Goal: Task Accomplishment & Management: Complete application form

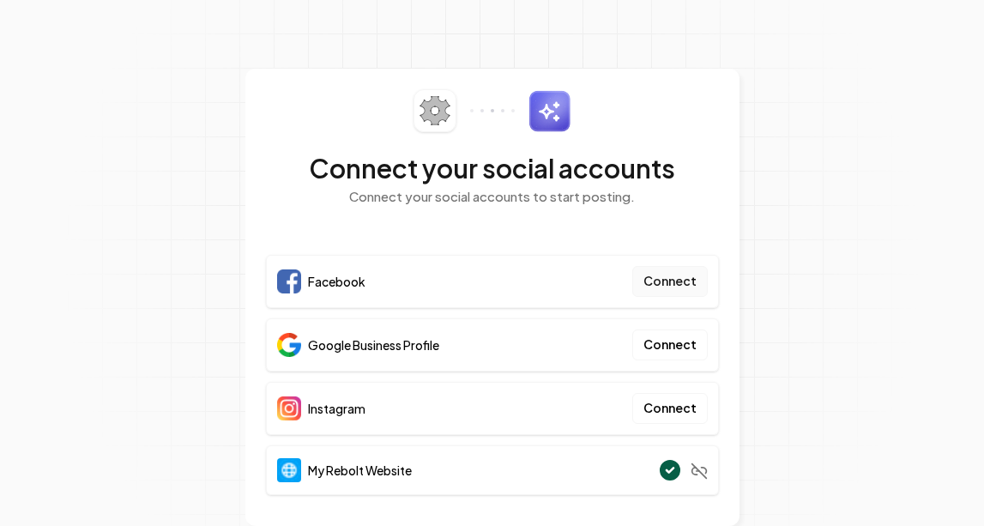
click at [680, 286] on button "Connect" at bounding box center [671, 281] width 76 height 31
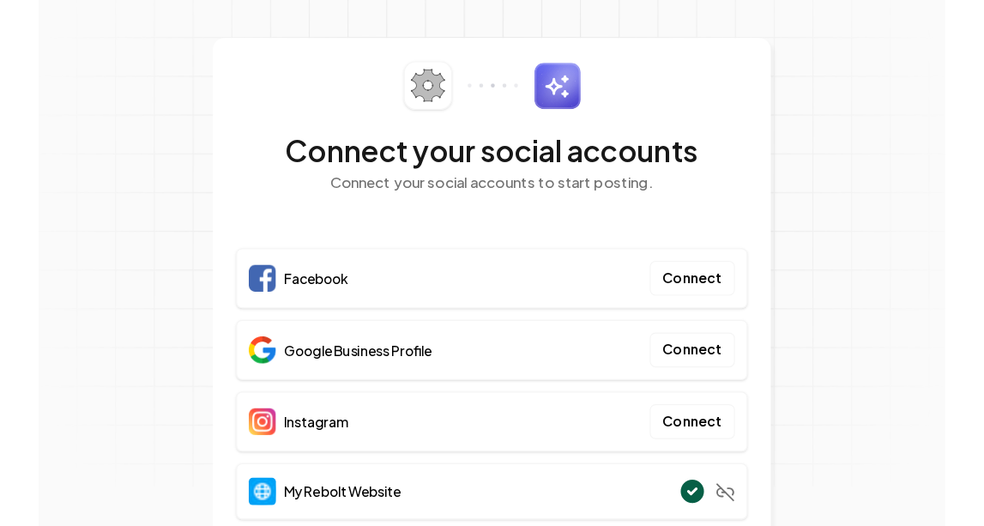
scroll to position [33, 0]
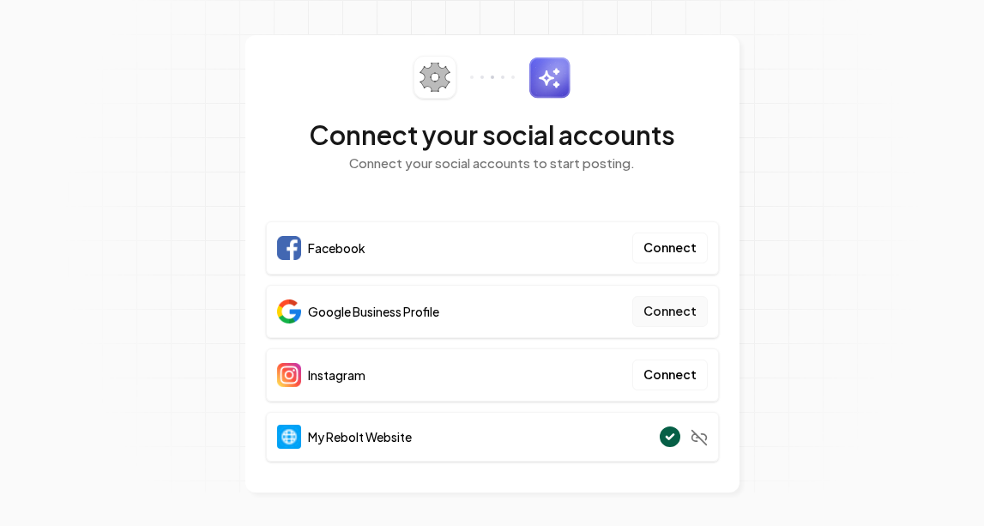
click at [679, 316] on button "Connect" at bounding box center [671, 311] width 76 height 31
click at [681, 251] on button "Connect" at bounding box center [671, 248] width 76 height 31
click at [673, 374] on button "Connect" at bounding box center [671, 375] width 76 height 31
click at [657, 243] on button "Connect" at bounding box center [671, 248] width 76 height 31
click at [663, 313] on button "Connect" at bounding box center [671, 311] width 76 height 31
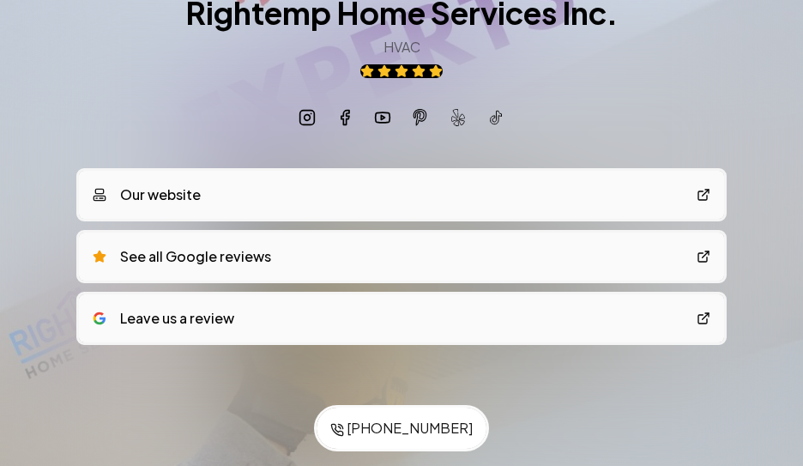
scroll to position [127, 0]
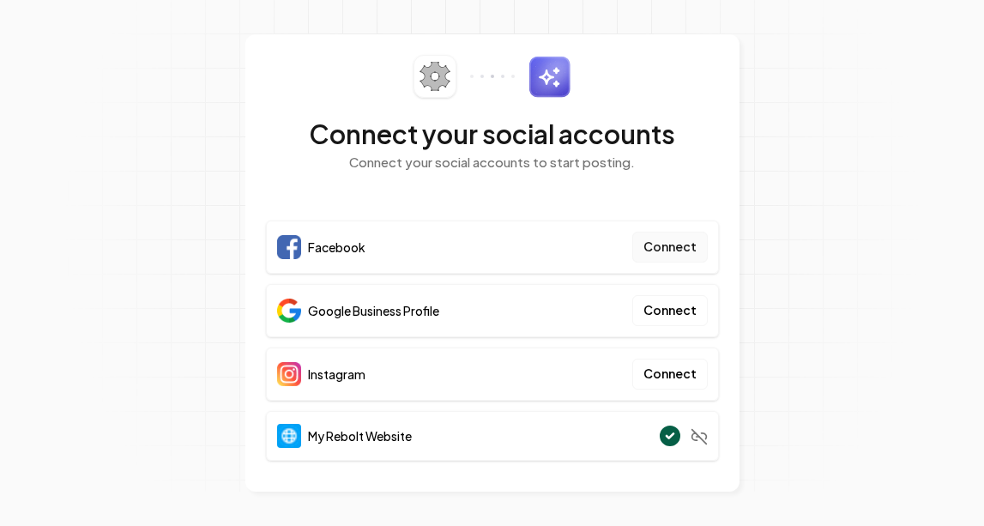
scroll to position [33, 0]
click at [685, 246] on button "Connect" at bounding box center [671, 248] width 76 height 31
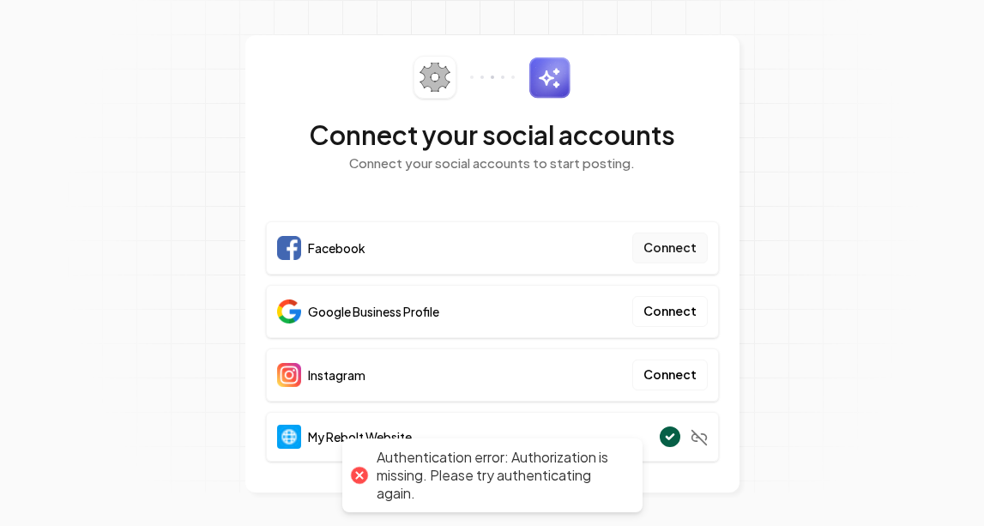
click at [648, 242] on button "Connect" at bounding box center [671, 248] width 76 height 31
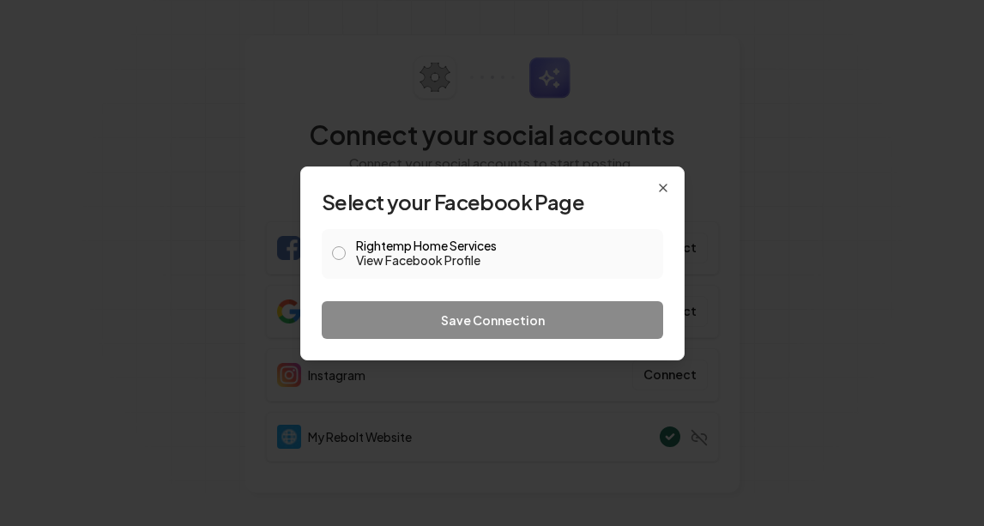
click at [342, 250] on button "Rightemp Home Services View Facebook Profile" at bounding box center [339, 253] width 14 height 14
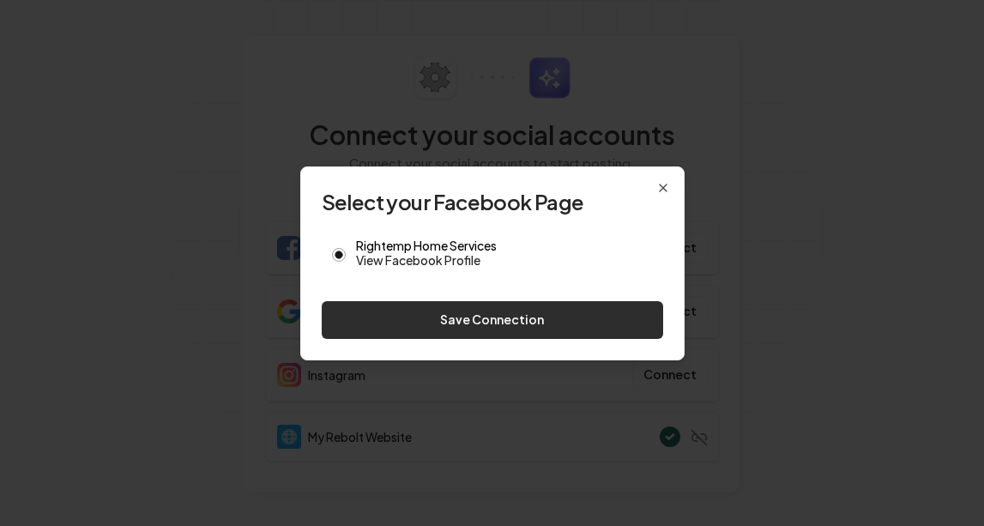
click at [475, 327] on button "Save Connection" at bounding box center [493, 320] width 342 height 38
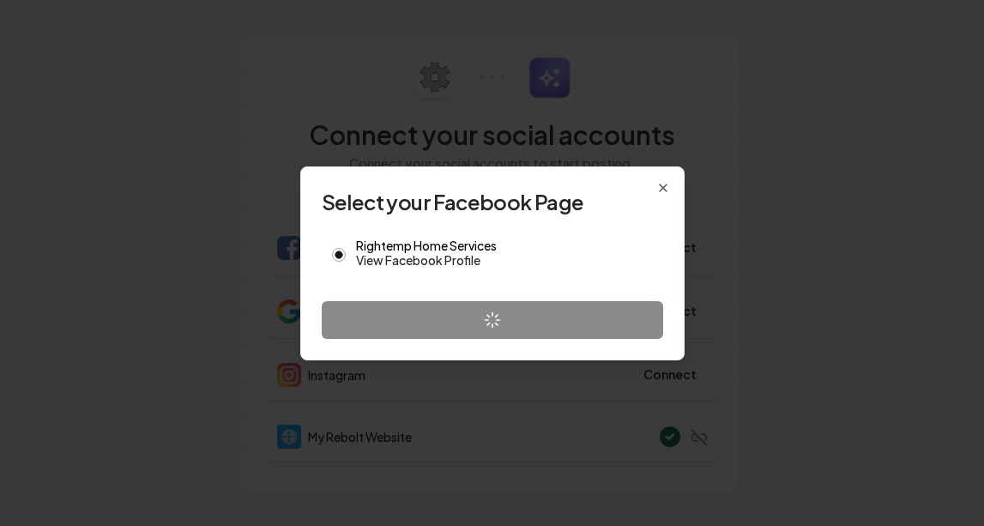
scroll to position [30, 0]
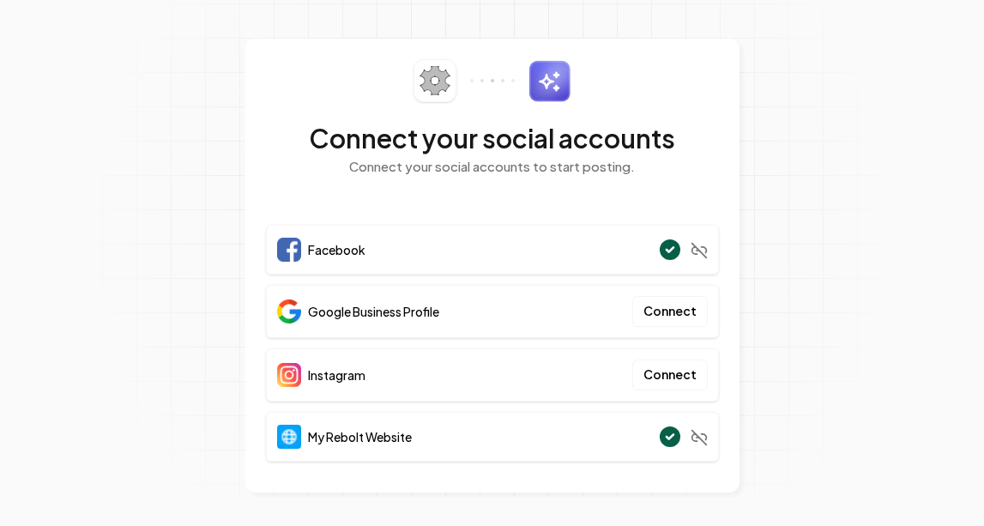
click at [640, 251] on div "Facebook" at bounding box center [492, 250] width 453 height 50
click at [672, 317] on button "Connect" at bounding box center [671, 311] width 76 height 31
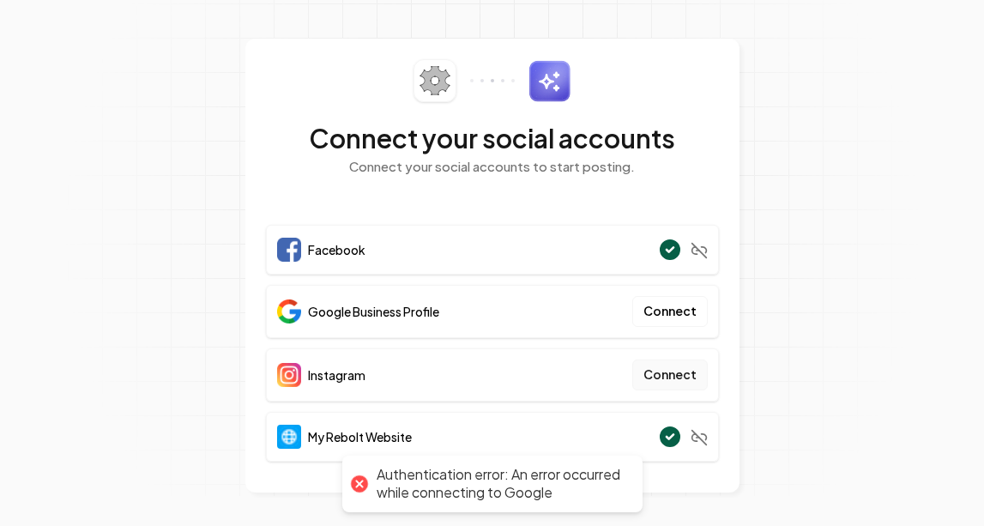
click at [667, 374] on button "Connect" at bounding box center [671, 375] width 76 height 31
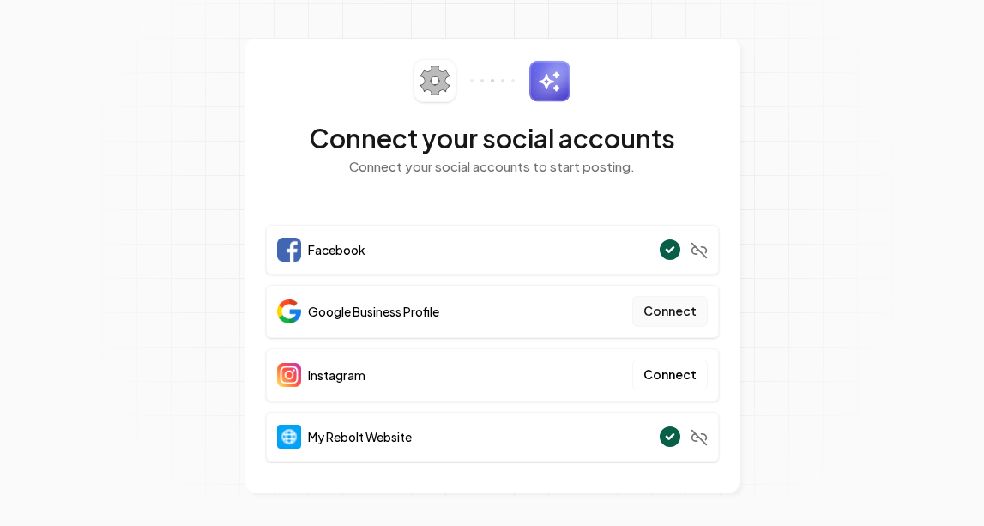
click at [681, 314] on button "Connect" at bounding box center [671, 311] width 76 height 31
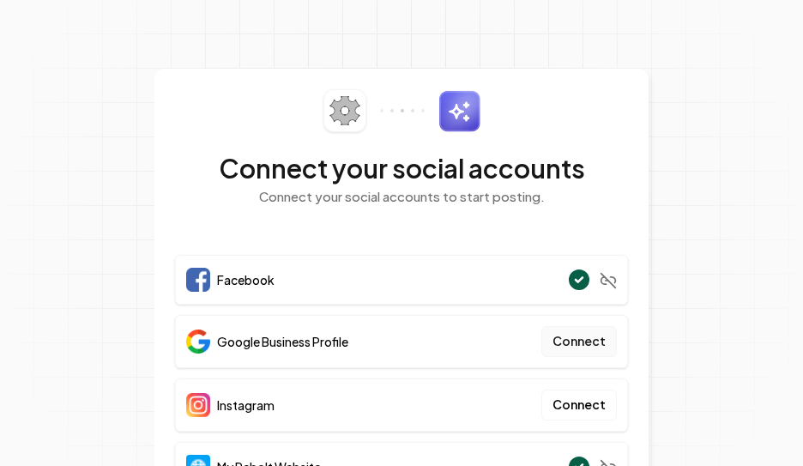
click at [577, 343] on button "Connect" at bounding box center [580, 341] width 76 height 31
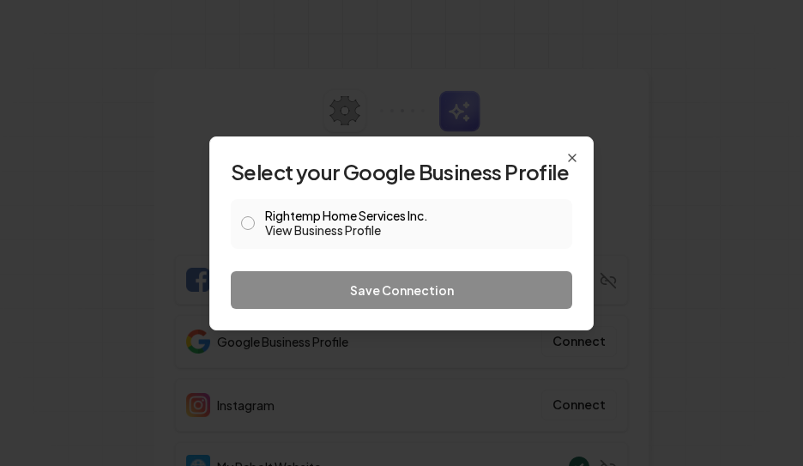
click at [245, 221] on button "Rightemp Home Services Inc. View Business Profile" at bounding box center [248, 223] width 14 height 14
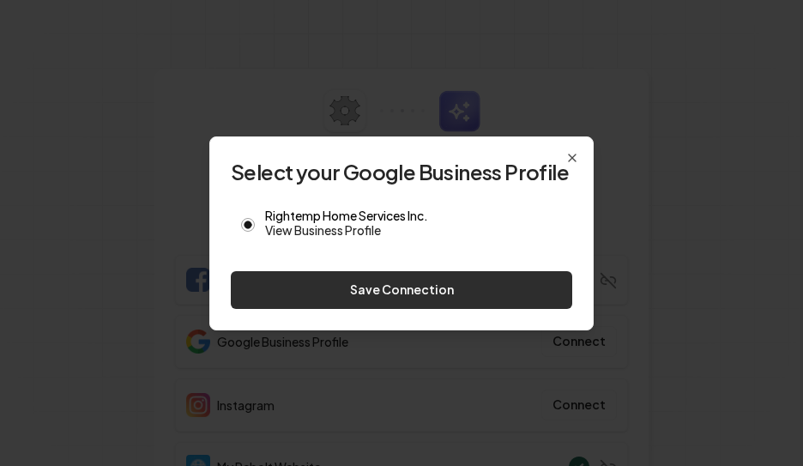
click at [342, 283] on button "Save Connection" at bounding box center [402, 290] width 342 height 38
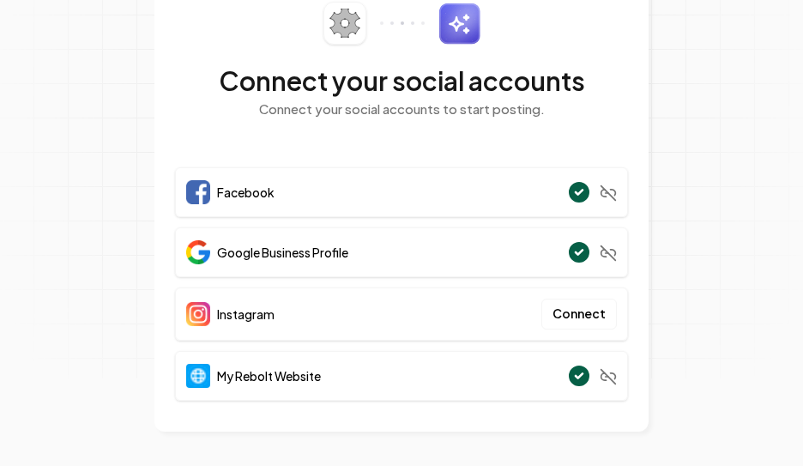
scroll to position [87, 0]
click at [592, 320] on button "Connect" at bounding box center [580, 315] width 76 height 31
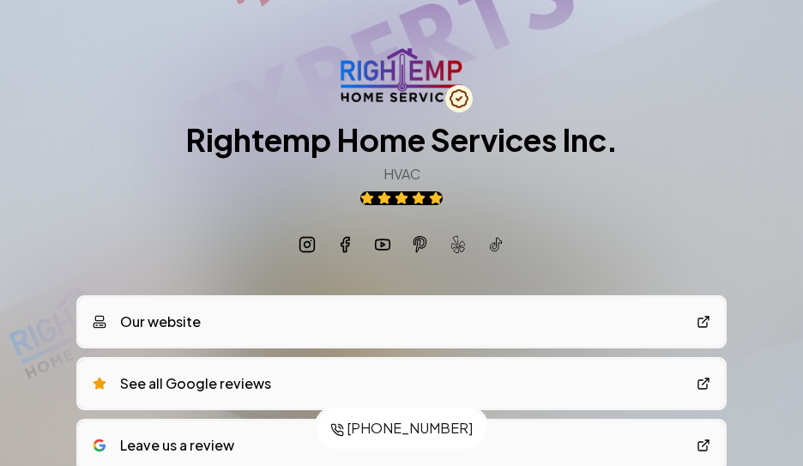
scroll to position [62, 0]
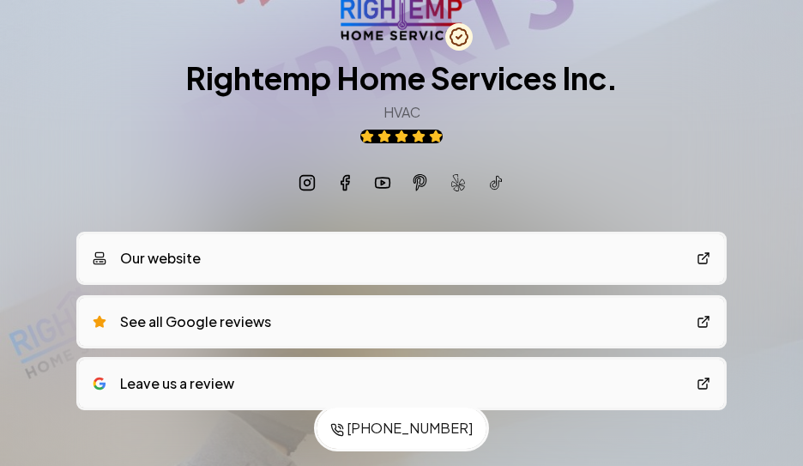
click at [703, 251] on link "Our website" at bounding box center [401, 258] width 645 height 48
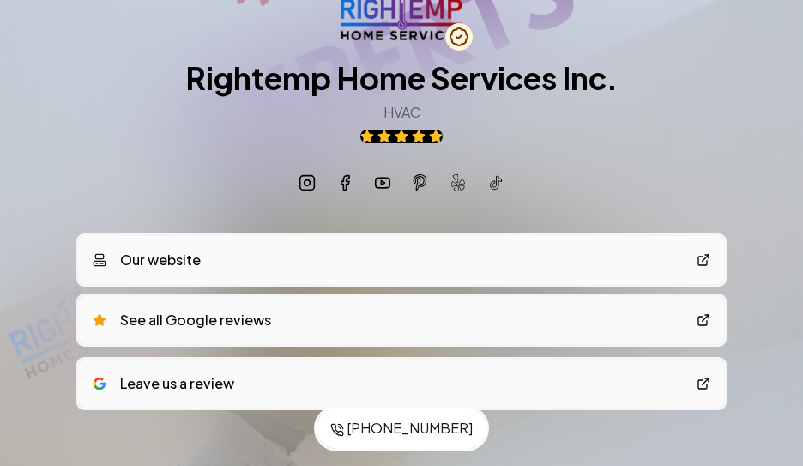
click at [332, 318] on link "See all Google reviews" at bounding box center [401, 320] width 645 height 48
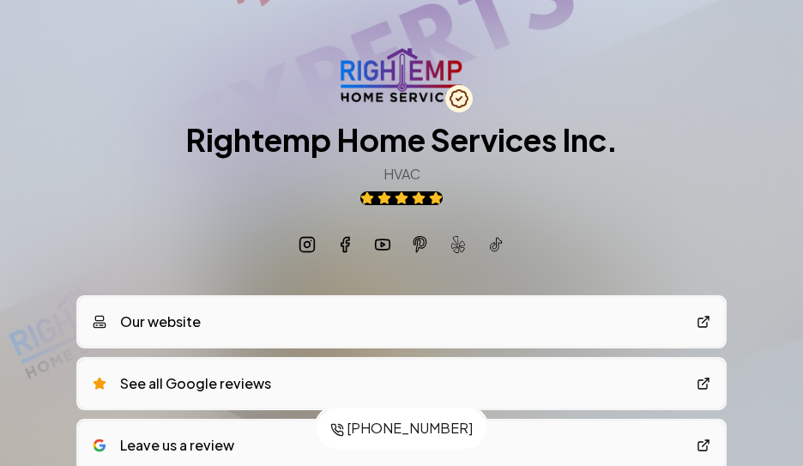
scroll to position [0, 0]
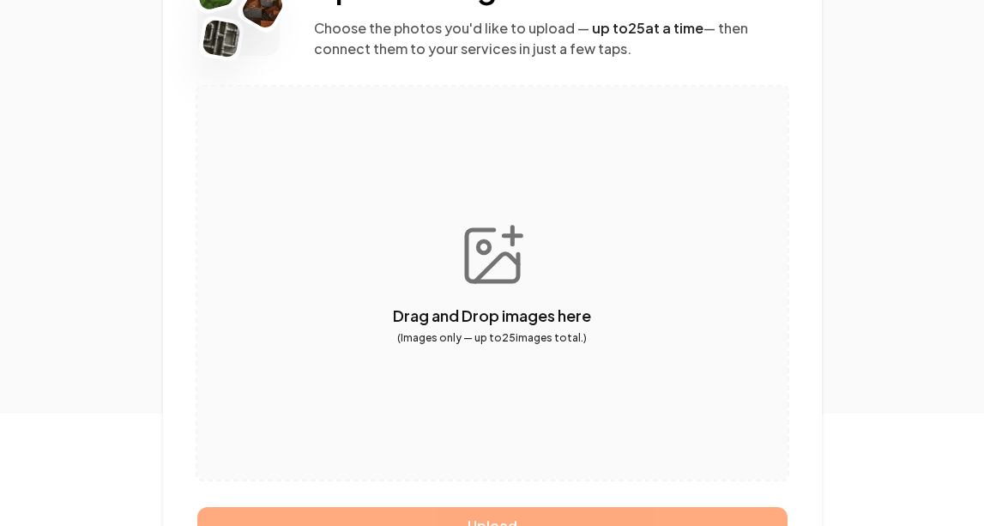
scroll to position [214, 0]
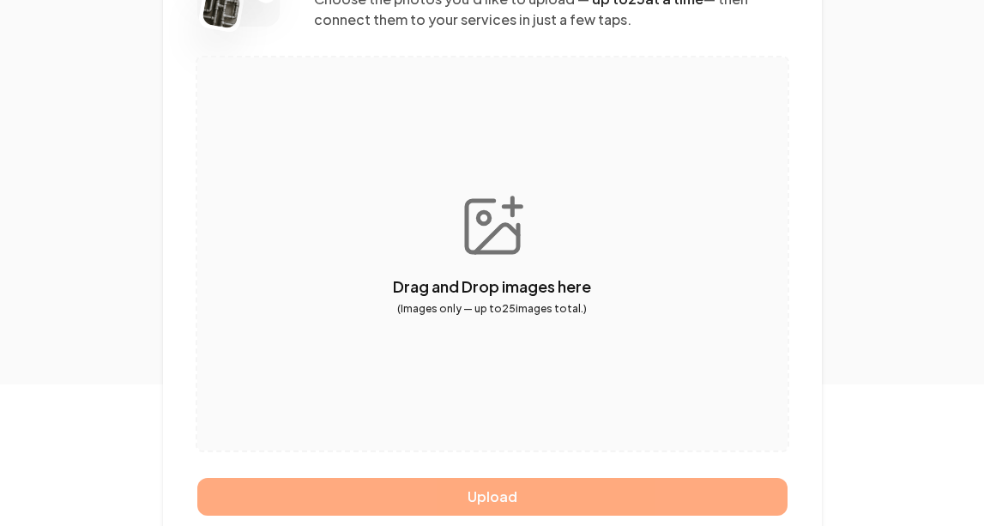
click at [497, 227] on button "button" at bounding box center [492, 254] width 590 height 393
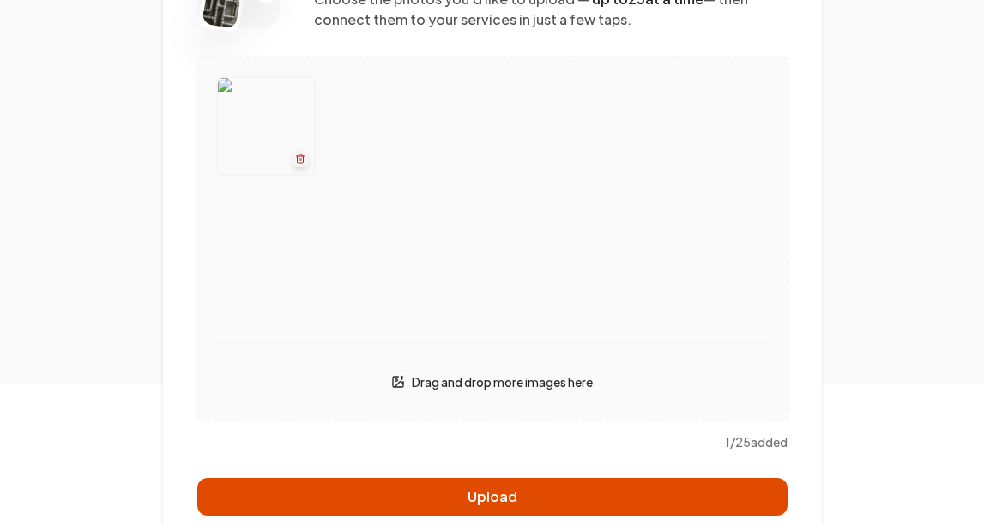
click at [516, 465] on button "Upload" at bounding box center [492, 497] width 590 height 38
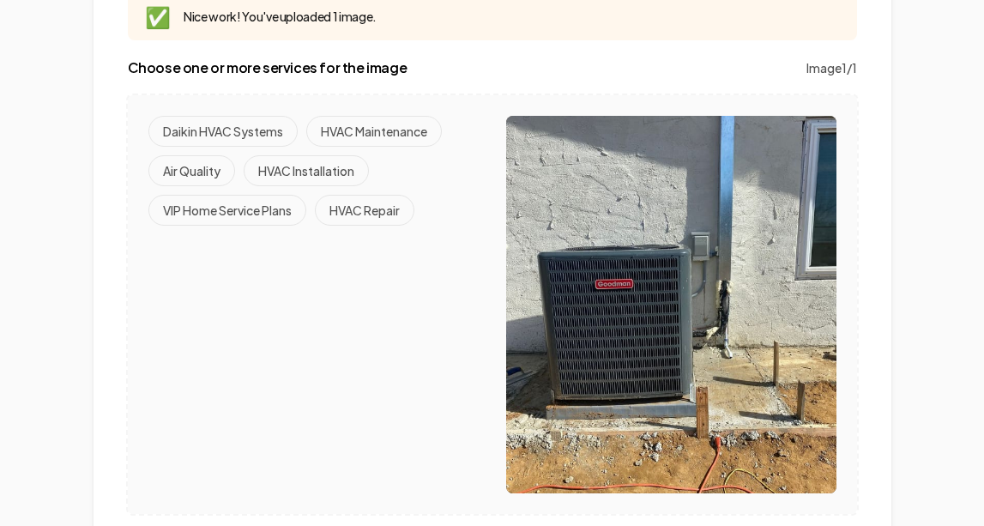
scroll to position [238, 0]
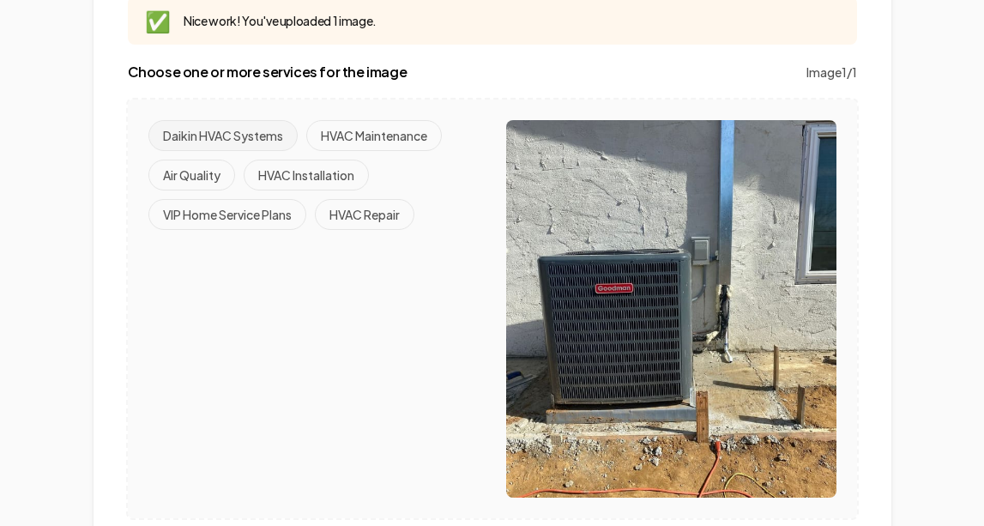
click at [279, 126] on button "Daikin HVAC Systems" at bounding box center [222, 135] width 149 height 31
click at [310, 176] on button "HVAC Installation" at bounding box center [306, 175] width 125 height 31
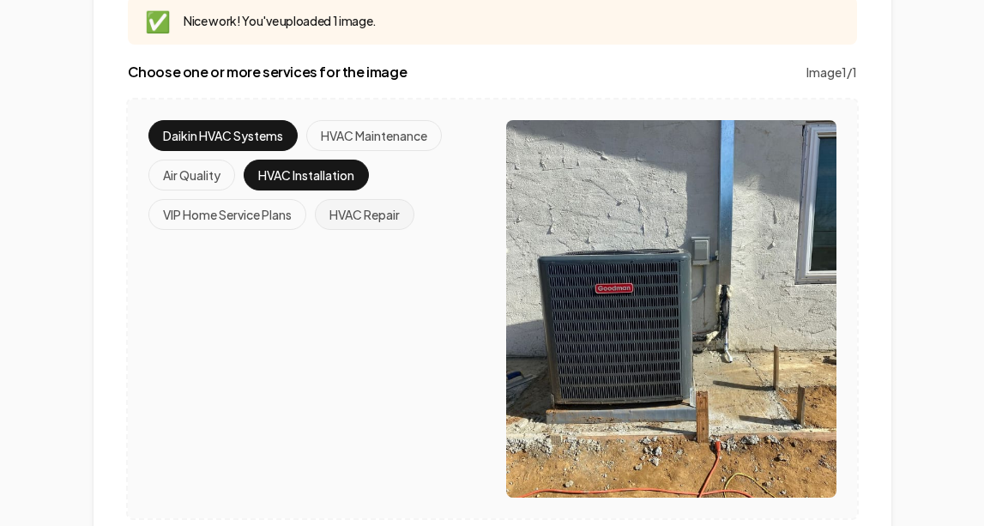
click at [378, 214] on button "HVAC Repair" at bounding box center [365, 214] width 100 height 31
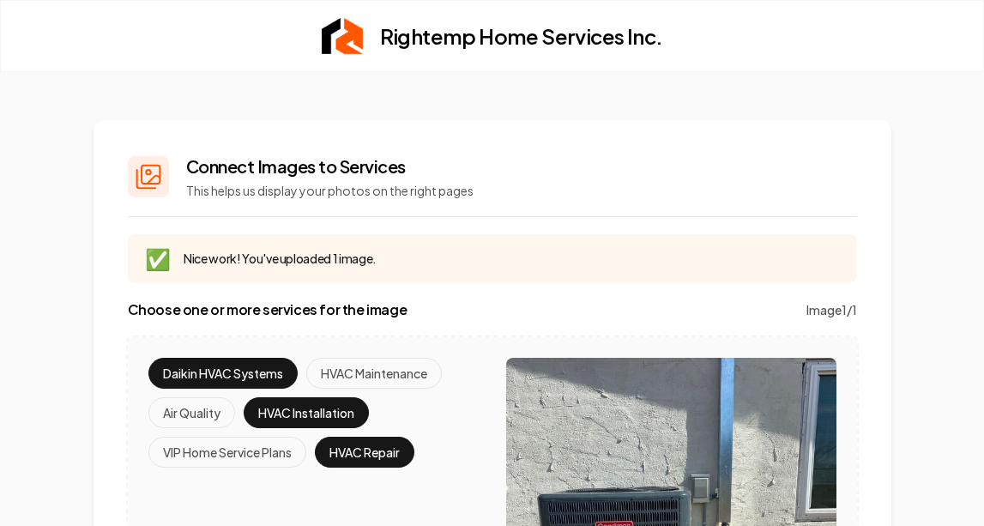
scroll to position [0, 0]
click at [300, 189] on p "This helps us display your photos on the right pages" at bounding box center [330, 190] width 288 height 17
click at [347, 173] on h2 "Connect Images to Services" at bounding box center [330, 166] width 288 height 24
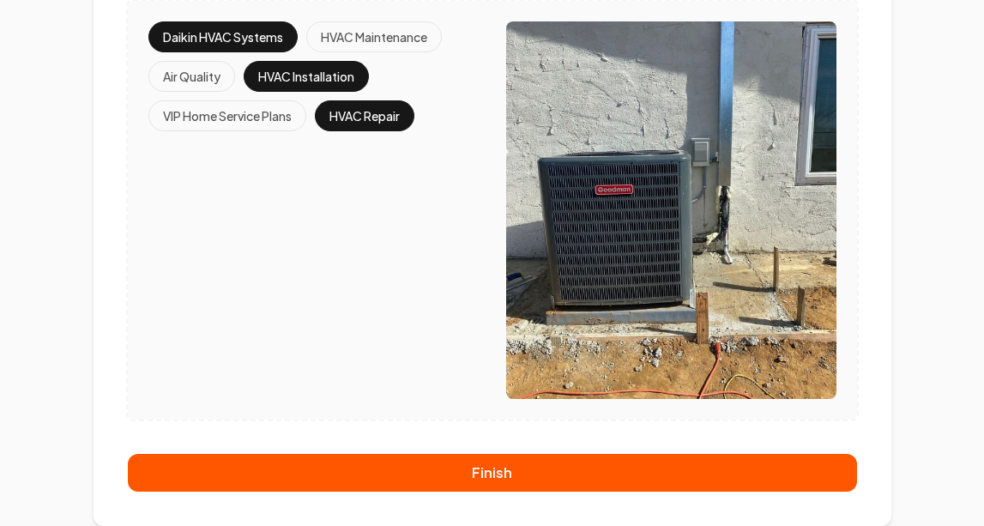
scroll to position [336, 0]
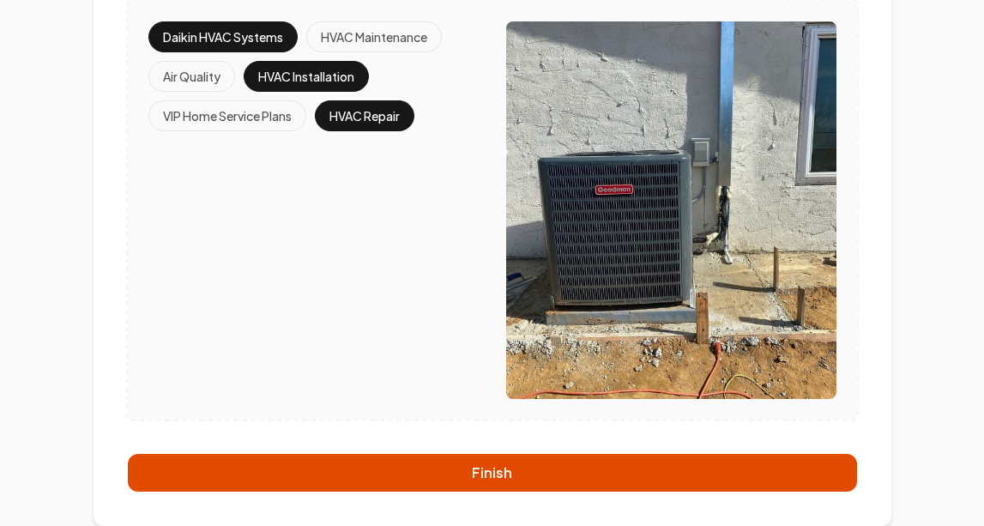
click at [431, 465] on button "Finish" at bounding box center [493, 473] width 730 height 38
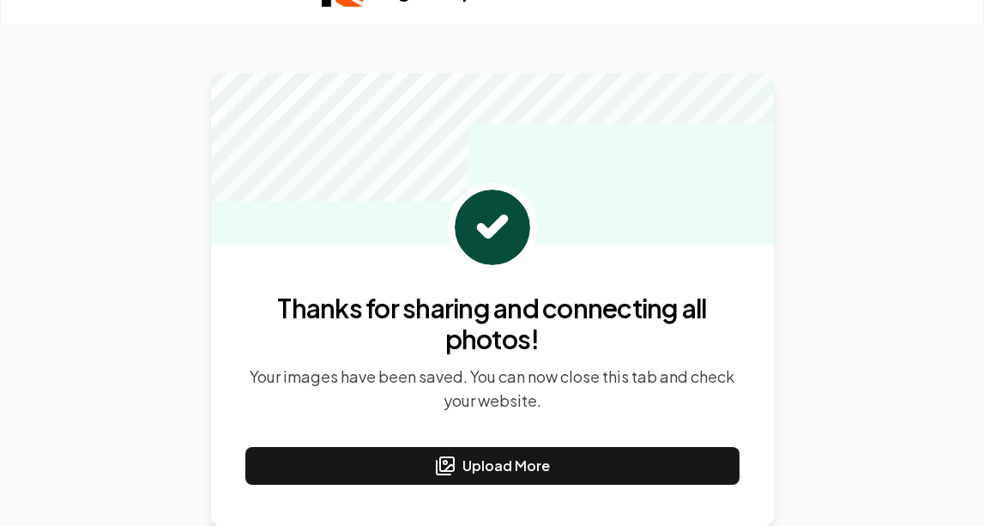
scroll to position [47, 0]
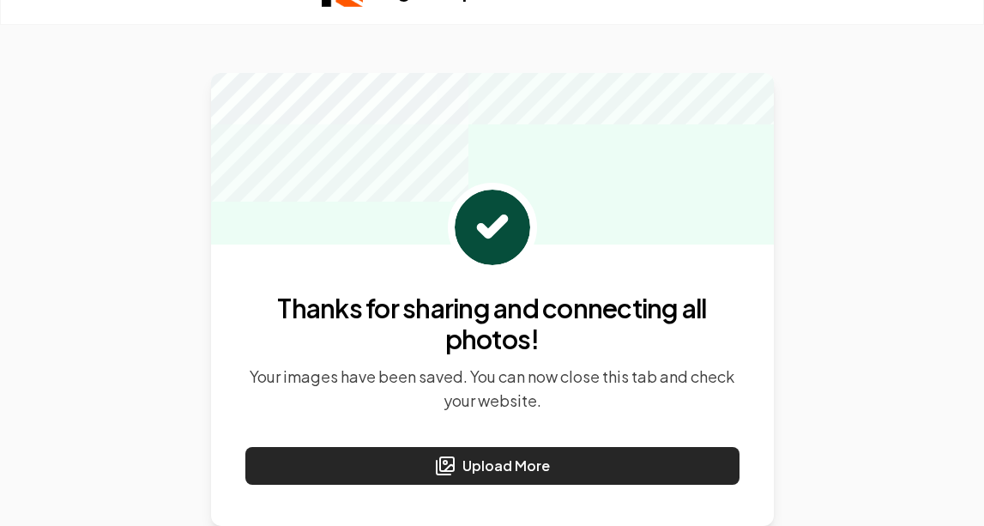
click at [454, 464] on rect at bounding box center [447, 464] width 14 height 14
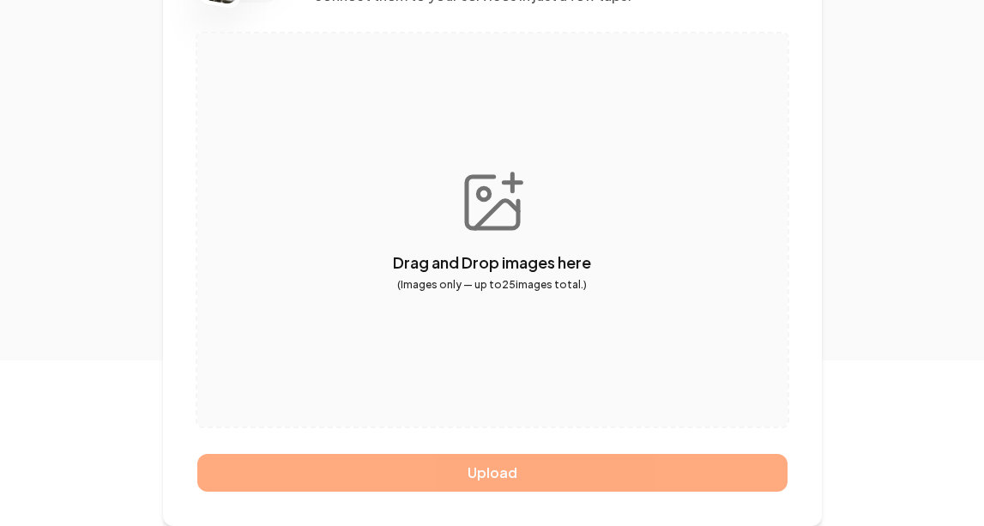
scroll to position [238, 0]
click at [495, 264] on button "button" at bounding box center [492, 229] width 590 height 393
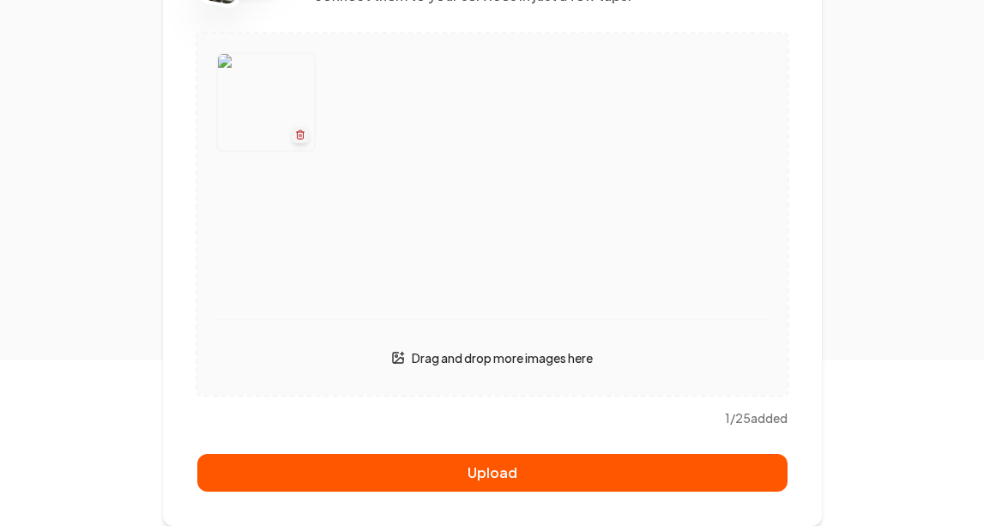
click at [621, 276] on button "button" at bounding box center [492, 214] width 590 height 362
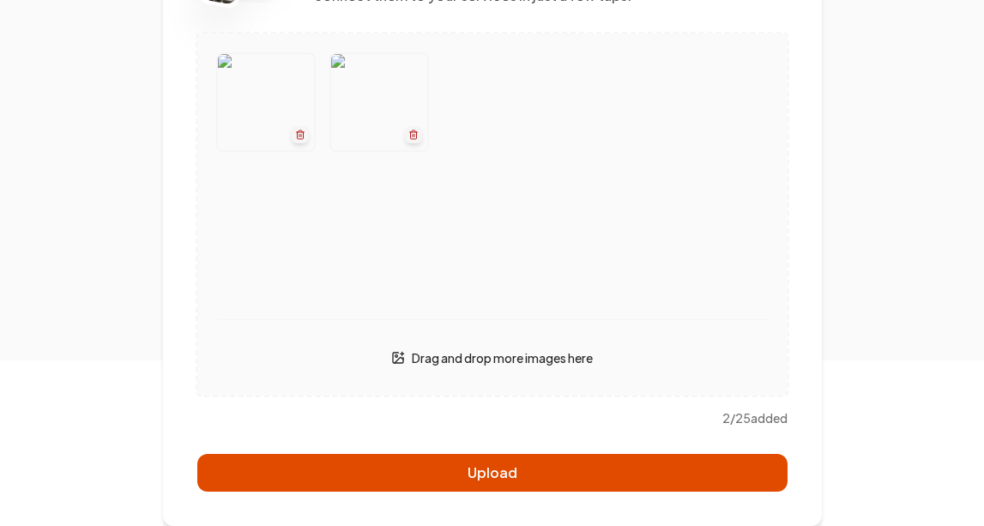
click at [593, 470] on button "Upload" at bounding box center [492, 473] width 590 height 38
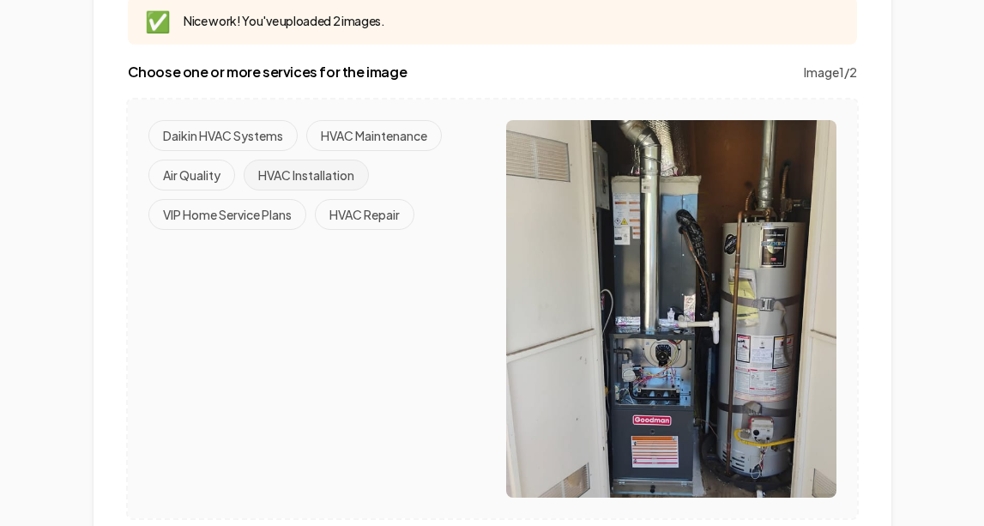
click at [314, 174] on button "HVAC Installation" at bounding box center [306, 175] width 125 height 31
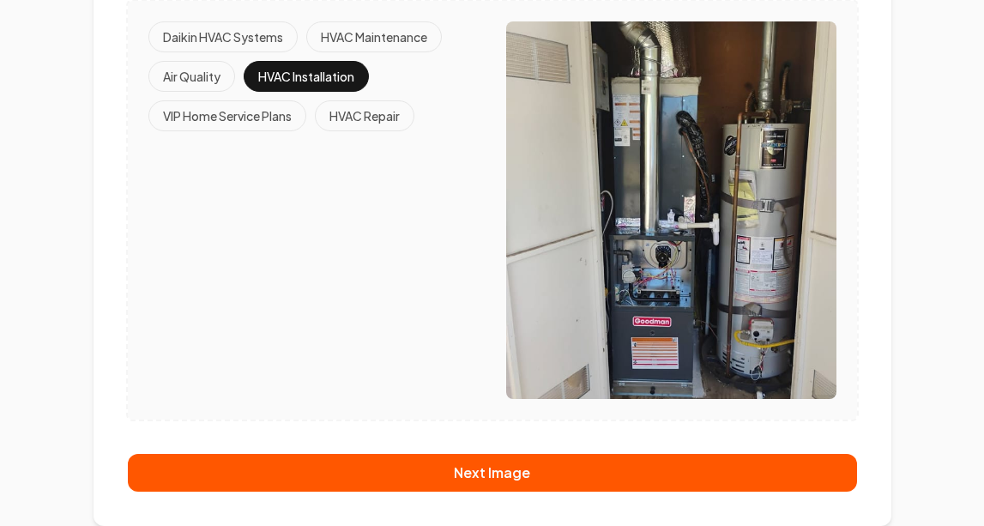
scroll to position [336, 0]
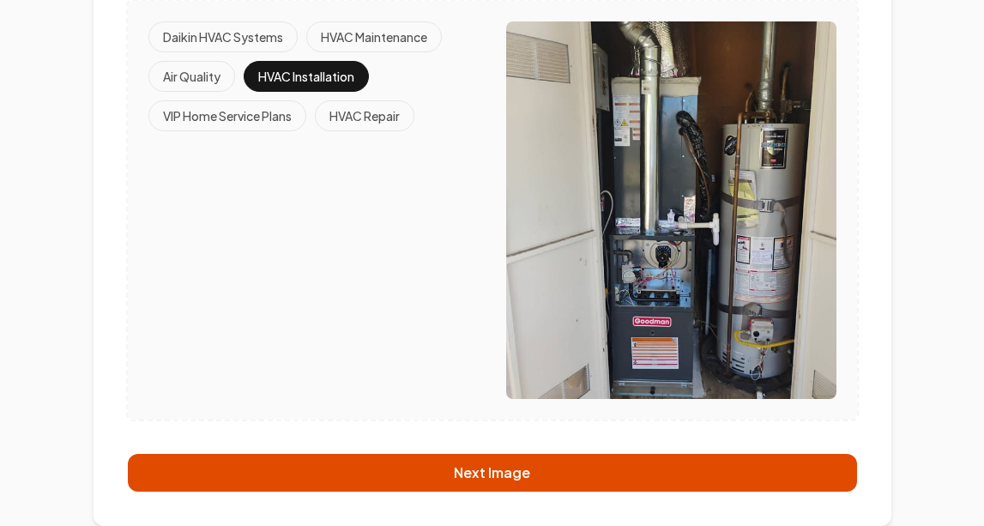
click at [476, 467] on button "Next Image" at bounding box center [493, 473] width 730 height 38
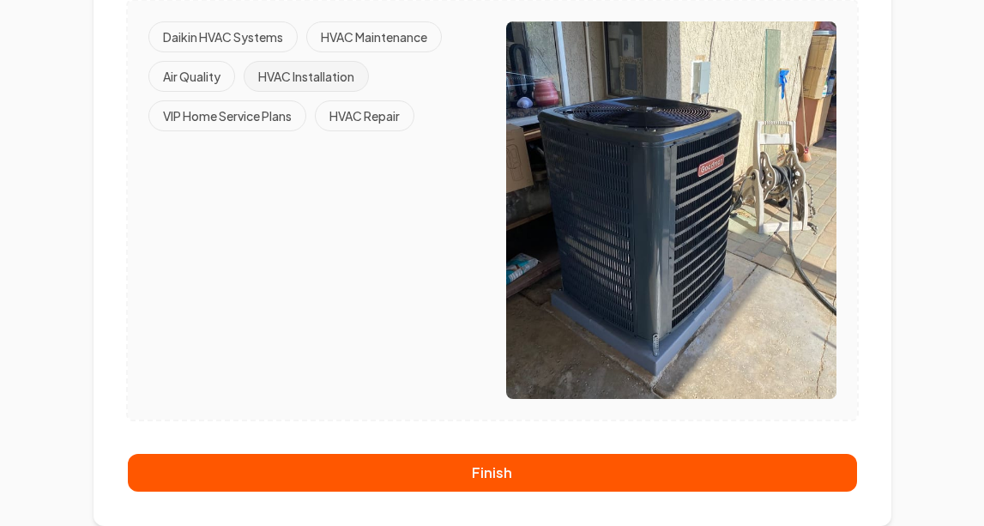
click at [325, 76] on button "HVAC Installation" at bounding box center [306, 76] width 125 height 31
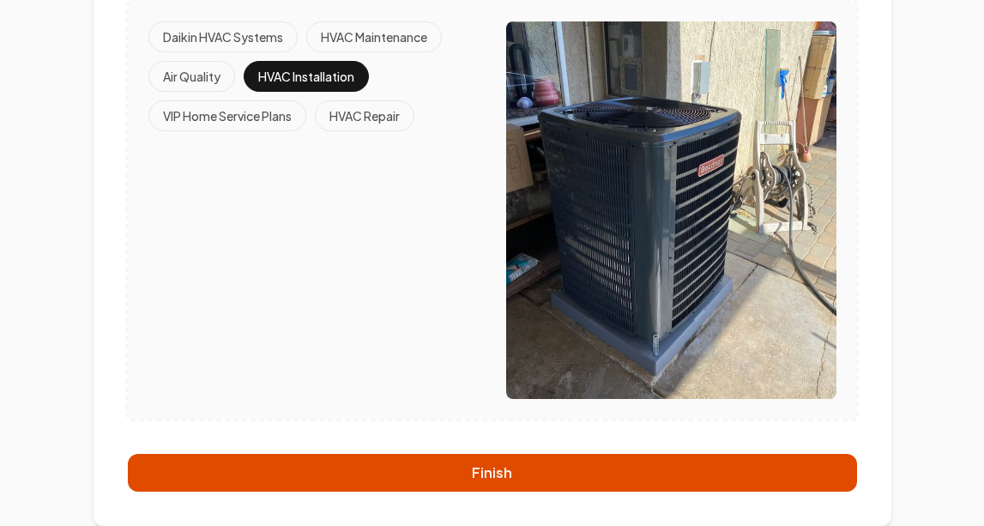
click at [446, 466] on button "Finish" at bounding box center [493, 473] width 730 height 38
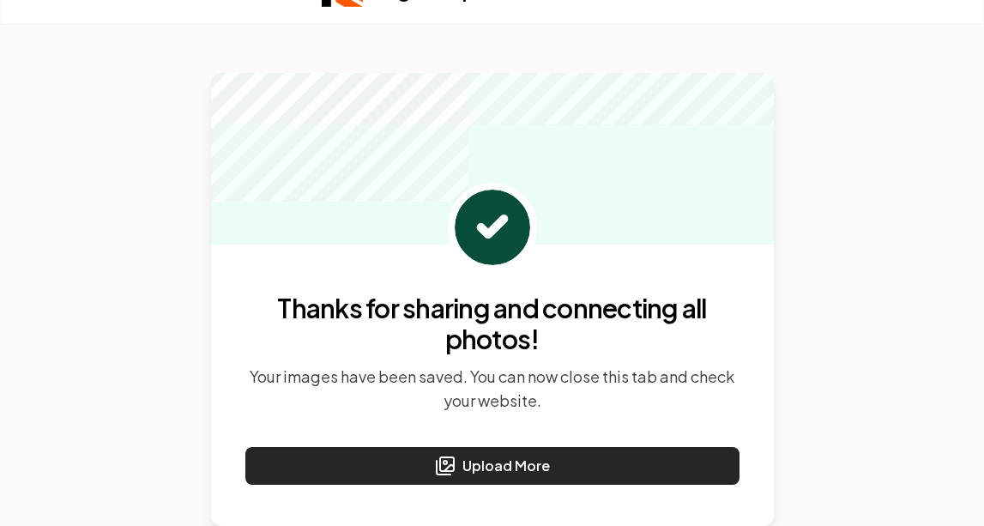
click at [474, 468] on button "Upload More" at bounding box center [492, 466] width 494 height 38
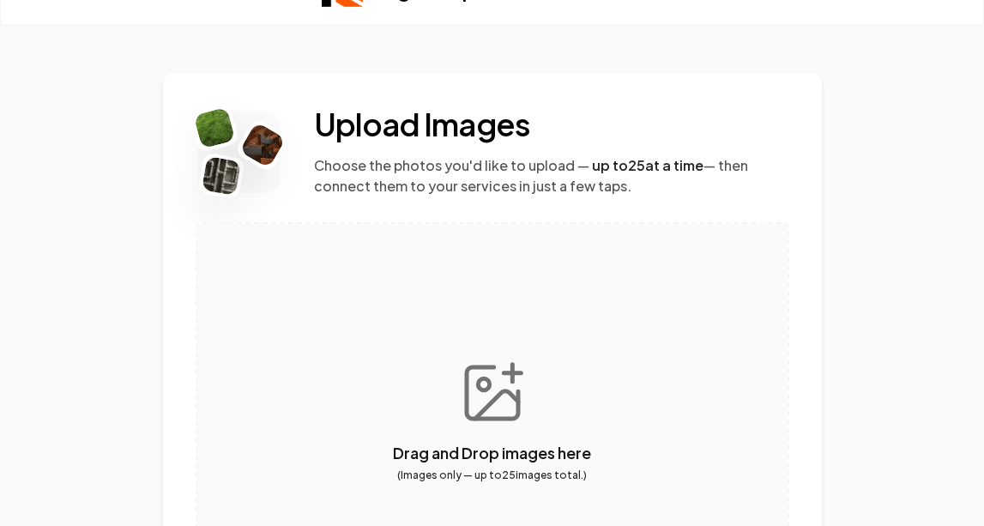
click at [476, 397] on button "button" at bounding box center [492, 420] width 590 height 393
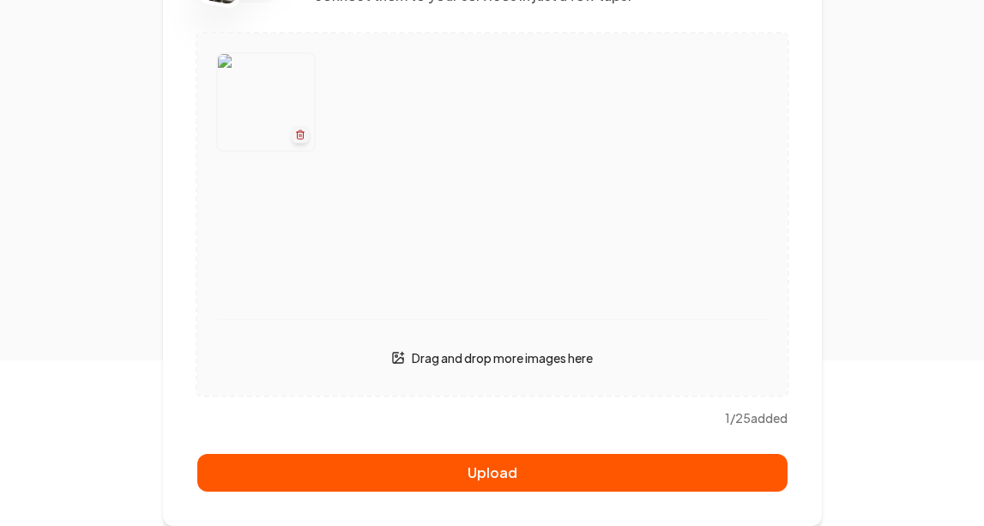
scroll to position [238, 0]
click at [454, 360] on button "button" at bounding box center [492, 214] width 590 height 362
click at [556, 357] on button "button" at bounding box center [492, 214] width 590 height 362
click at [494, 358] on button "button" at bounding box center [492, 214] width 590 height 362
click at [506, 369] on button "button" at bounding box center [492, 214] width 590 height 362
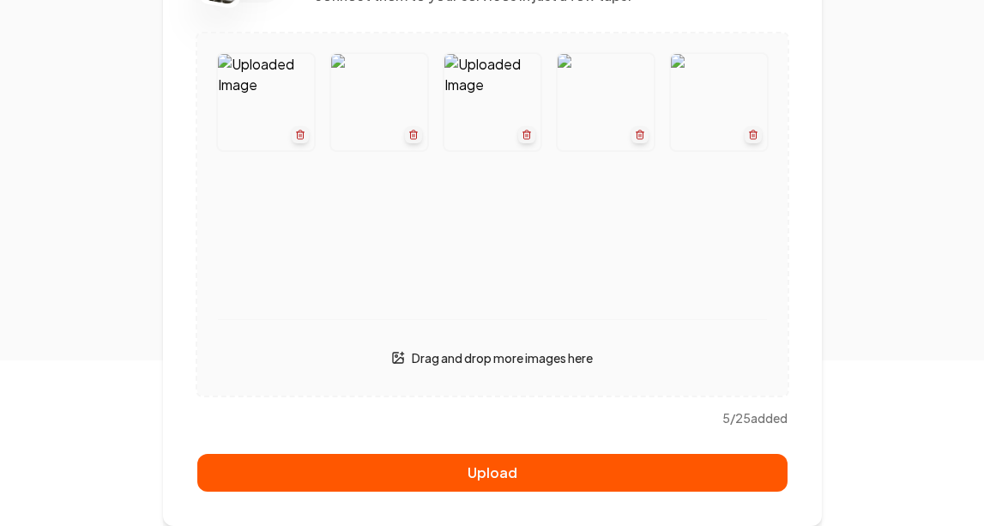
click at [474, 360] on button "button" at bounding box center [492, 214] width 590 height 362
click at [466, 354] on button "button" at bounding box center [492, 214] width 590 height 362
click at [511, 348] on button "button" at bounding box center [492, 214] width 590 height 362
click at [484, 355] on button "button" at bounding box center [492, 214] width 590 height 362
click at [457, 351] on button "button" at bounding box center [492, 214] width 590 height 362
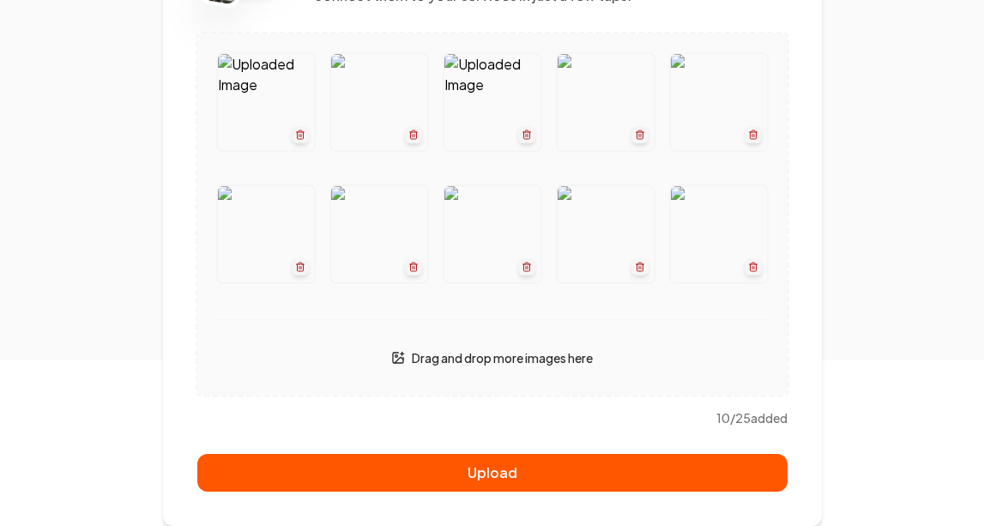
click at [475, 363] on button "button" at bounding box center [492, 214] width 590 height 362
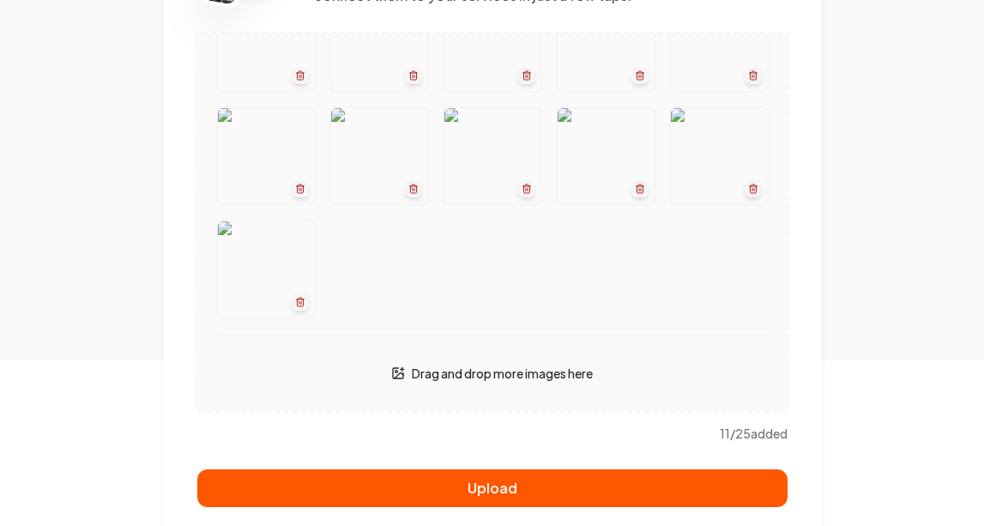
scroll to position [59, 0]
click at [494, 371] on p "Drag and drop more images here" at bounding box center [502, 373] width 181 height 17
click at [464, 381] on p "Drag and drop more images here" at bounding box center [502, 373] width 181 height 17
click at [402, 374] on icon at bounding box center [398, 373] width 14 height 14
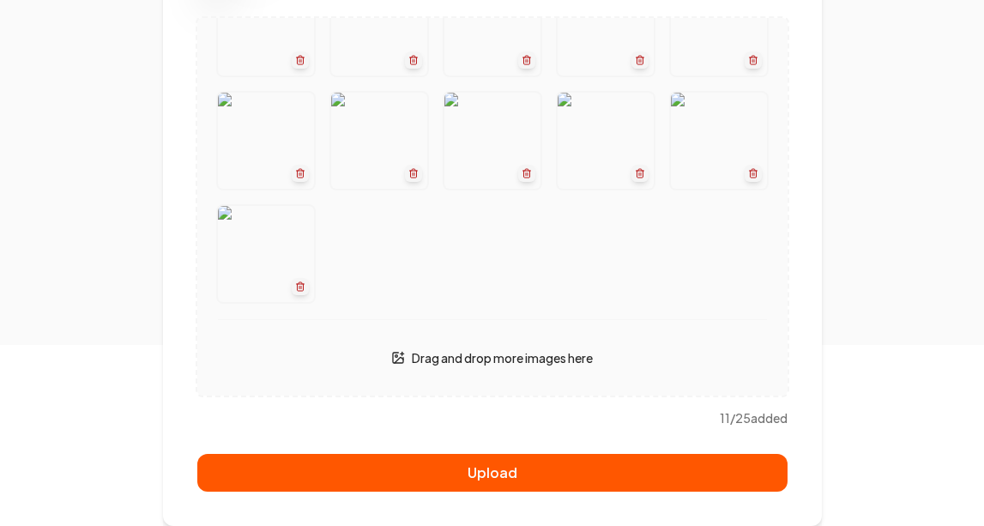
scroll to position [253, 0]
click at [387, 350] on div "Drag and drop more images here" at bounding box center [492, 358] width 549 height 34
click at [391, 351] on icon at bounding box center [398, 358] width 14 height 14
click at [516, 355] on p "Drag and drop more images here" at bounding box center [502, 357] width 181 height 17
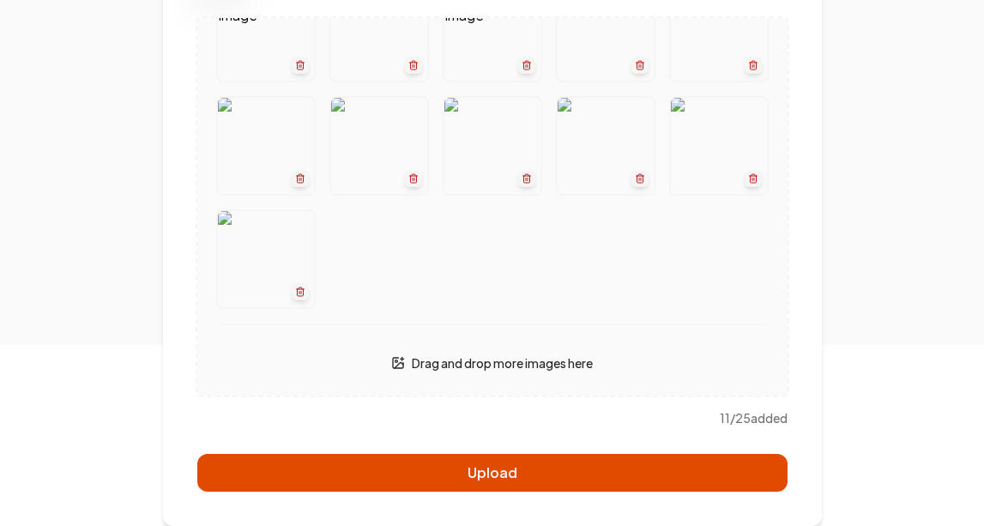
click at [536, 469] on button "Upload" at bounding box center [492, 473] width 590 height 38
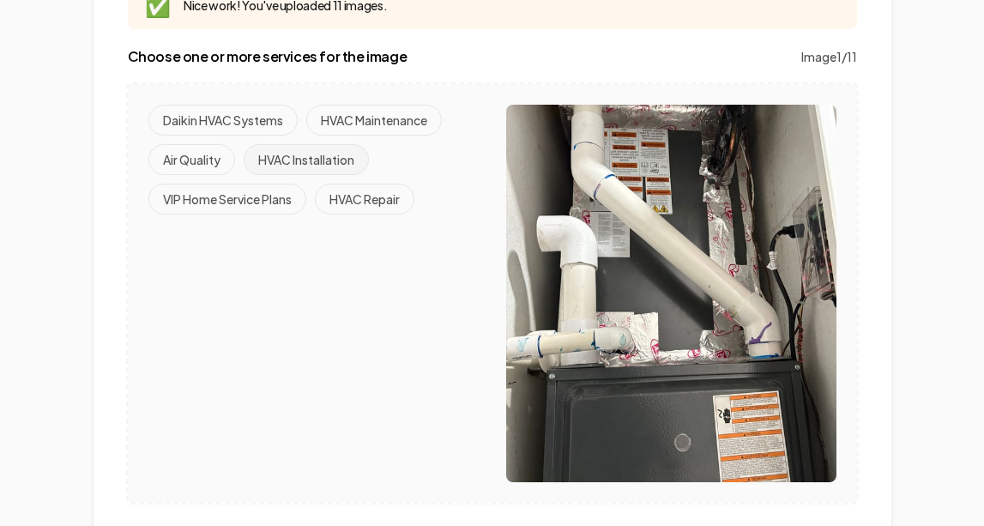
click at [297, 157] on button "HVAC Installation" at bounding box center [306, 159] width 125 height 31
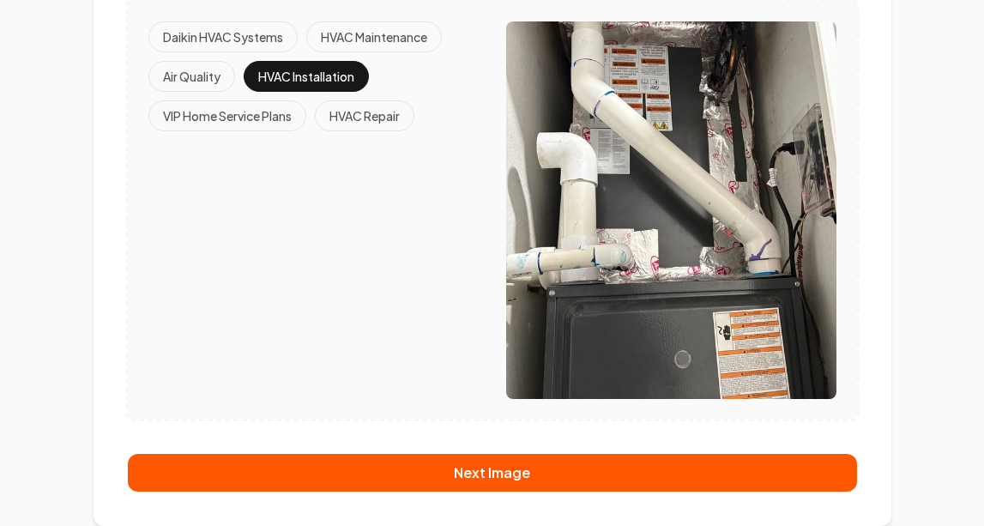
scroll to position [336, 0]
click at [380, 118] on button "HVAC Repair" at bounding box center [365, 115] width 100 height 31
click at [341, 69] on button "HVAC Installation" at bounding box center [306, 76] width 125 height 31
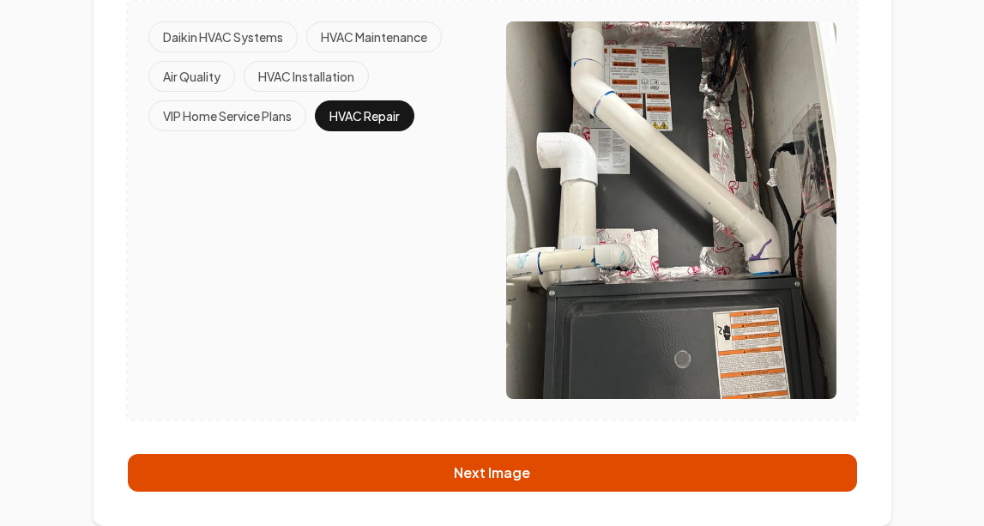
click at [434, 474] on button "Next Image" at bounding box center [493, 473] width 730 height 38
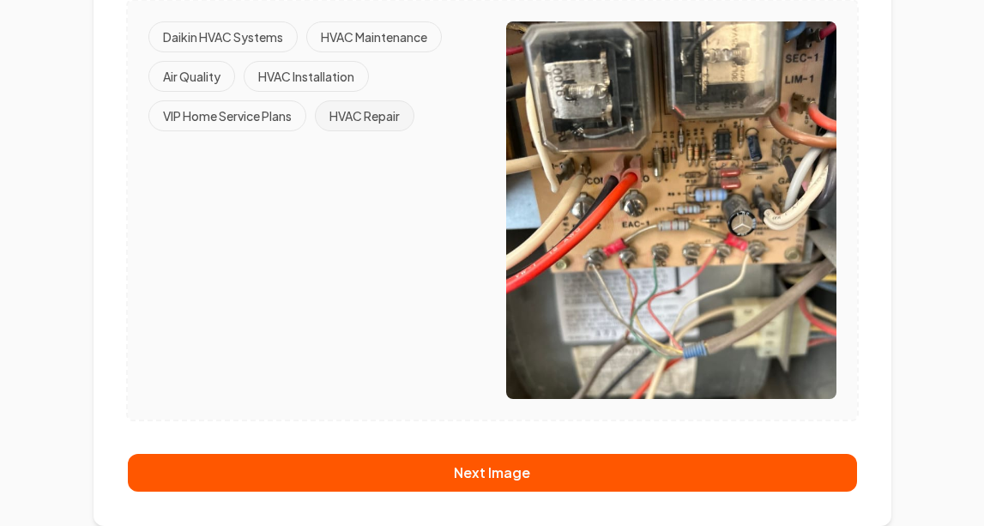
click at [368, 111] on button "HVAC Repair" at bounding box center [365, 115] width 100 height 31
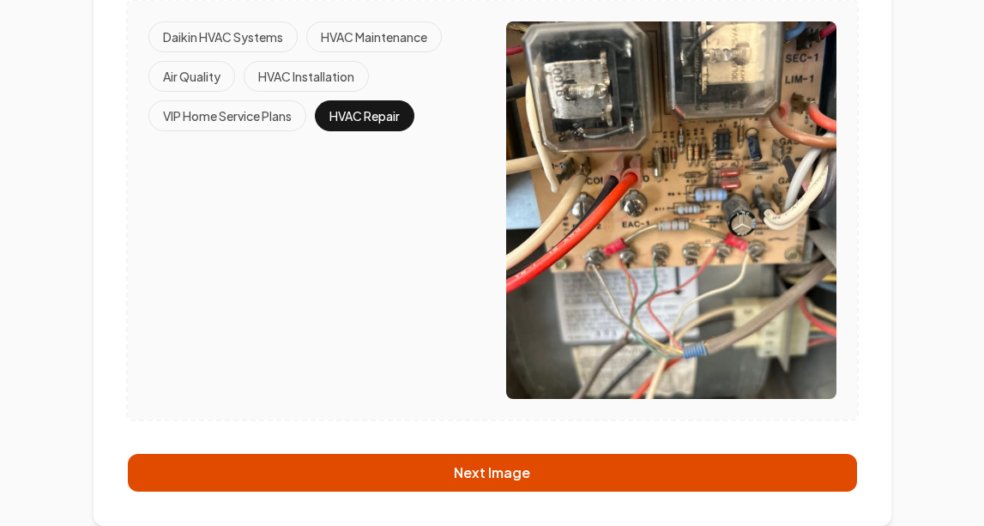
click at [427, 463] on button "Next Image" at bounding box center [493, 473] width 730 height 38
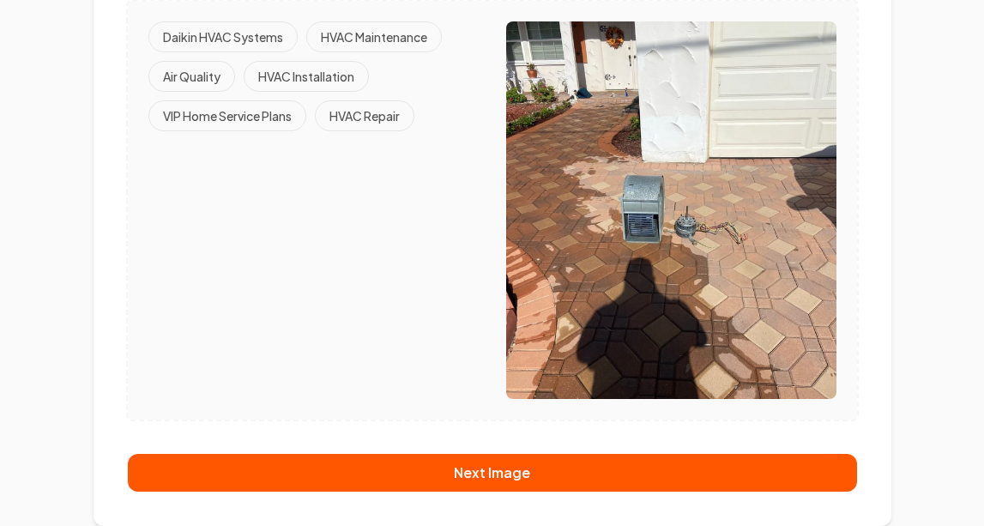
scroll to position [336, 0]
click at [381, 24] on button "HVAC Maintenance" at bounding box center [374, 36] width 136 height 31
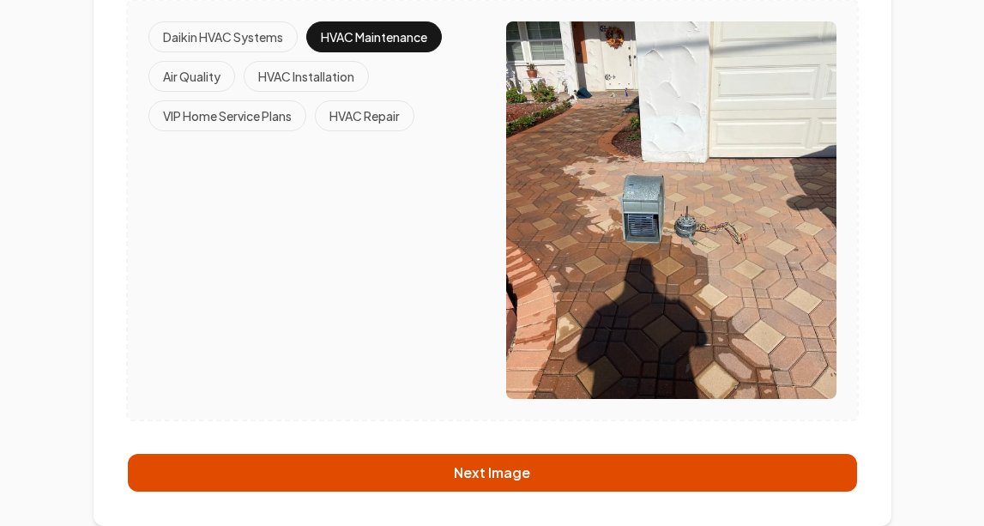
click at [439, 468] on button "Next Image" at bounding box center [493, 473] width 730 height 38
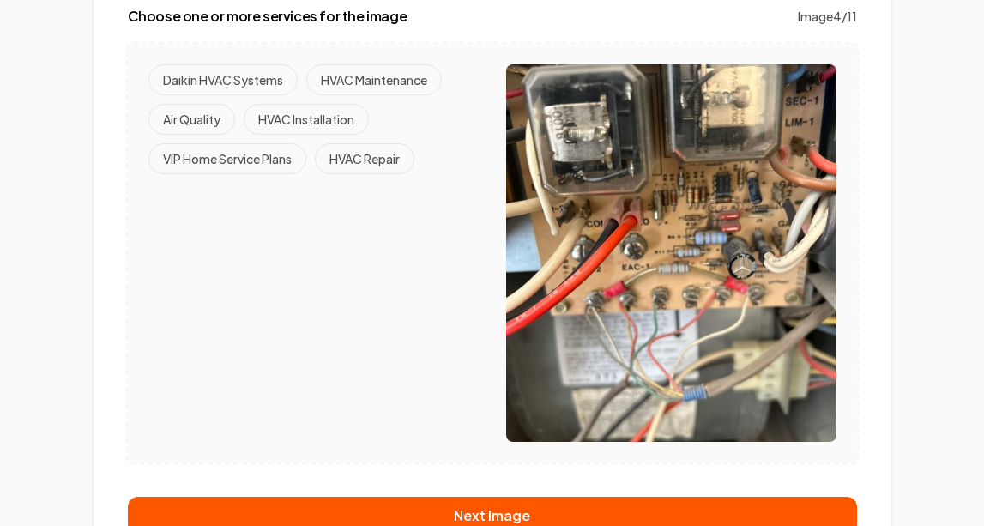
scroll to position [239, 0]
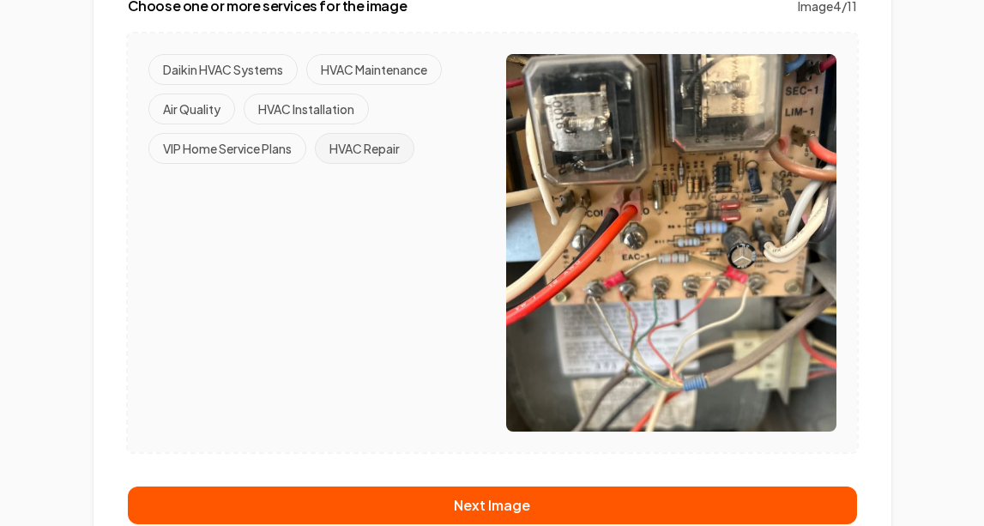
click at [394, 151] on button "HVAC Repair" at bounding box center [365, 148] width 100 height 31
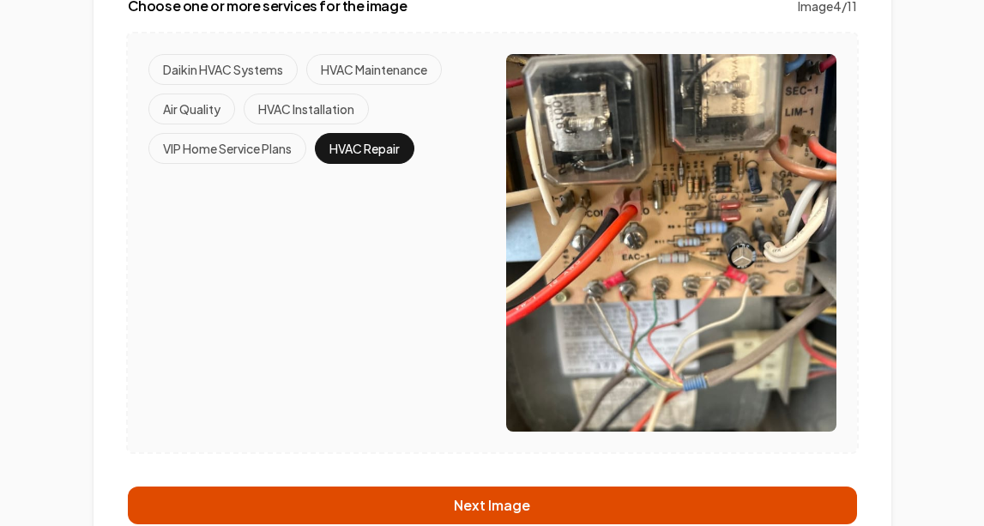
click at [450, 503] on button "Next Image" at bounding box center [493, 506] width 730 height 38
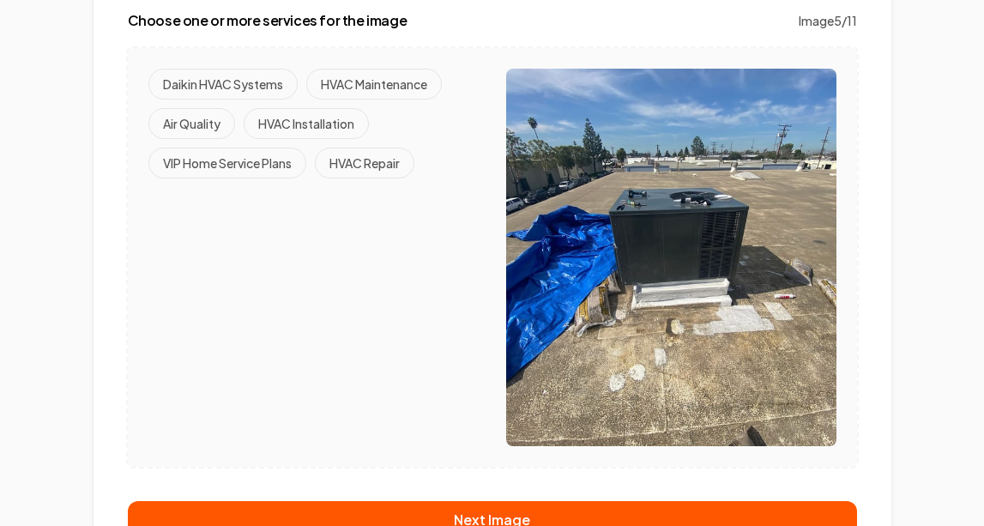
scroll to position [307, 0]
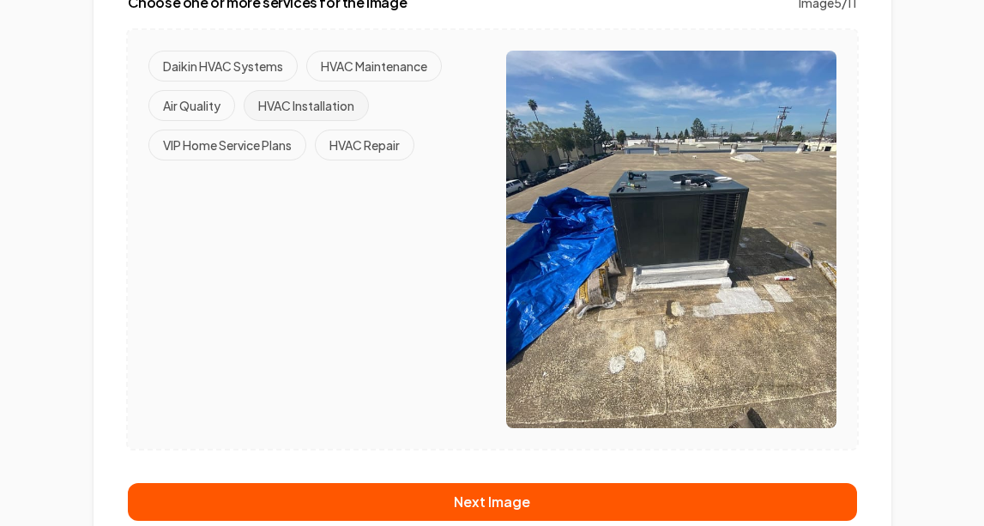
click at [325, 100] on button "HVAC Installation" at bounding box center [306, 105] width 125 height 31
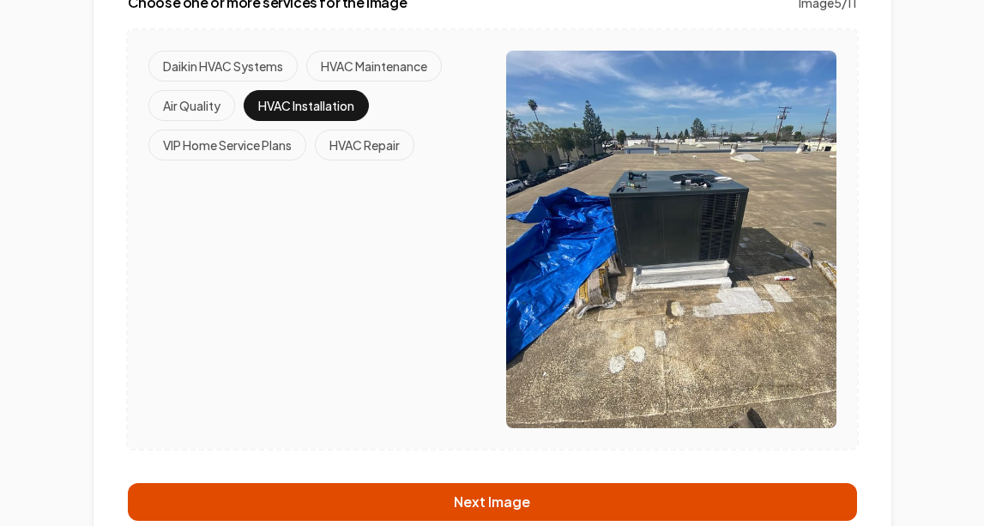
click at [418, 506] on button "Next Image" at bounding box center [493, 502] width 730 height 38
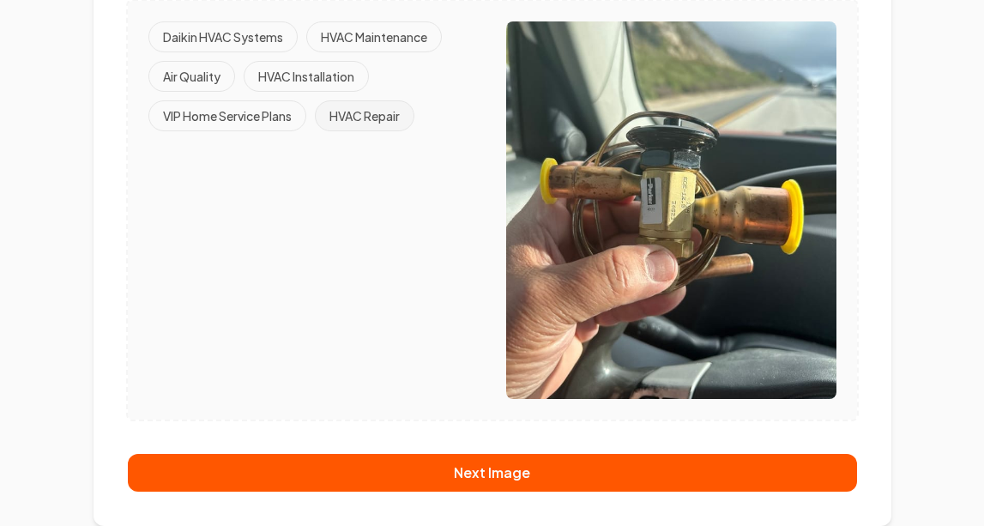
scroll to position [336, 0]
click at [399, 116] on button "HVAC Repair" at bounding box center [365, 115] width 100 height 31
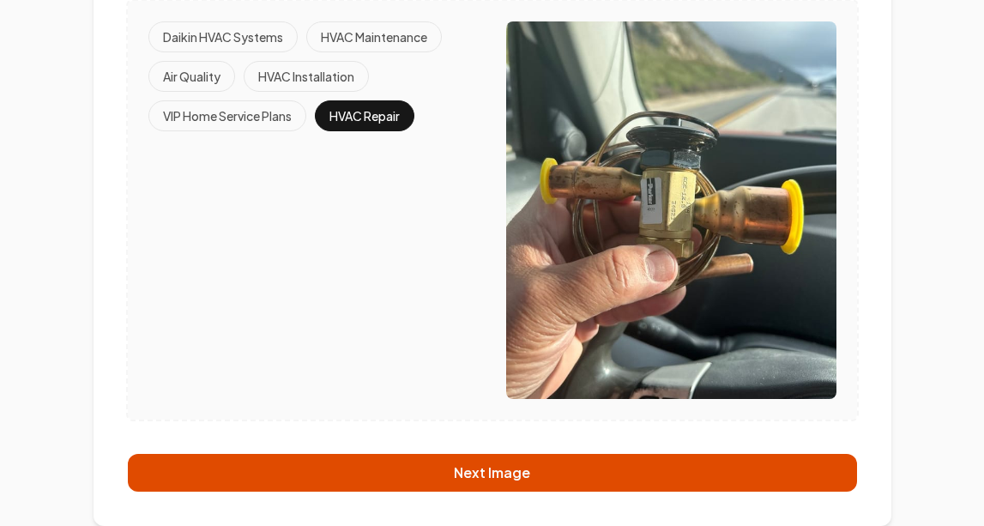
click at [521, 476] on button "Next Image" at bounding box center [493, 473] width 730 height 38
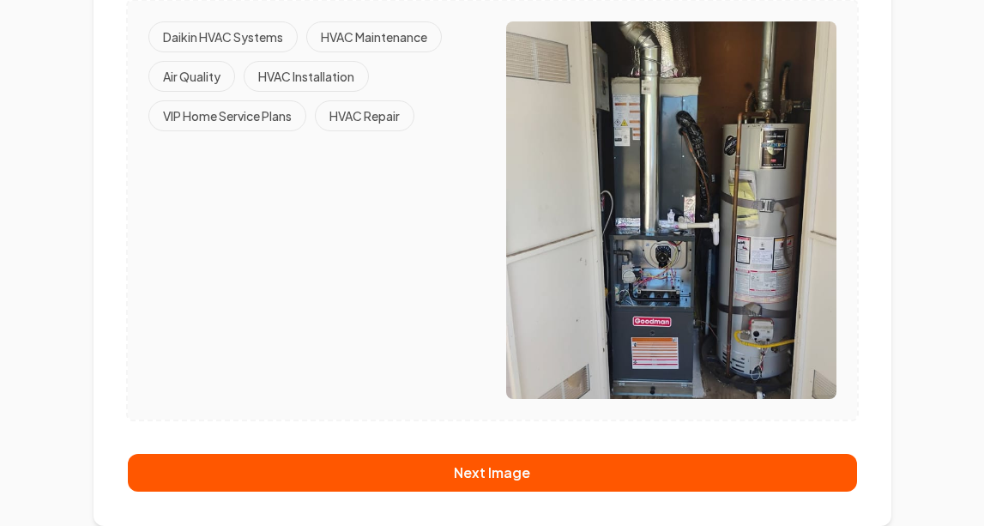
scroll to position [336, 0]
click at [349, 74] on button "HVAC Installation" at bounding box center [306, 76] width 125 height 31
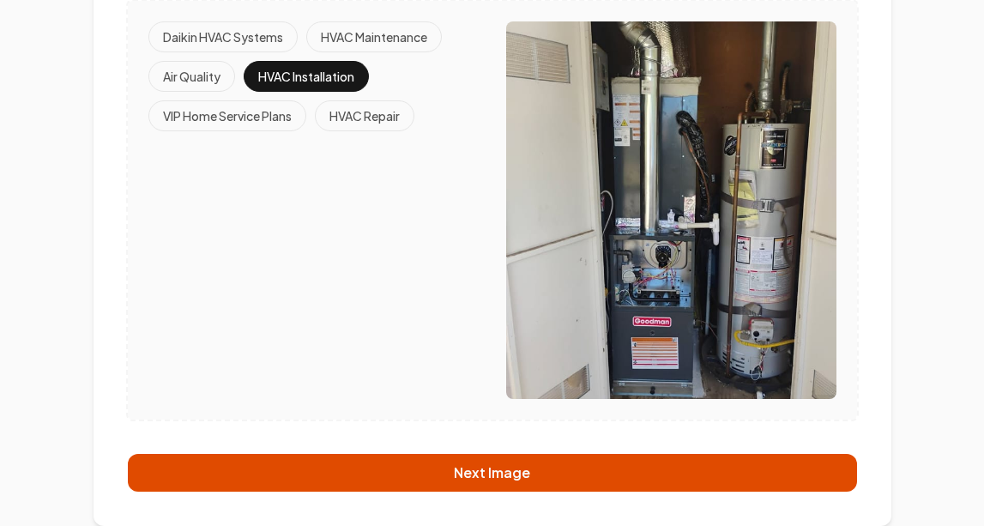
click at [579, 463] on button "Next Image" at bounding box center [493, 473] width 730 height 38
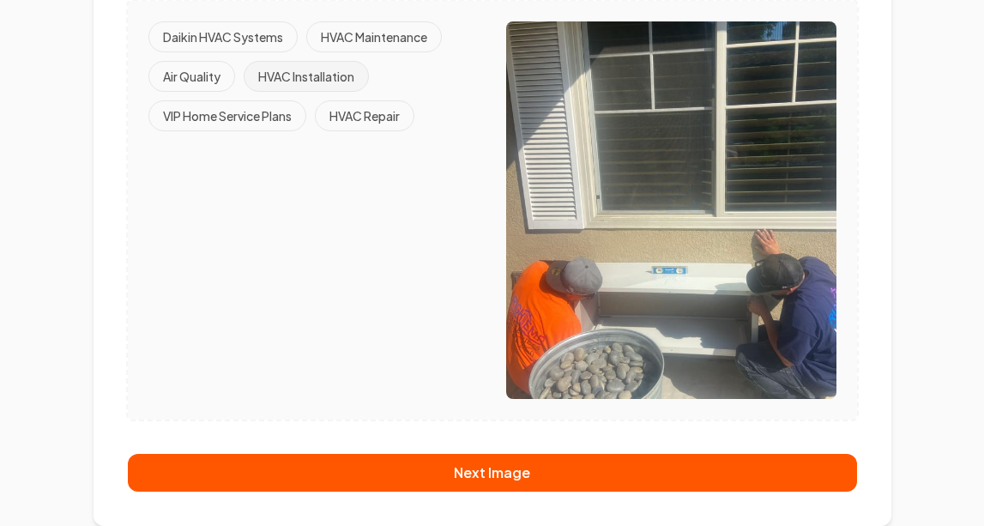
click at [336, 80] on button "HVAC Installation" at bounding box center [306, 76] width 125 height 31
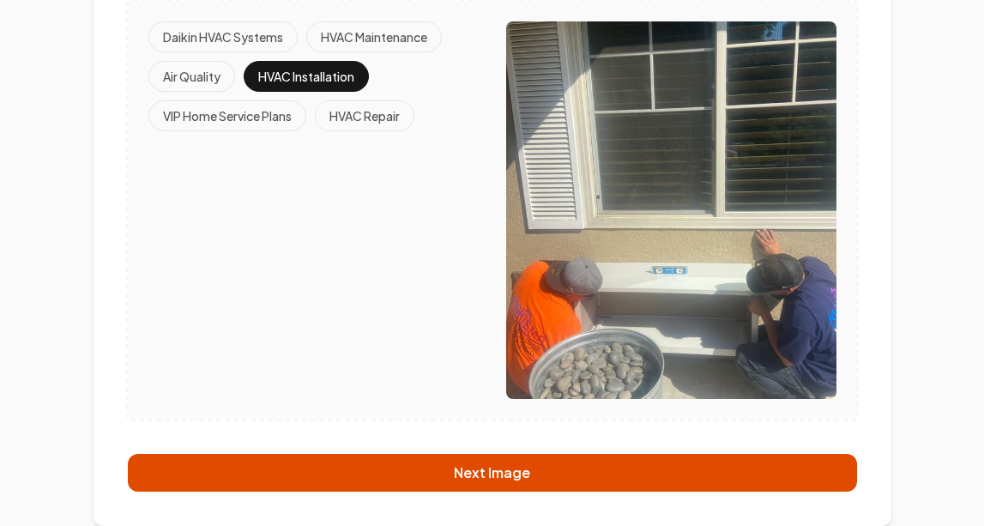
click at [493, 468] on button "Next Image" at bounding box center [493, 473] width 730 height 38
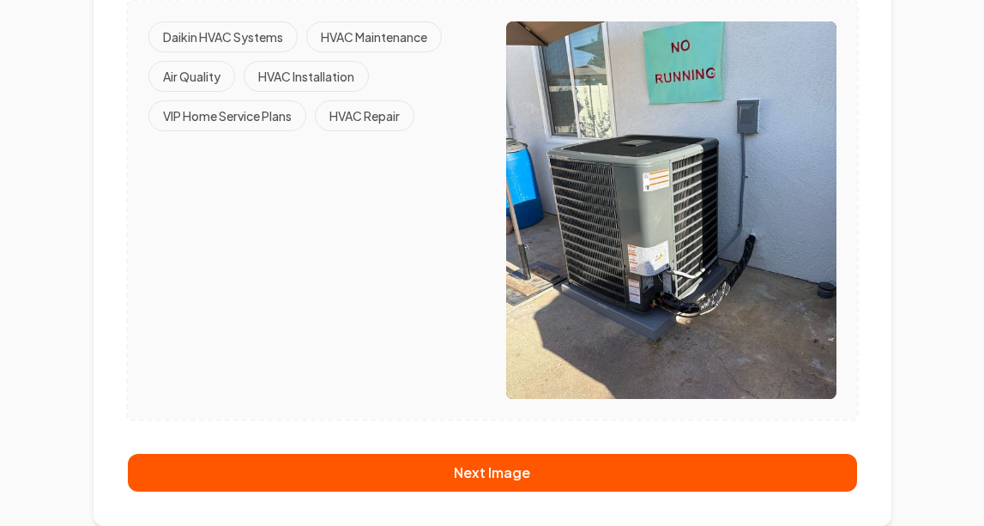
scroll to position [336, 0]
click at [325, 67] on button "HVAC Installation" at bounding box center [306, 76] width 125 height 31
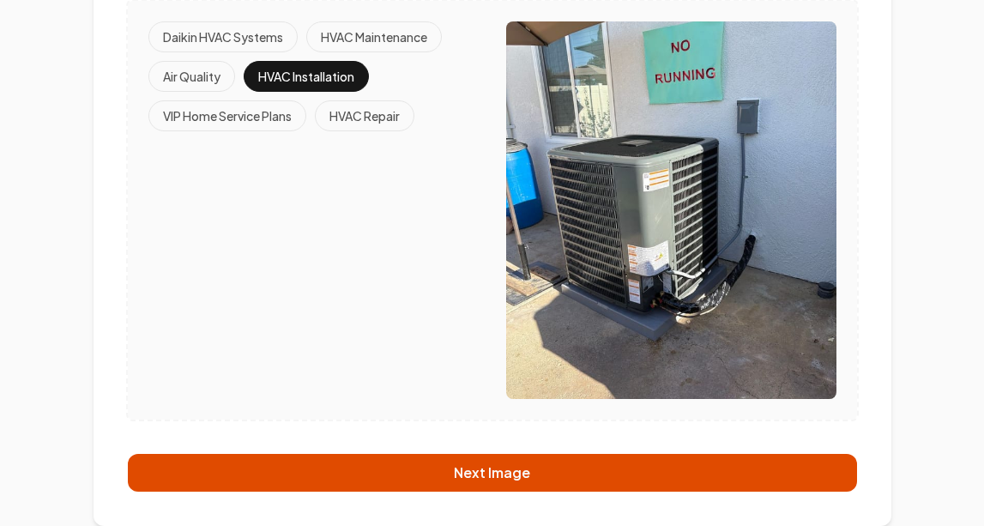
click at [470, 469] on button "Next Image" at bounding box center [493, 473] width 730 height 38
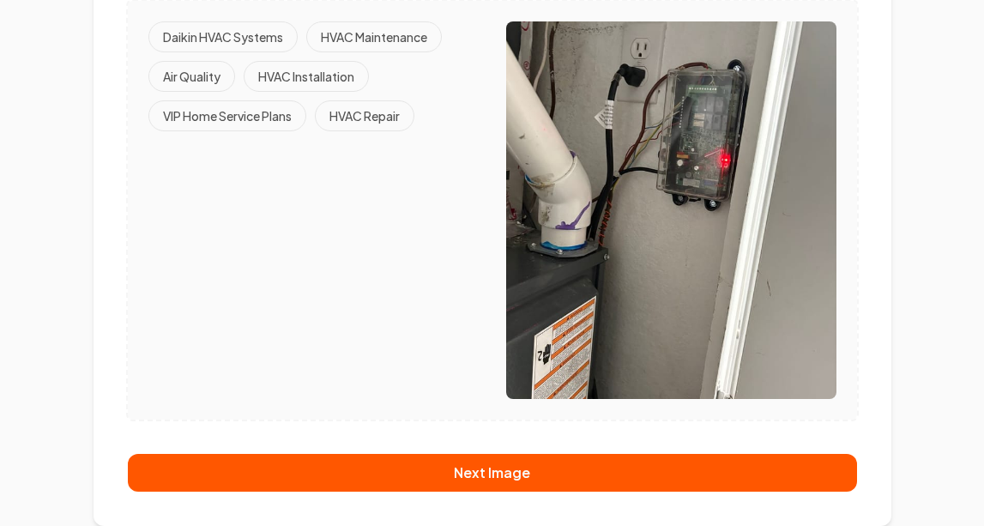
scroll to position [271, 0]
click at [348, 76] on button "HVAC Installation" at bounding box center [306, 76] width 125 height 31
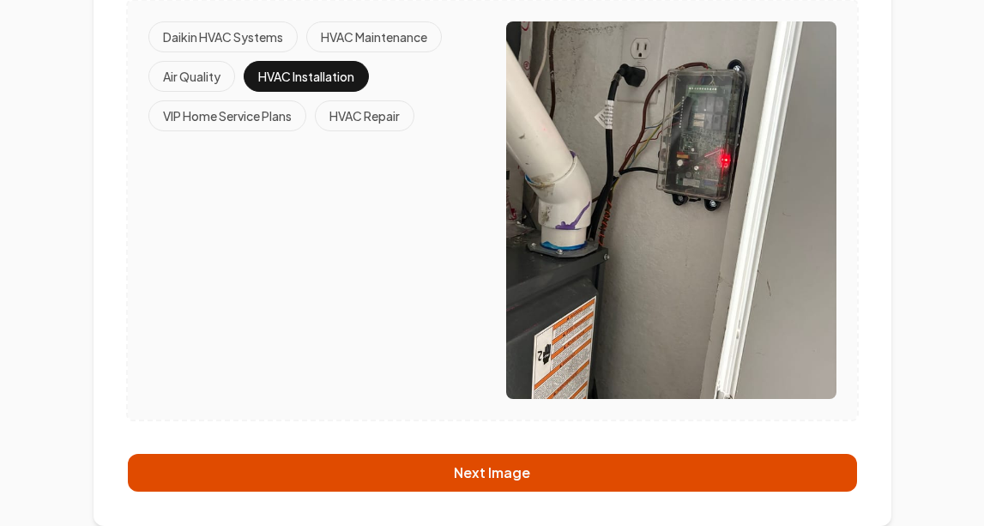
click at [439, 459] on button "Next Image" at bounding box center [493, 473] width 730 height 38
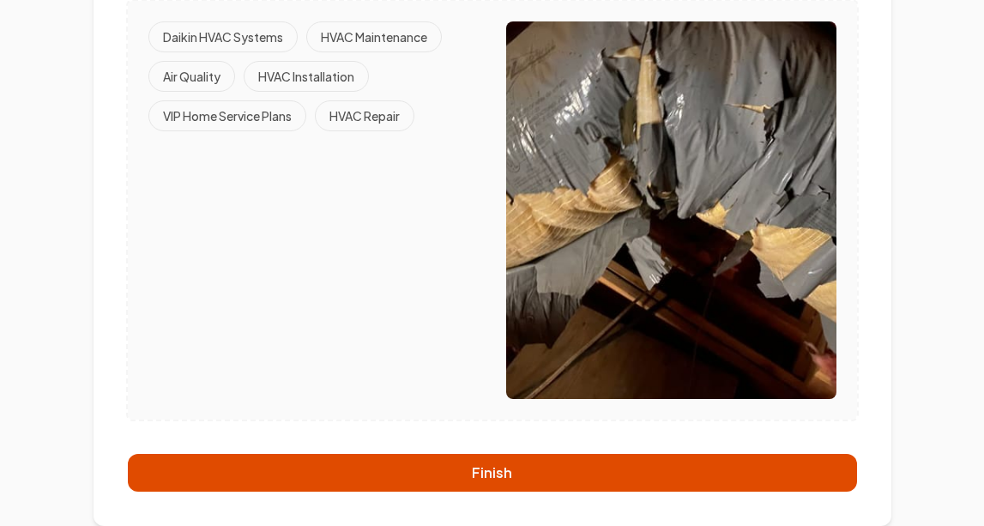
scroll to position [299, 0]
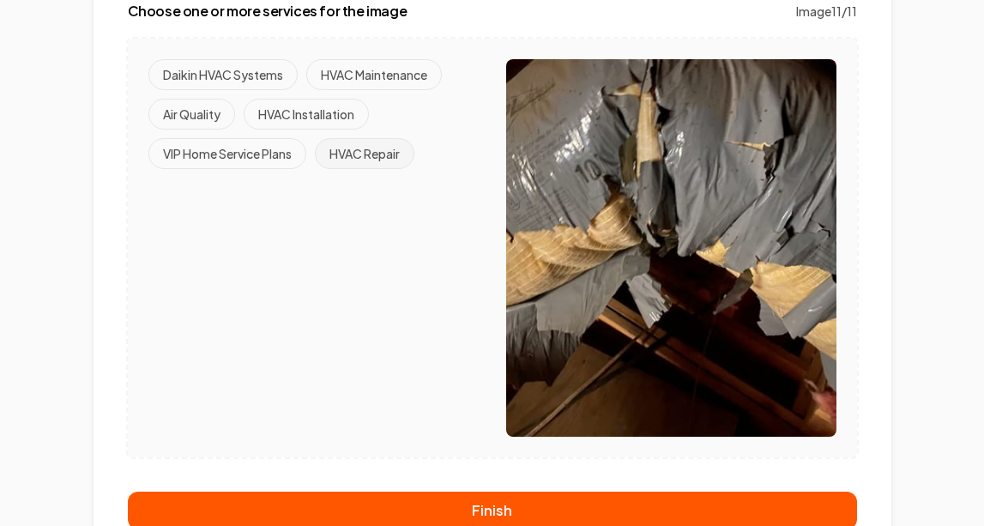
click at [366, 151] on button "HVAC Repair" at bounding box center [365, 153] width 100 height 31
click at [216, 106] on button "Air Quality" at bounding box center [191, 114] width 87 height 31
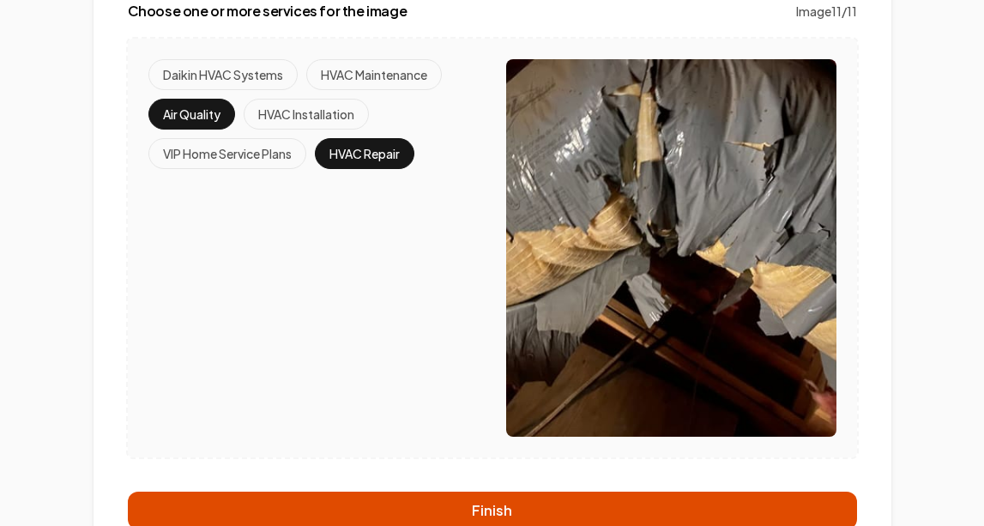
click at [454, 504] on button "Finish" at bounding box center [493, 511] width 730 height 38
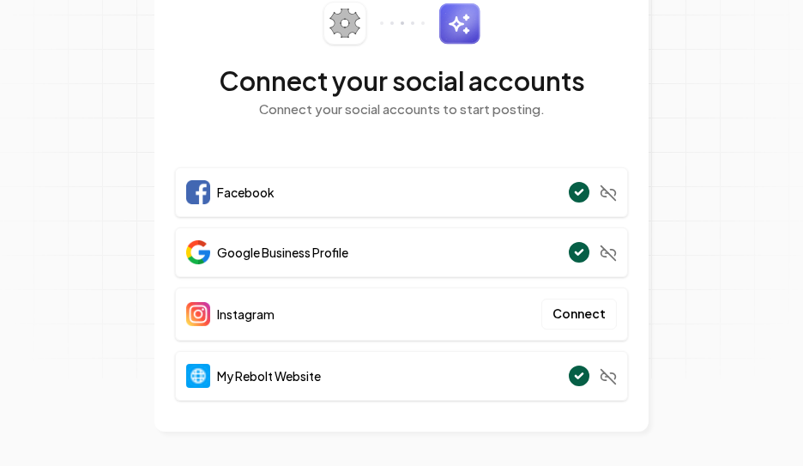
scroll to position [87, 0]
click at [345, 303] on div "Instagram Connect" at bounding box center [401, 314] width 453 height 53
click at [245, 319] on span "Instagram" at bounding box center [246, 314] width 58 height 17
click at [572, 318] on button "Connect" at bounding box center [580, 315] width 76 height 31
click at [439, 183] on div "Facebook" at bounding box center [401, 193] width 453 height 50
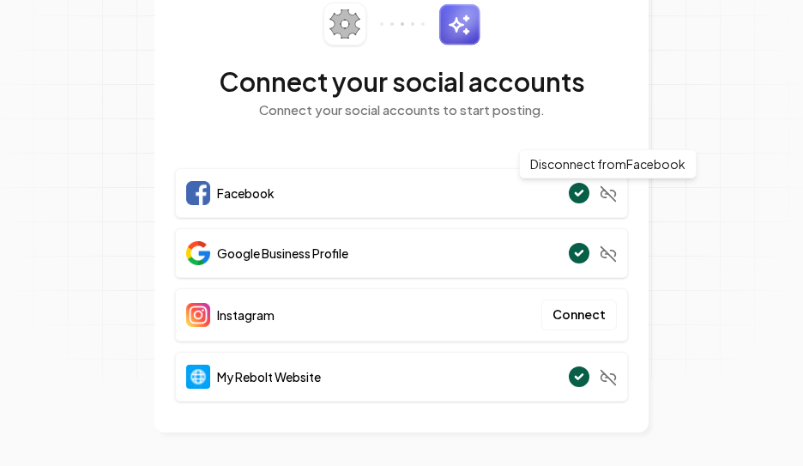
click at [603, 193] on icon at bounding box center [608, 193] width 17 height 17
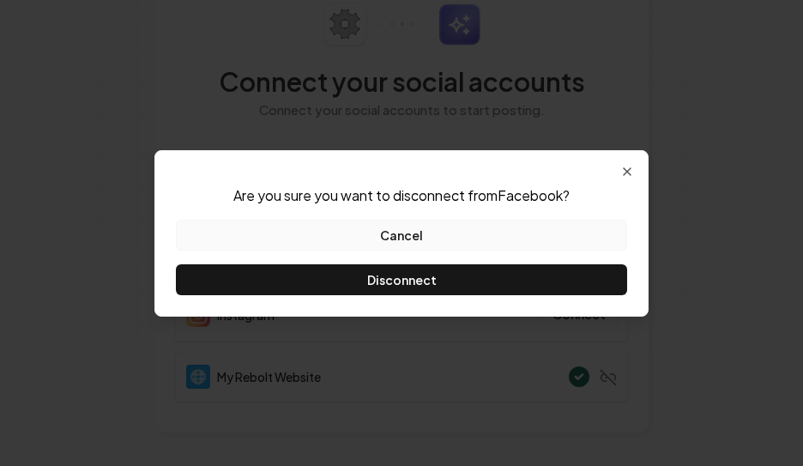
click at [512, 239] on button "Cancel" at bounding box center [401, 235] width 451 height 31
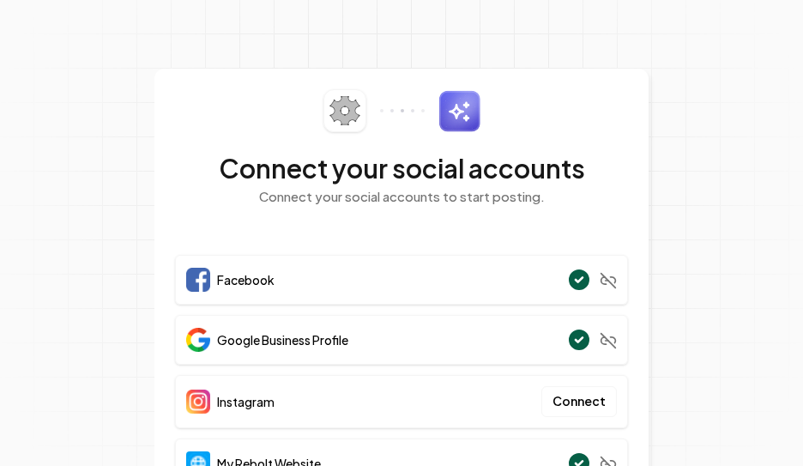
scroll to position [0, 0]
click at [458, 124] on img at bounding box center [460, 111] width 42 height 42
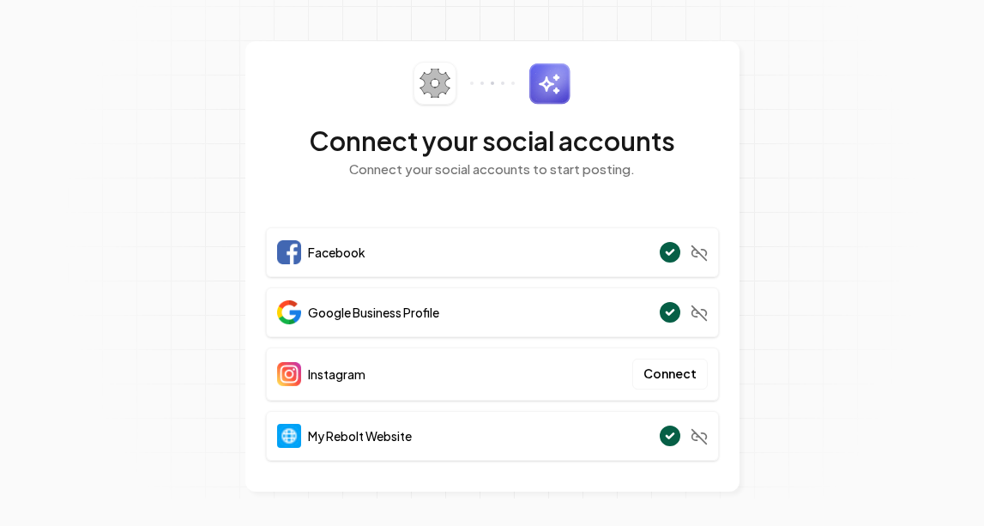
scroll to position [27, 0]
click at [673, 373] on button "Connect" at bounding box center [671, 375] width 76 height 31
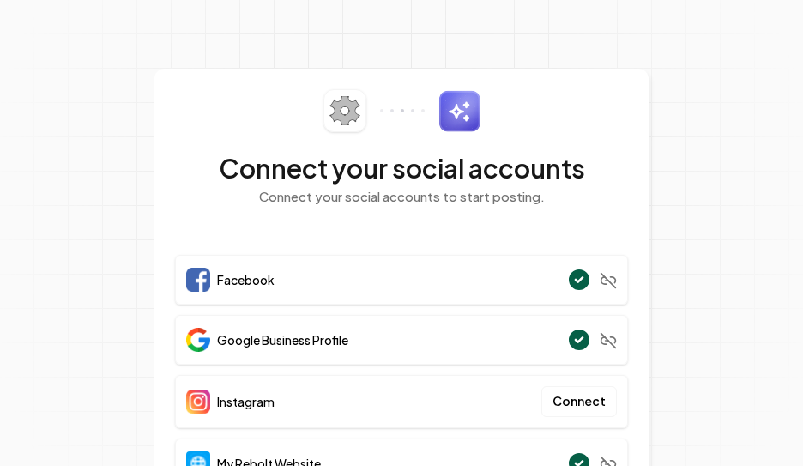
scroll to position [87, 0]
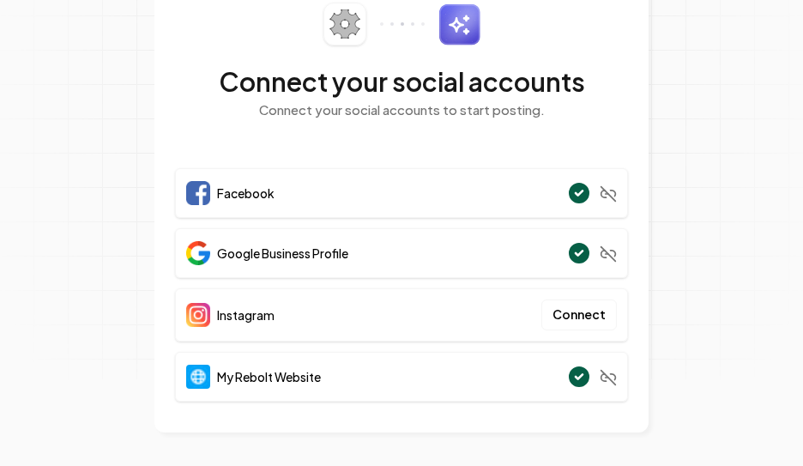
click at [575, 191] on circle at bounding box center [579, 192] width 23 height 23
click at [208, 195] on img at bounding box center [198, 193] width 24 height 24
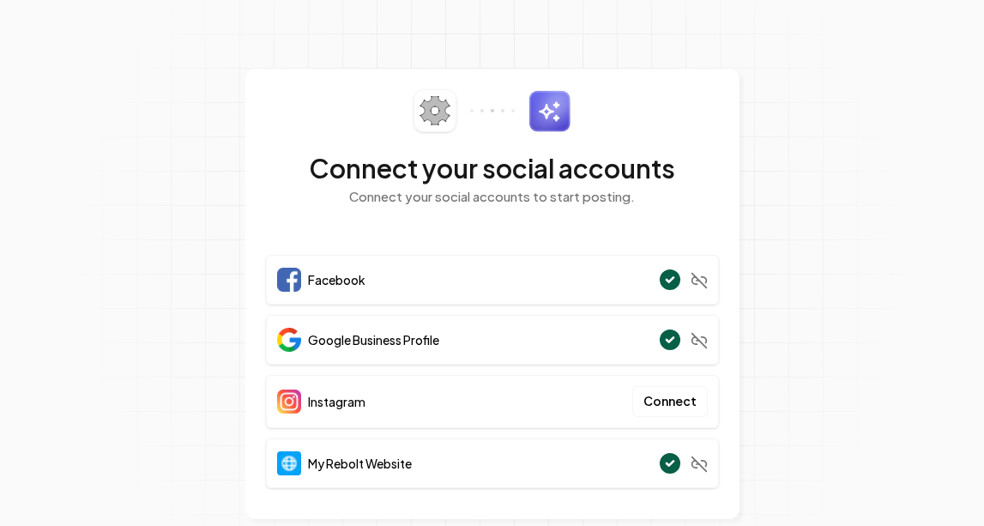
scroll to position [0, 0]
click at [549, 91] on img at bounding box center [550, 111] width 42 height 42
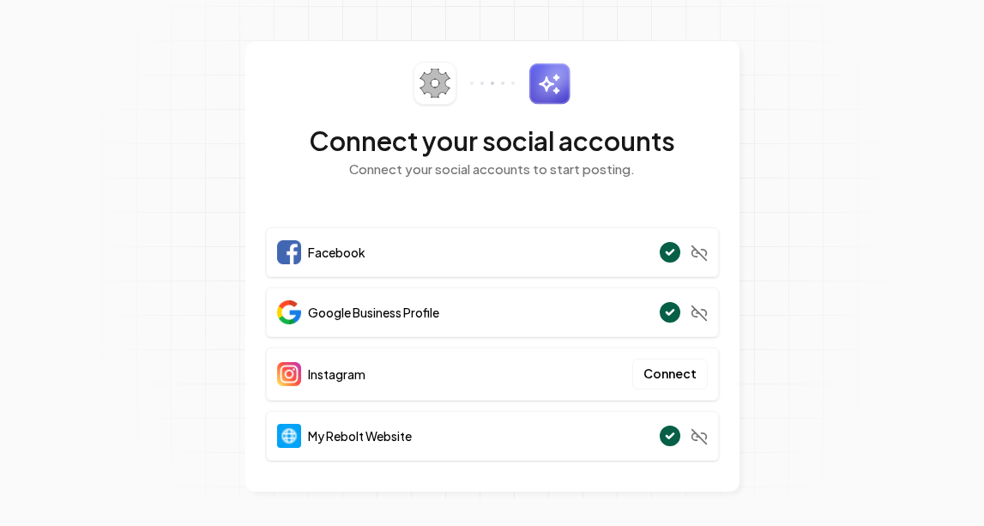
scroll to position [27, 0]
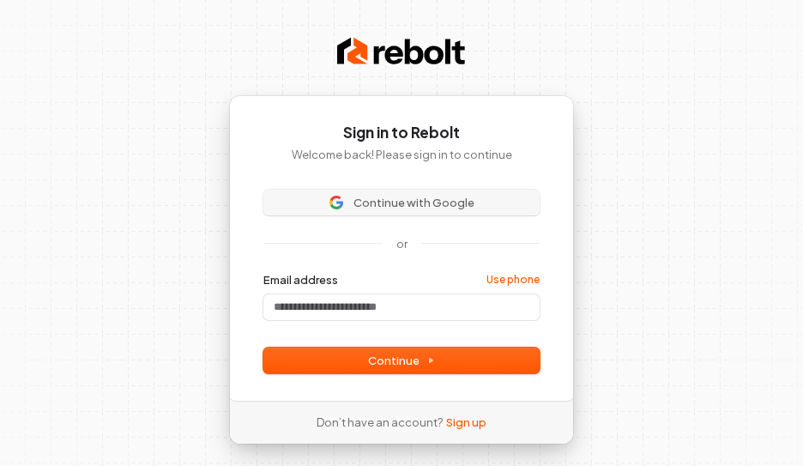
click at [400, 206] on span "Continue with Google" at bounding box center [414, 202] width 121 height 15
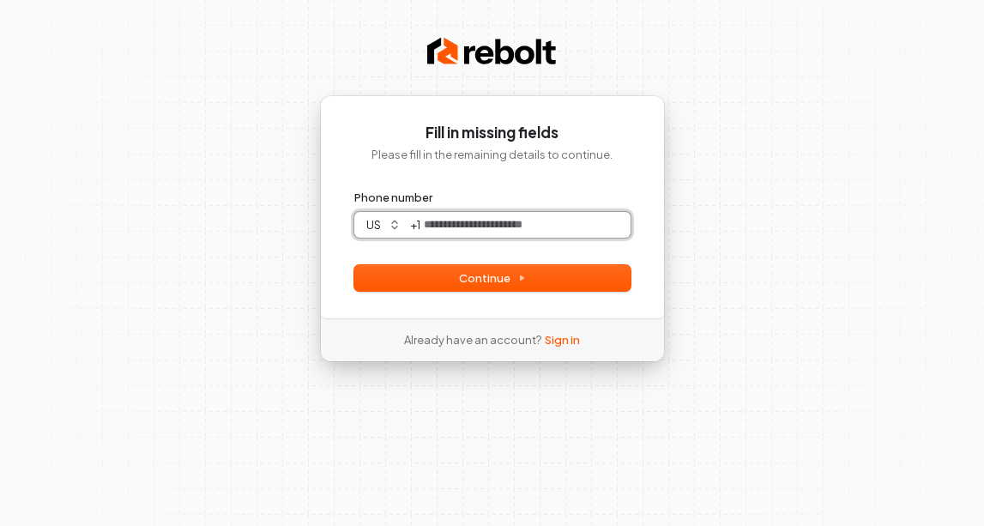
click at [450, 227] on input "Phone number" at bounding box center [526, 225] width 210 height 26
click at [354, 190] on button "submit" at bounding box center [354, 190] width 0 height 0
type input "**********"
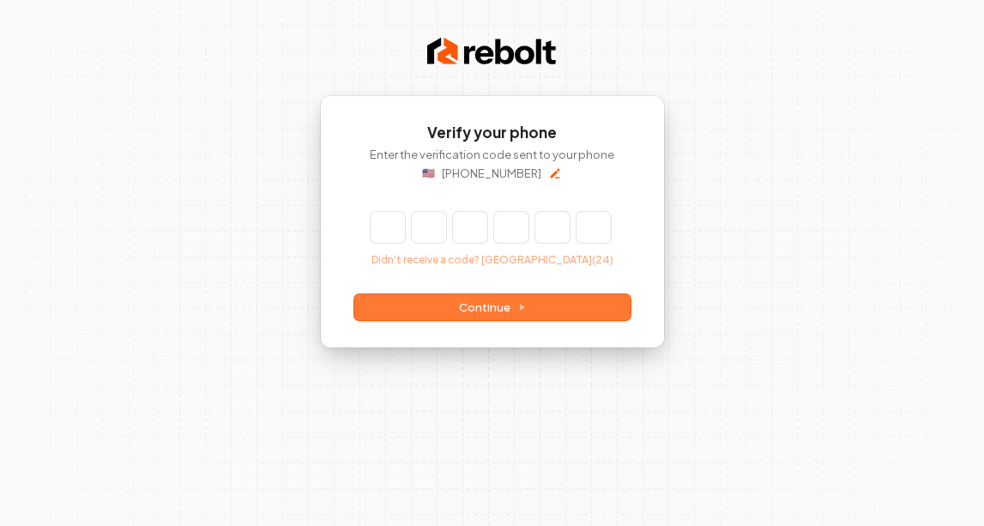
type input "*"
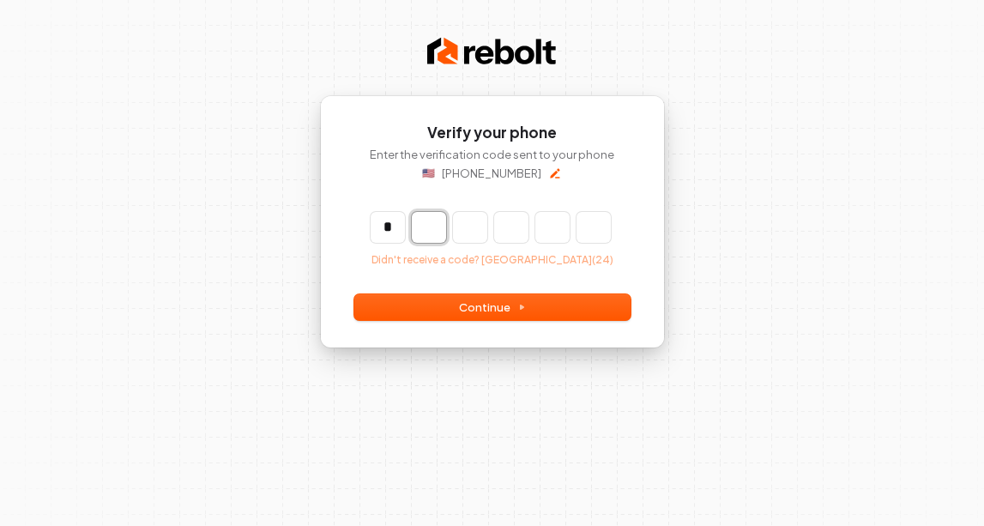
type input "*"
type input "**"
type input "*"
type input "***"
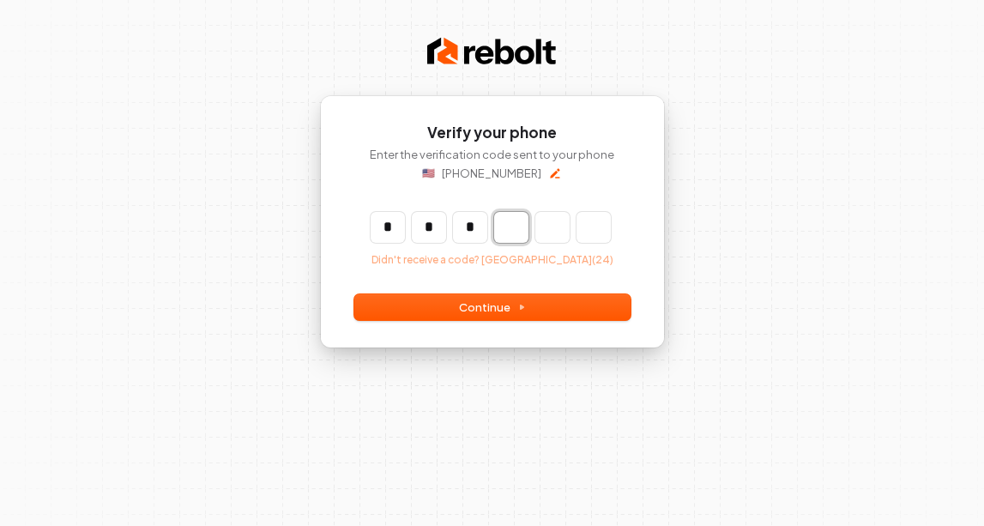
type input "*"
type input "****"
type input "*"
type input "*****"
type input "*"
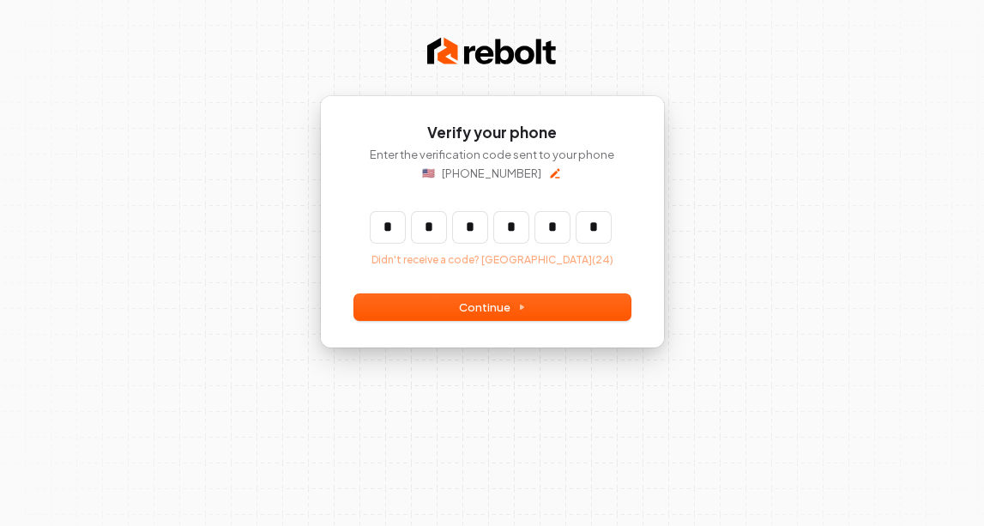
type input "******"
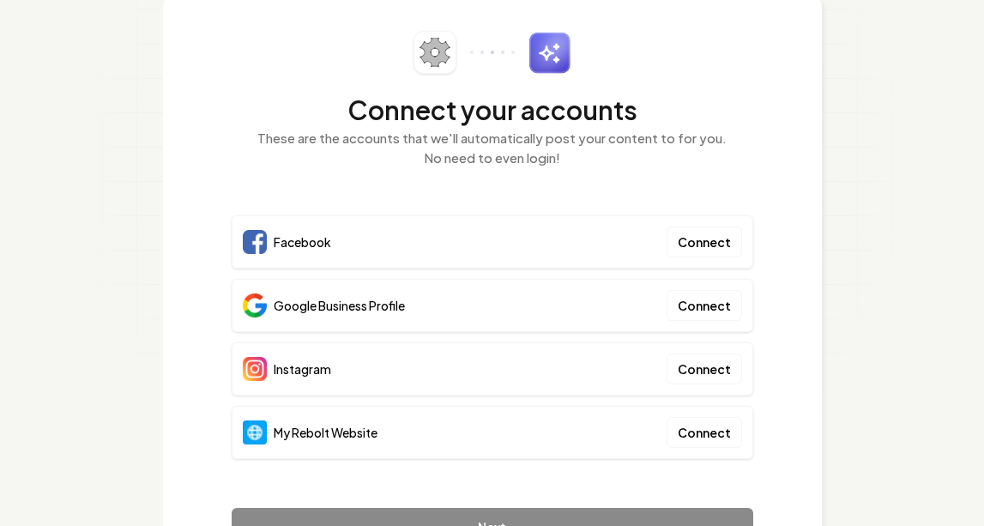
scroll to position [101, 0]
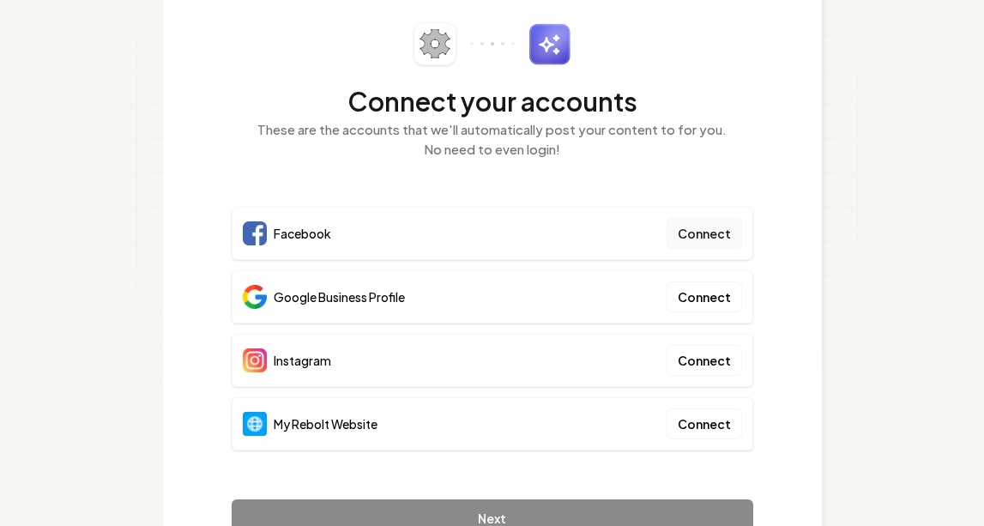
click at [714, 233] on button "Connect" at bounding box center [705, 233] width 76 height 31
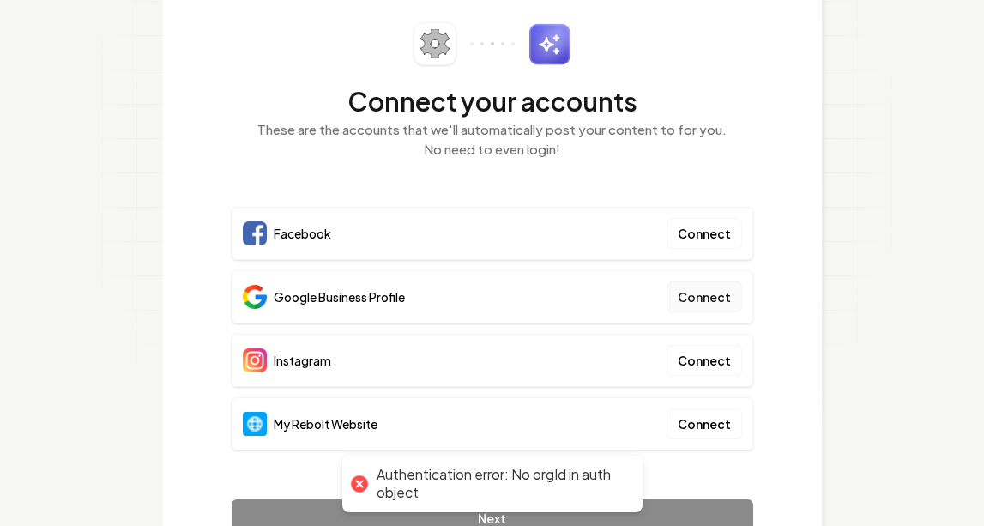
click at [702, 294] on button "Connect" at bounding box center [705, 297] width 76 height 31
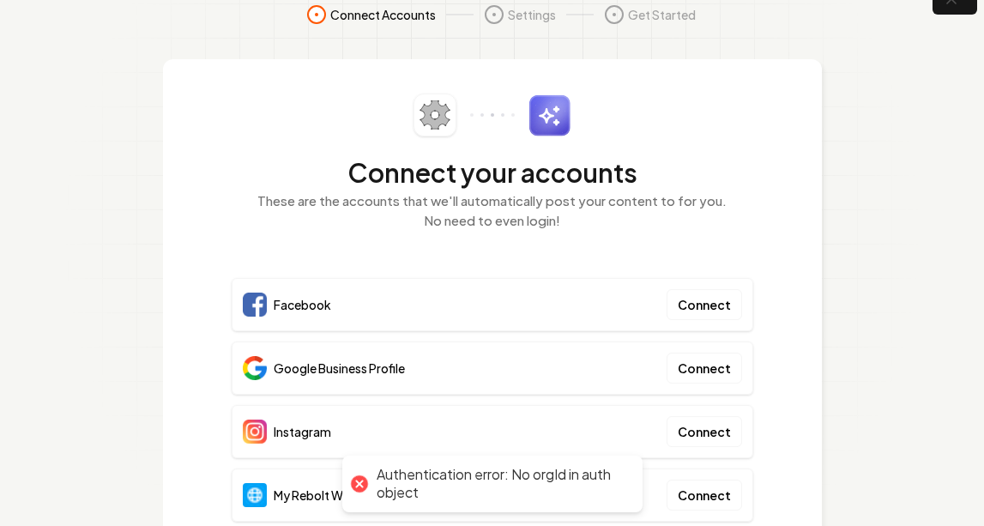
scroll to position [31, 1]
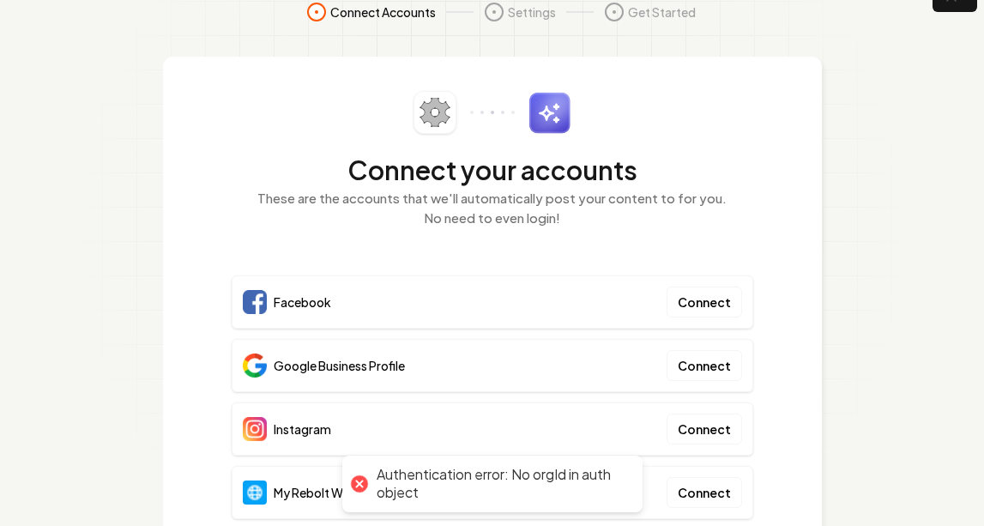
click at [638, 171] on h2 "Connect your accounts" at bounding box center [493, 169] width 522 height 31
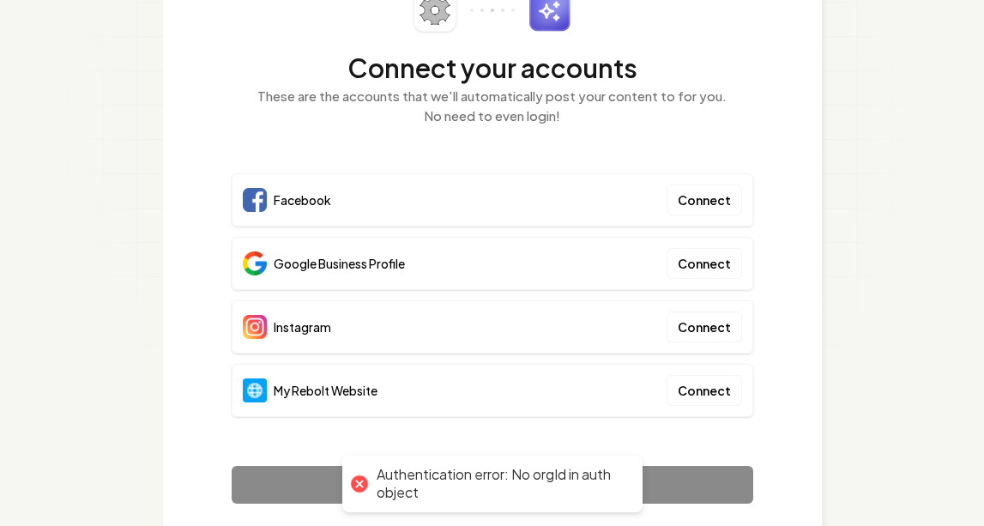
scroll to position [150, 0]
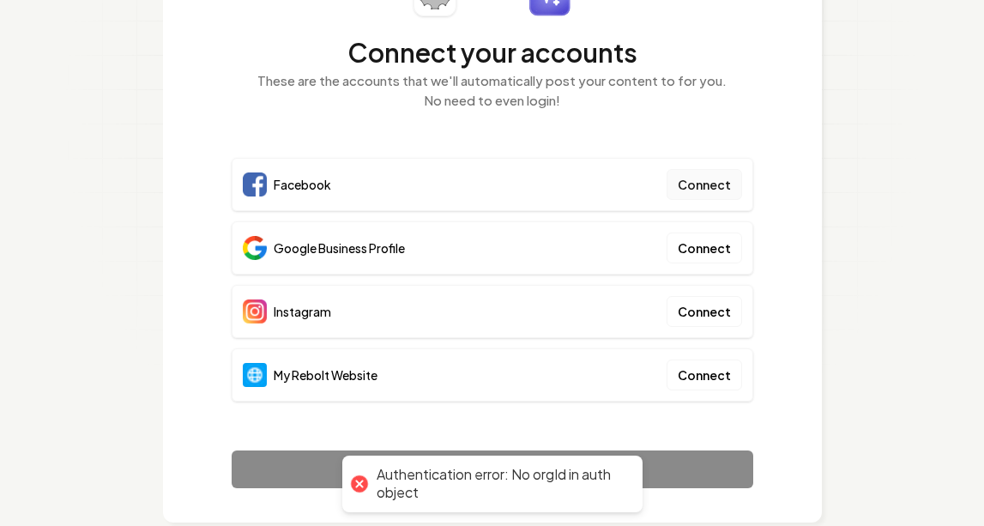
click at [708, 182] on button "Connect" at bounding box center [705, 184] width 76 height 31
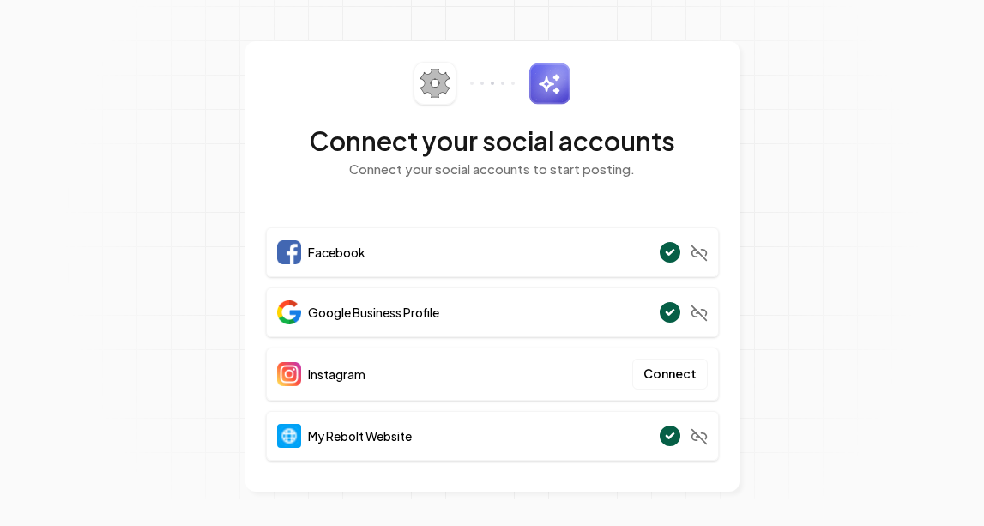
scroll to position [27, 0]
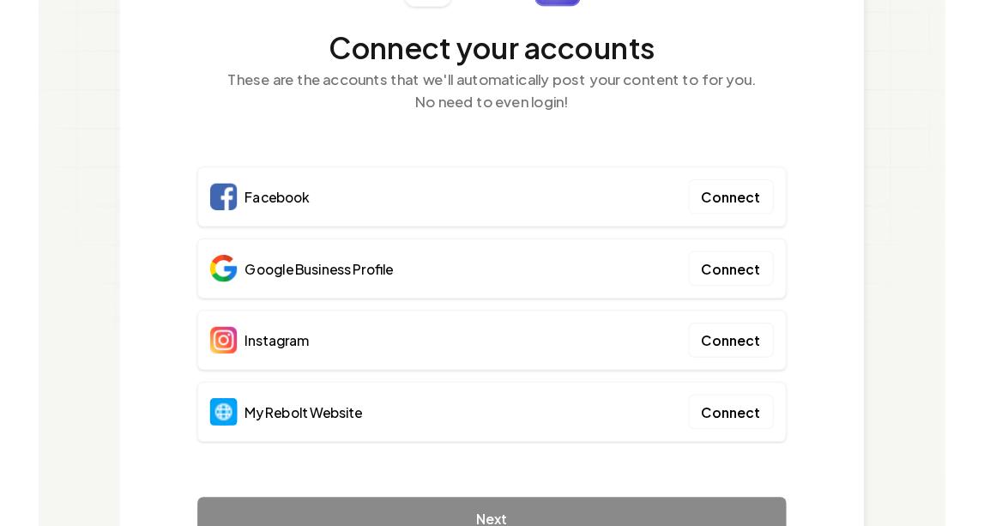
scroll to position [162, 0]
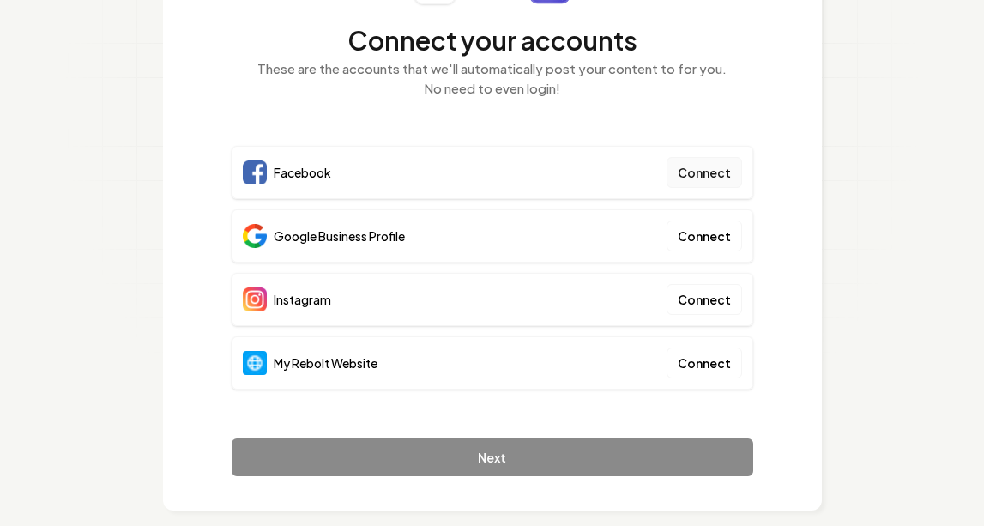
click at [726, 171] on button "Connect" at bounding box center [705, 172] width 76 height 31
click at [706, 300] on button "Connect" at bounding box center [705, 299] width 76 height 31
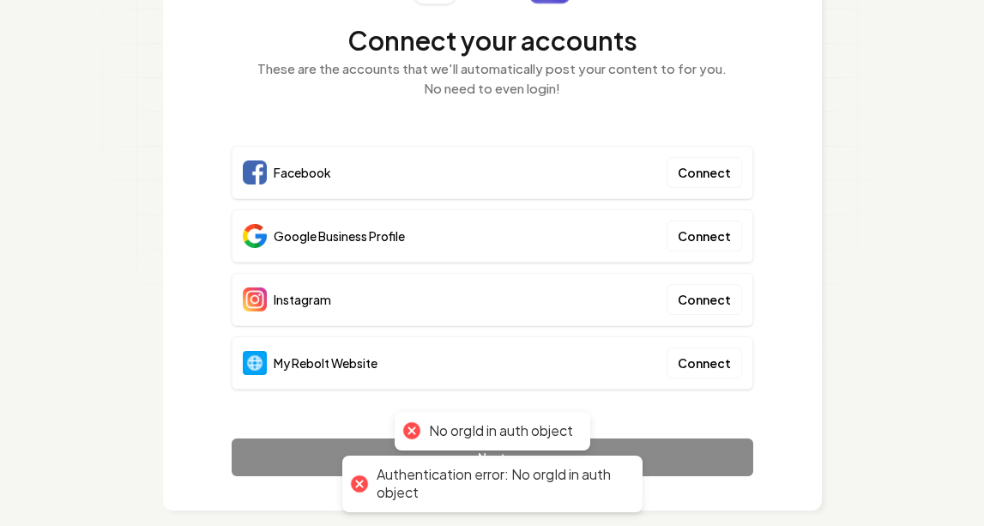
click at [609, 167] on div "Facebook Connect" at bounding box center [493, 172] width 522 height 53
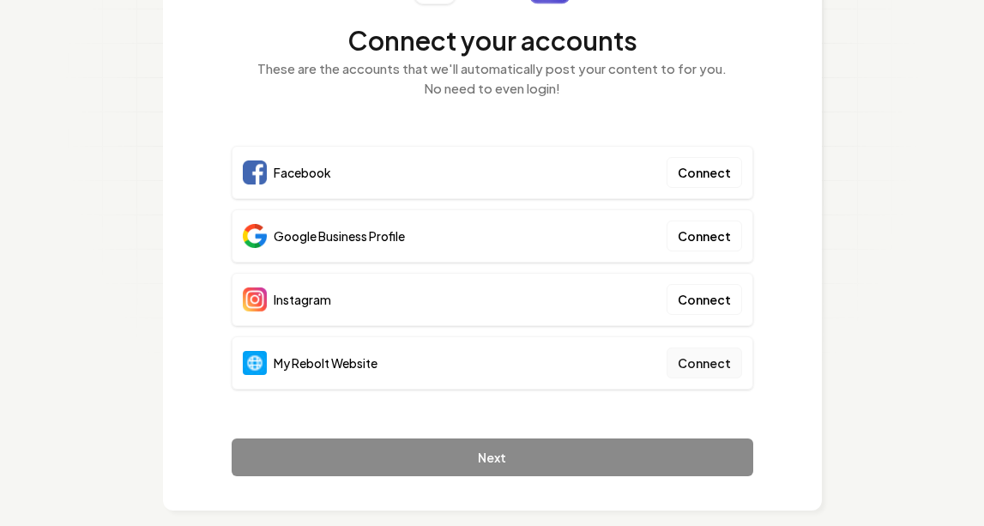
click at [710, 358] on button "Connect" at bounding box center [705, 363] width 76 height 31
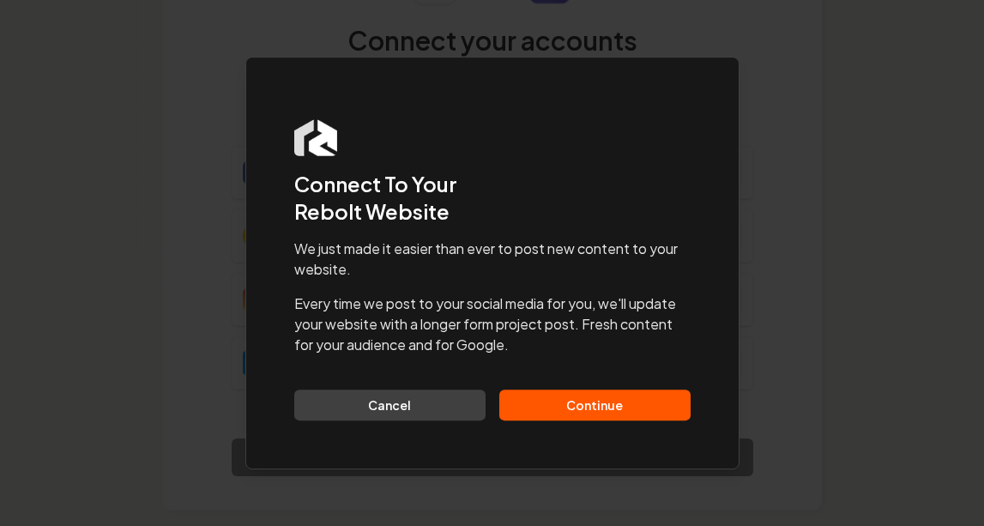
click at [637, 400] on button "Continue" at bounding box center [595, 405] width 191 height 31
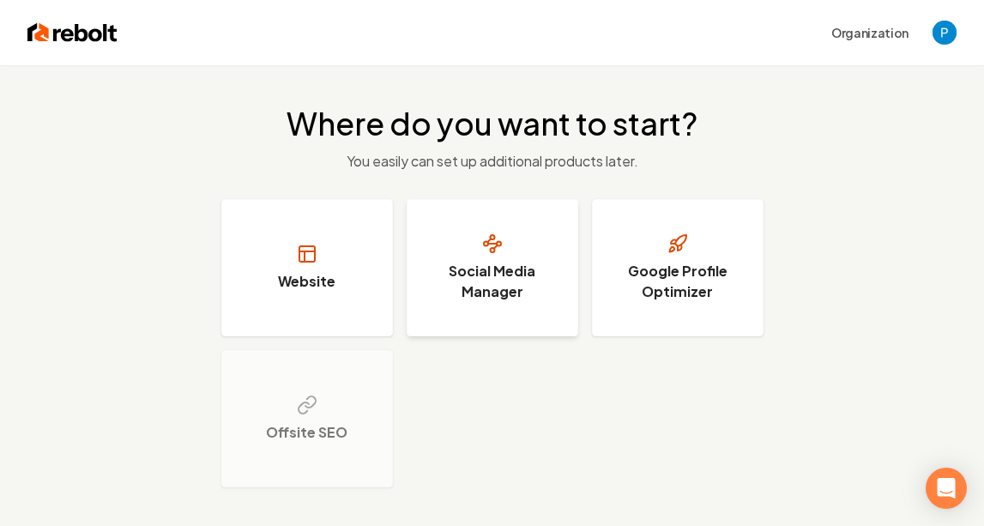
click at [497, 279] on h3 "Social Media Manager" at bounding box center [492, 281] width 129 height 41
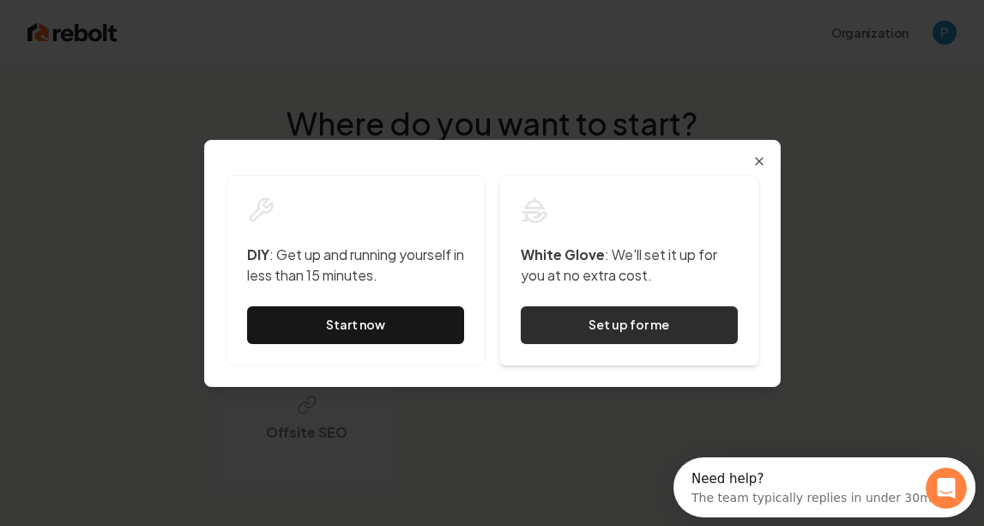
click at [615, 328] on button "Set up for me" at bounding box center [629, 325] width 217 height 38
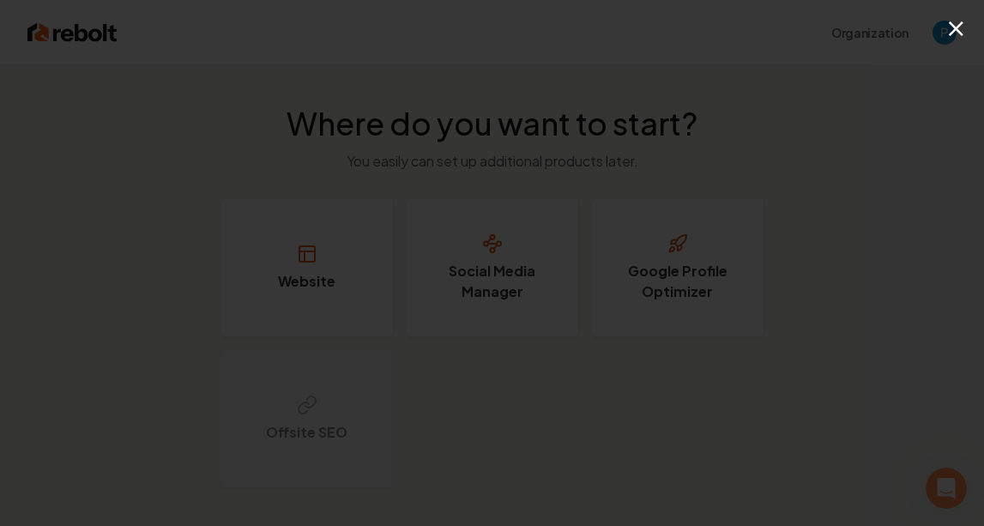
click at [958, 27] on button "×" at bounding box center [956, 28] width 21 height 39
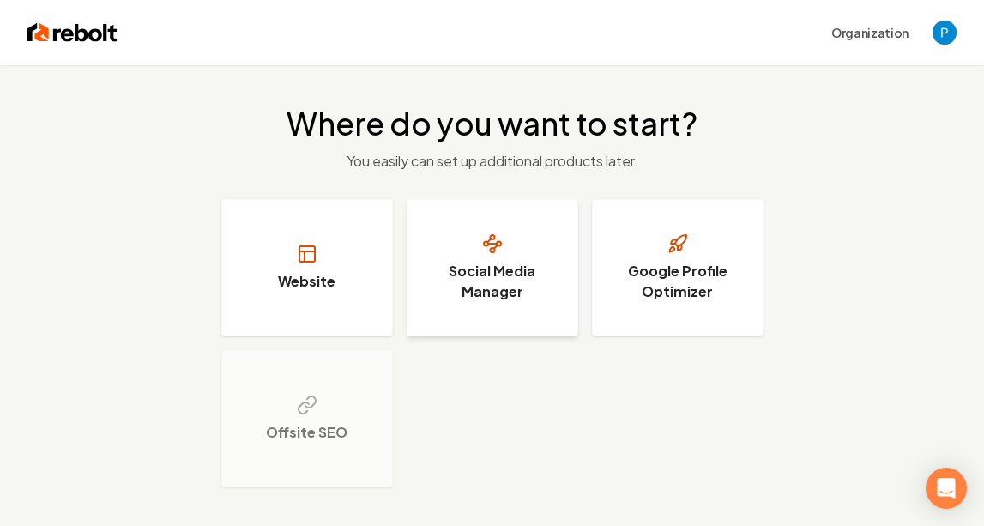
click at [505, 277] on h3 "Social Media Manager" at bounding box center [492, 281] width 129 height 41
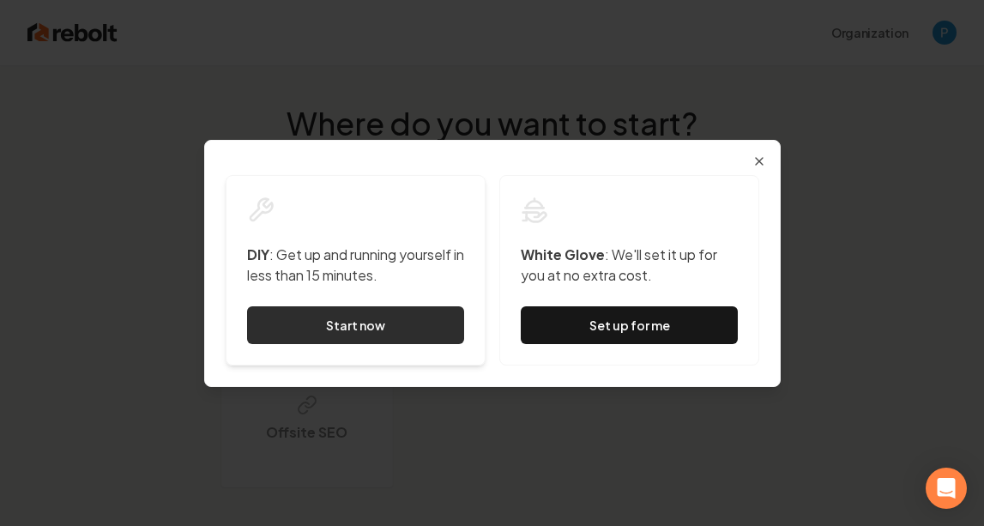
click at [447, 324] on link "Start now" at bounding box center [355, 325] width 217 height 38
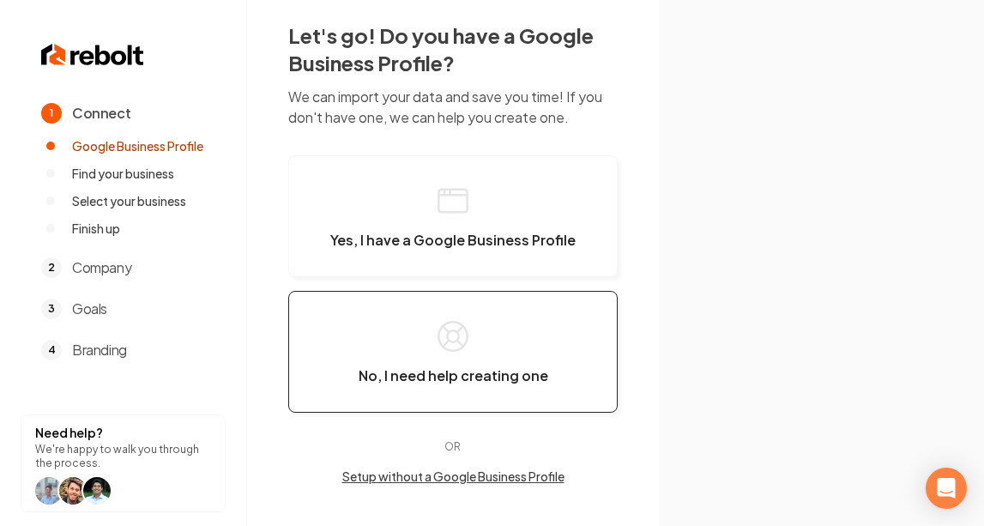
scroll to position [20, 0]
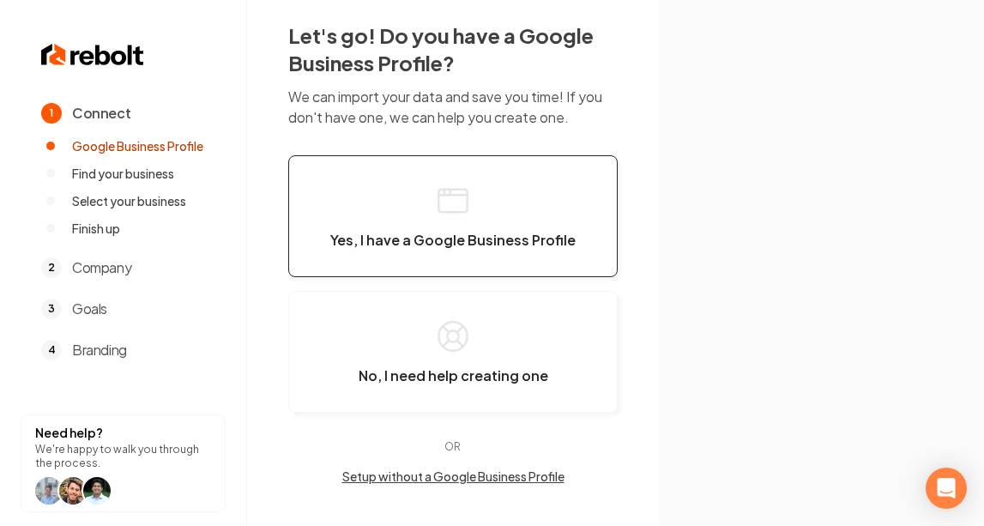
click at [505, 233] on span "Yes, I have a Google Business Profile" at bounding box center [452, 240] width 245 height 17
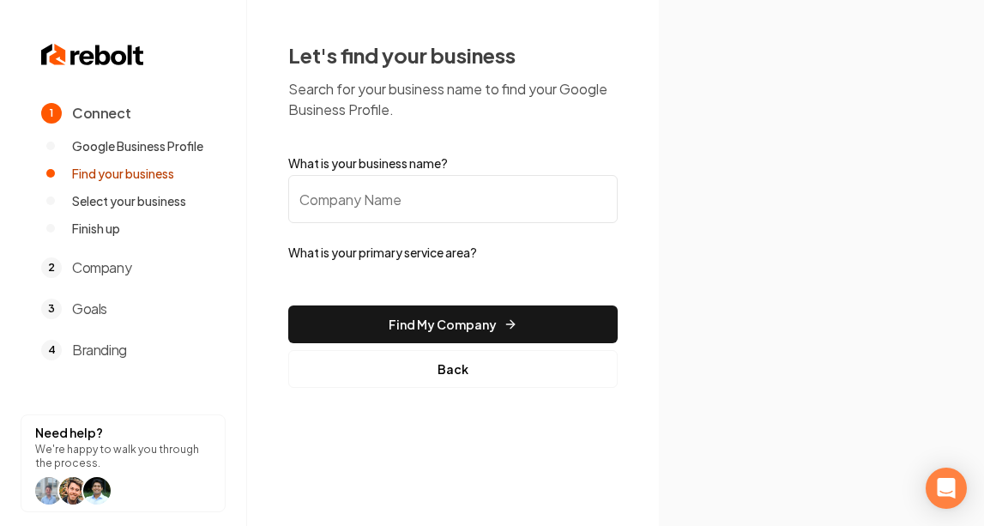
scroll to position [0, 0]
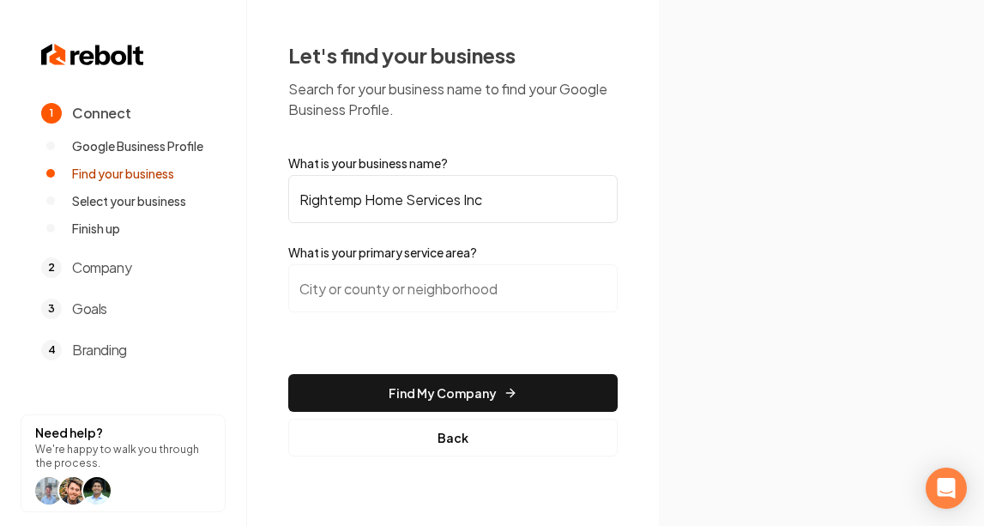
type input "Rightemp Home Services Inc"
click at [469, 289] on input "search" at bounding box center [453, 288] width 330 height 48
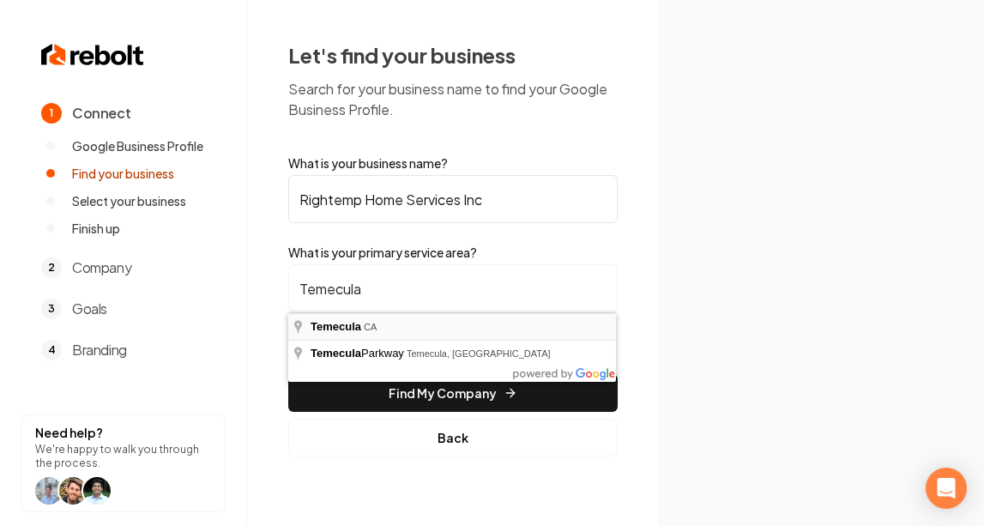
type input "Temecula, CA"
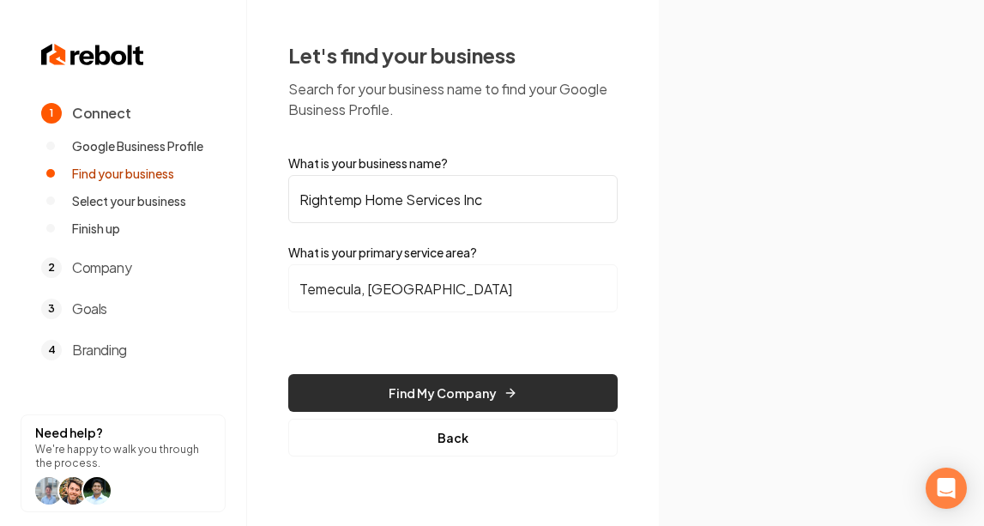
click at [481, 389] on button "Find My Company" at bounding box center [453, 393] width 330 height 38
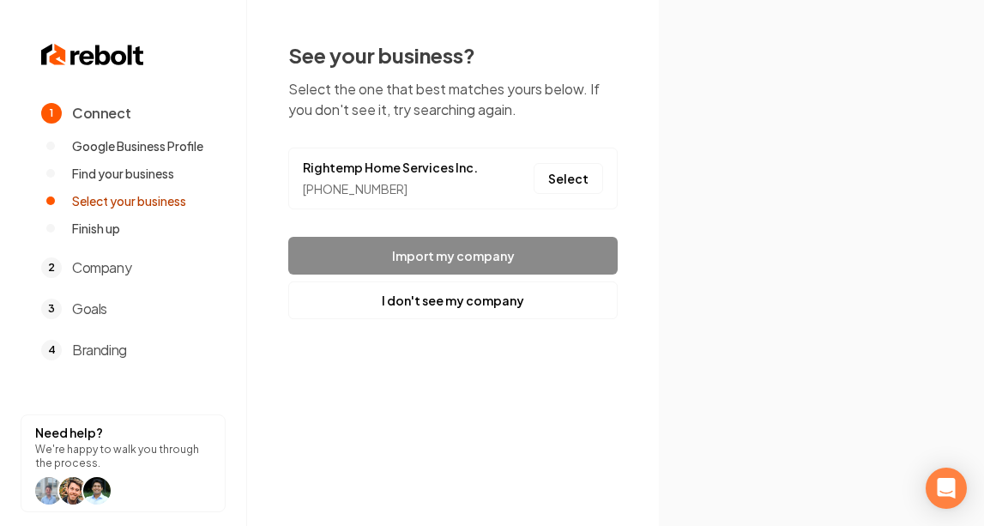
click at [595, 258] on footer "Import my company I don't see my company" at bounding box center [453, 278] width 330 height 82
click at [572, 171] on button "Select" at bounding box center [569, 178] width 70 height 31
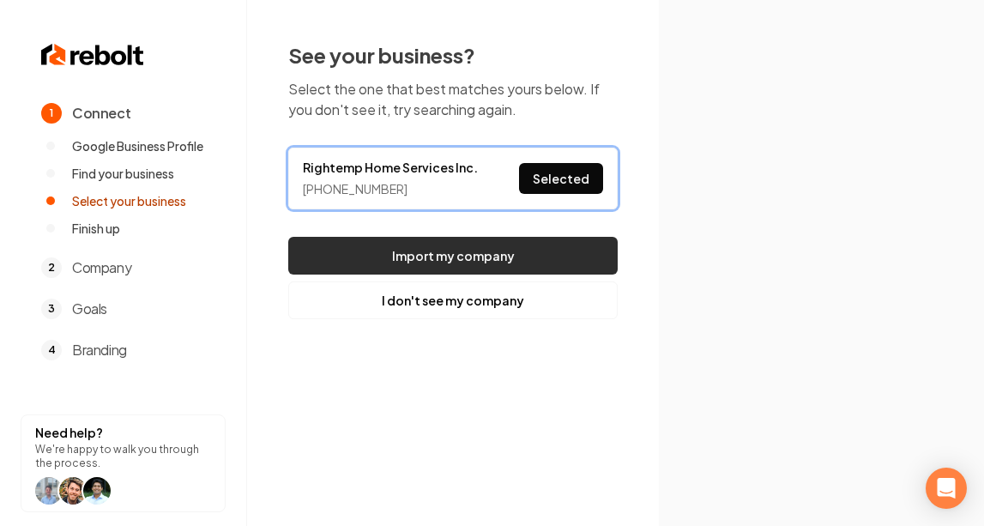
click at [497, 251] on button "Import my company" at bounding box center [453, 256] width 330 height 38
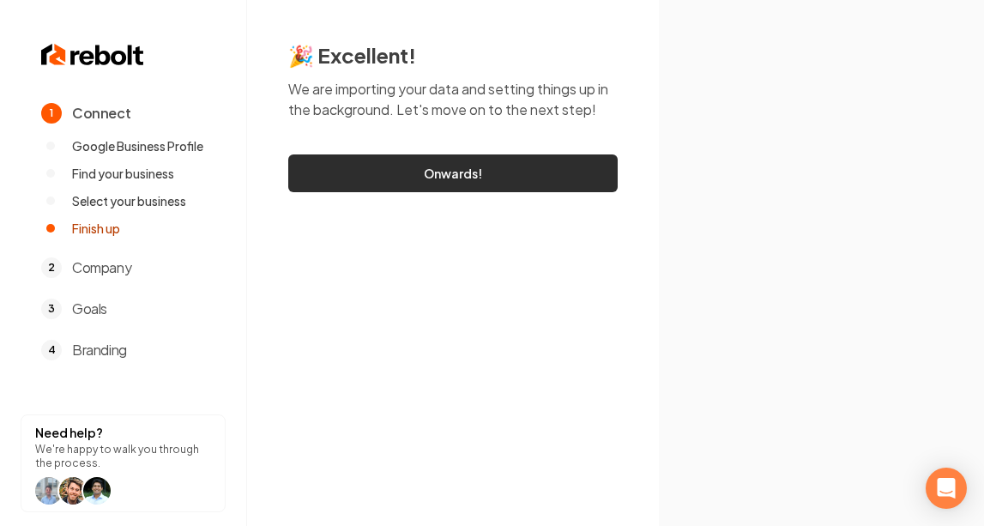
click at [494, 180] on link "Onwards!" at bounding box center [453, 173] width 330 height 38
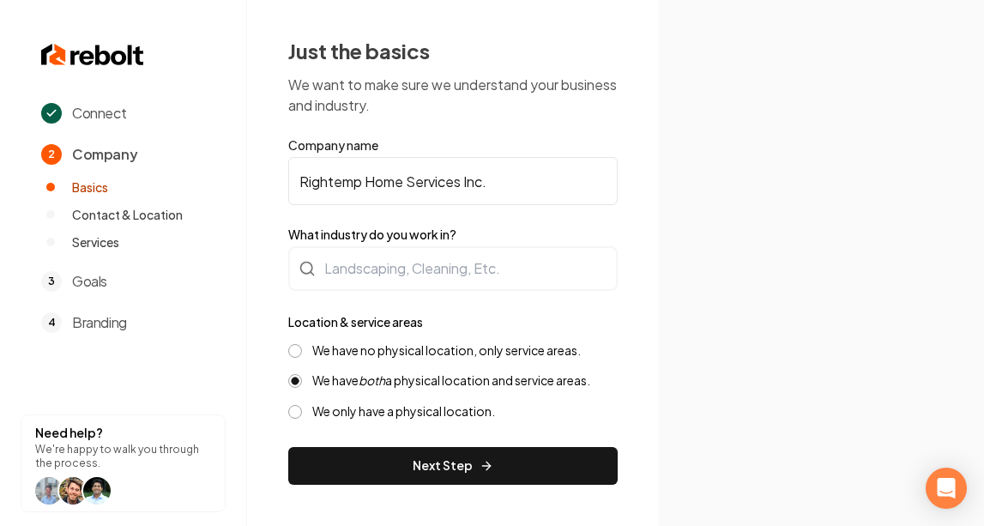
scroll to position [3, 0]
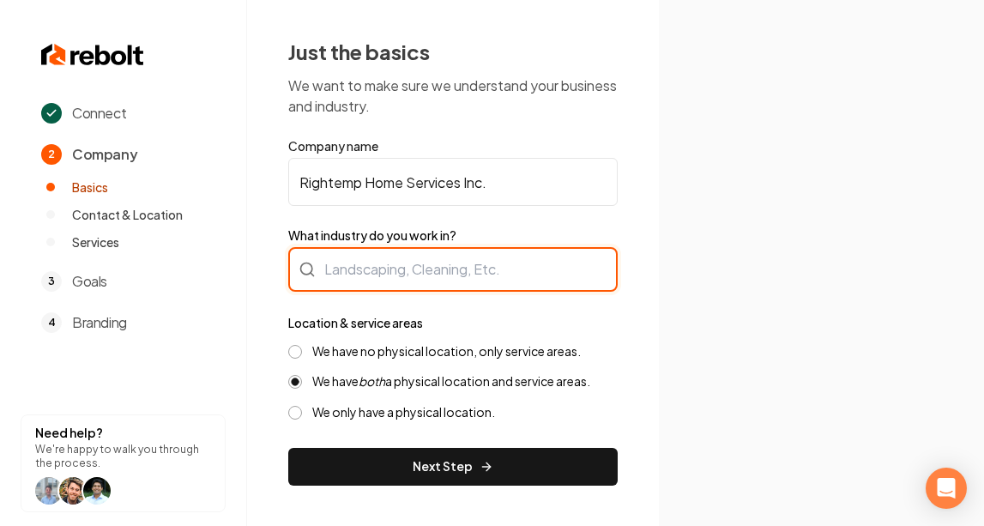
click at [541, 267] on div at bounding box center [453, 269] width 330 height 45
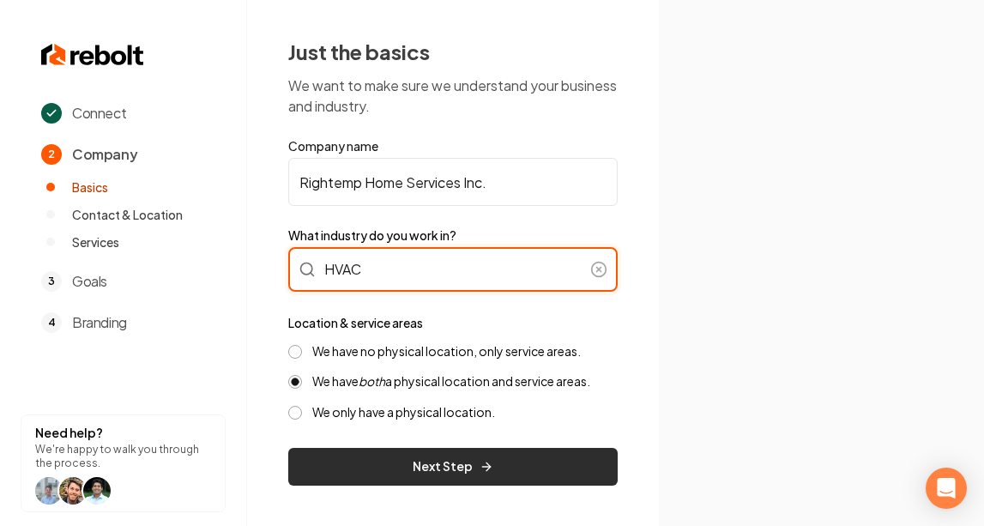
type input "HVAC"
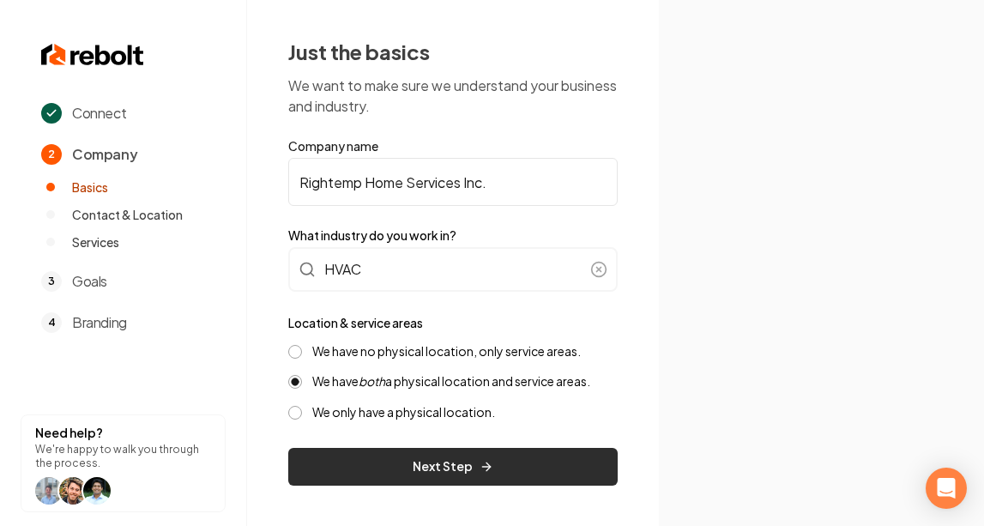
click at [385, 457] on button "Next Step" at bounding box center [453, 467] width 330 height 38
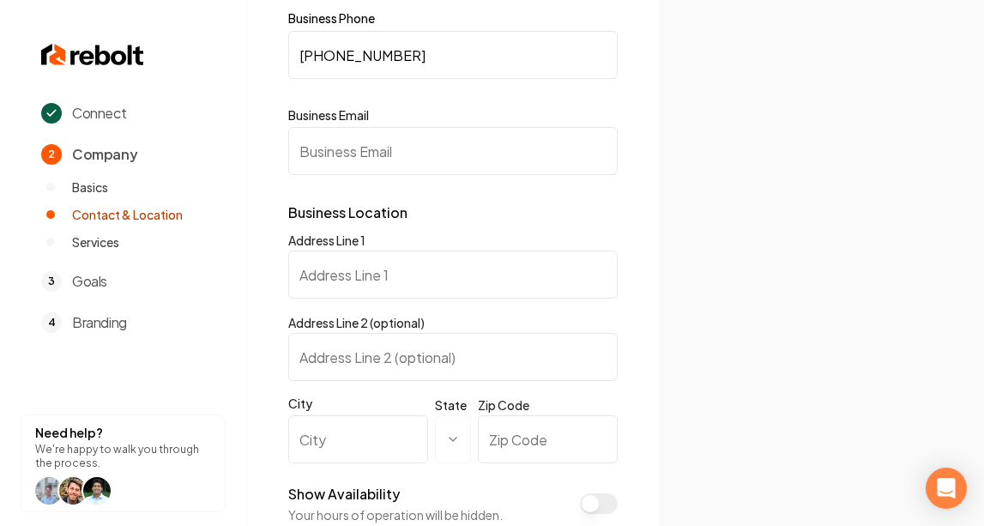
scroll to position [142, 0]
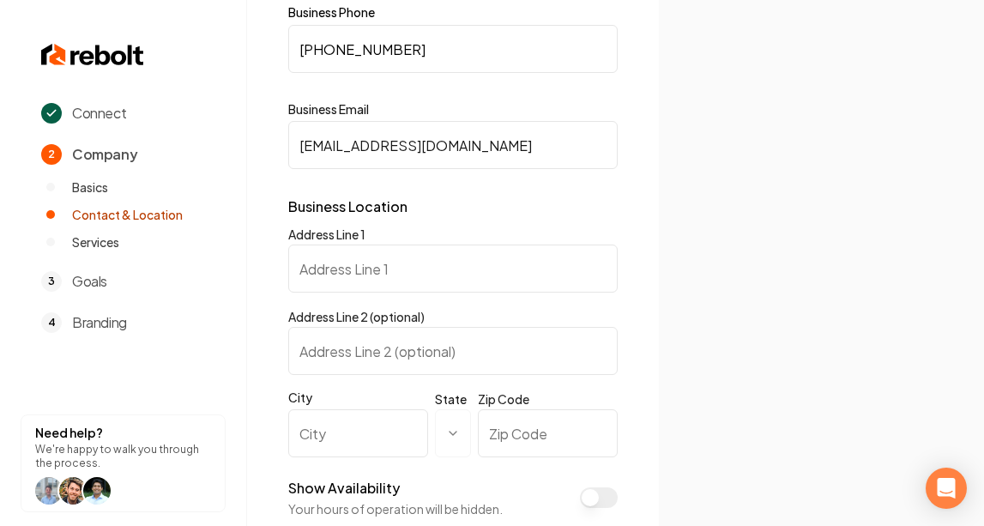
type input "rightemphomeservices@gmail.com"
type input "42221 6th St"
type input "Temecula"
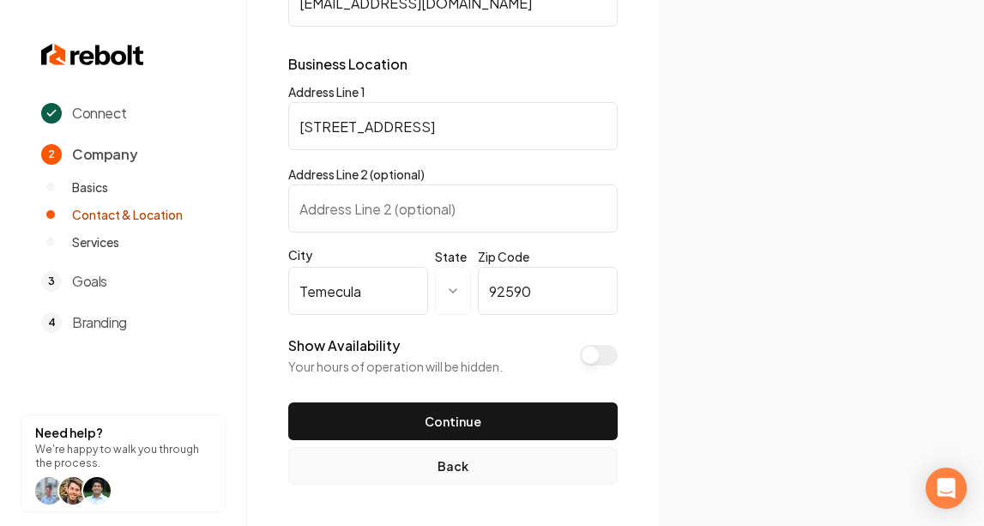
scroll to position [284, 0]
type input "92590"
click at [606, 360] on button "Show Availability" at bounding box center [599, 355] width 38 height 21
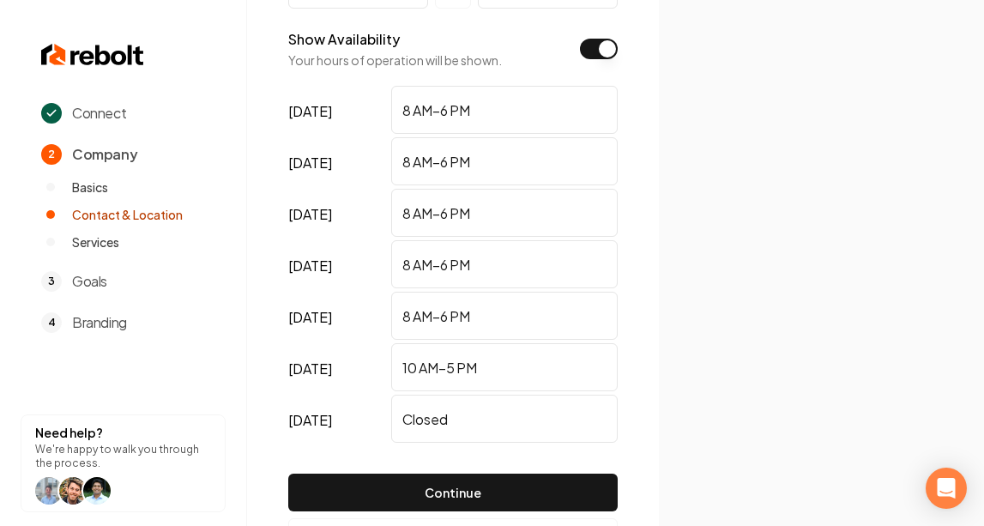
scroll to position [604, 0]
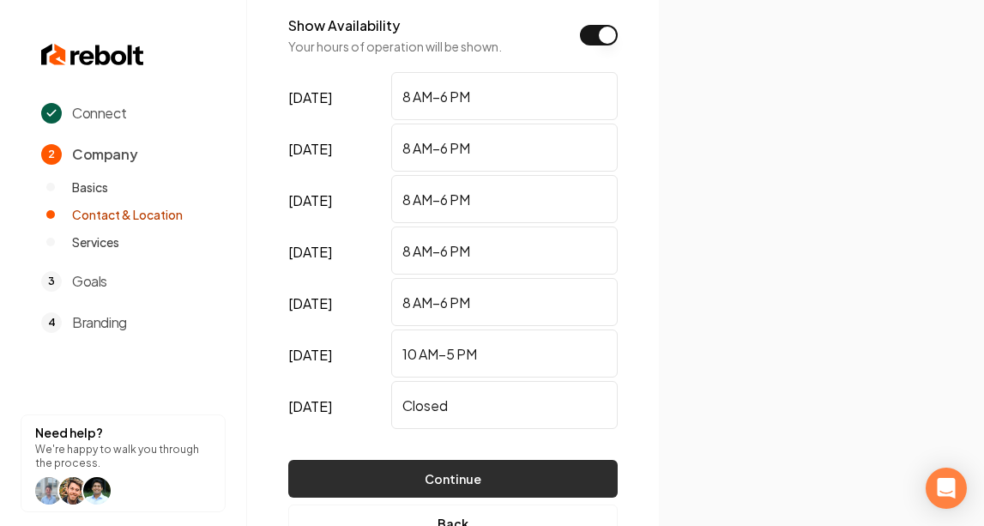
click at [405, 477] on button "Continue" at bounding box center [453, 479] width 330 height 38
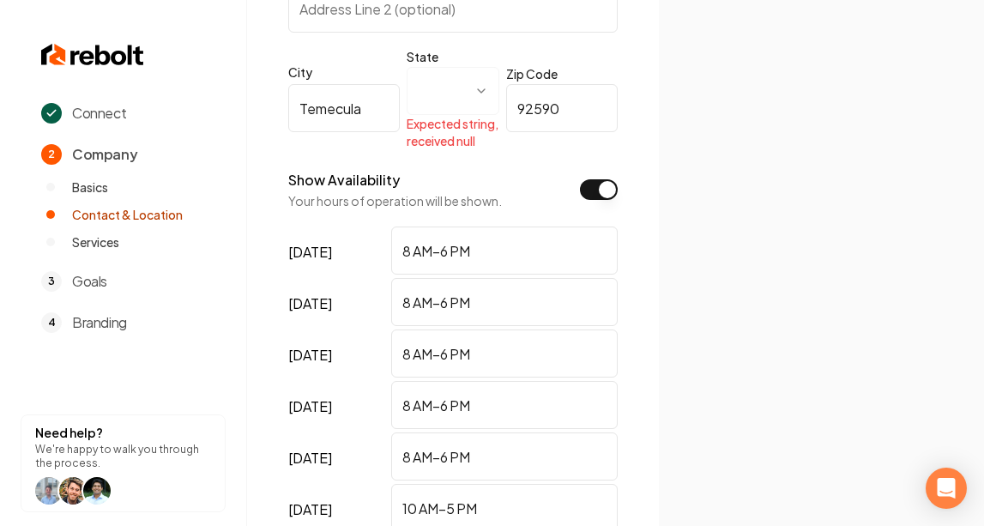
scroll to position [476, 0]
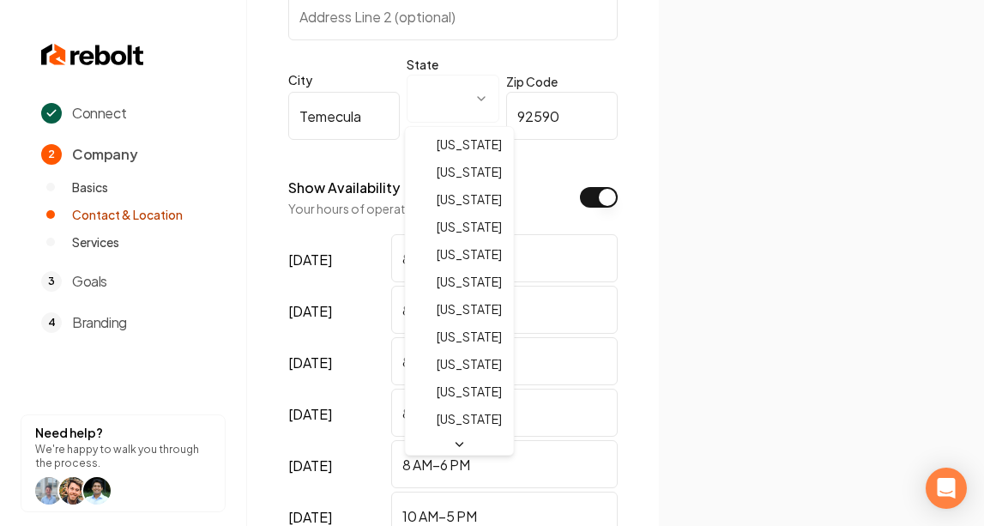
select select "**"
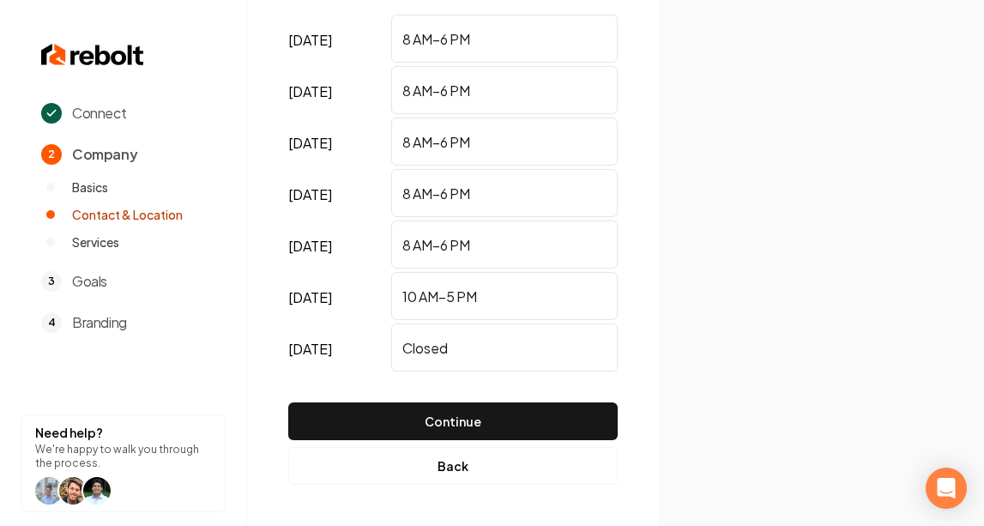
scroll to position [662, 0]
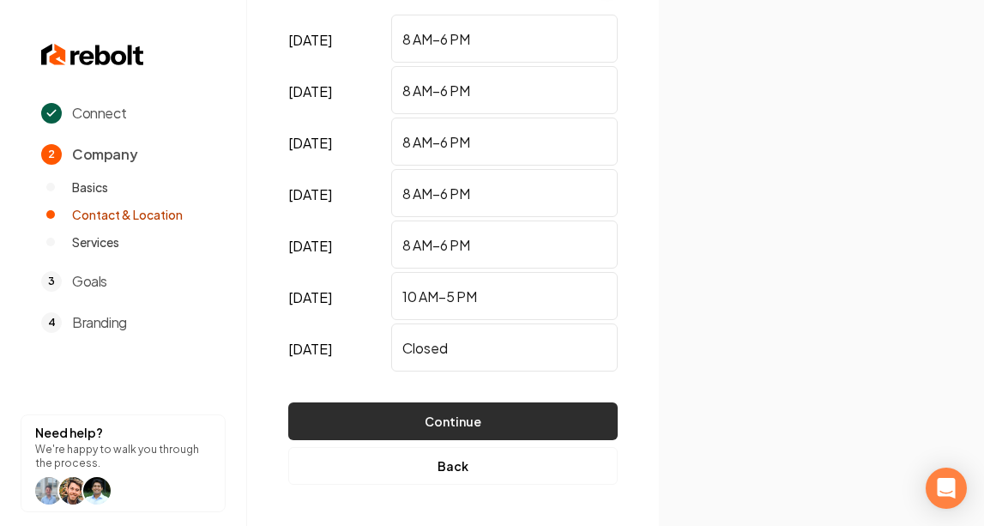
click at [453, 427] on button "Continue" at bounding box center [453, 422] width 330 height 38
click at [479, 420] on button "Continue" at bounding box center [453, 422] width 330 height 38
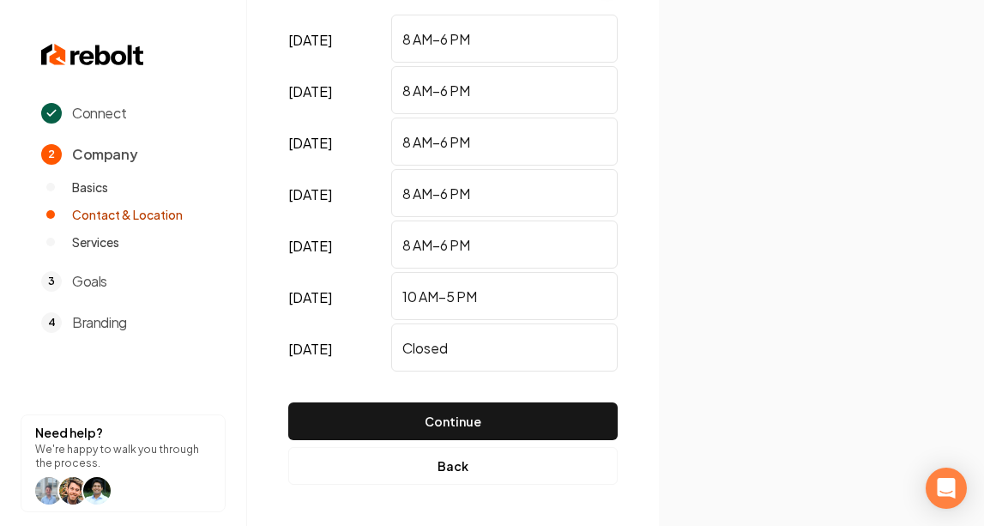
click at [479, 420] on button "Continue" at bounding box center [453, 422] width 330 height 38
click at [435, 496] on div at bounding box center [440, 493] width 24 height 24
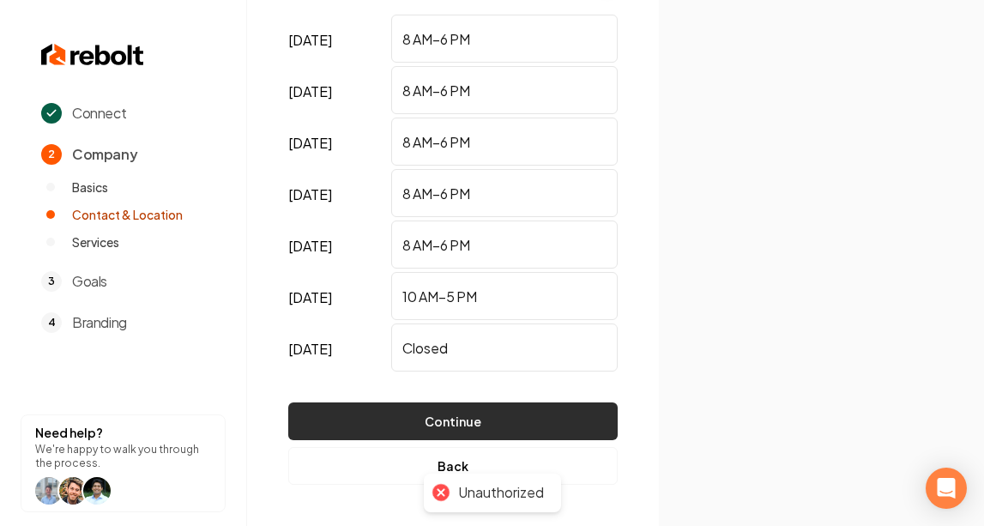
click at [465, 417] on button "Continue" at bounding box center [453, 422] width 330 height 38
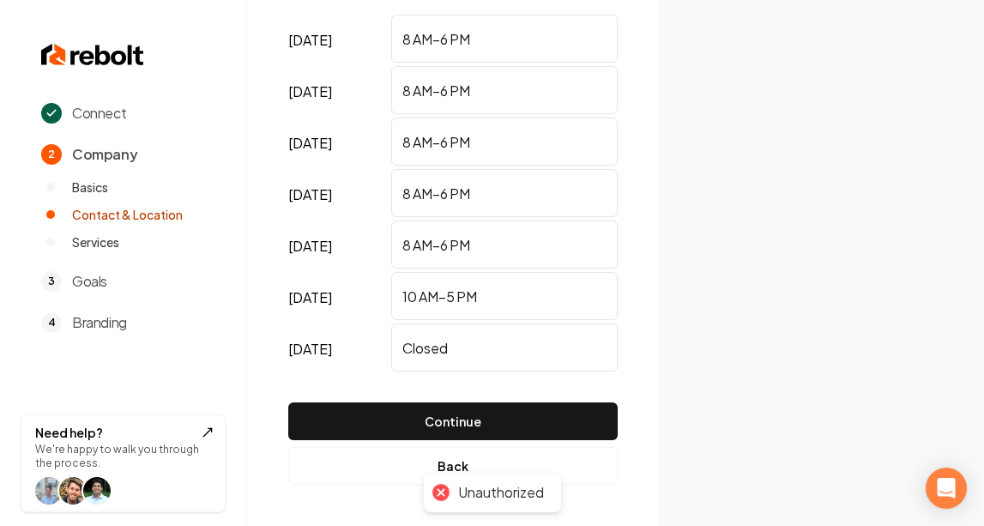
click at [140, 490] on div at bounding box center [123, 490] width 176 height 27
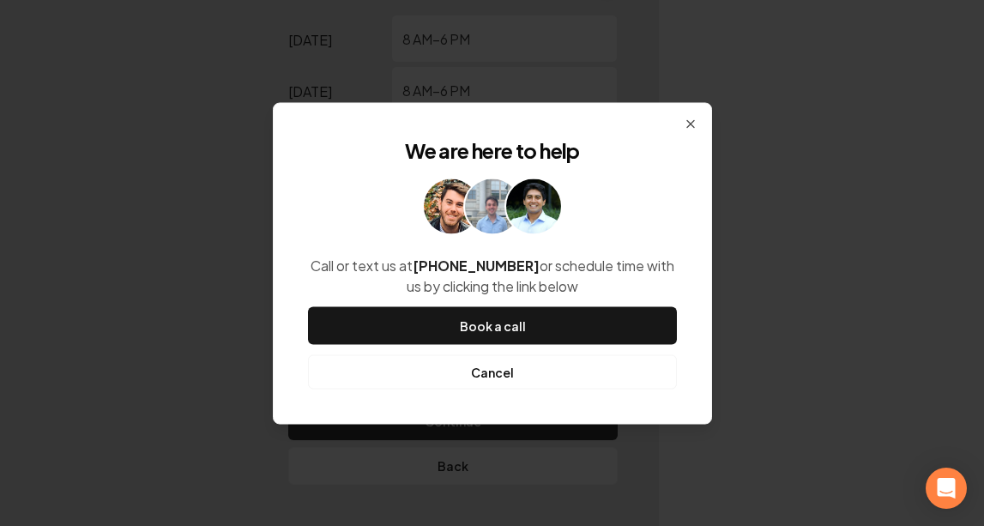
click at [515, 372] on button "Cancel" at bounding box center [492, 371] width 369 height 34
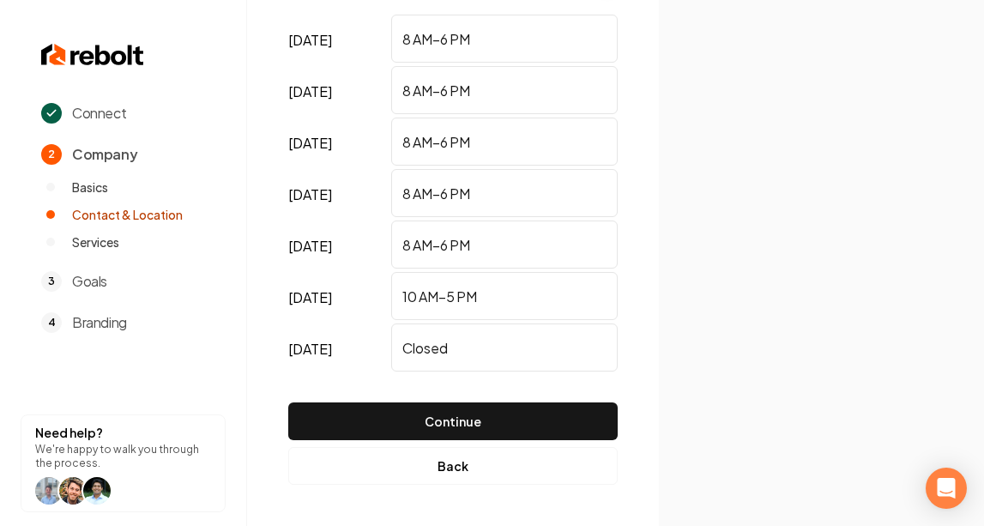
click at [119, 238] on span "Services" at bounding box center [95, 241] width 47 height 17
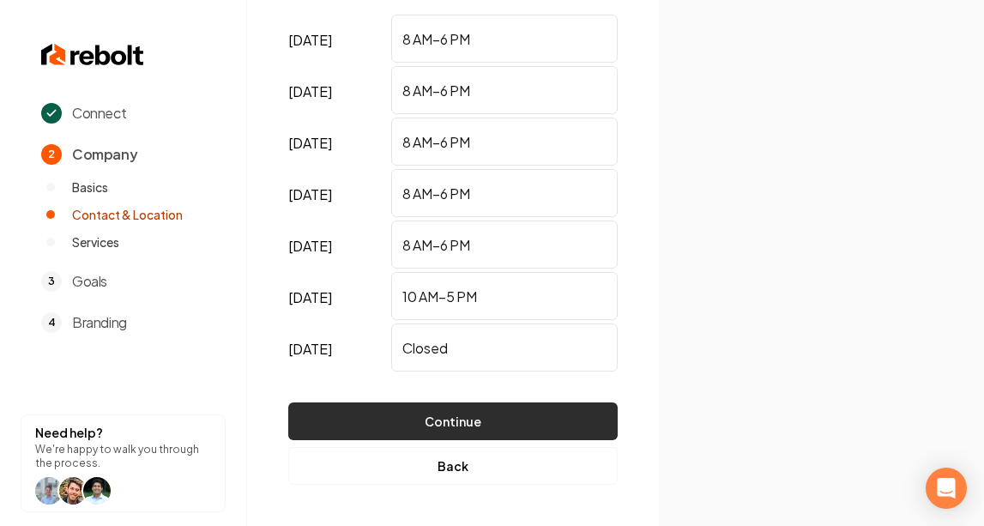
click at [504, 421] on button "Continue" at bounding box center [453, 422] width 330 height 38
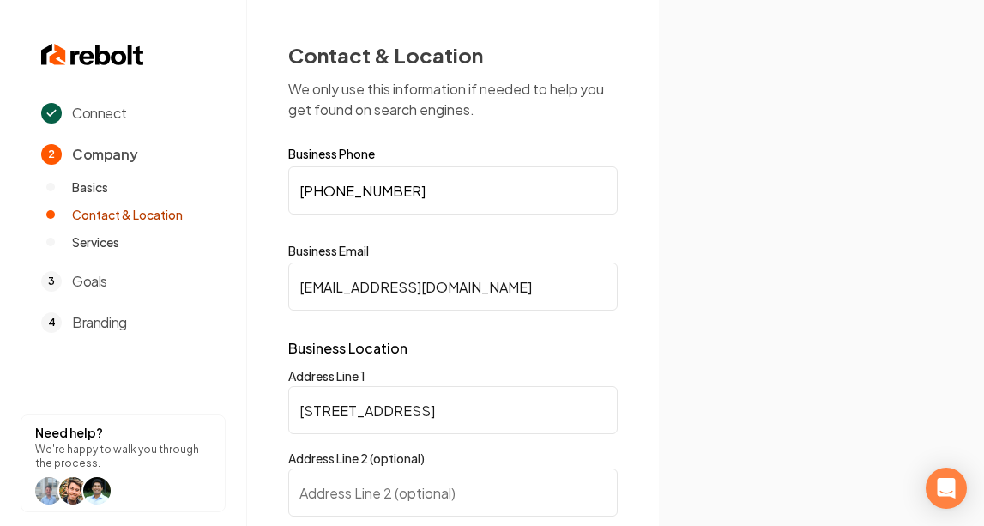
scroll to position [0, 0]
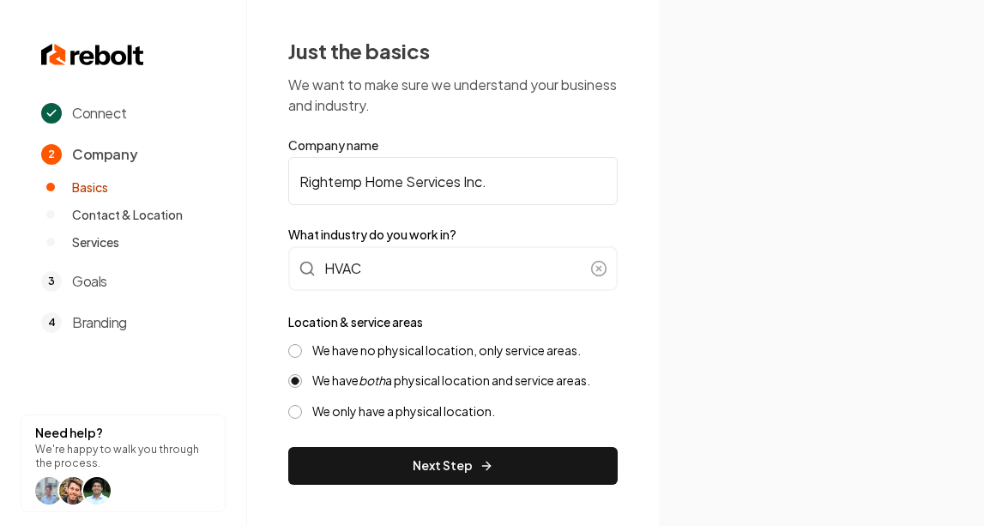
scroll to position [3, 0]
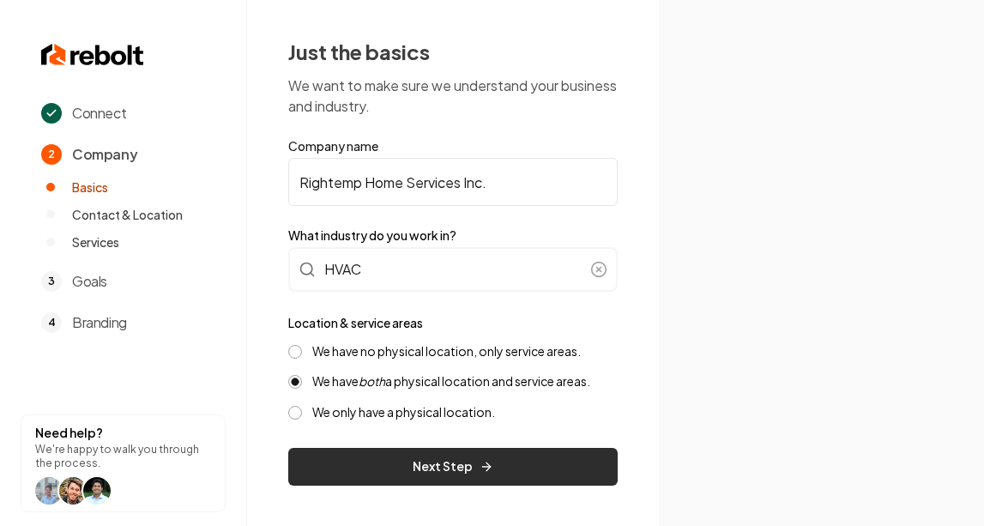
click at [384, 472] on button "Next Step" at bounding box center [453, 467] width 330 height 38
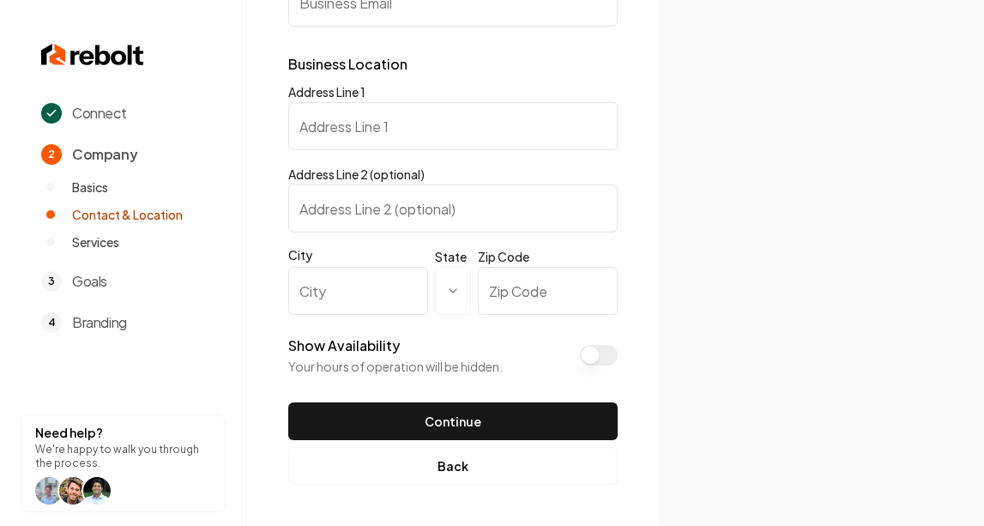
scroll to position [284, 0]
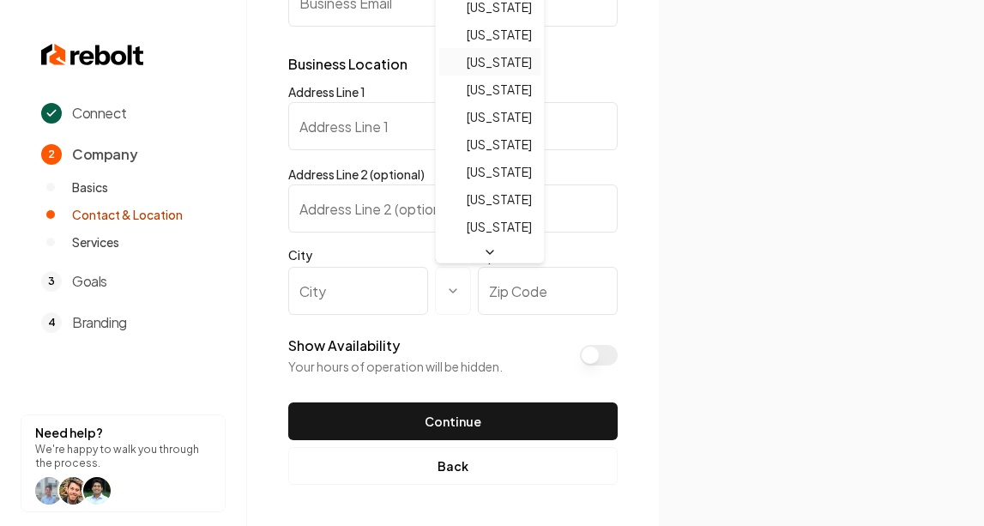
select select "**"
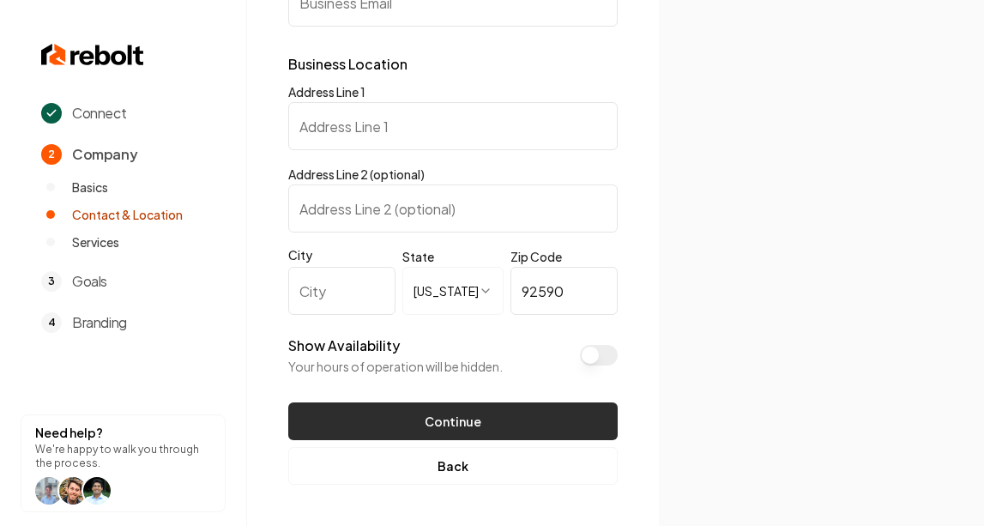
type input "92590"
click at [451, 418] on button "Continue" at bounding box center [453, 422] width 330 height 38
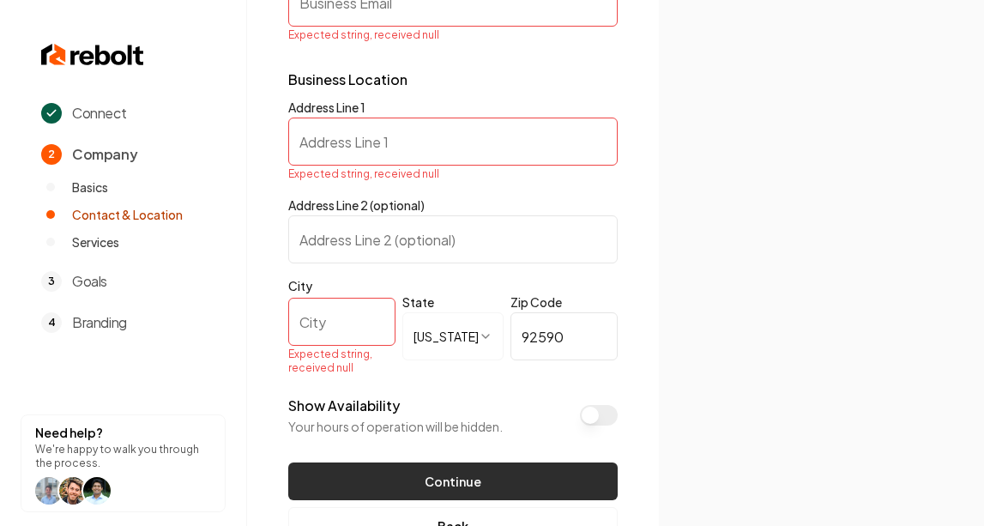
scroll to position [277, 0]
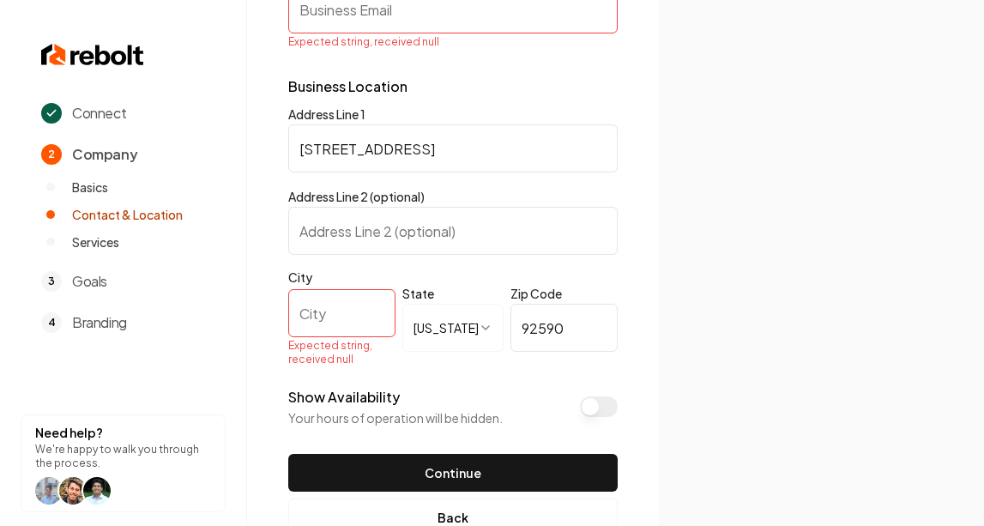
type input "42221 6Th St"
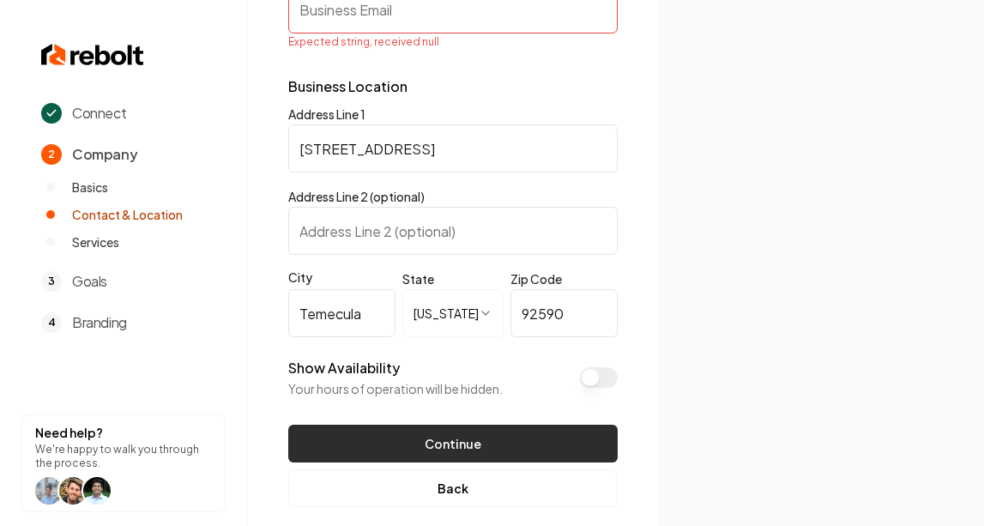
type input "Temecula"
click at [462, 427] on button "Continue" at bounding box center [453, 444] width 330 height 38
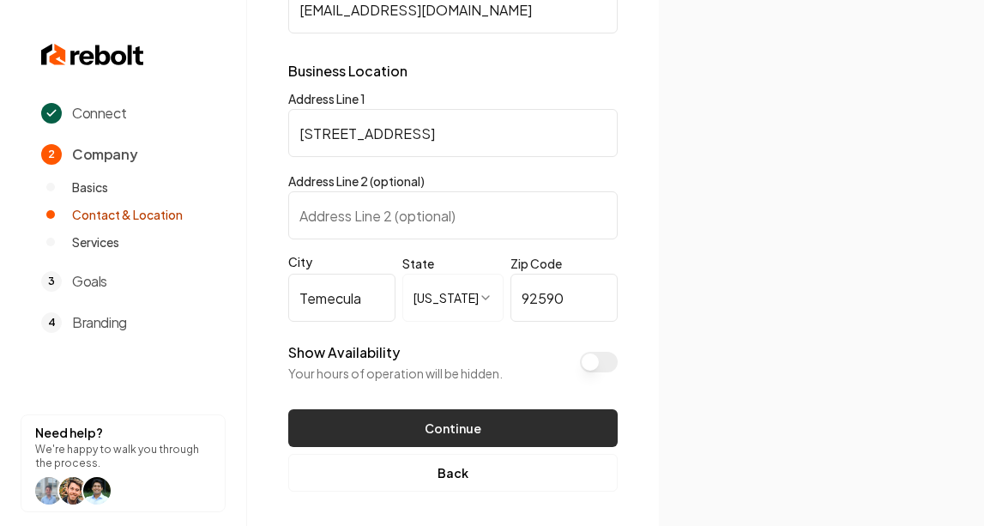
type input "rigthemphomeservices@gmail.com"
click at [453, 425] on button "Continue" at bounding box center [453, 428] width 330 height 38
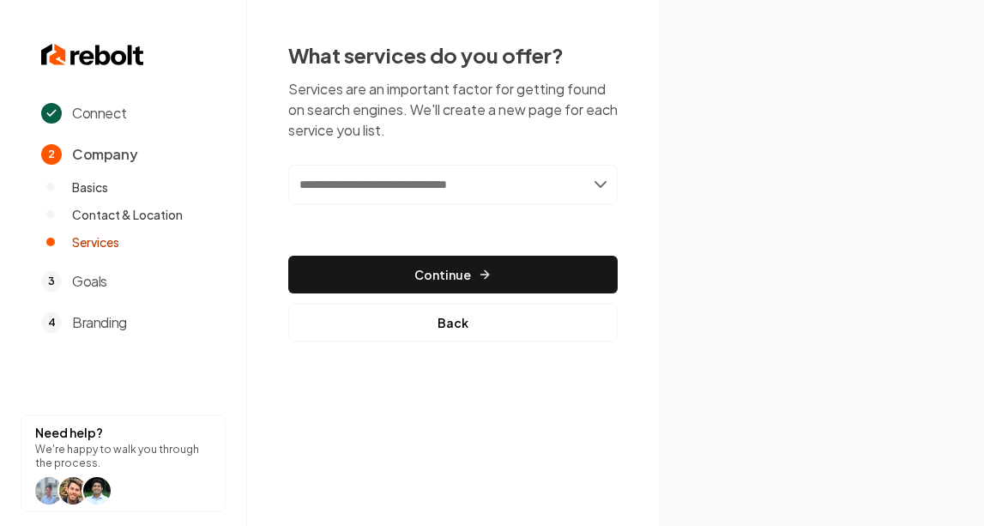
scroll to position [0, 0]
click at [480, 192] on input "text" at bounding box center [453, 184] width 330 height 39
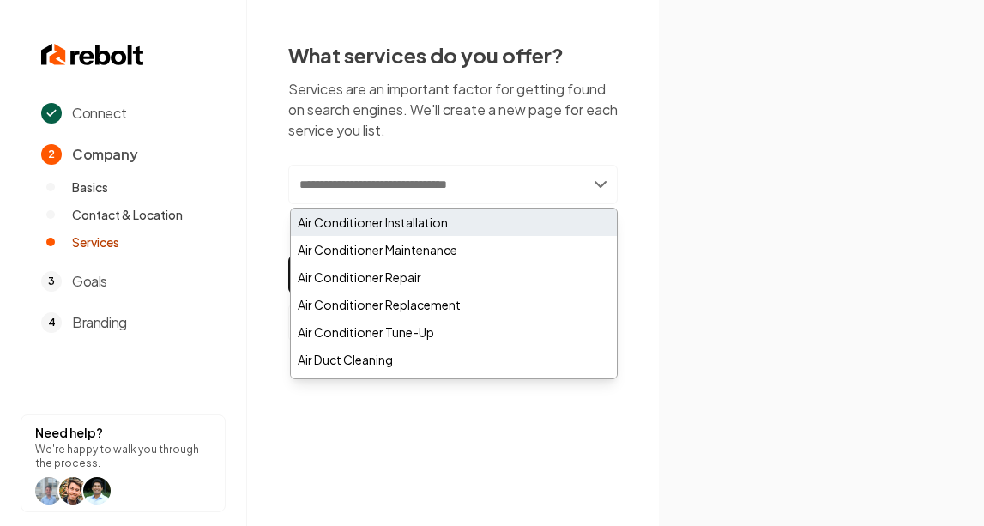
click at [473, 217] on div "Air Conditioner Installation" at bounding box center [454, 222] width 326 height 27
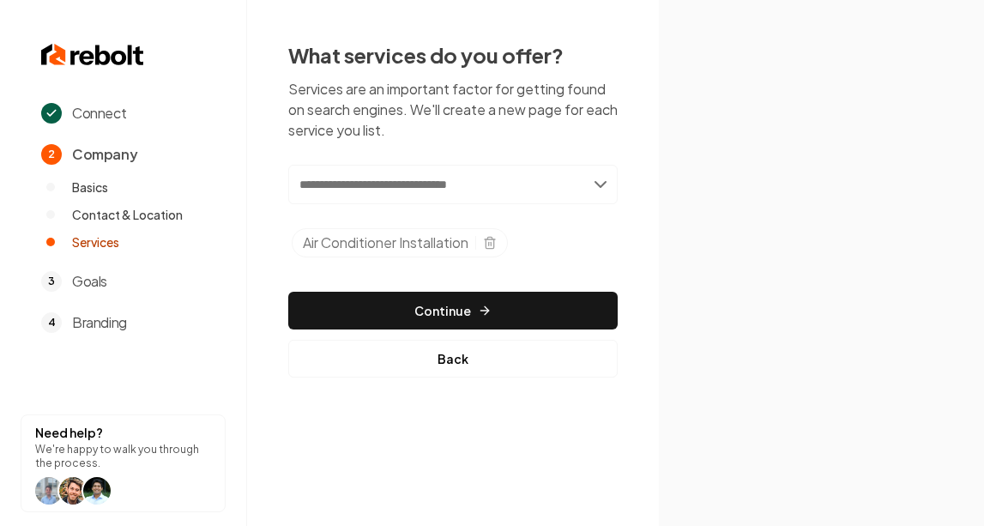
click at [598, 189] on input "text" at bounding box center [453, 184] width 330 height 39
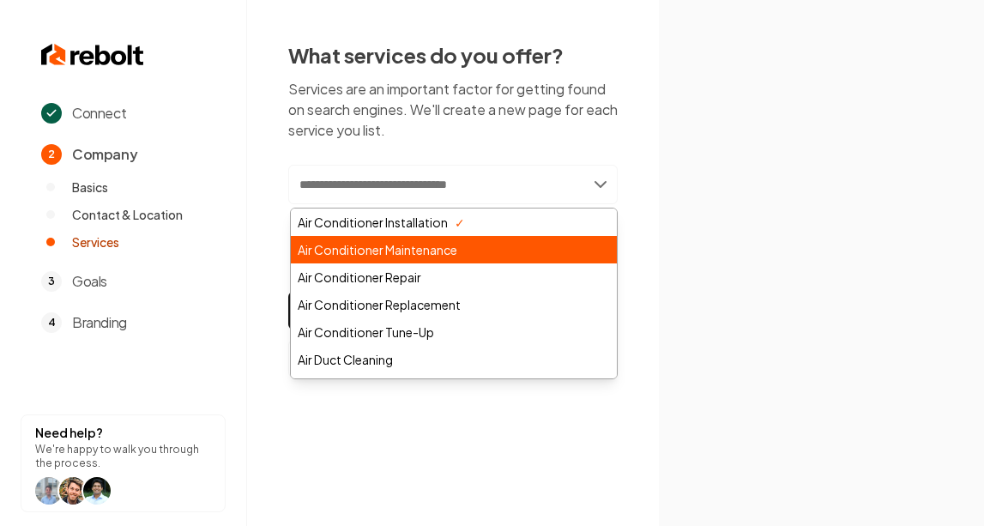
click at [537, 258] on div "Air Conditioner Maintenance" at bounding box center [454, 249] width 326 height 27
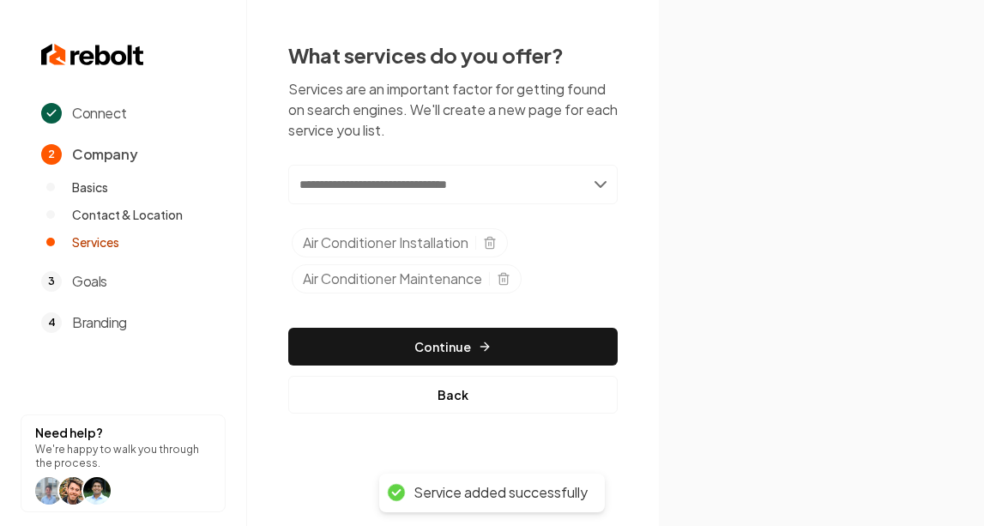
click at [601, 183] on input "text" at bounding box center [453, 184] width 330 height 39
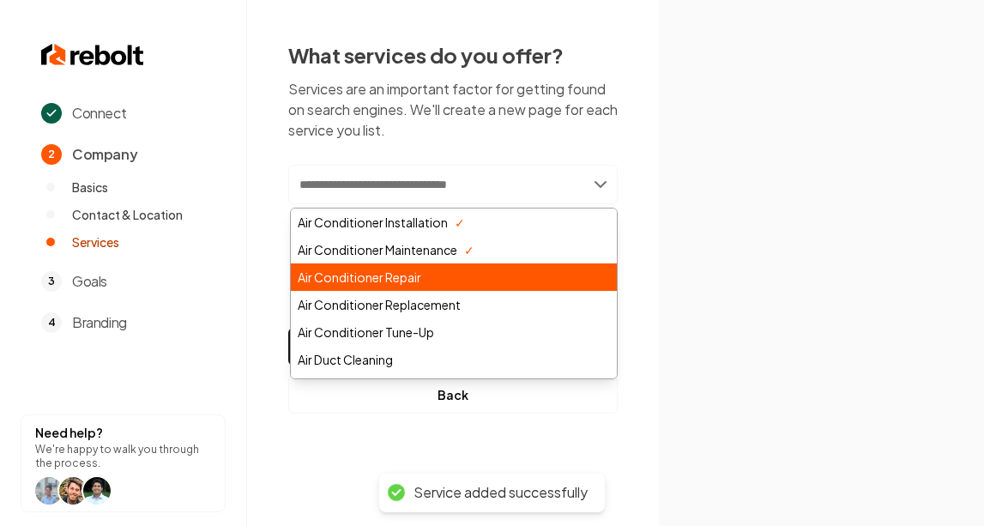
click at [484, 282] on div "Air Conditioner Repair" at bounding box center [454, 276] width 326 height 27
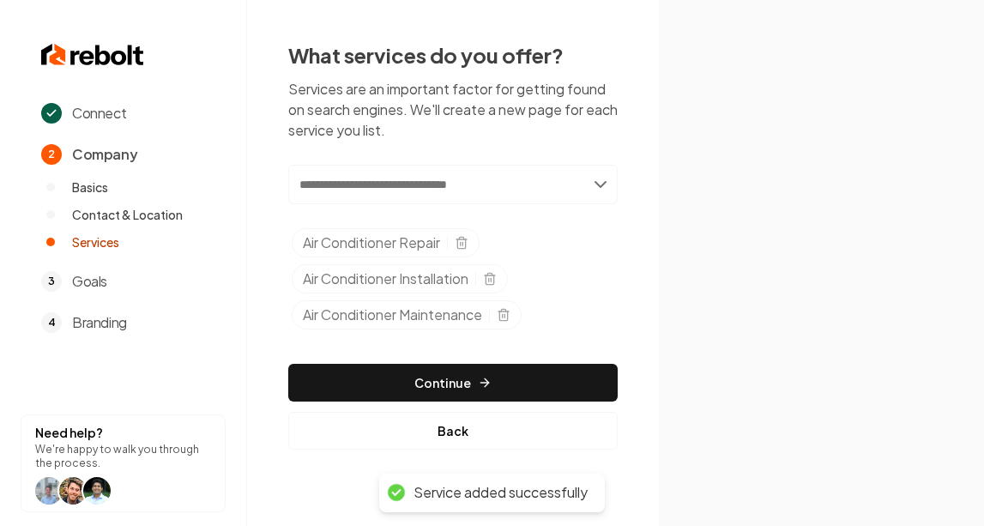
click at [603, 184] on input "text" at bounding box center [453, 184] width 330 height 39
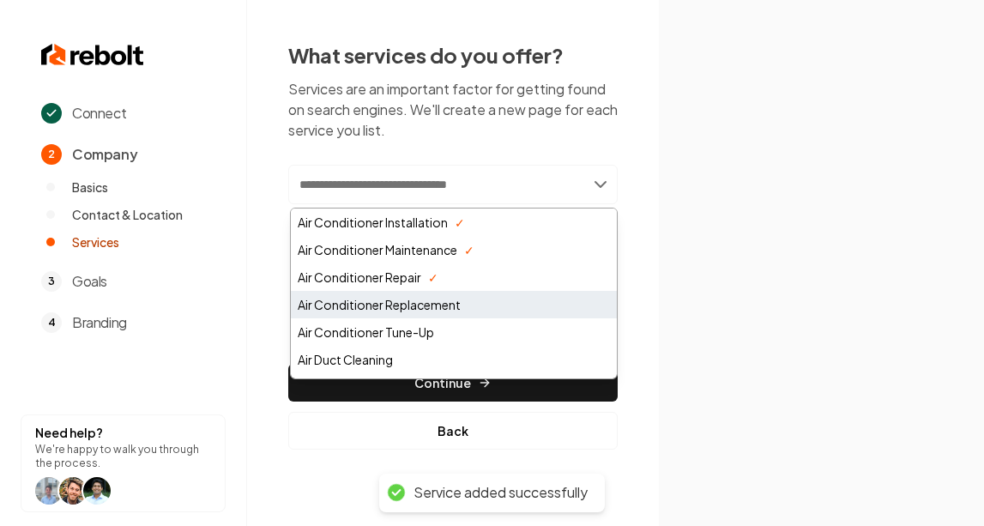
click at [506, 300] on div "Air Conditioner Replacement" at bounding box center [454, 304] width 326 height 27
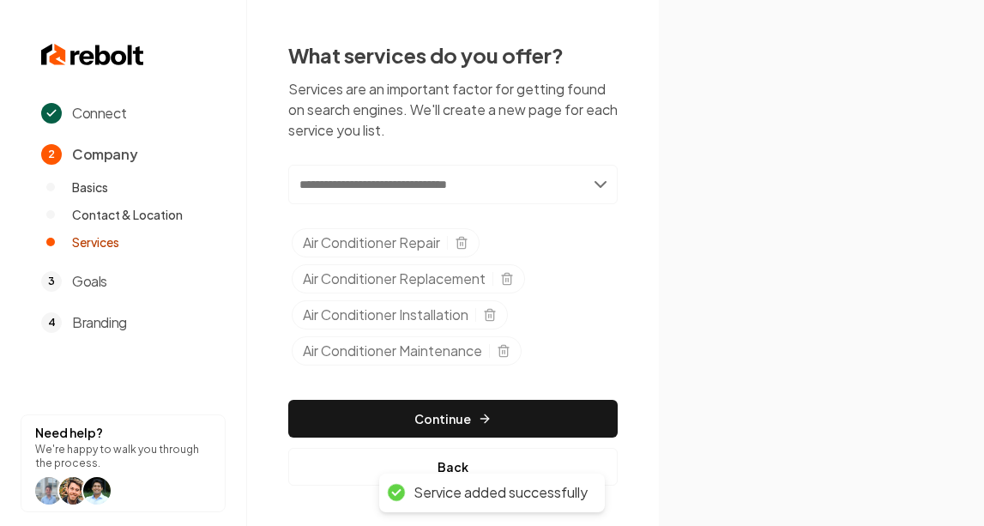
click at [600, 190] on input "text" at bounding box center [453, 184] width 330 height 39
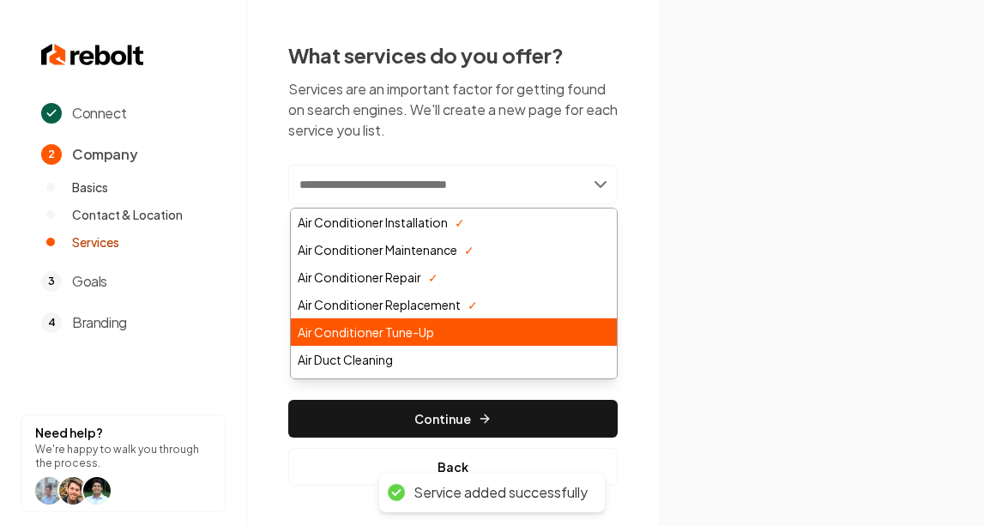
click at [487, 336] on div "Air Conditioner Tune-Up" at bounding box center [454, 331] width 326 height 27
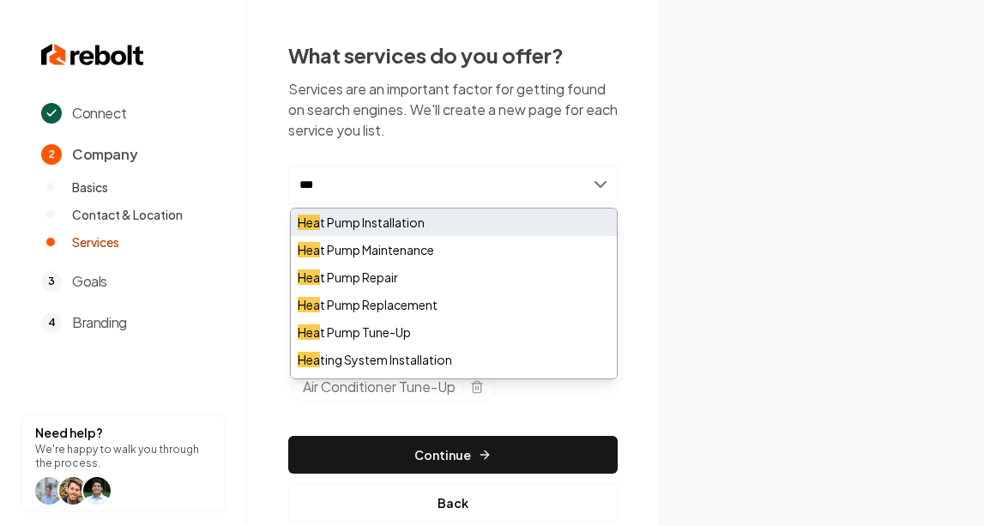
type input "***"
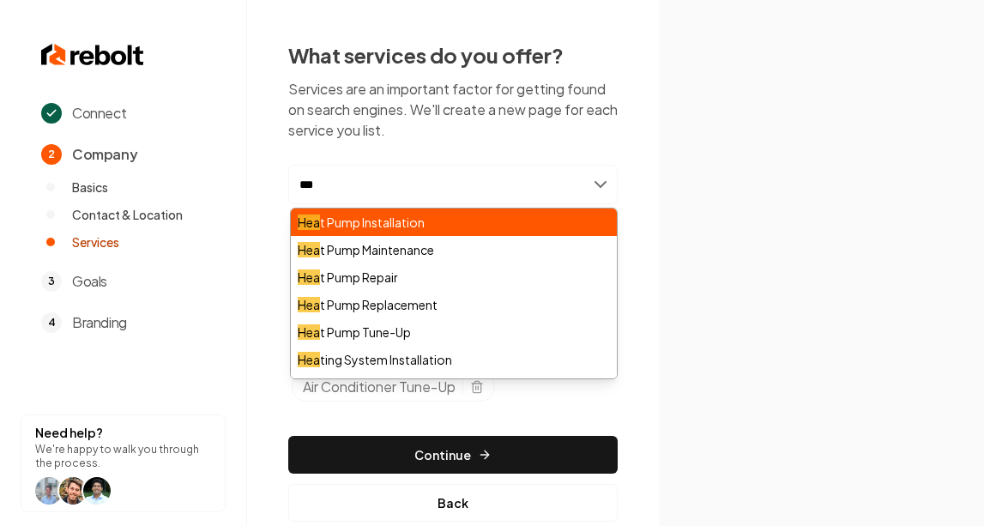
click at [474, 221] on div "Hea t Pump Installation" at bounding box center [454, 222] width 326 height 27
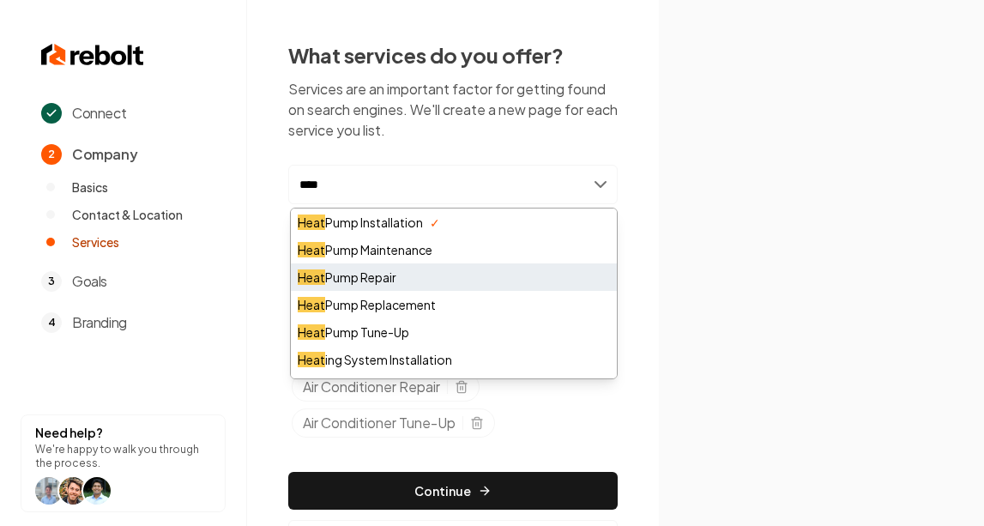
type input "****"
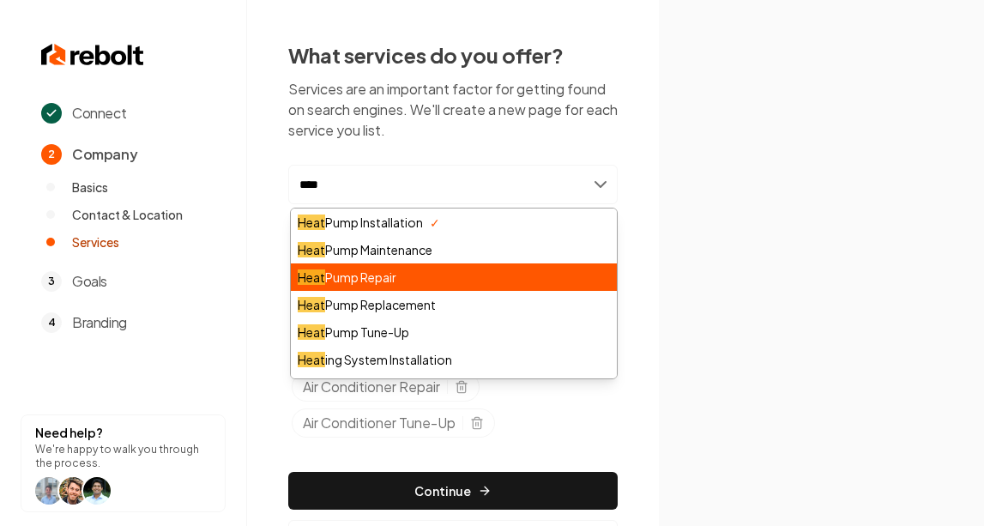
drag, startPoint x: 425, startPoint y: 264, endPoint x: 415, endPoint y: 279, distance: 17.4
click at [415, 279] on div "Heat Pump Repair" at bounding box center [454, 276] width 326 height 27
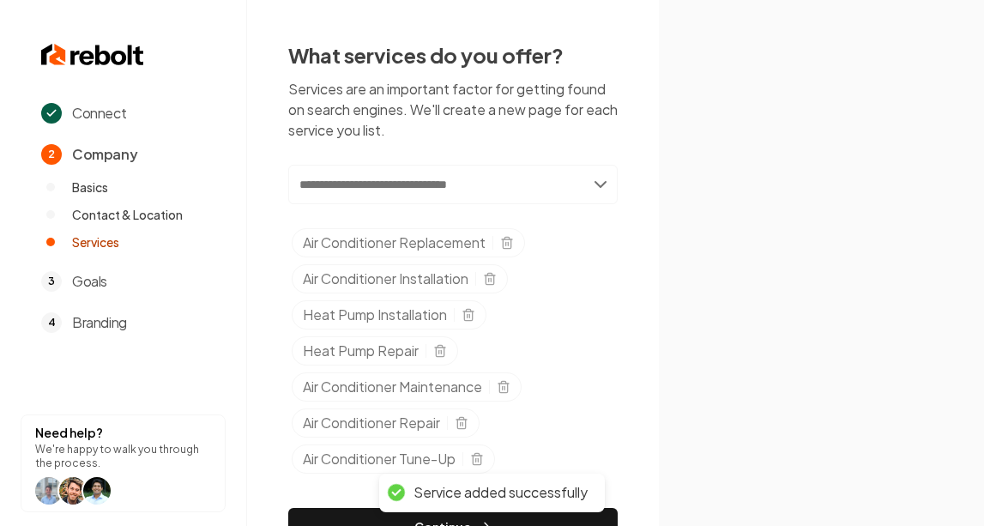
click at [419, 191] on input "text" at bounding box center [453, 184] width 330 height 39
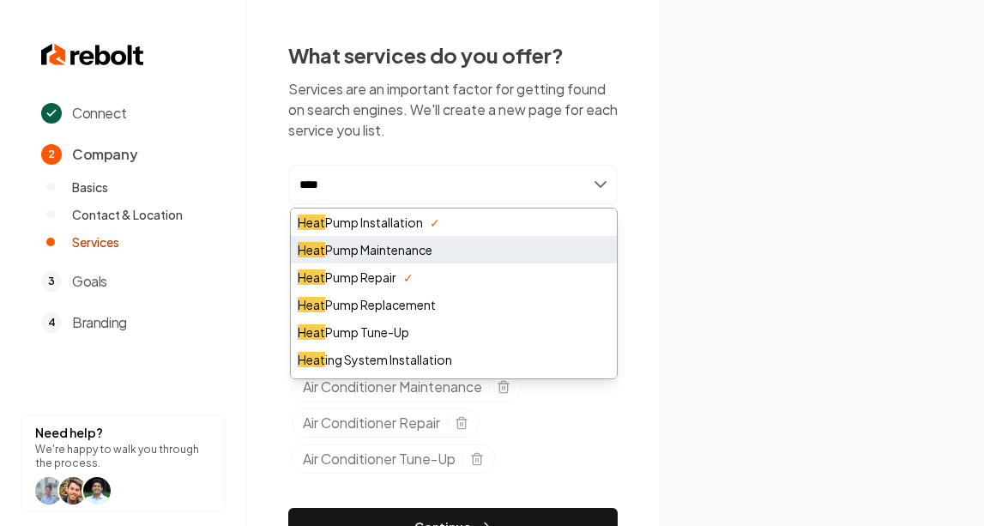
type input "****"
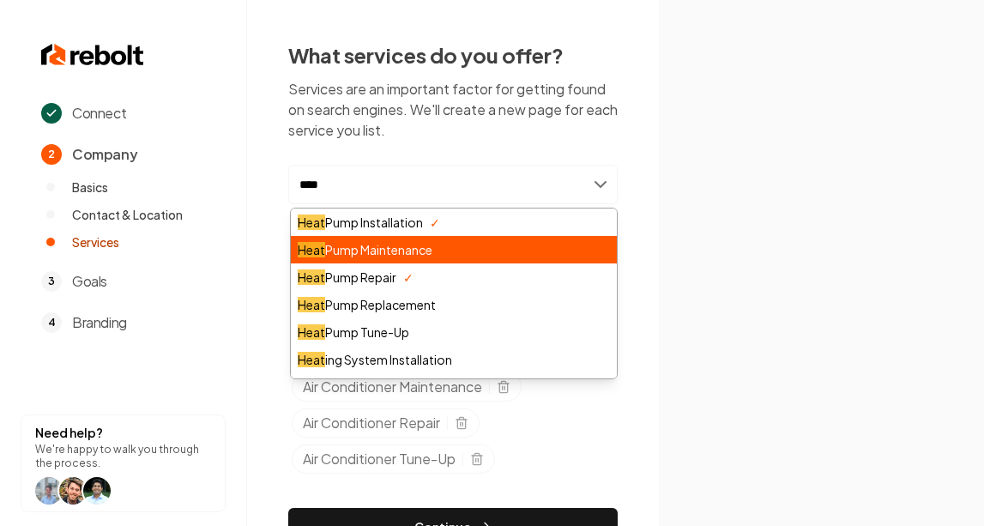
click at [420, 245] on div "Heat Pump Maintenance" at bounding box center [454, 249] width 326 height 27
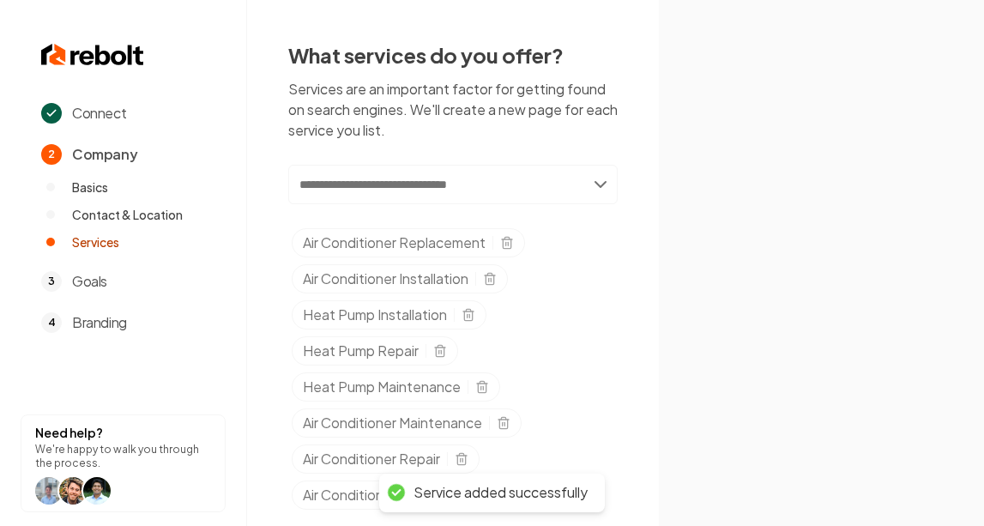
click at [426, 187] on input "text" at bounding box center [453, 184] width 330 height 39
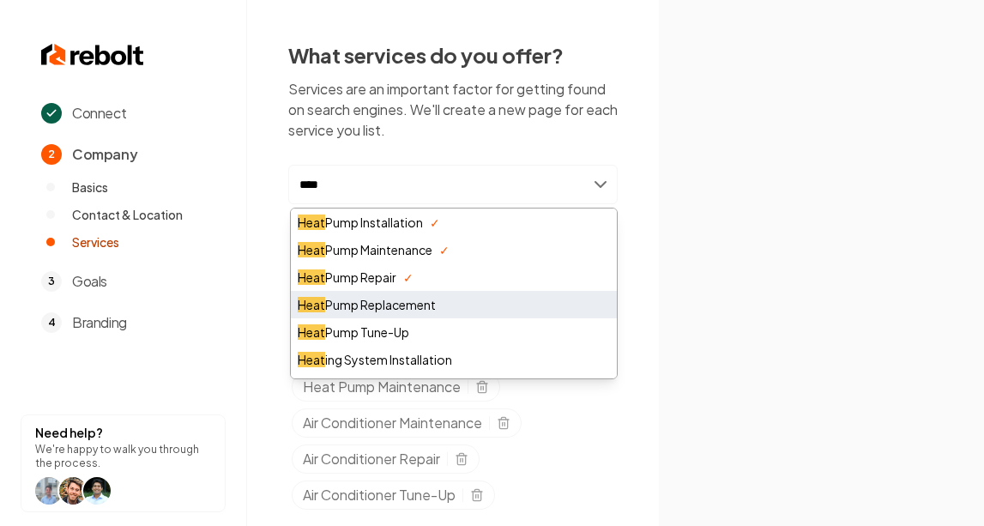
type input "****"
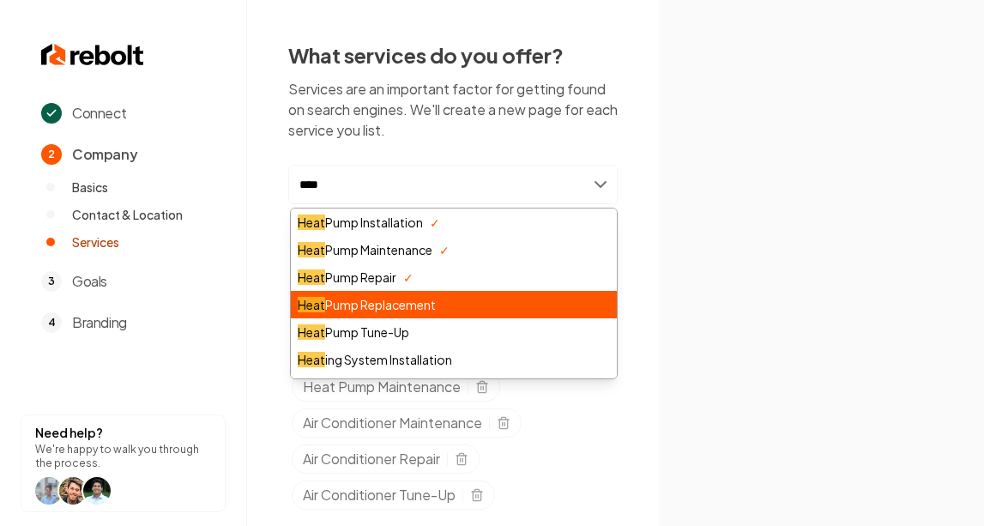
click at [416, 304] on div "Heat Pump Replacement" at bounding box center [454, 304] width 326 height 27
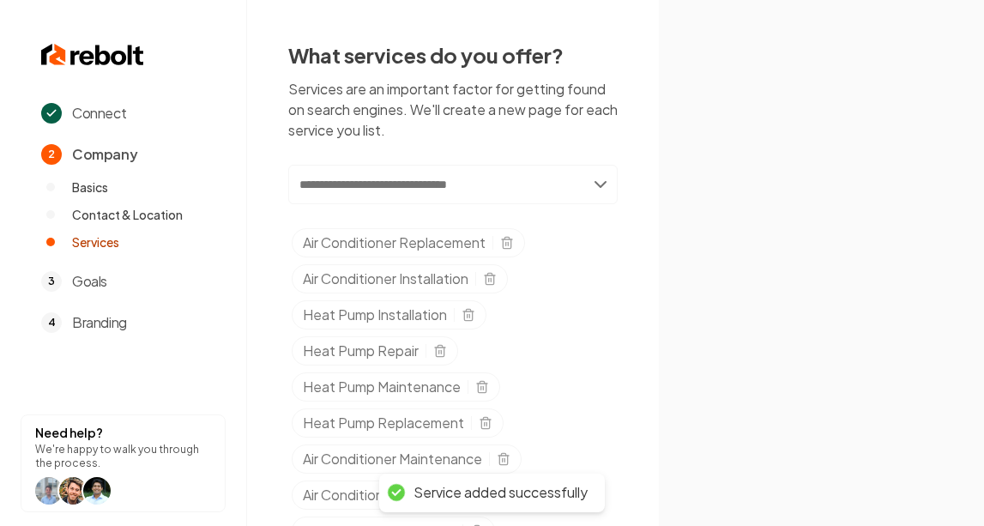
click at [395, 187] on input "text" at bounding box center [453, 184] width 330 height 39
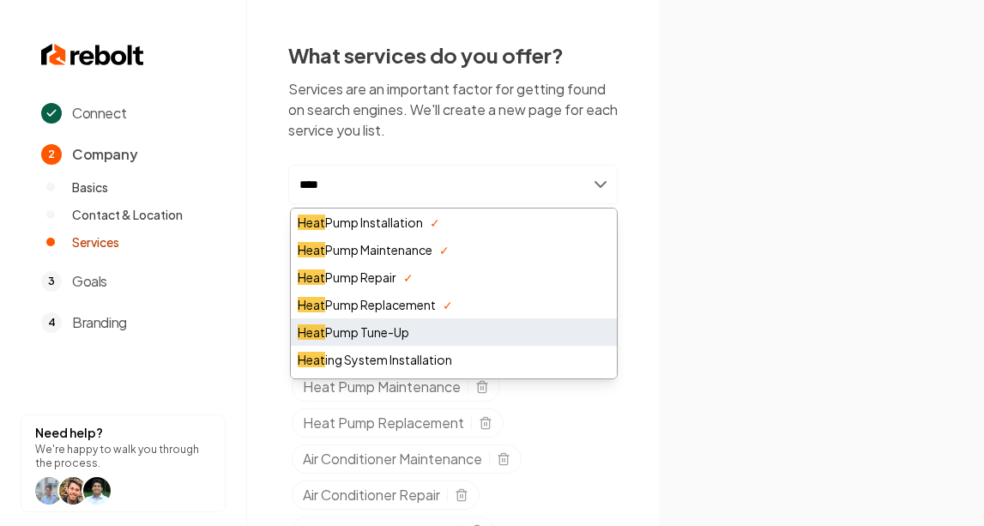
type input "****"
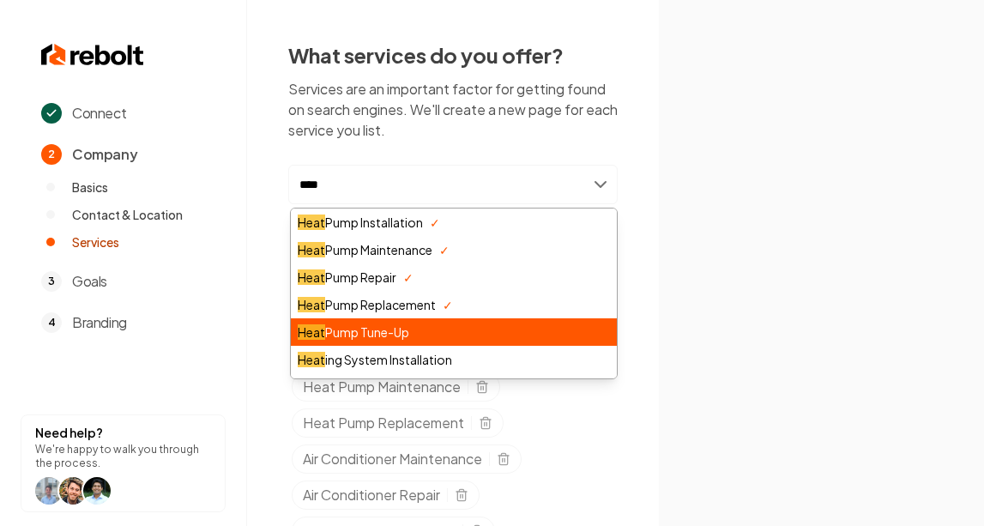
click at [426, 331] on div "Heat Pump Tune-Up" at bounding box center [454, 331] width 326 height 27
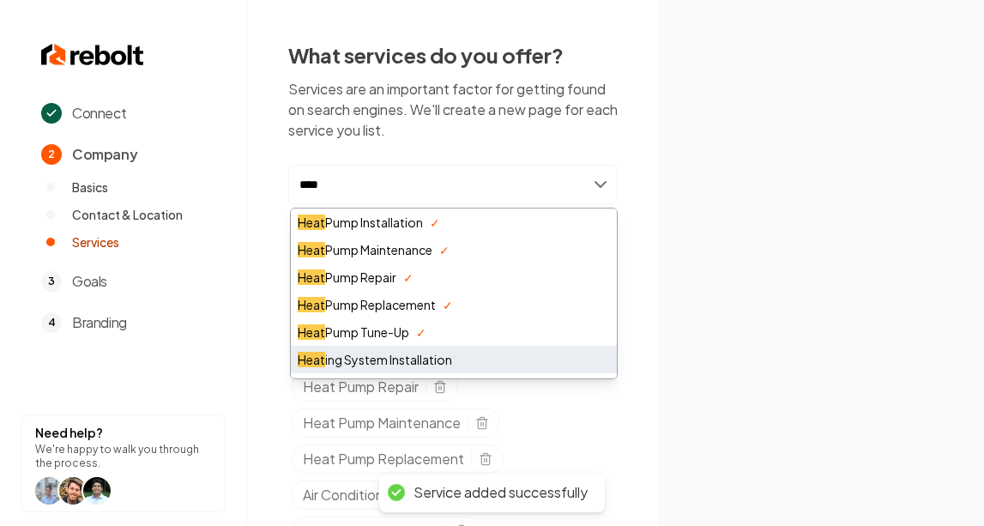
type input "****"
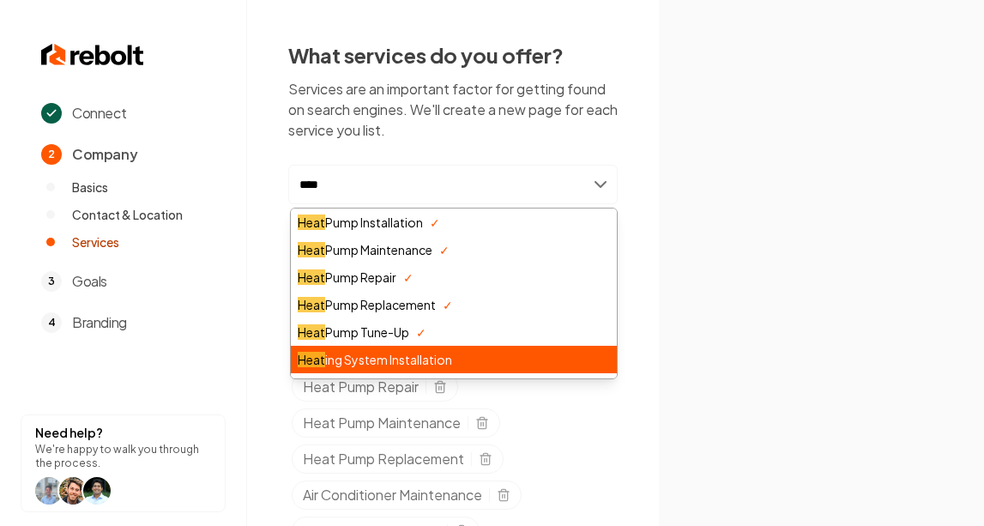
click at [420, 358] on div "Heat ing System Installation" at bounding box center [454, 359] width 326 height 27
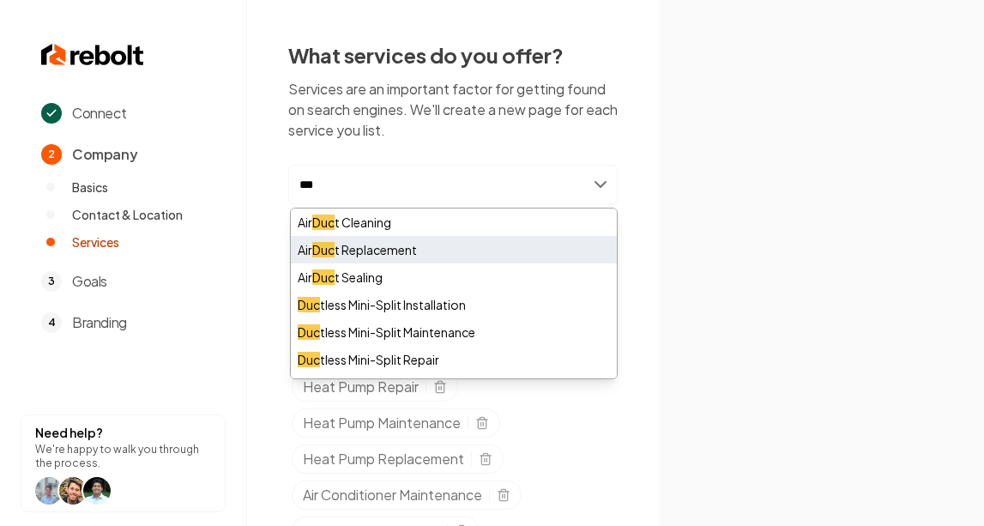
type input "***"
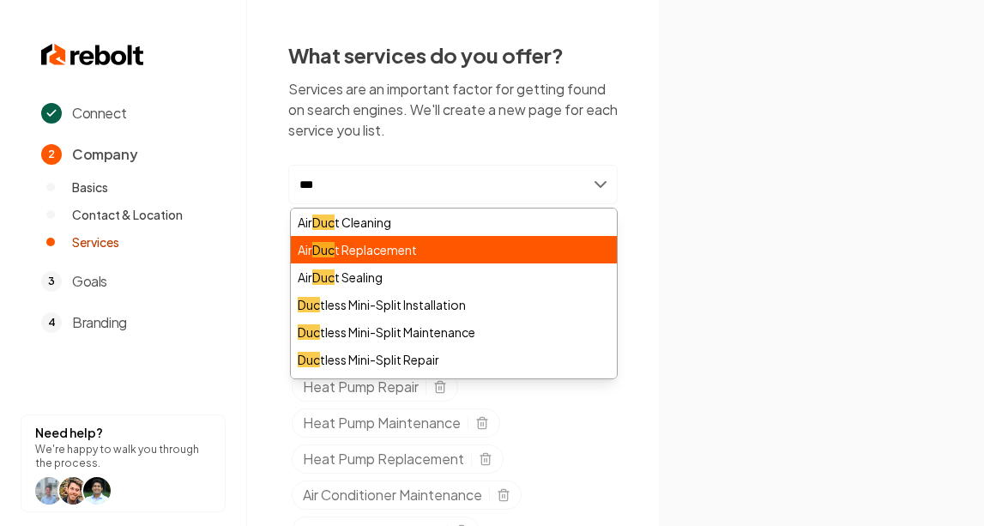
click at [417, 250] on div "Air Duc t Replacement" at bounding box center [454, 249] width 326 height 27
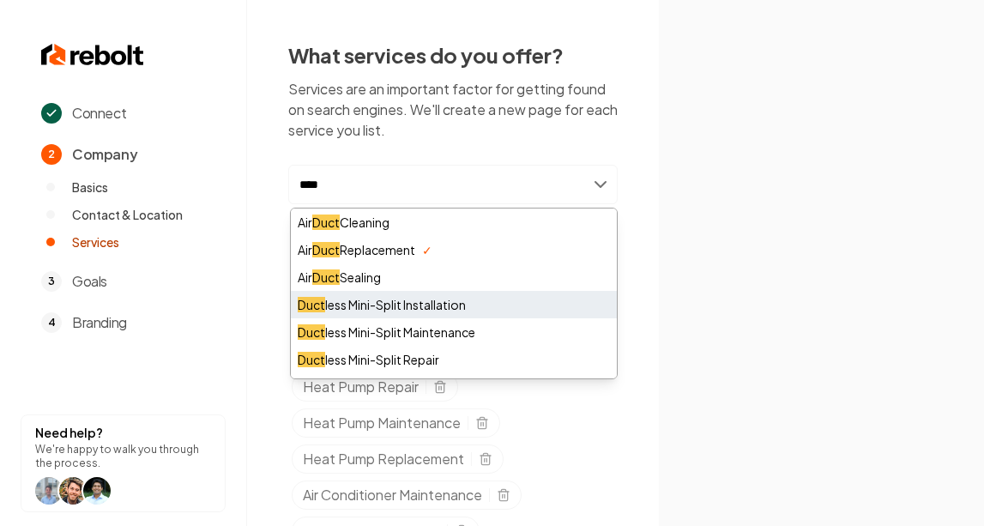
type input "****"
click at [468, 312] on div "Duct less Mini-Split Installation" at bounding box center [454, 304] width 326 height 27
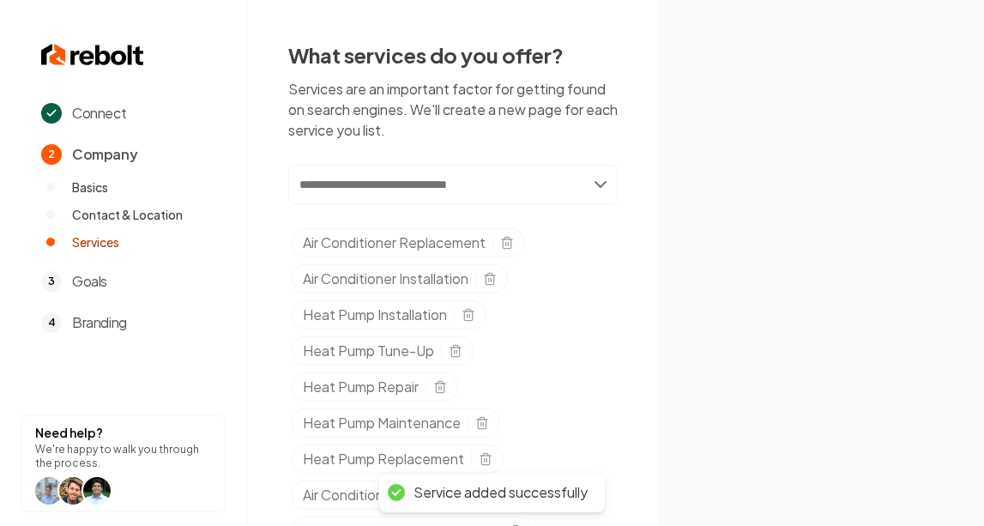
click at [599, 187] on input "text" at bounding box center [453, 184] width 330 height 39
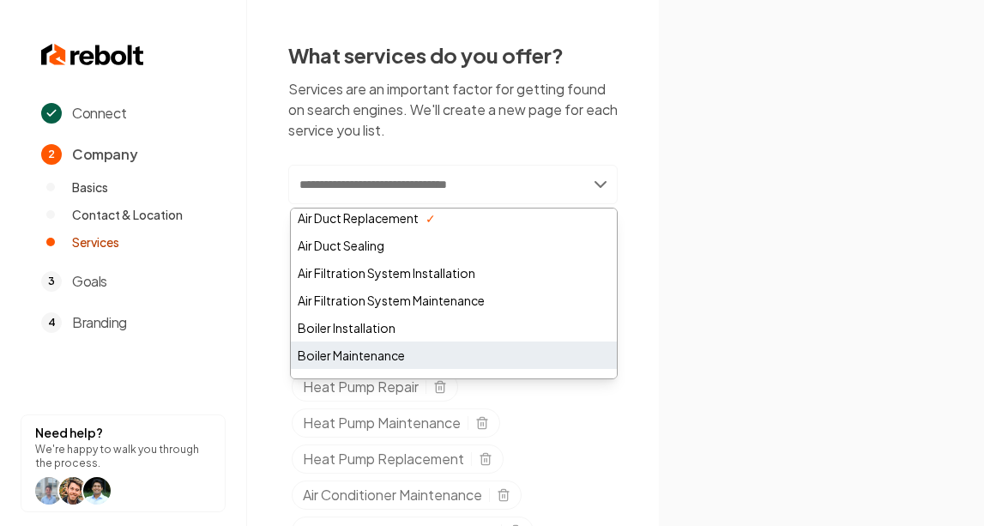
scroll to position [166, 0]
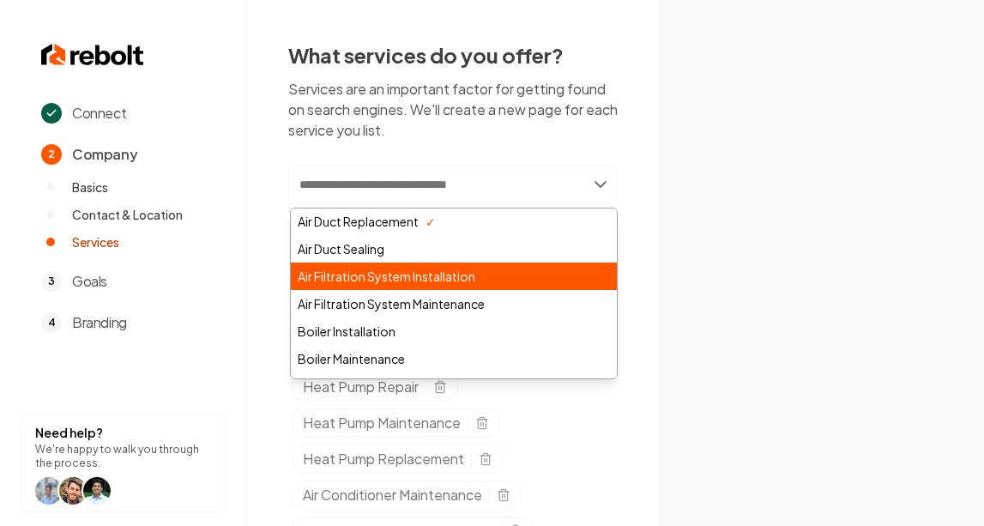
click at [503, 282] on div "Air Filtration System Installation" at bounding box center [454, 276] width 326 height 27
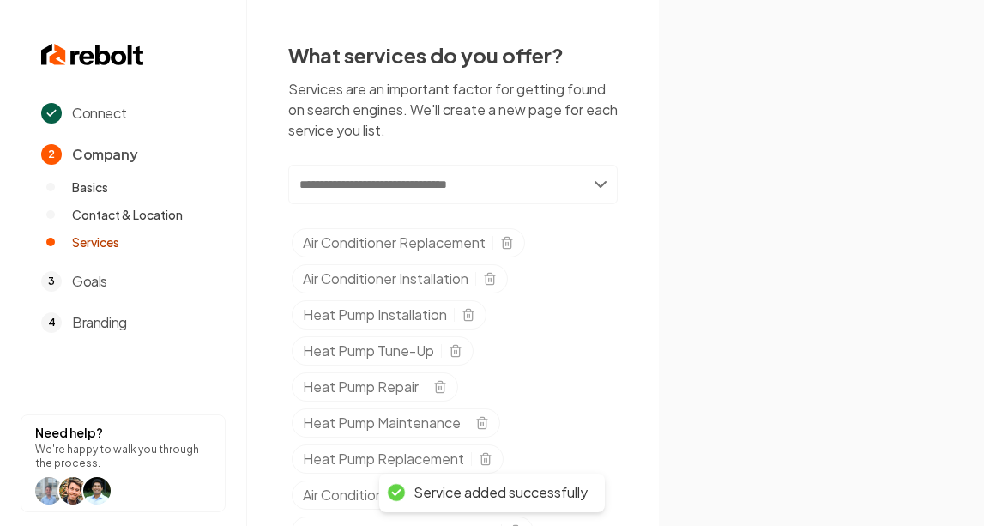
click at [597, 185] on input "text" at bounding box center [453, 184] width 330 height 39
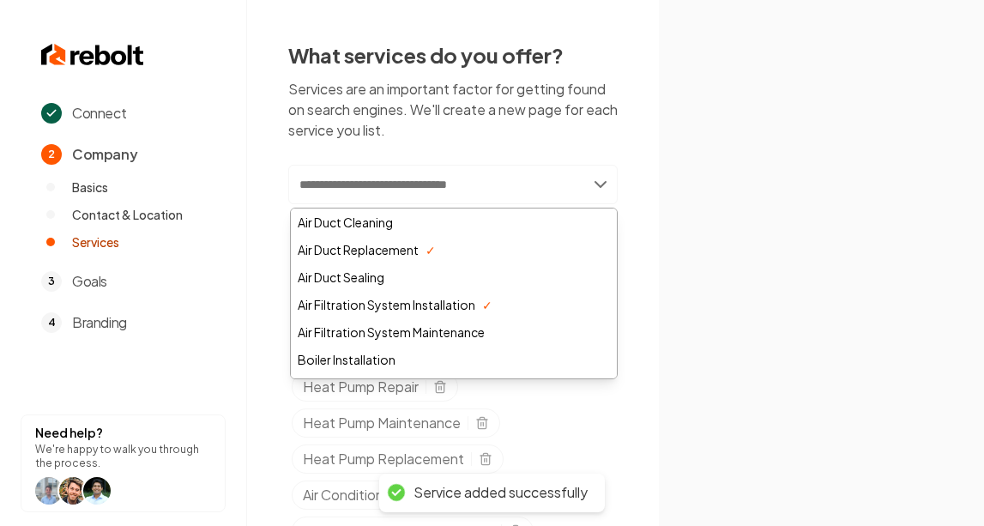
scroll to position [151, 0]
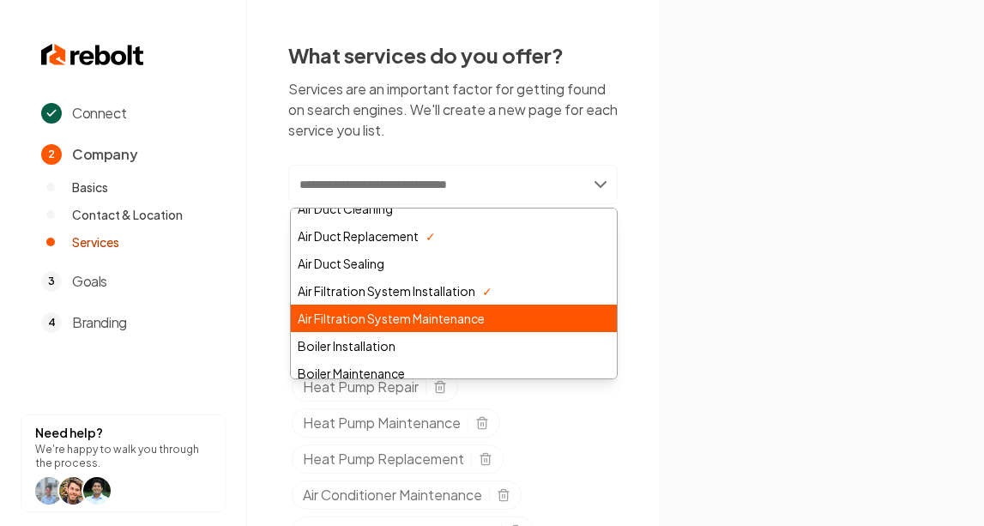
click at [512, 323] on div "Air Filtration System Maintenance" at bounding box center [454, 318] width 326 height 27
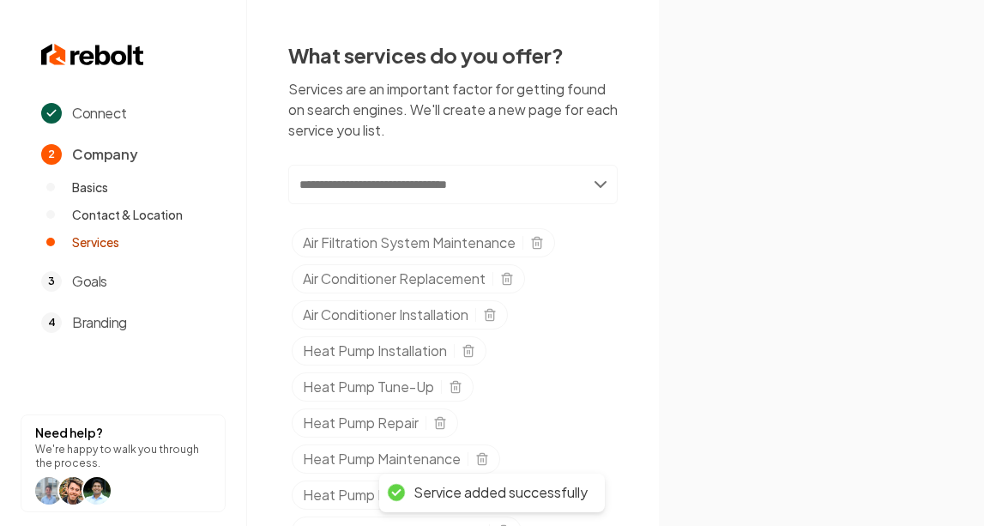
click at [600, 187] on input "text" at bounding box center [453, 184] width 330 height 39
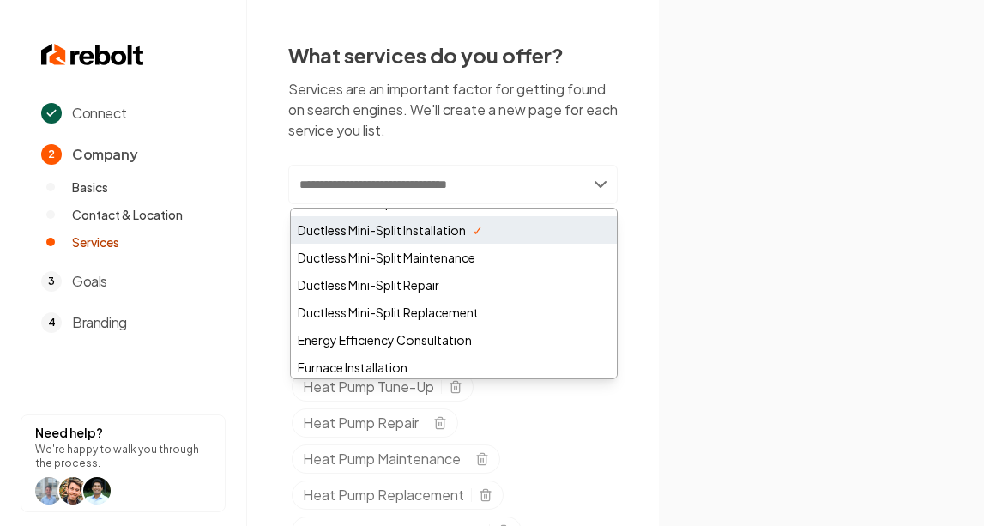
scroll to position [497, 0]
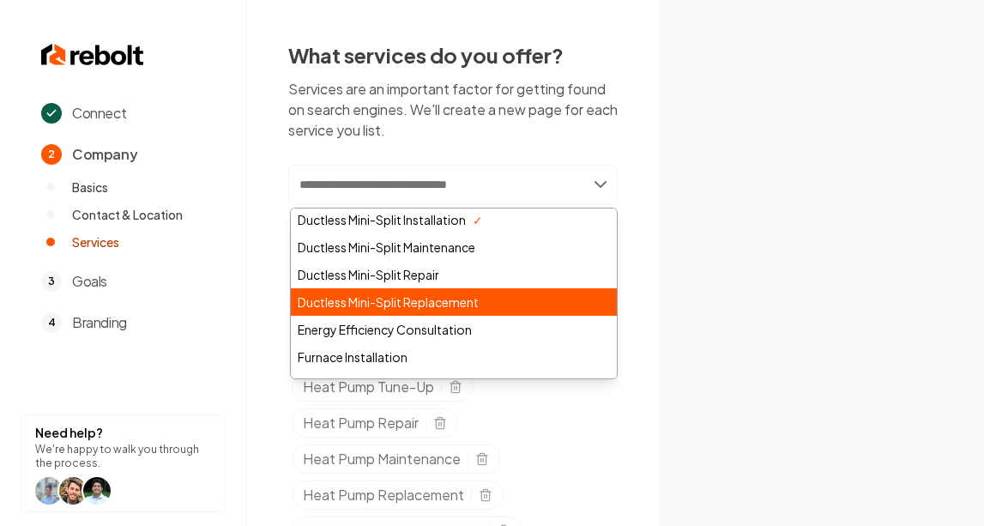
click at [529, 300] on div "Ductless Mini-Split Replacement" at bounding box center [454, 301] width 326 height 27
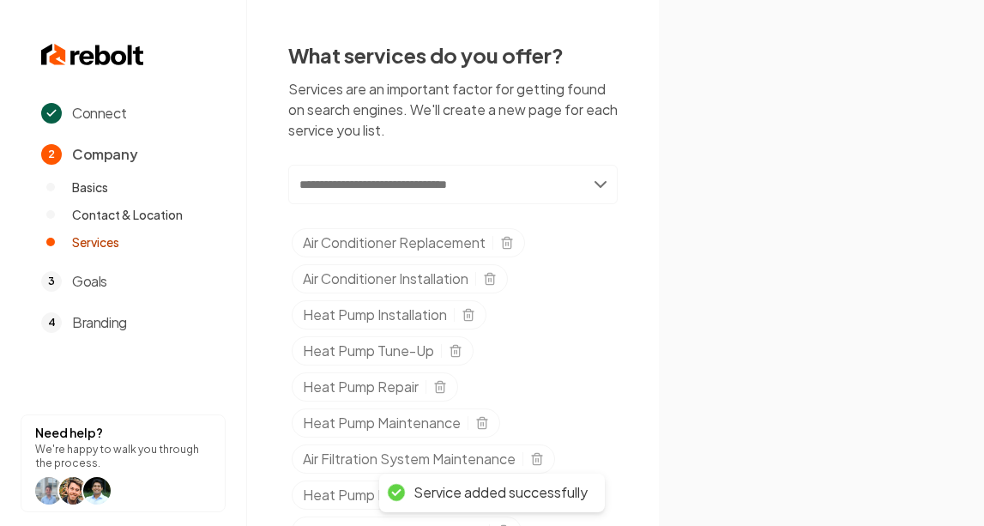
click at [602, 189] on input "text" at bounding box center [453, 184] width 330 height 39
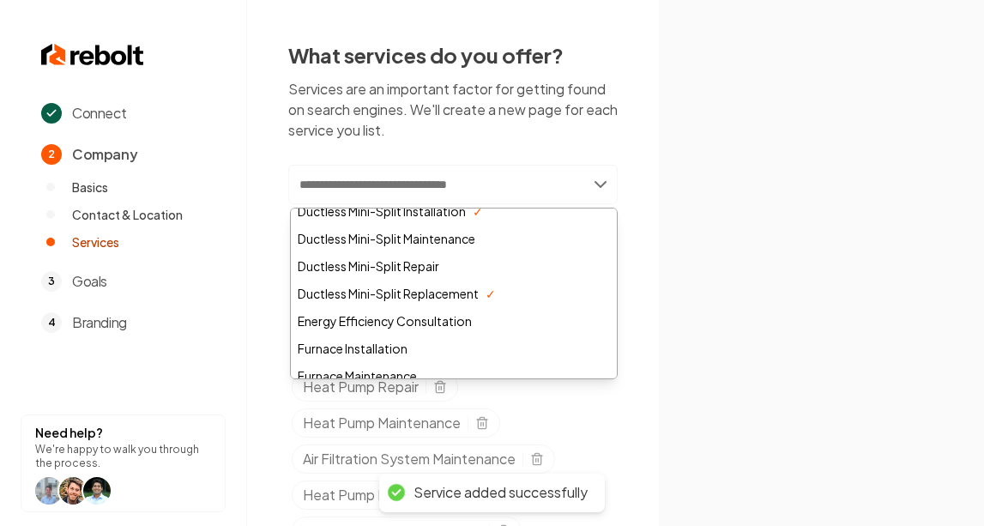
scroll to position [518, 0]
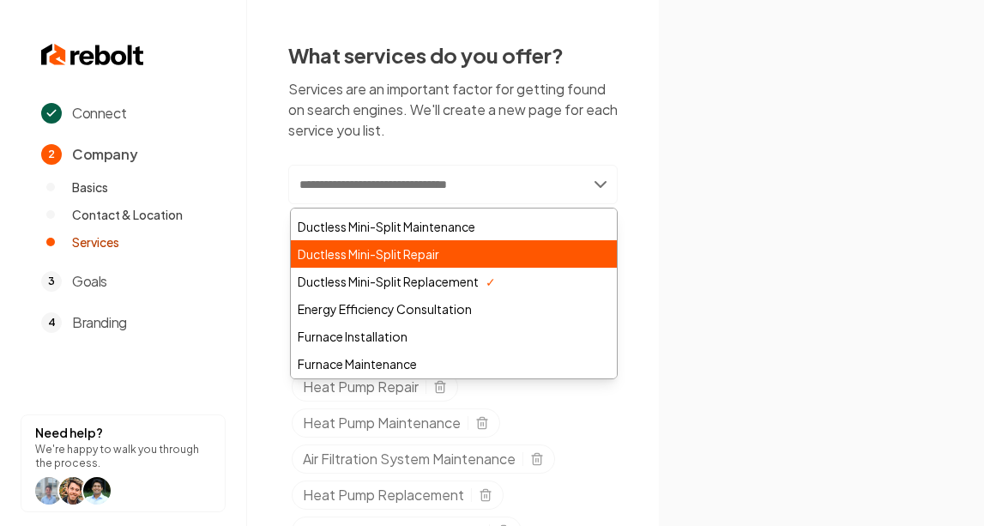
click at [494, 260] on div "Ductless Mini-Split Repair" at bounding box center [454, 253] width 326 height 27
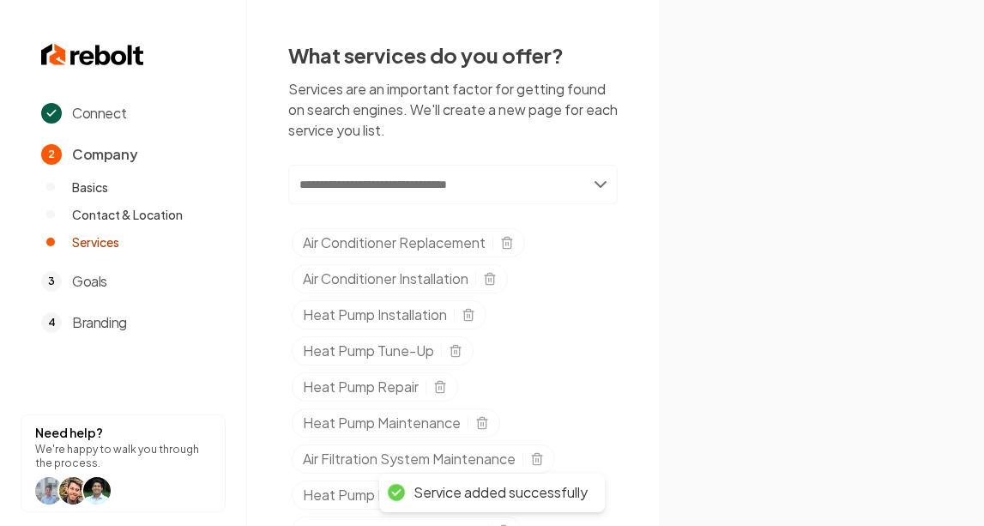
click at [602, 180] on input "text" at bounding box center [453, 184] width 330 height 39
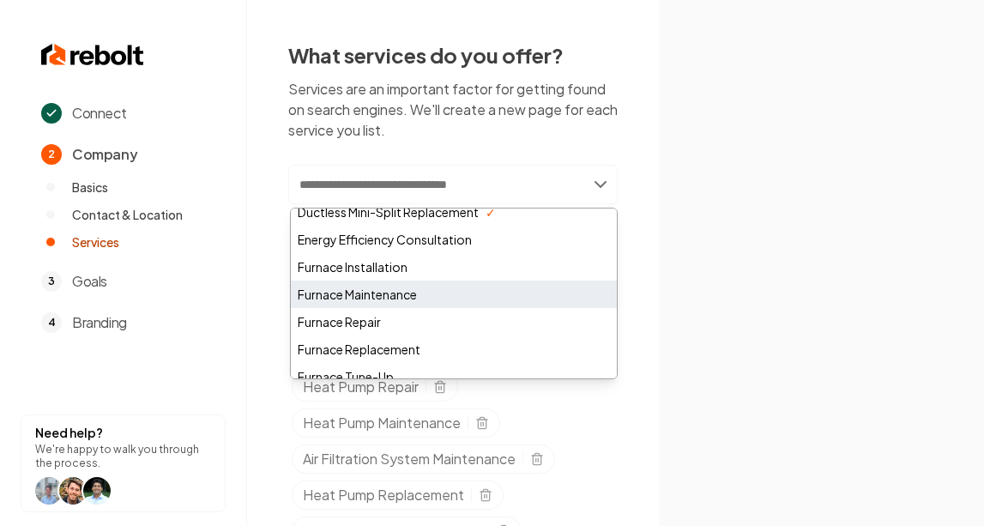
scroll to position [587, 0]
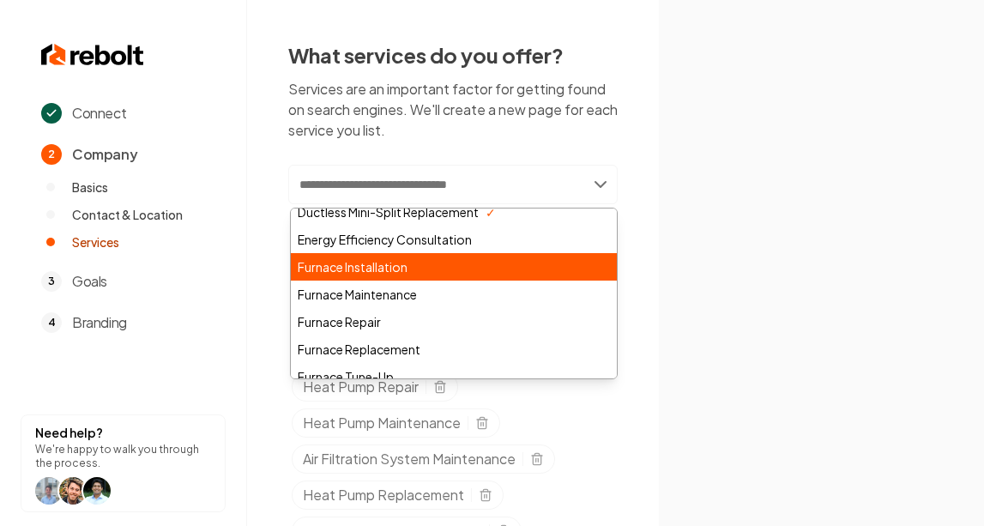
click at [500, 263] on div "Furnace Installation" at bounding box center [454, 266] width 326 height 27
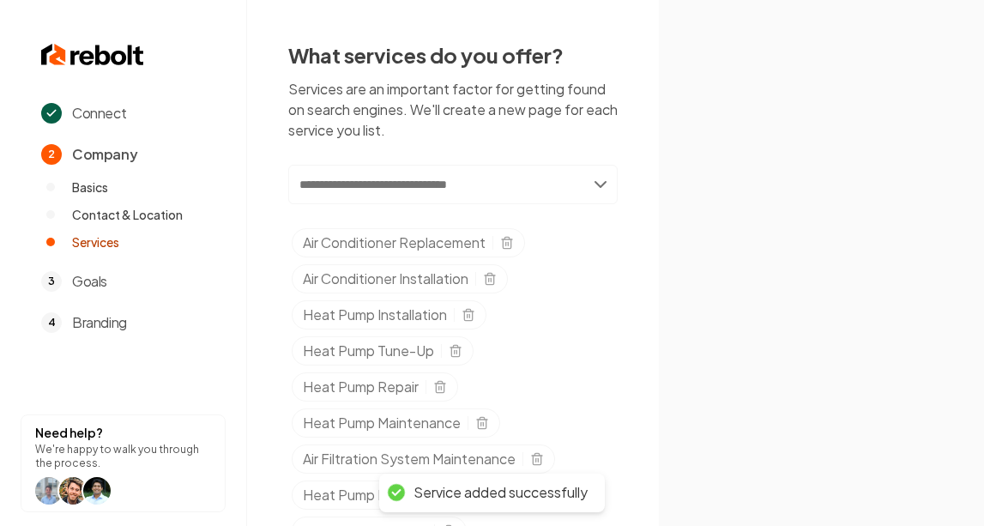
click at [601, 191] on input "text" at bounding box center [453, 184] width 330 height 39
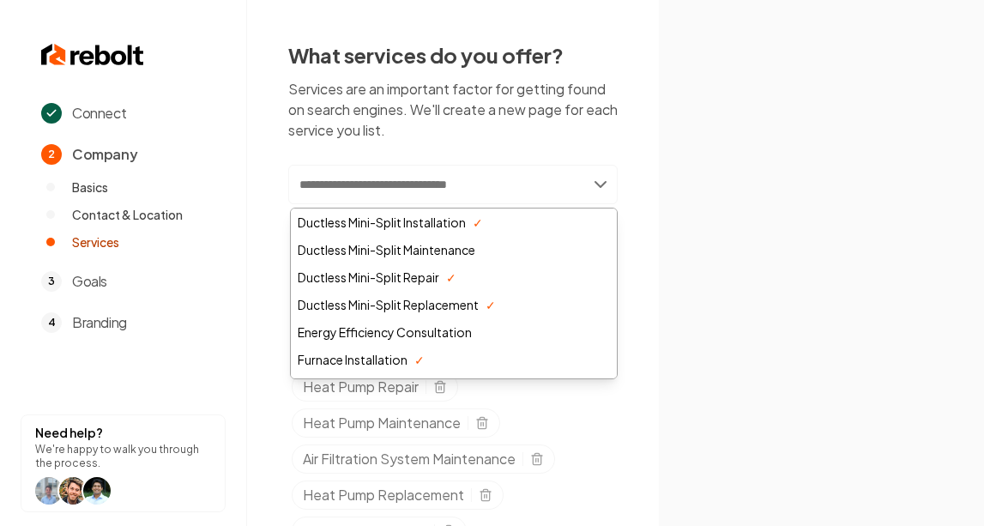
scroll to position [538, 0]
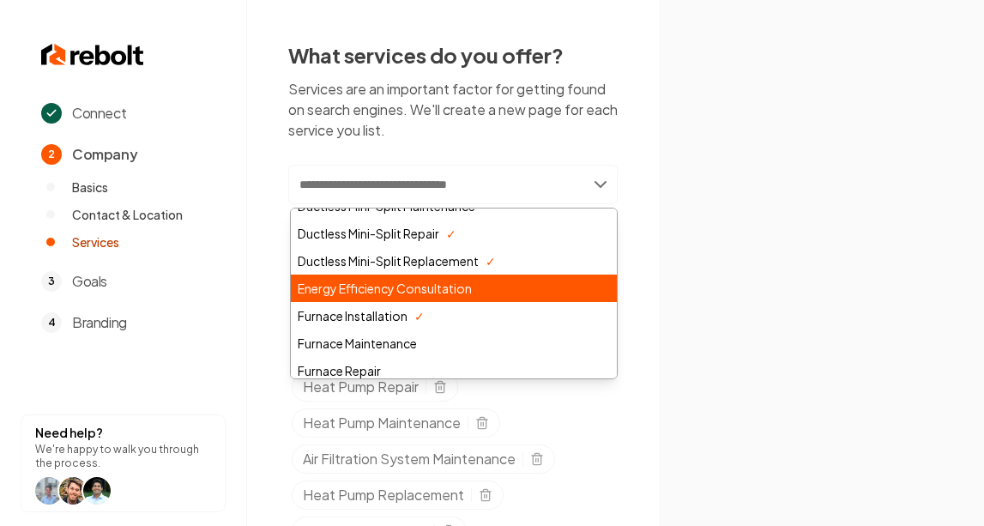
click at [506, 293] on div "Energy Efficiency Consultation" at bounding box center [454, 288] width 326 height 27
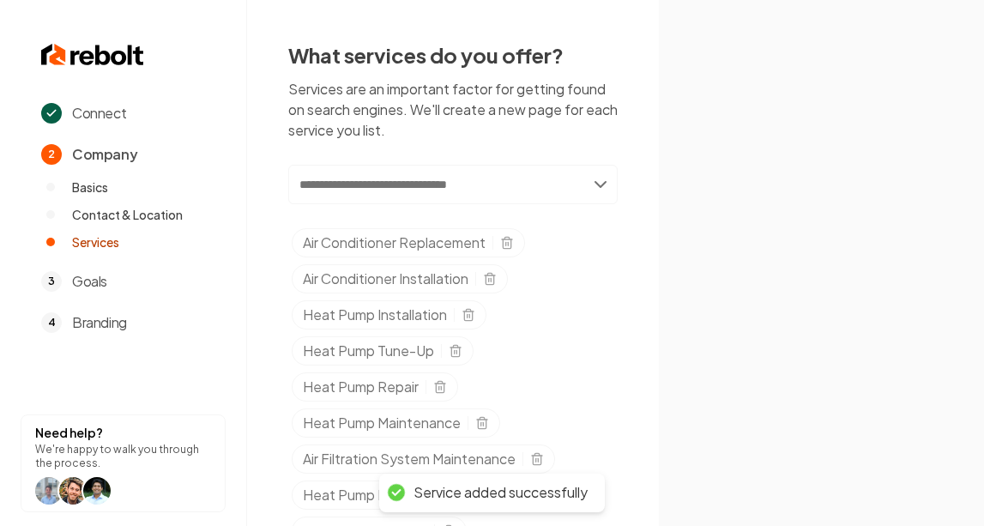
click at [600, 186] on input "text" at bounding box center [453, 184] width 330 height 39
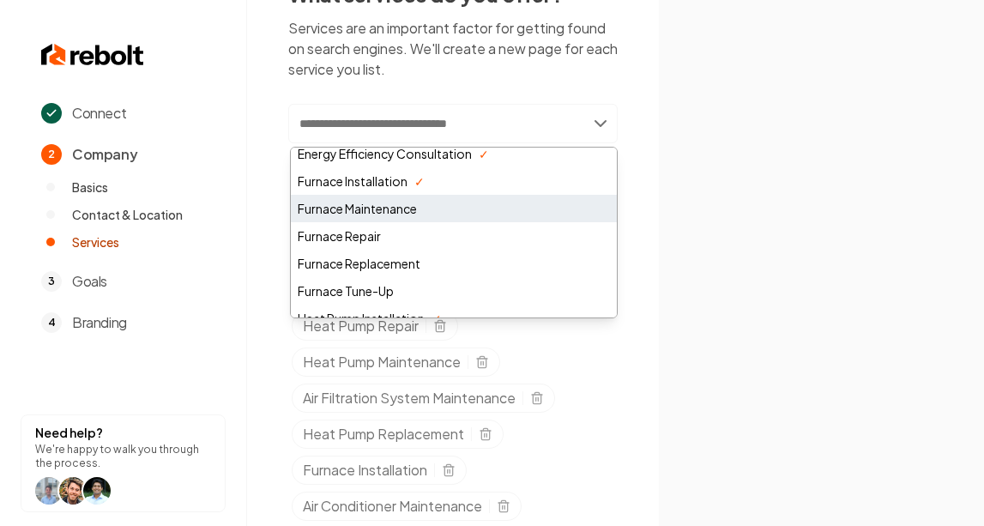
scroll to position [615, 0]
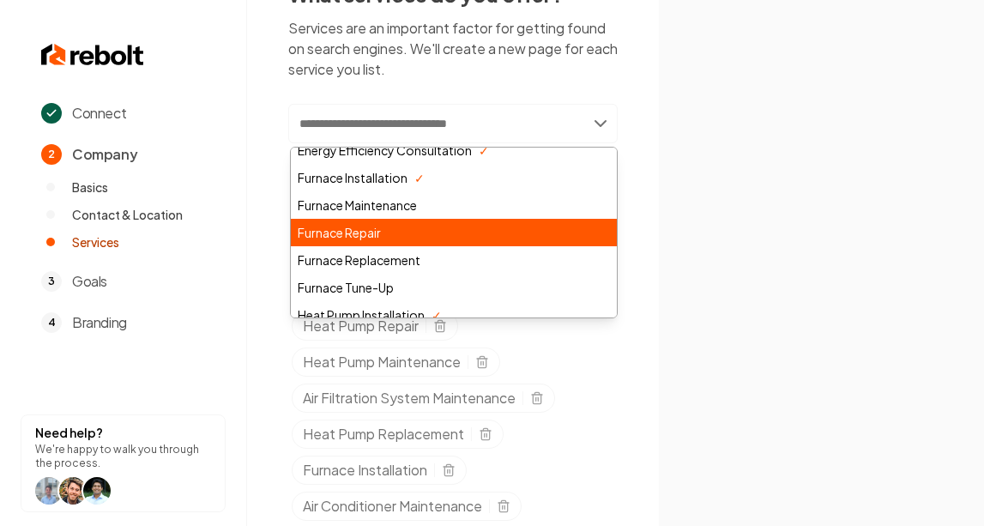
click at [507, 230] on div "Furnace Repair" at bounding box center [454, 232] width 326 height 27
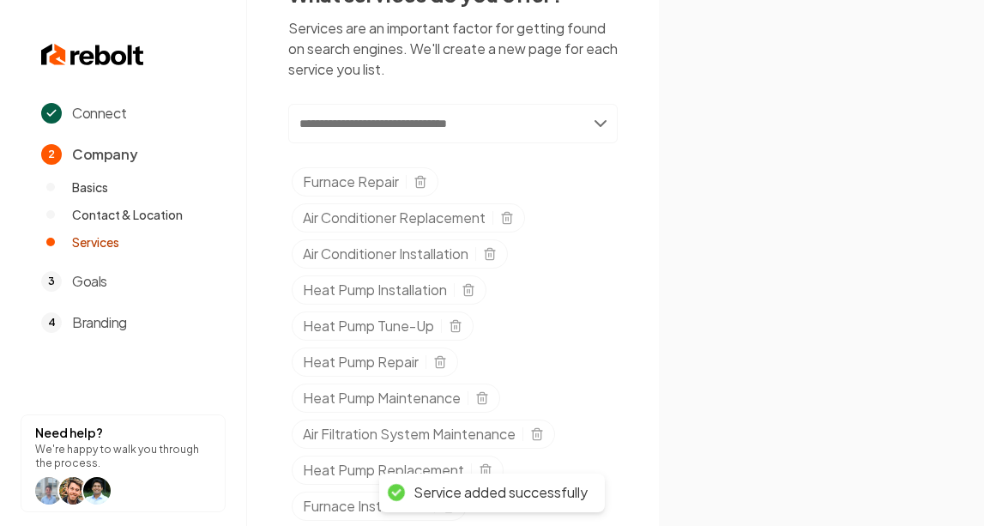
click at [603, 126] on input "text" at bounding box center [453, 123] width 330 height 39
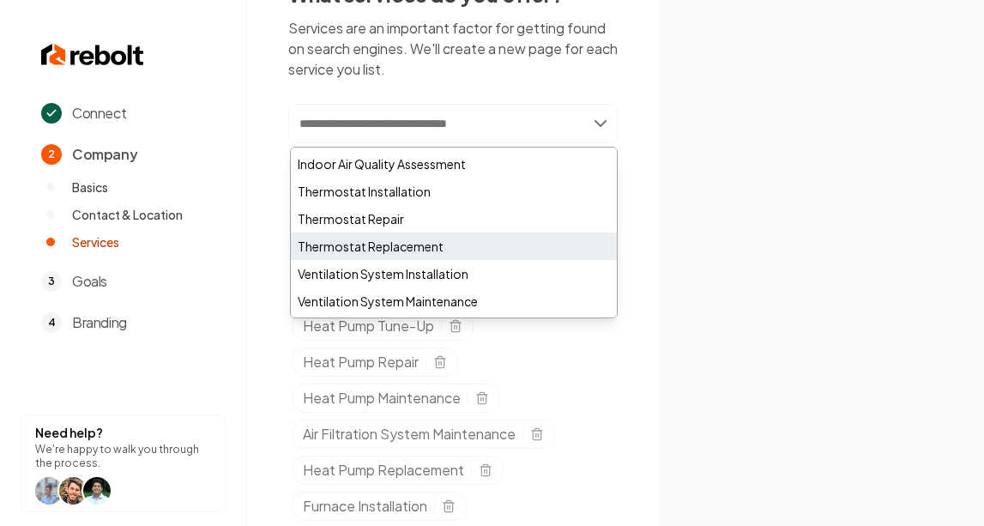
scroll to position [1204, 0]
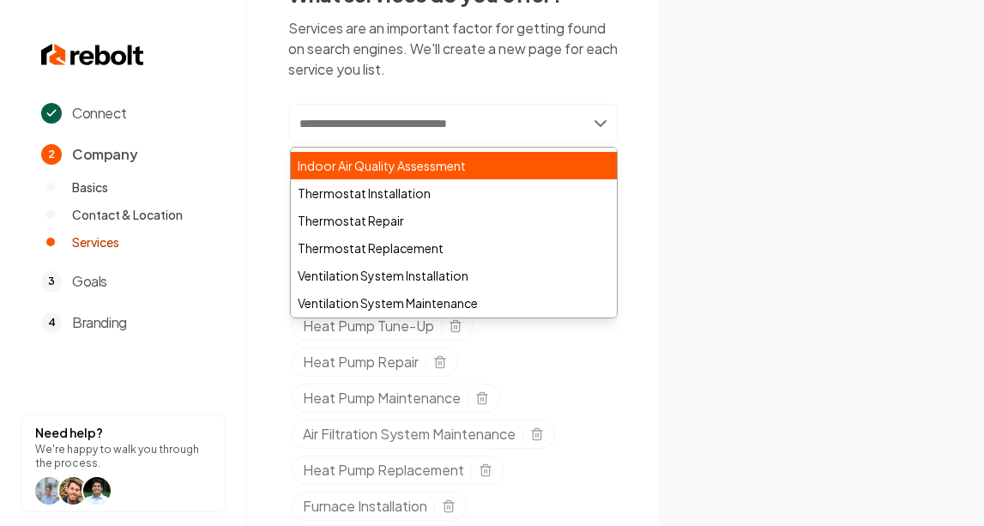
click at [512, 172] on div "Indoor Air Quality Assessment" at bounding box center [454, 165] width 326 height 27
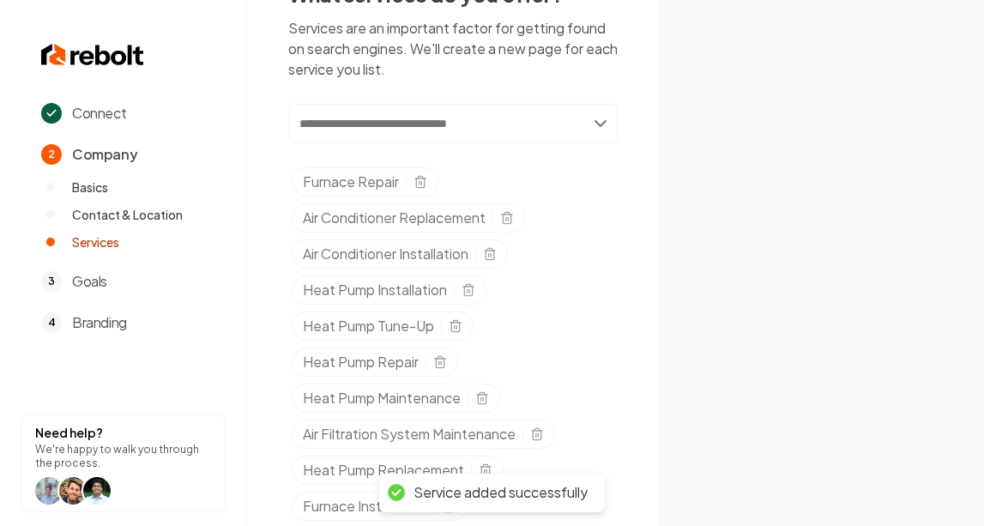
click at [599, 125] on input "text" at bounding box center [453, 123] width 330 height 39
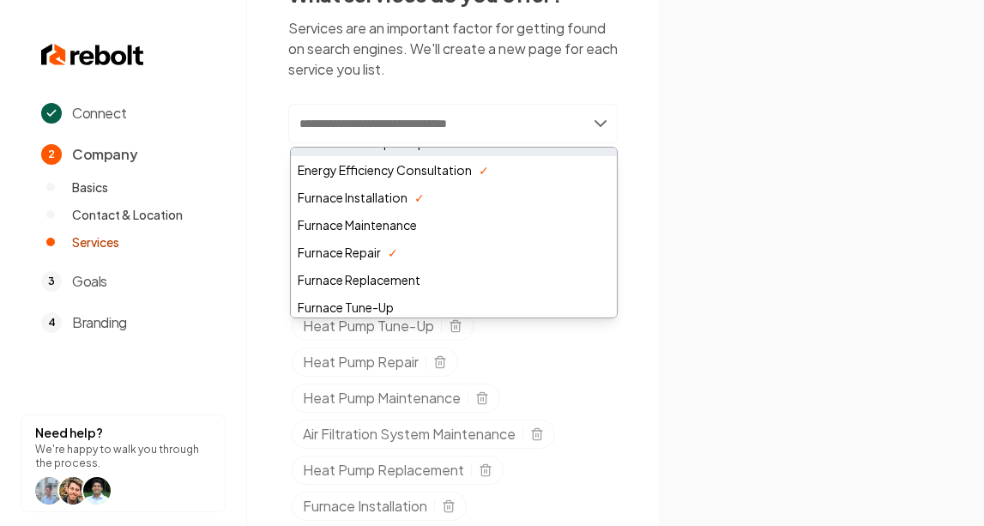
scroll to position [624, 0]
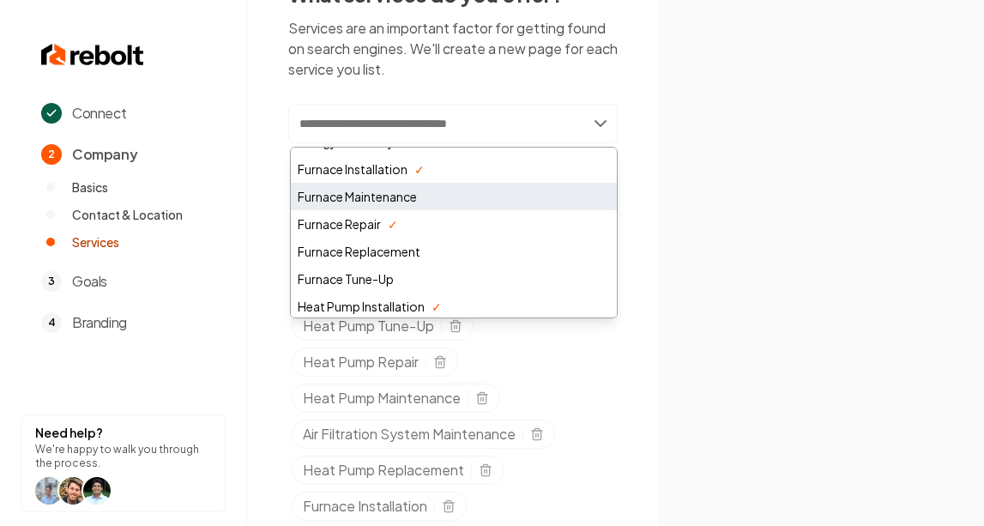
click at [528, 202] on div "Furnace Maintenance" at bounding box center [454, 196] width 326 height 27
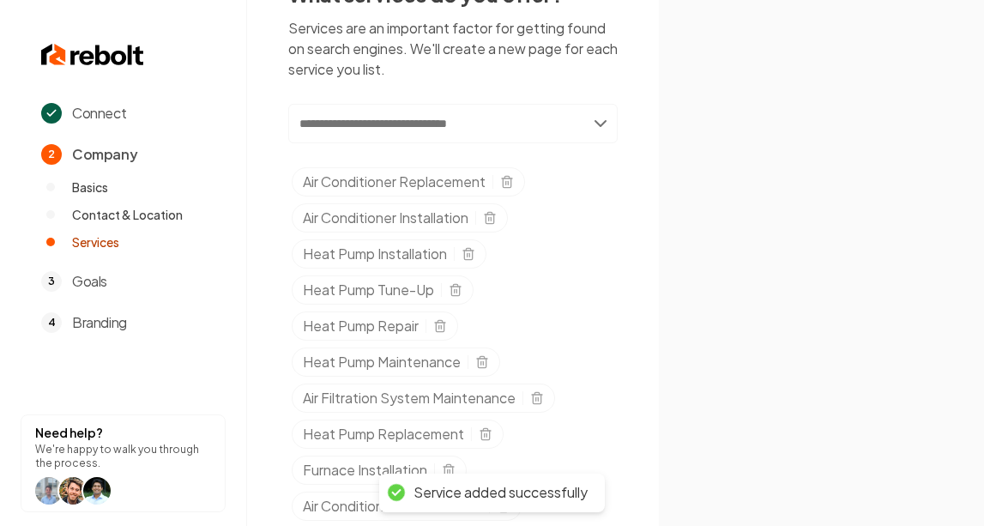
click at [597, 128] on input "text" at bounding box center [453, 123] width 330 height 39
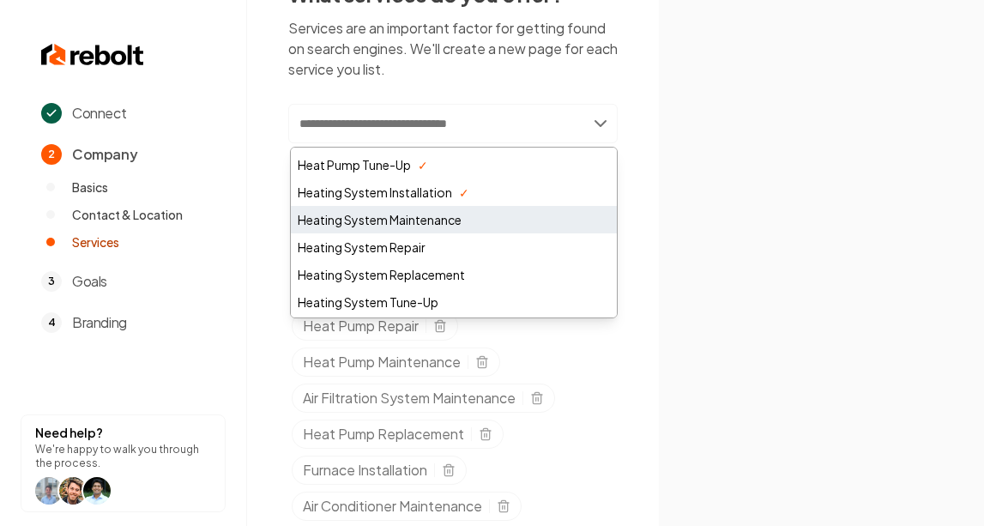
scroll to position [874, 0]
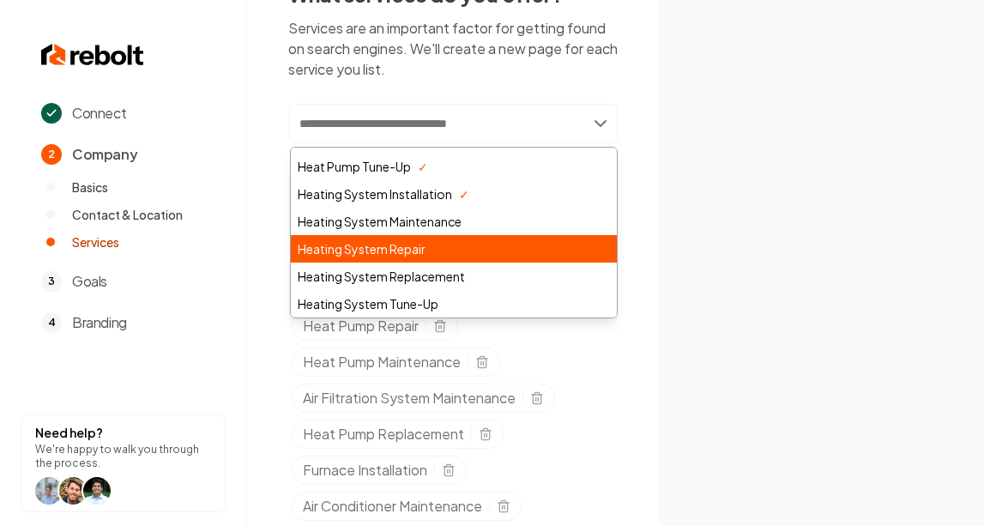
click at [549, 247] on div "Heating System Repair" at bounding box center [454, 248] width 326 height 27
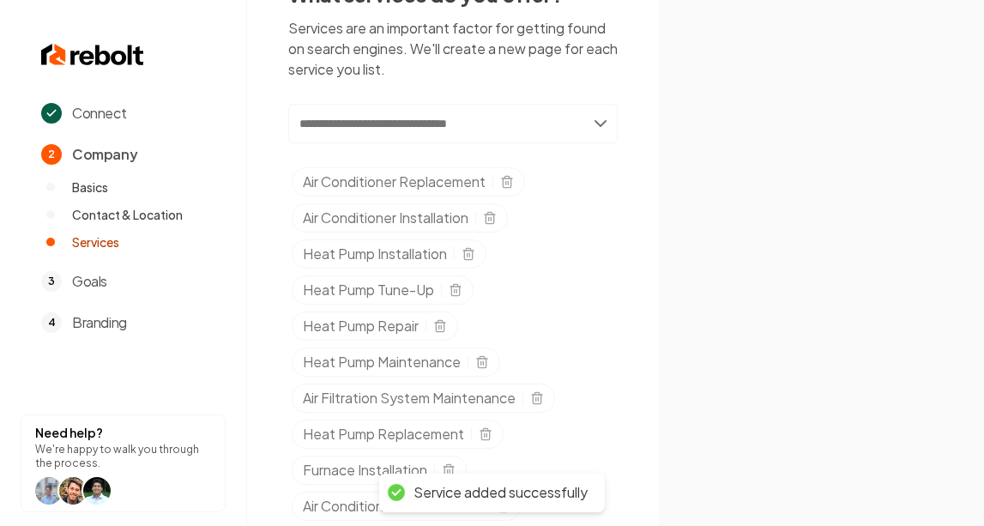
click at [596, 124] on input "text" at bounding box center [453, 123] width 330 height 39
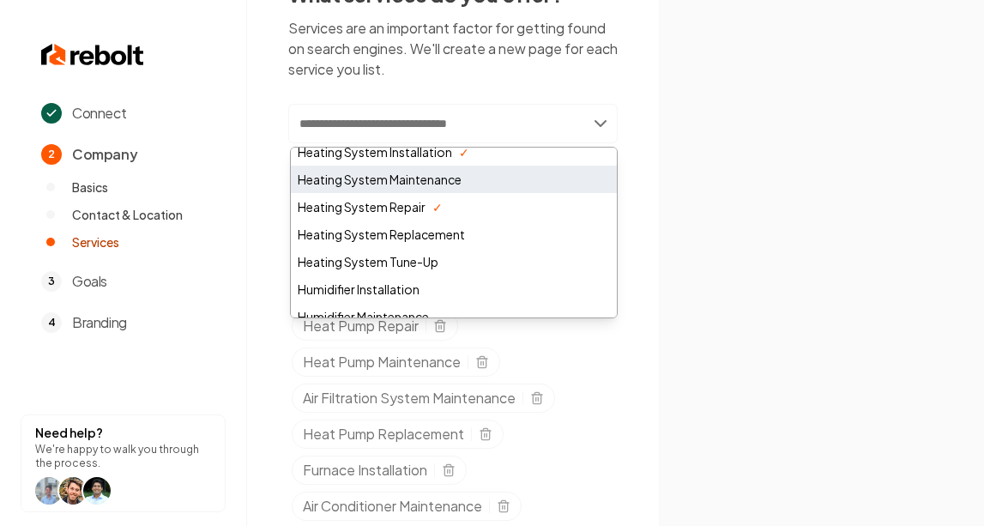
scroll to position [931, 0]
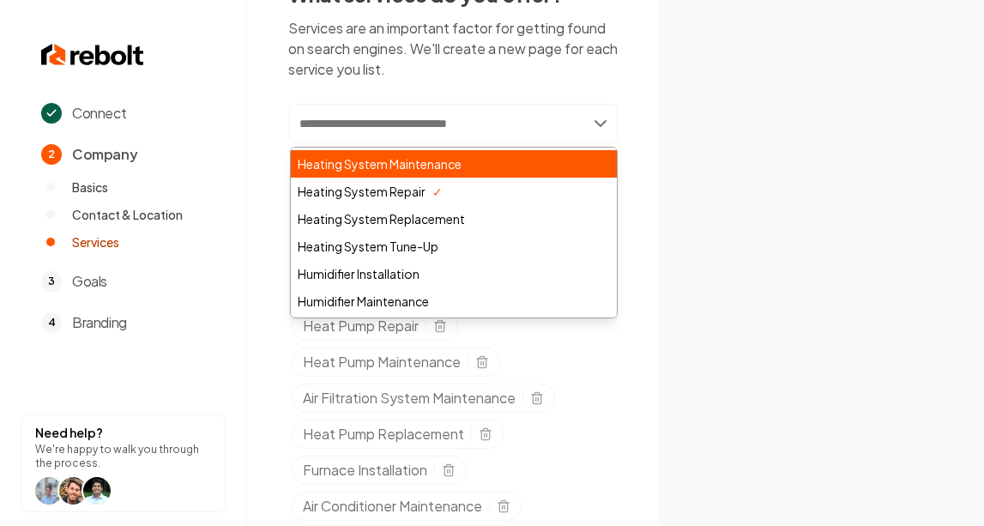
click at [497, 170] on div "Heating System Maintenance" at bounding box center [454, 163] width 326 height 27
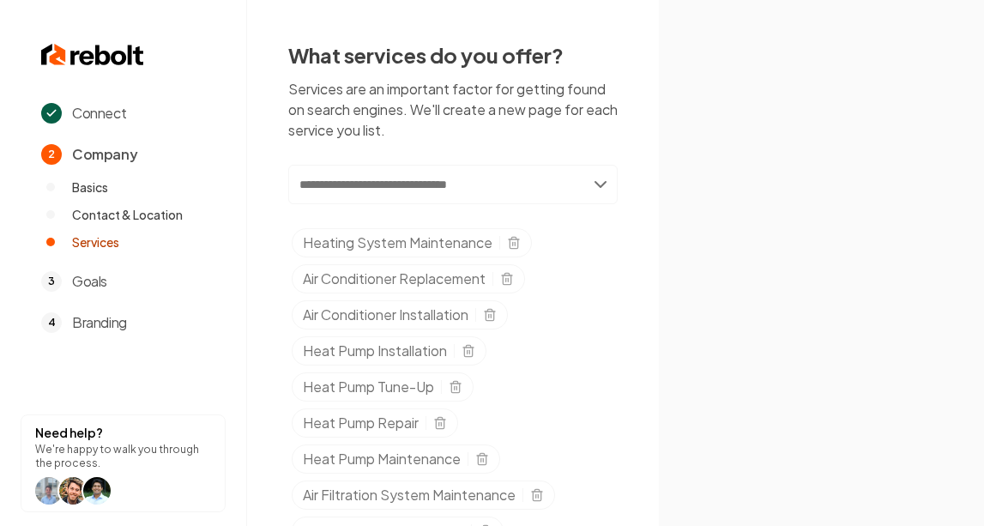
scroll to position [0, 0]
click at [601, 188] on input "text" at bounding box center [453, 184] width 330 height 39
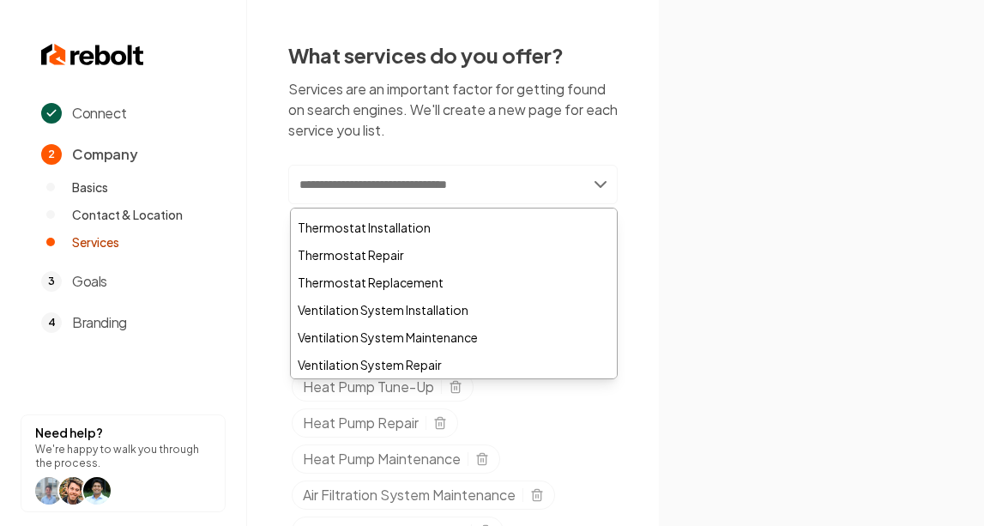
scroll to position [1231, 0]
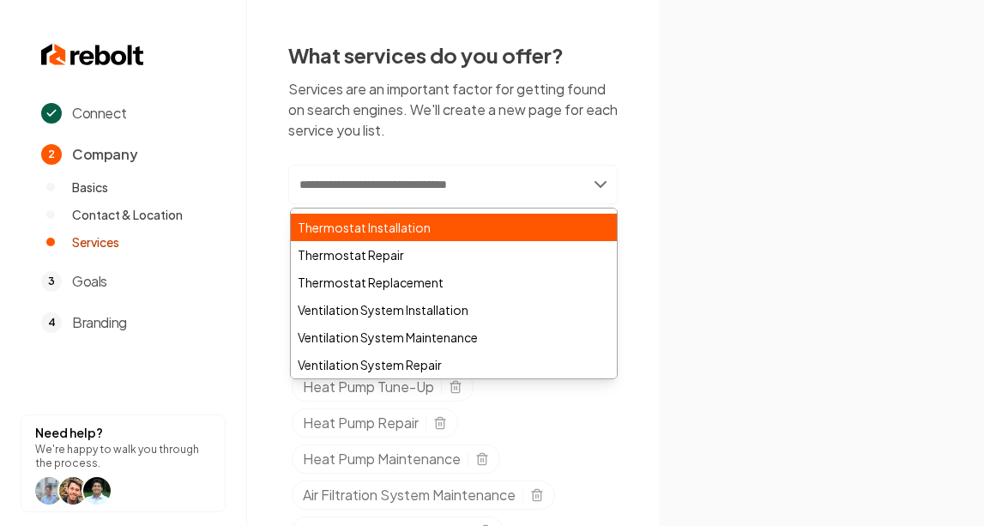
click at [512, 230] on div "Thermostat Installation" at bounding box center [454, 227] width 326 height 27
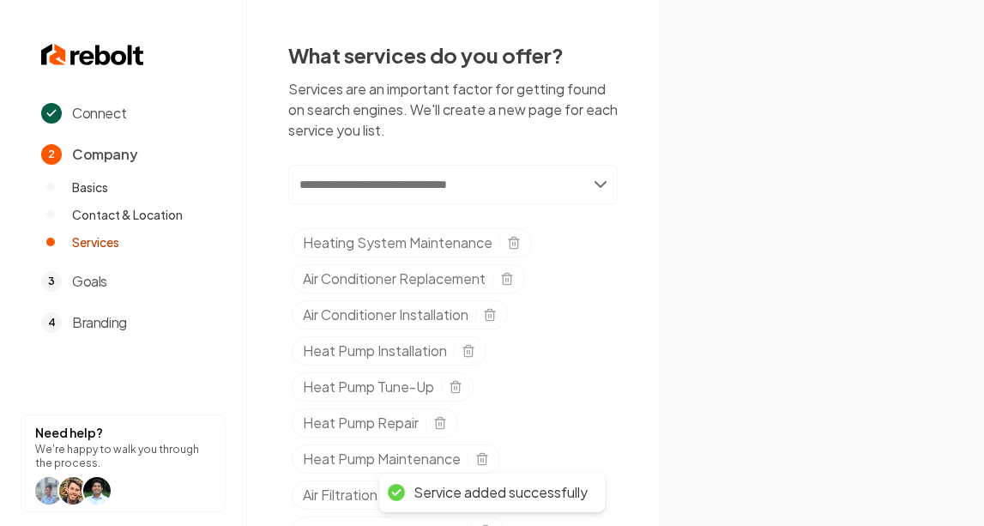
click at [601, 186] on input "text" at bounding box center [453, 184] width 330 height 39
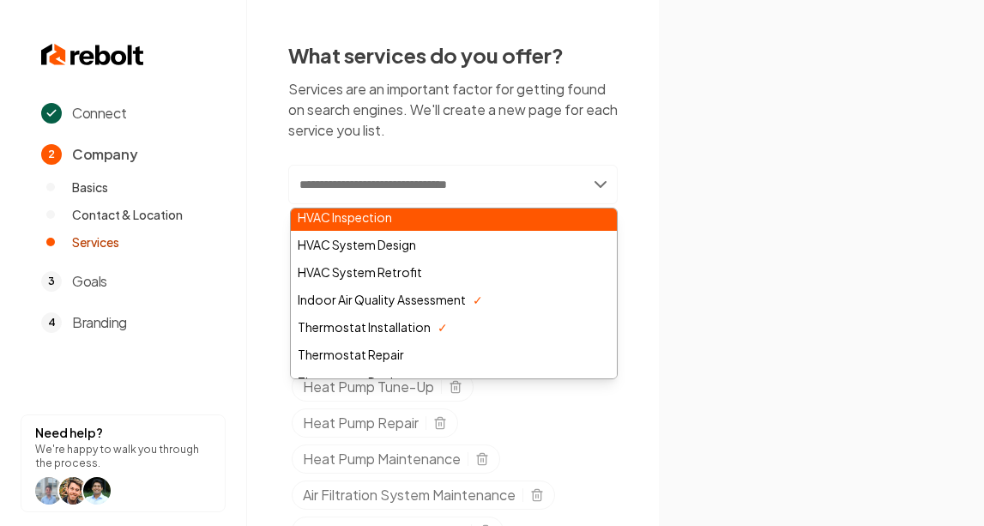
scroll to position [1126, 0]
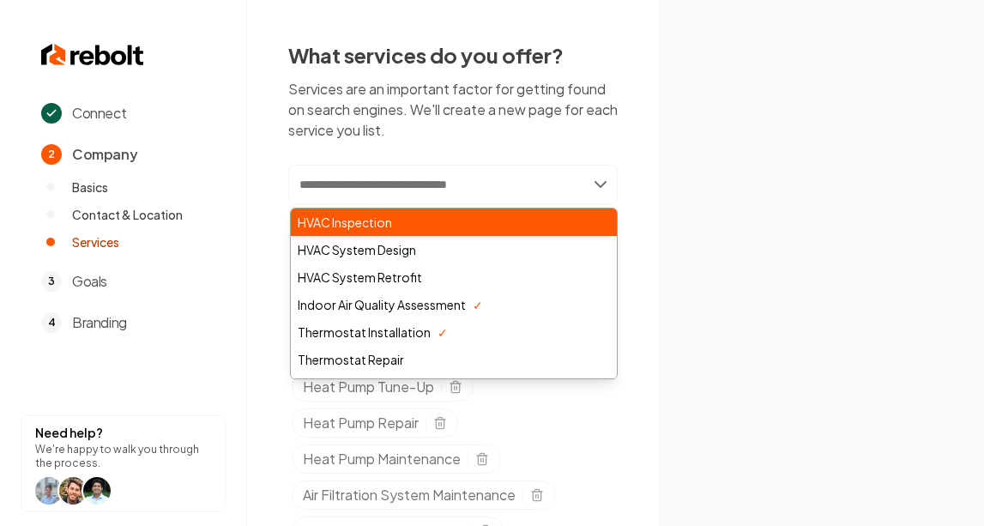
click at [546, 228] on div "HVAC Inspection" at bounding box center [454, 222] width 326 height 27
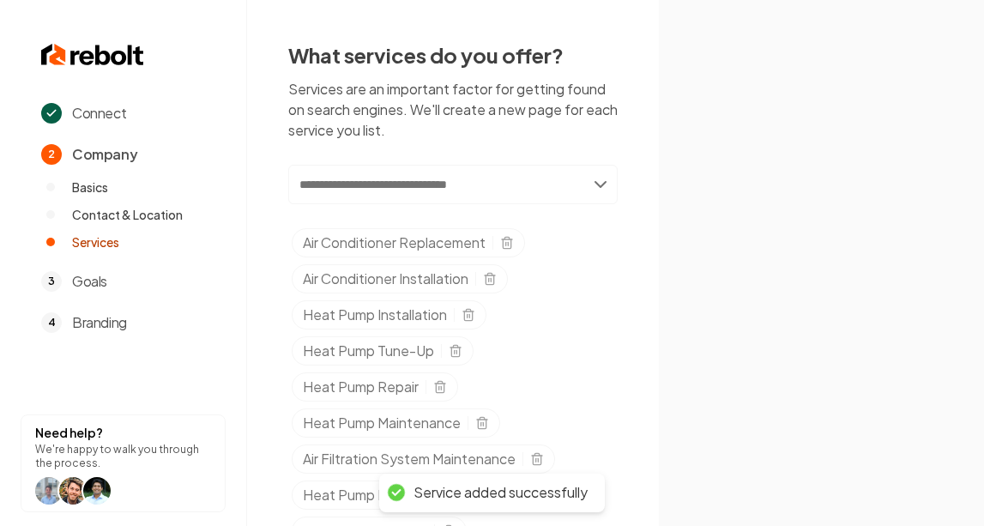
click at [601, 187] on input "text" at bounding box center [453, 184] width 330 height 39
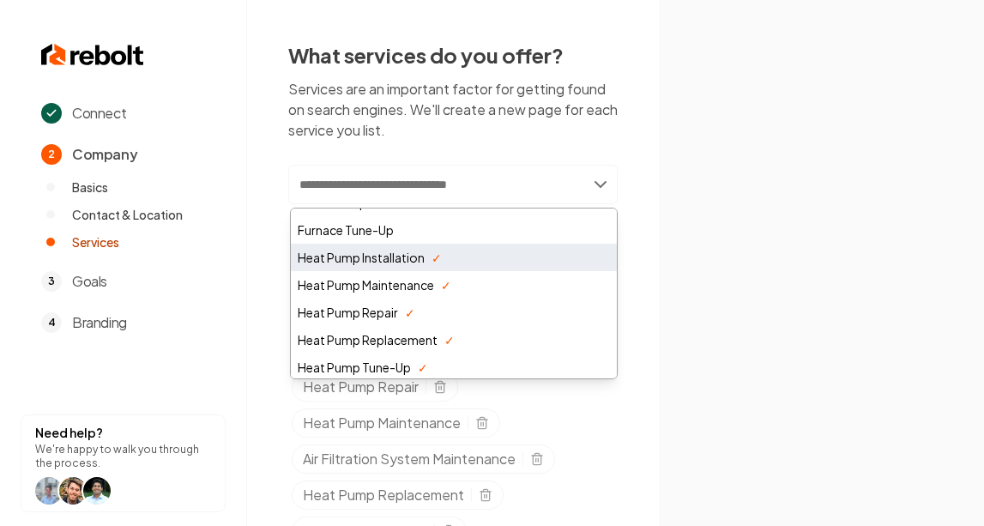
scroll to position [739, 0]
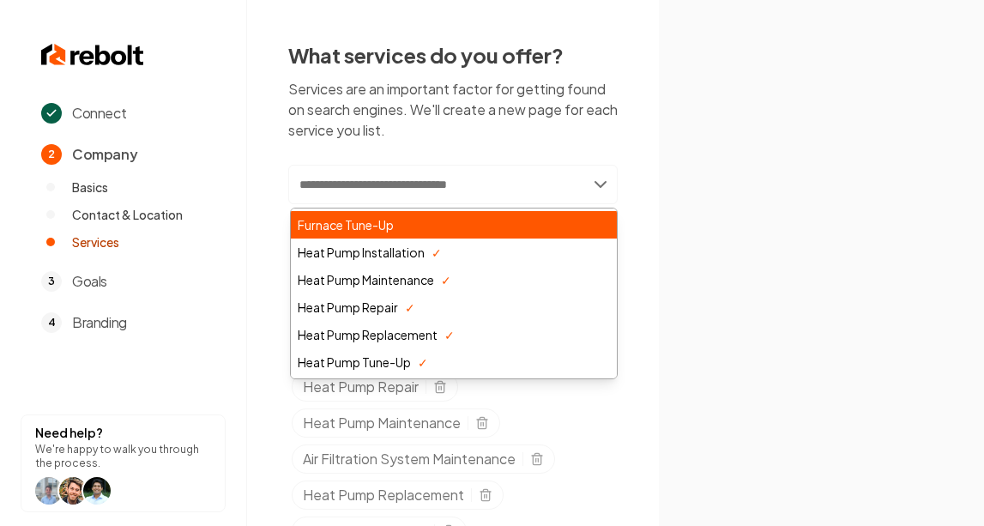
click at [528, 227] on div "Furnace Tune-Up" at bounding box center [454, 224] width 326 height 27
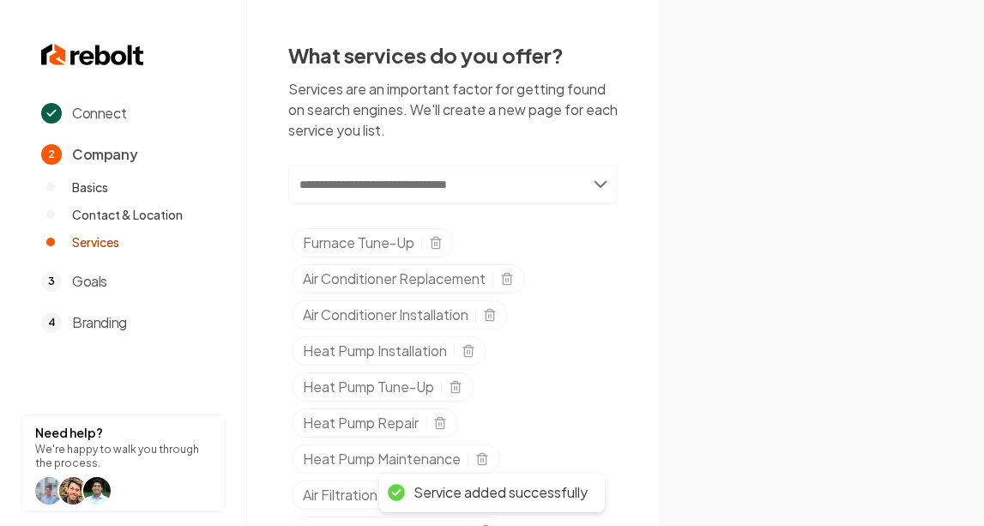
click at [602, 185] on input "text" at bounding box center [453, 184] width 330 height 39
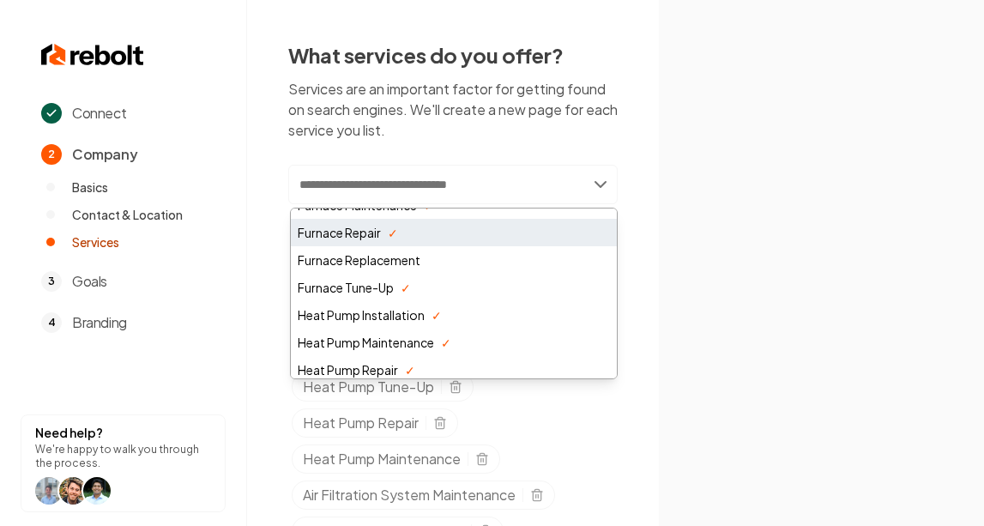
scroll to position [675, 0]
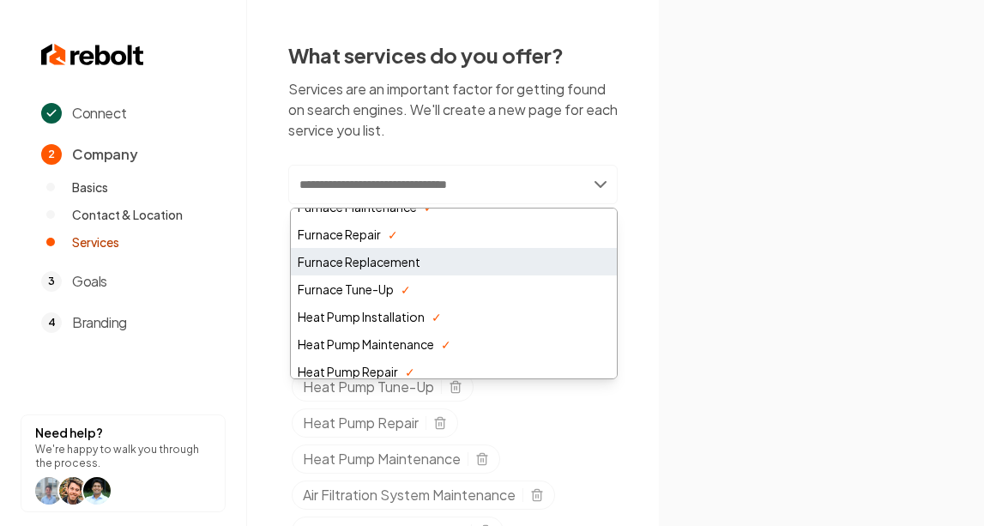
click at [505, 256] on div "Furnace Replacement" at bounding box center [454, 261] width 326 height 27
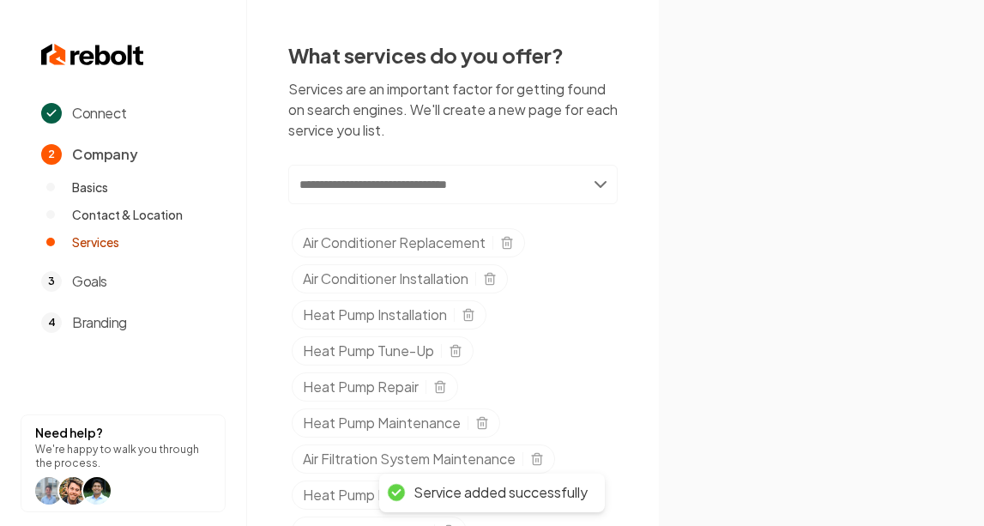
click at [602, 188] on input "text" at bounding box center [453, 184] width 330 height 39
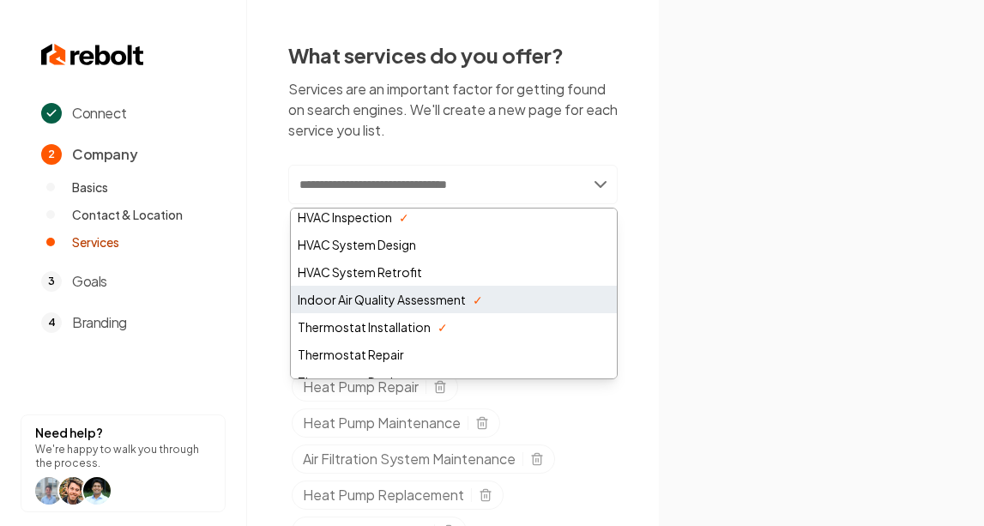
scroll to position [1129, 0]
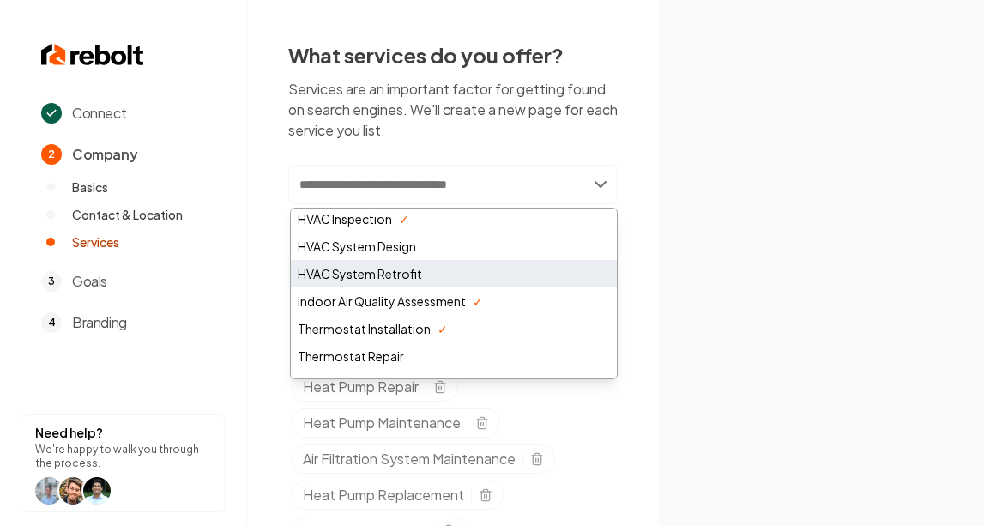
click at [520, 276] on div "HVAC System Retrofit" at bounding box center [454, 273] width 326 height 27
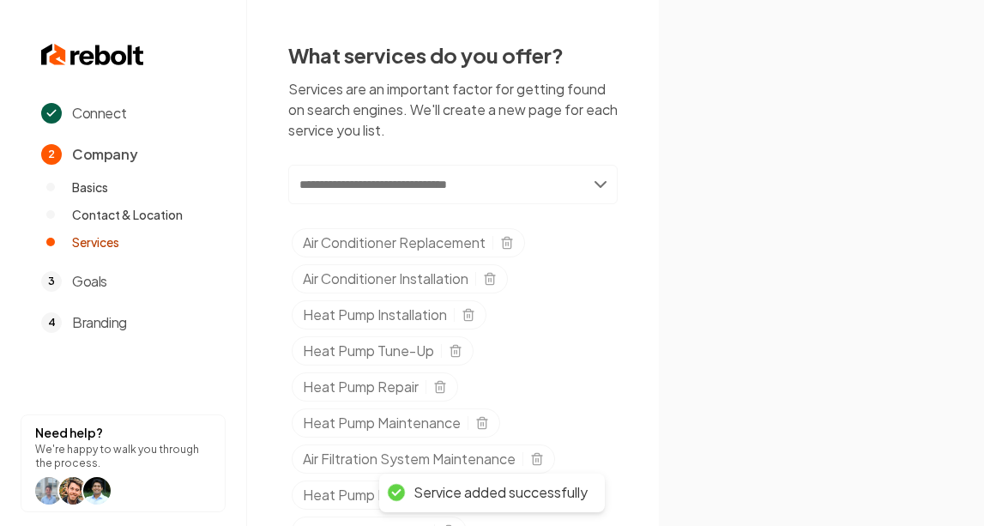
click at [603, 184] on input "text" at bounding box center [453, 184] width 330 height 39
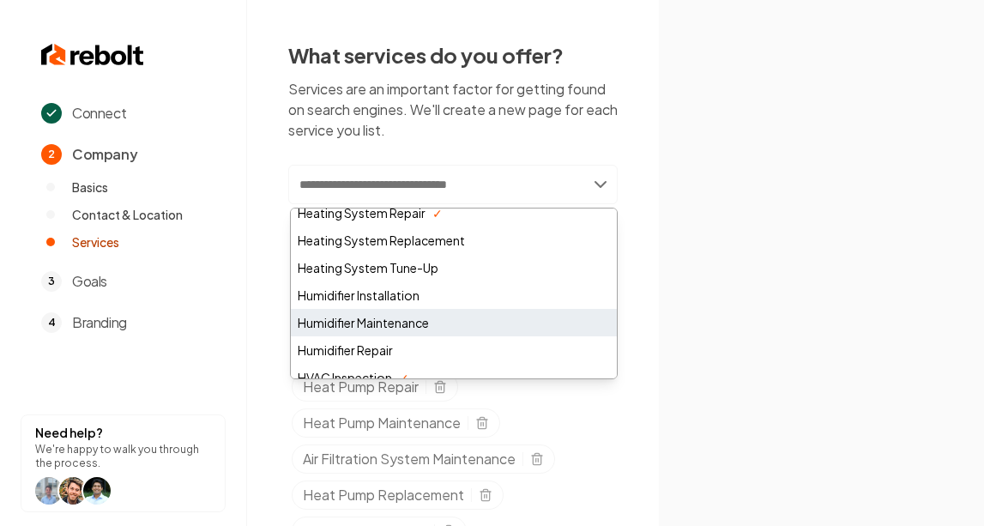
scroll to position [967, 0]
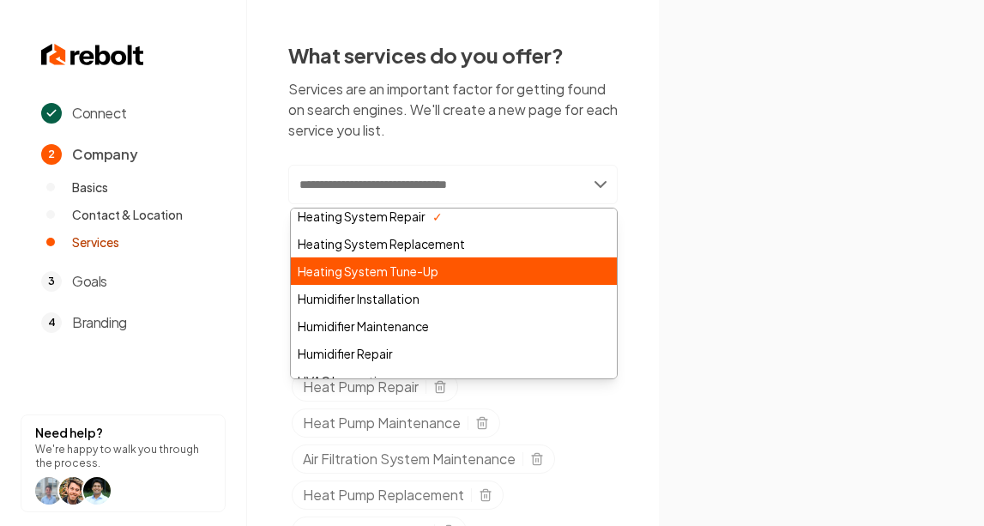
click at [526, 283] on div "Heating System Tune-Up" at bounding box center [454, 270] width 326 height 27
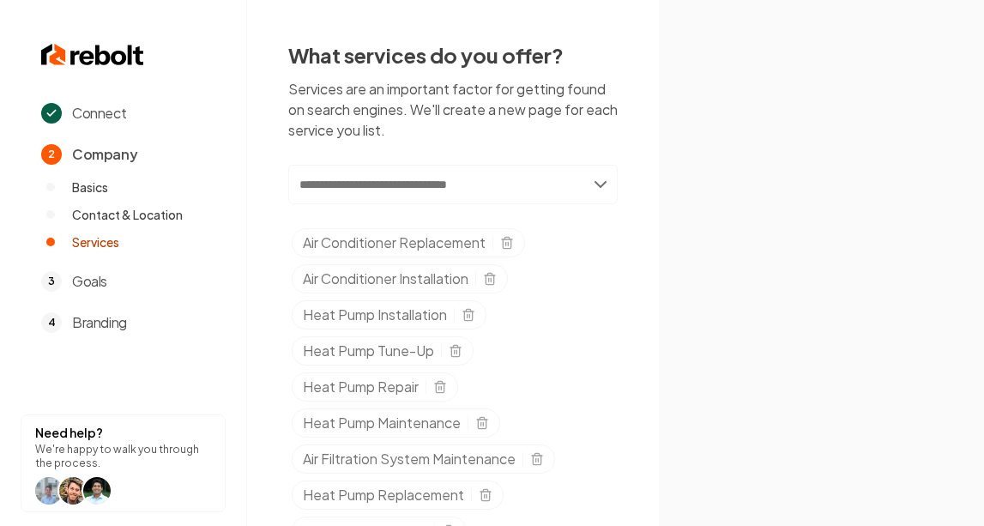
scroll to position [0, 0]
click at [598, 186] on input "text" at bounding box center [453, 184] width 330 height 39
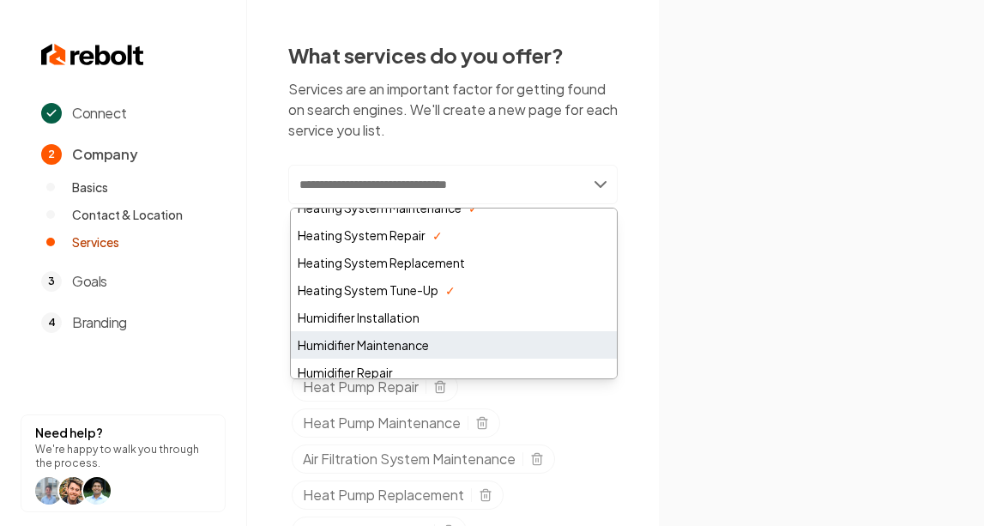
scroll to position [942, 0]
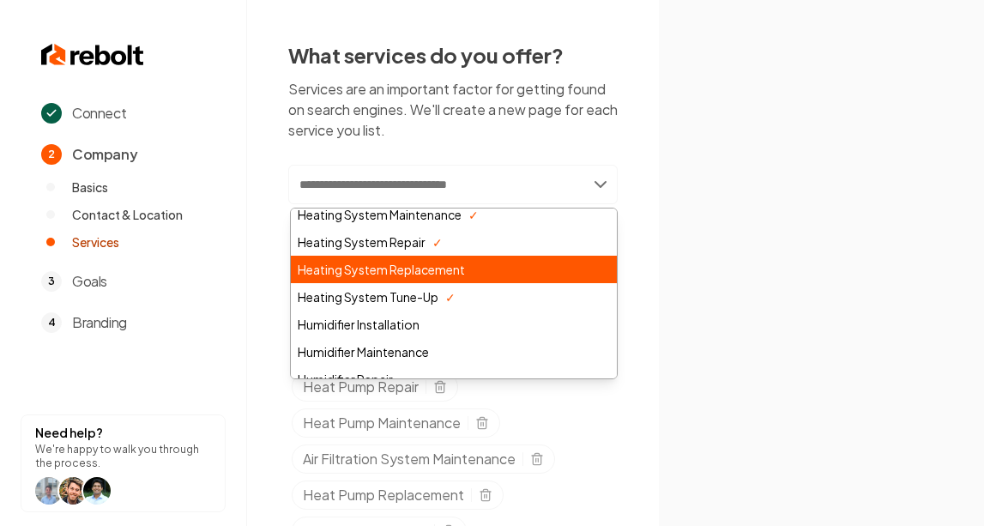
click at [507, 263] on div "Heating System Replacement" at bounding box center [454, 269] width 326 height 27
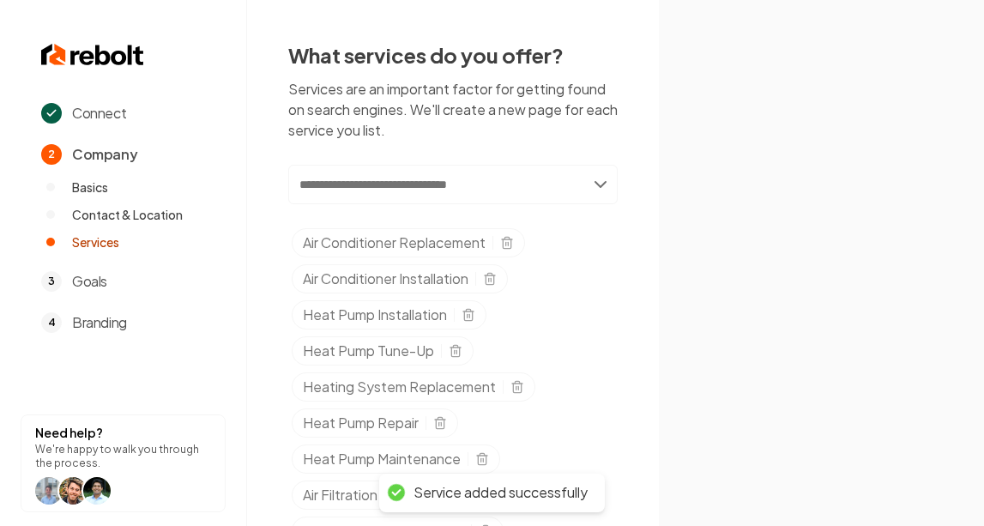
click at [599, 185] on input "text" at bounding box center [453, 184] width 330 height 39
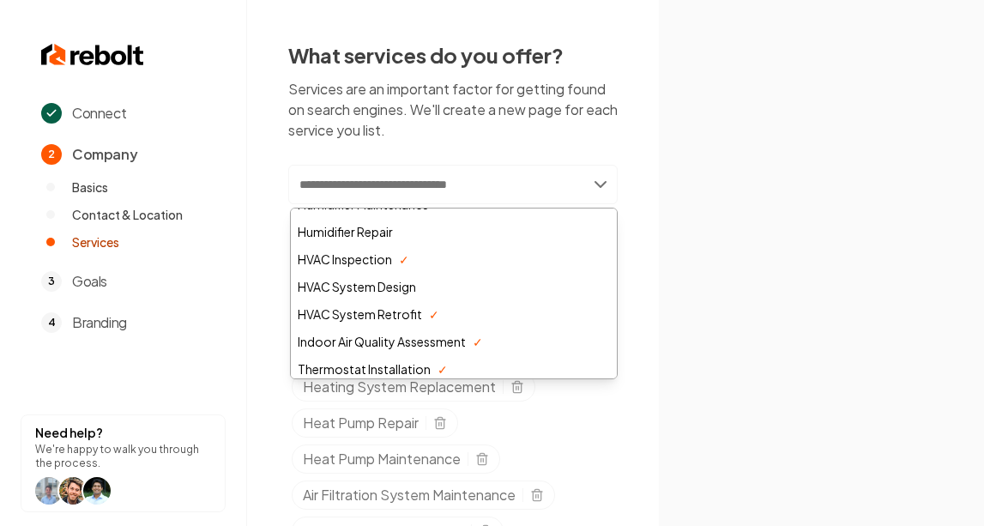
scroll to position [1074, 0]
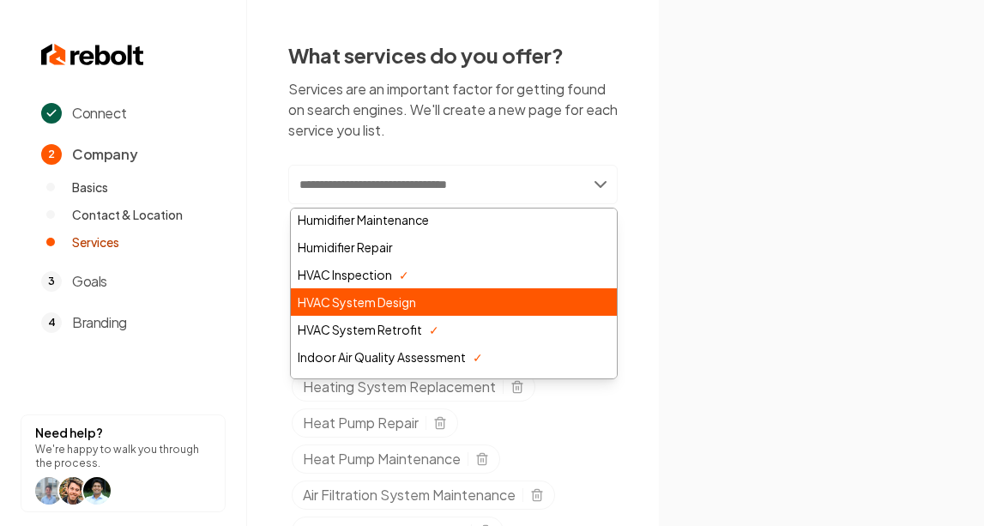
click at [490, 308] on div "HVAC System Design" at bounding box center [454, 301] width 326 height 27
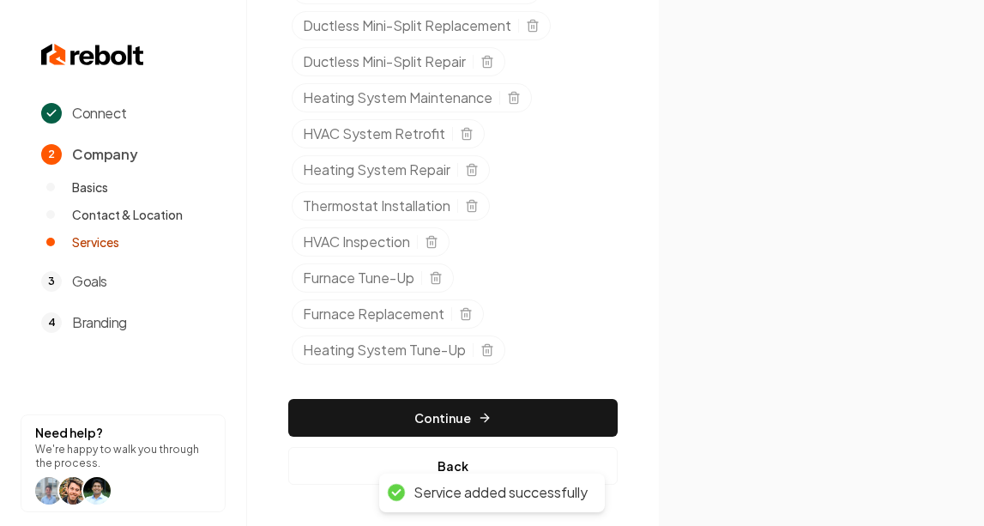
scroll to position [1010, 0]
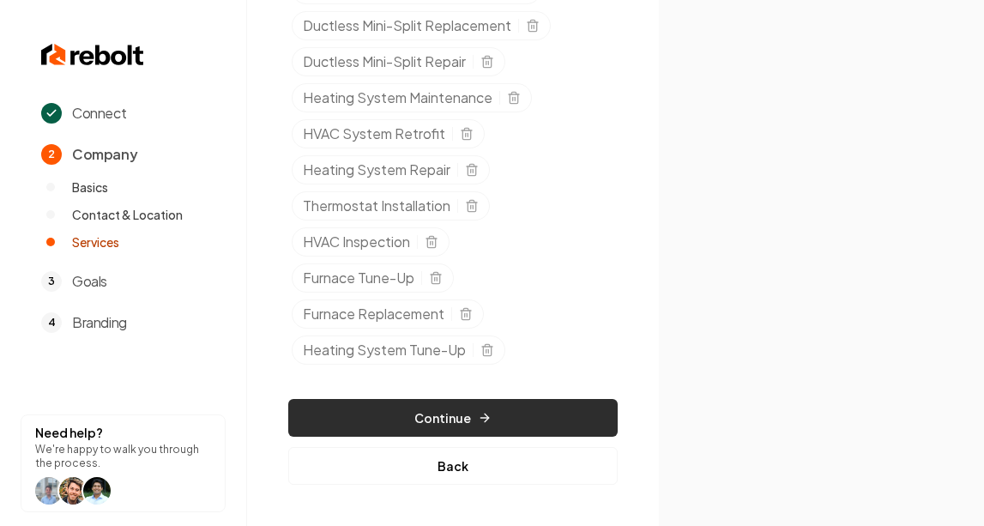
click at [531, 409] on button "Continue" at bounding box center [453, 418] width 330 height 38
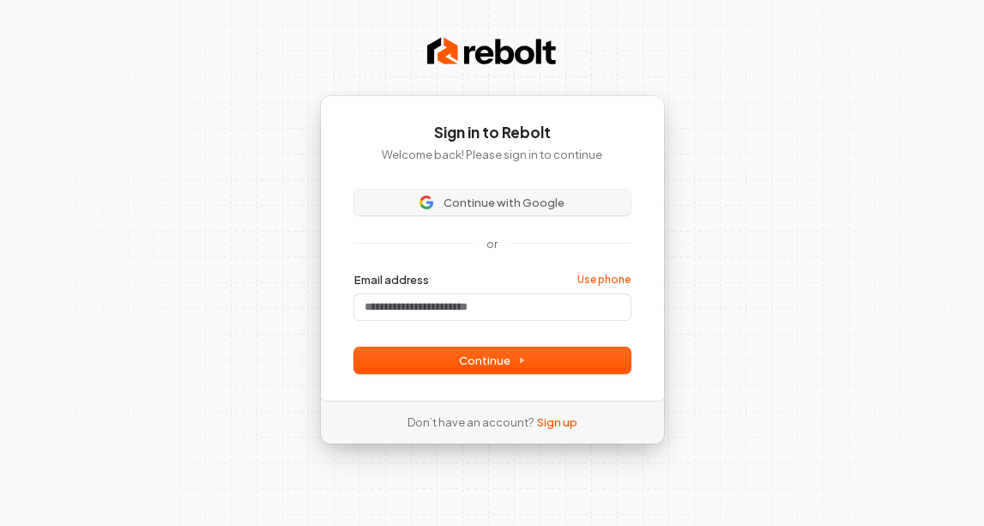
click at [518, 197] on span "Continue with Google" at bounding box center [504, 202] width 121 height 15
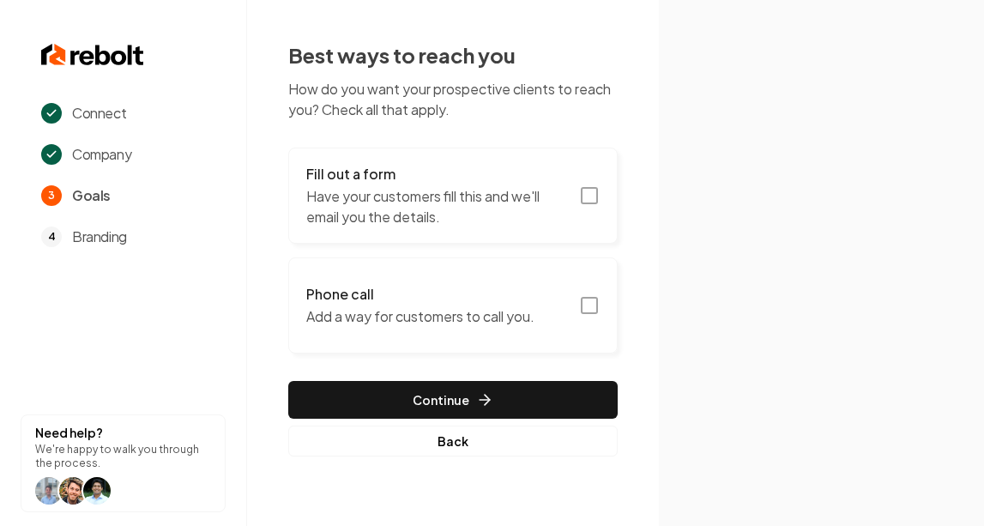
click at [590, 197] on icon "button" at bounding box center [589, 195] width 21 height 21
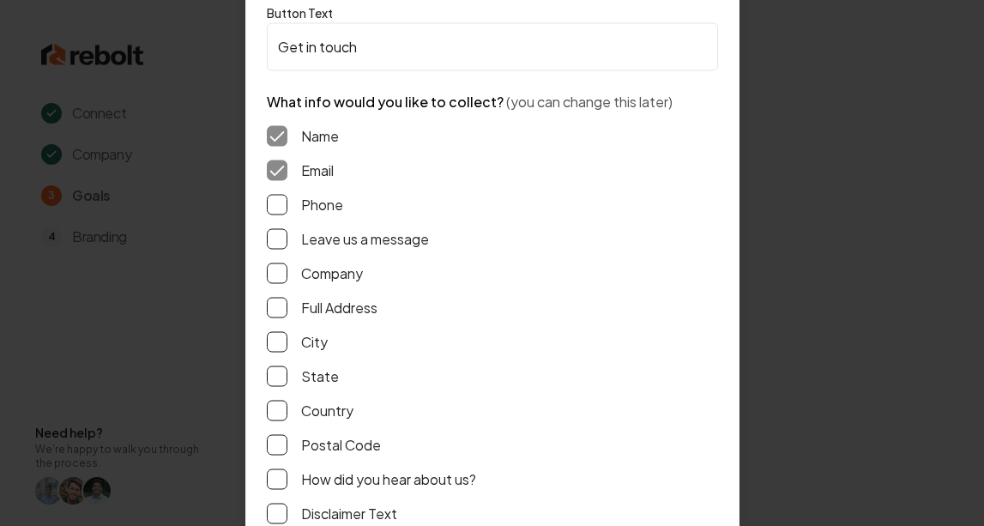
click at [276, 200] on button "Phone" at bounding box center [277, 204] width 21 height 21
click at [275, 236] on button "Leave us a message" at bounding box center [277, 238] width 21 height 21
click at [276, 306] on button "Full Address" at bounding box center [277, 307] width 21 height 21
click at [274, 336] on button "City" at bounding box center [277, 341] width 21 height 21
click at [279, 447] on button "Postal Code" at bounding box center [277, 444] width 21 height 21
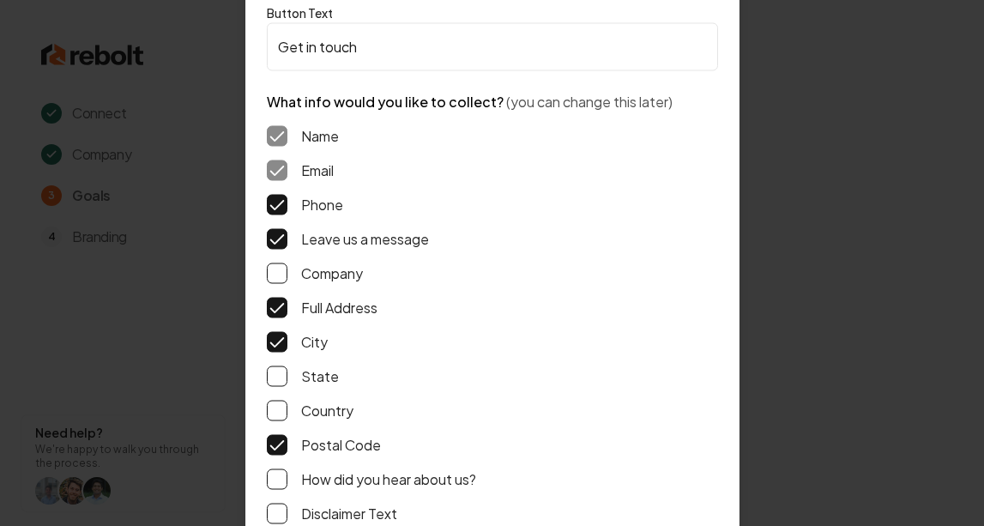
click at [281, 489] on div "Name Email Phone Leave us a message Company Full Address City State Country Pos…" at bounding box center [492, 325] width 451 height 426
click at [276, 474] on button "How did you hear about us?" at bounding box center [277, 479] width 21 height 21
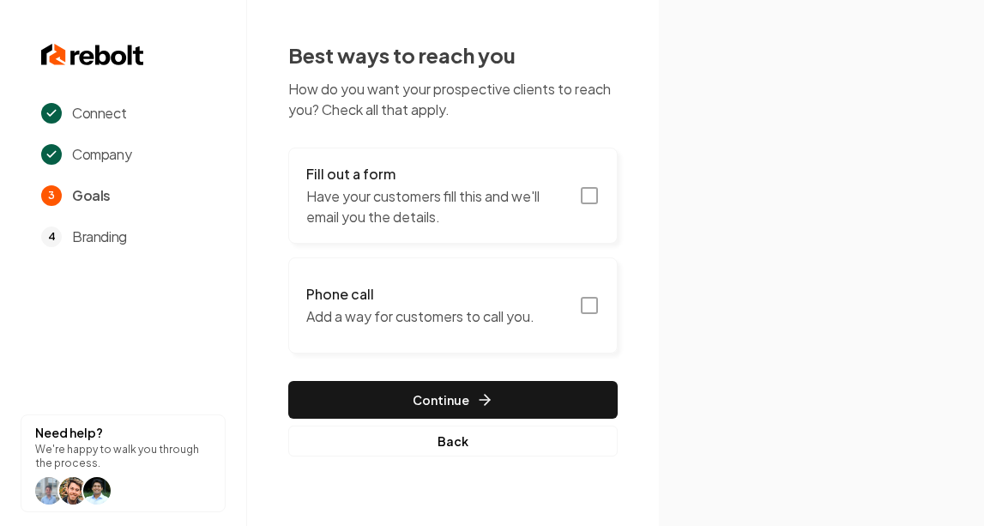
click at [590, 191] on icon "button" at bounding box center [589, 195] width 21 height 21
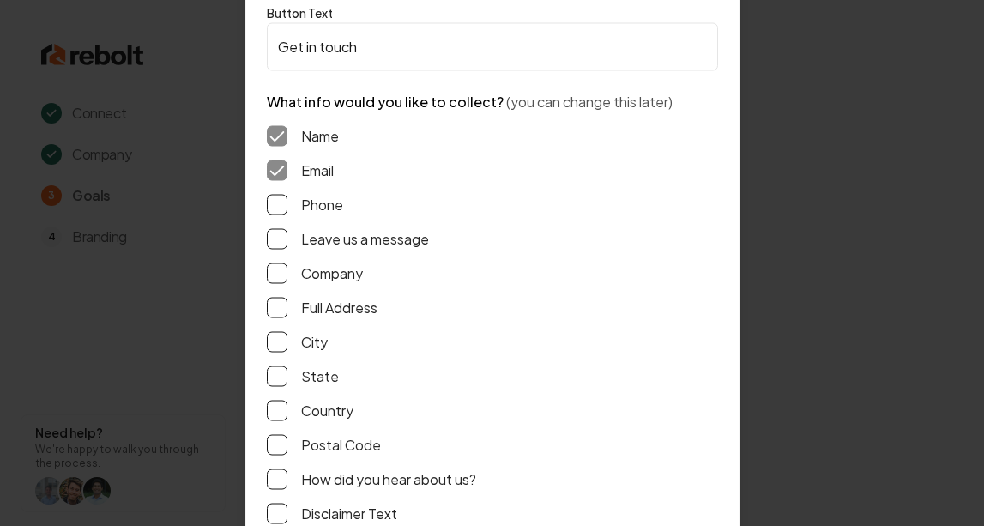
click at [278, 203] on button "Phone" at bounding box center [277, 204] width 21 height 21
click at [283, 308] on button "Full Address" at bounding box center [277, 307] width 21 height 21
click at [277, 341] on button "City" at bounding box center [277, 341] width 21 height 21
click at [274, 372] on button "State" at bounding box center [277, 376] width 21 height 21
click at [280, 480] on button "How did you hear about us?" at bounding box center [277, 479] width 21 height 21
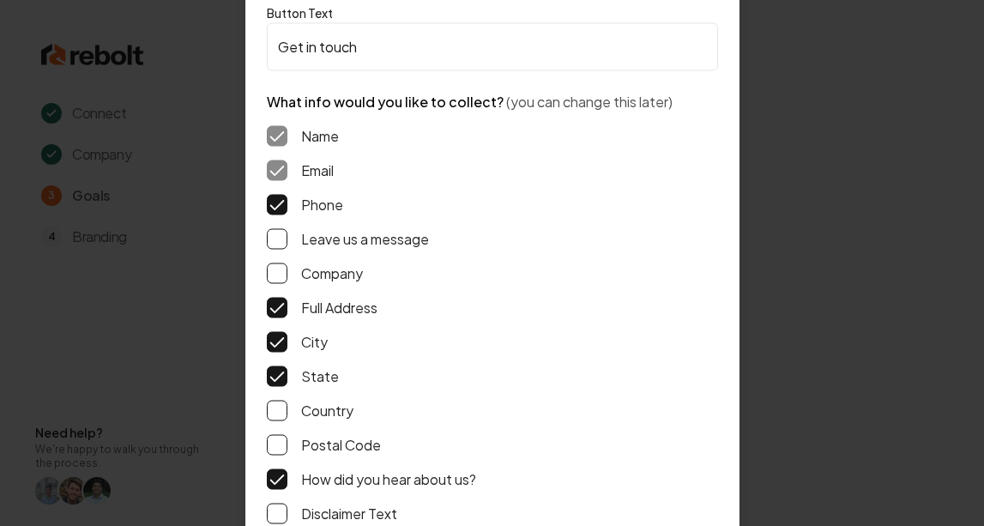
click at [278, 502] on div "Name Email Phone Leave us a message Company Full Address City State Country Pos…" at bounding box center [492, 325] width 451 height 426
click at [277, 440] on button "Postal Code" at bounding box center [277, 444] width 21 height 21
click at [273, 516] on button "Disclaimer Text" at bounding box center [277, 513] width 21 height 21
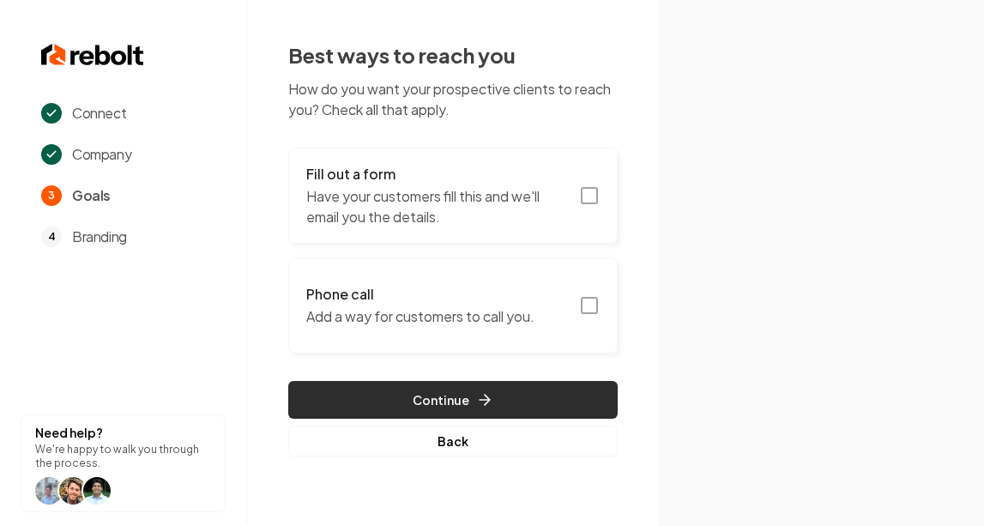
click at [603, 388] on button "Continue" at bounding box center [453, 400] width 330 height 38
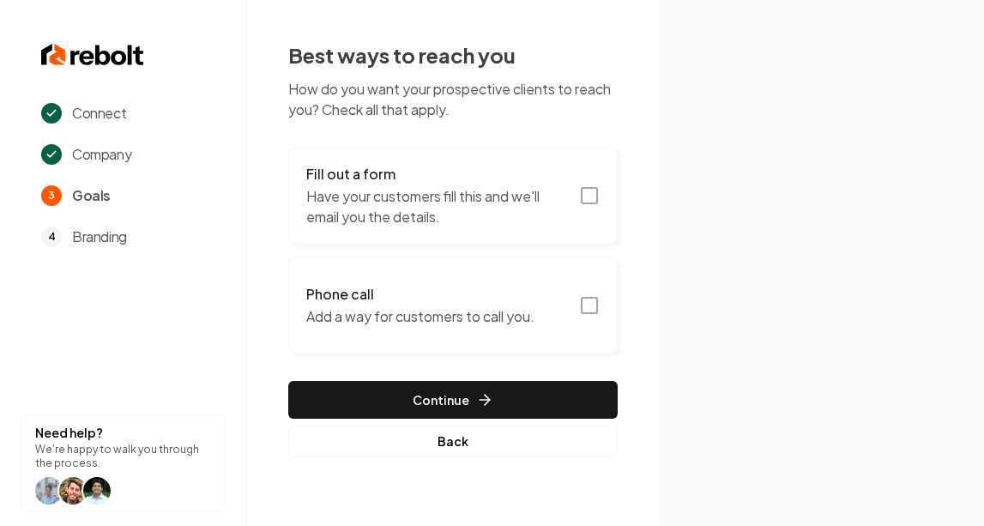
click at [585, 293] on button "Phone call Add a way for customers to call you." at bounding box center [453, 305] width 330 height 96
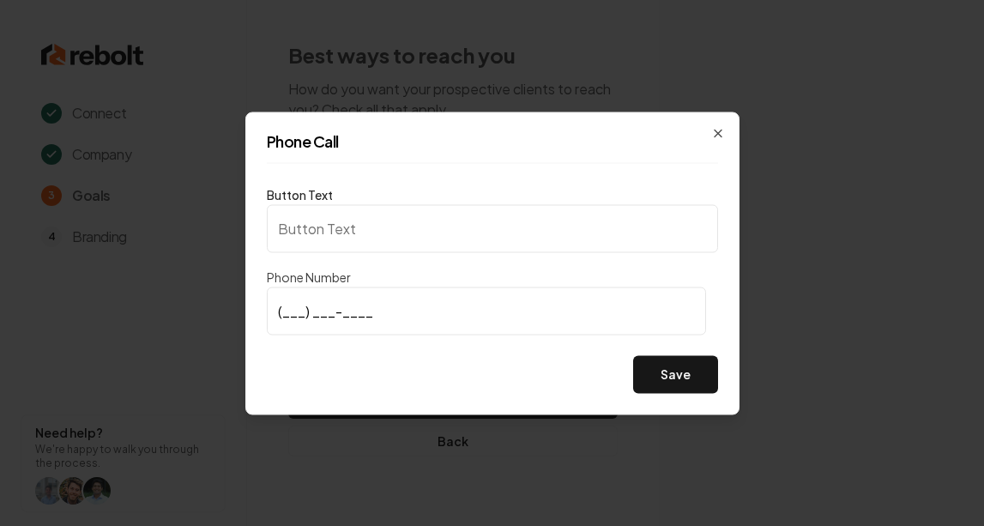
type input "Call us"
type input "(951) 246-2000"
click at [666, 382] on button "Save" at bounding box center [675, 374] width 85 height 38
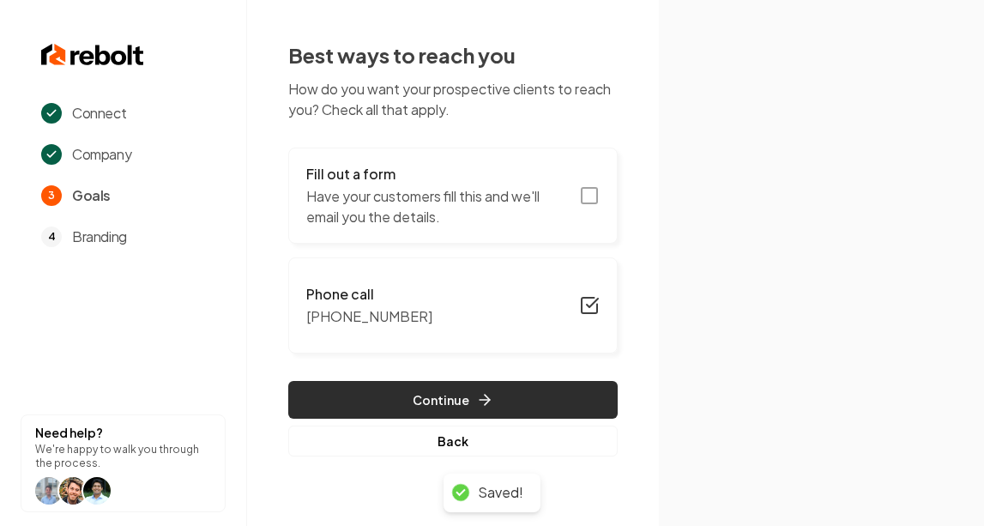
click at [574, 405] on button "Continue" at bounding box center [453, 400] width 330 height 38
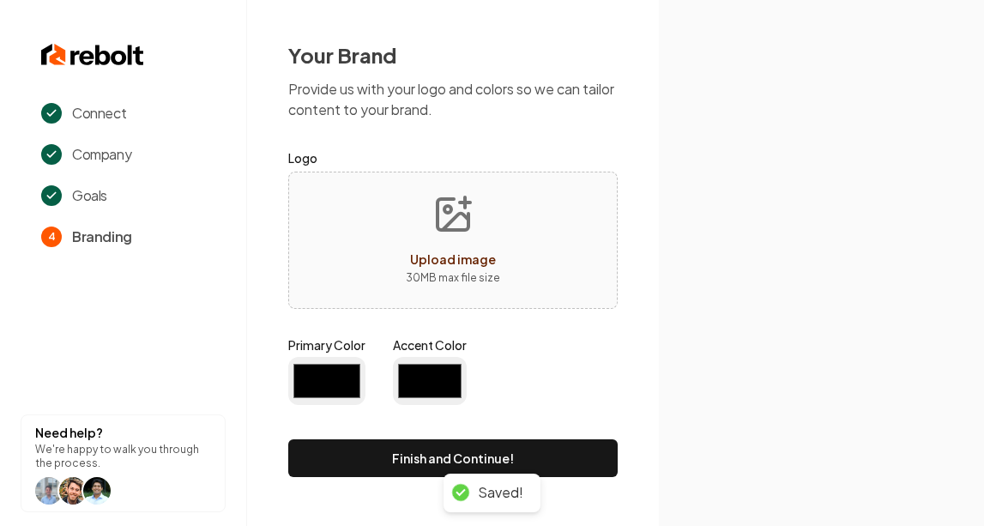
type input "#194d33"
type input "#70be00"
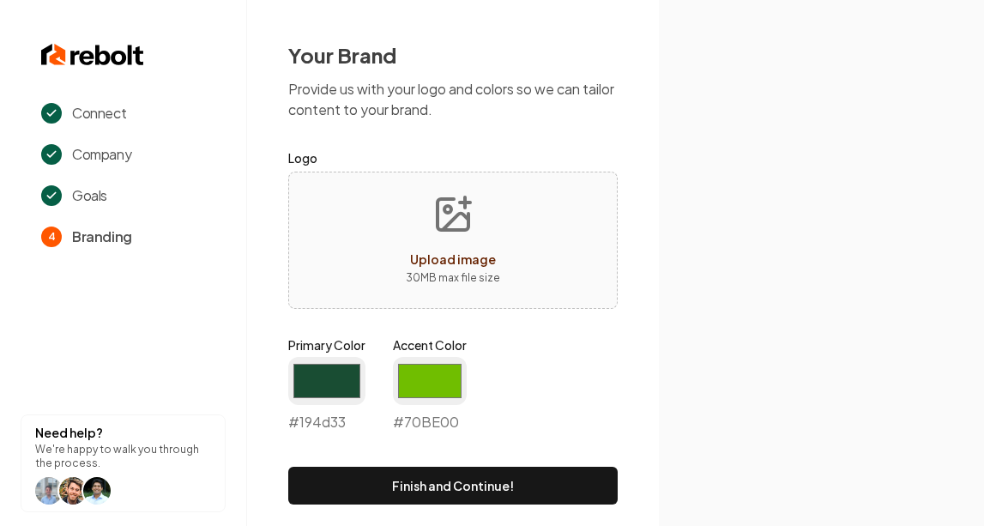
click at [451, 269] on button "Upload image 30 MB max file size" at bounding box center [453, 240] width 122 height 120
type input "**********"
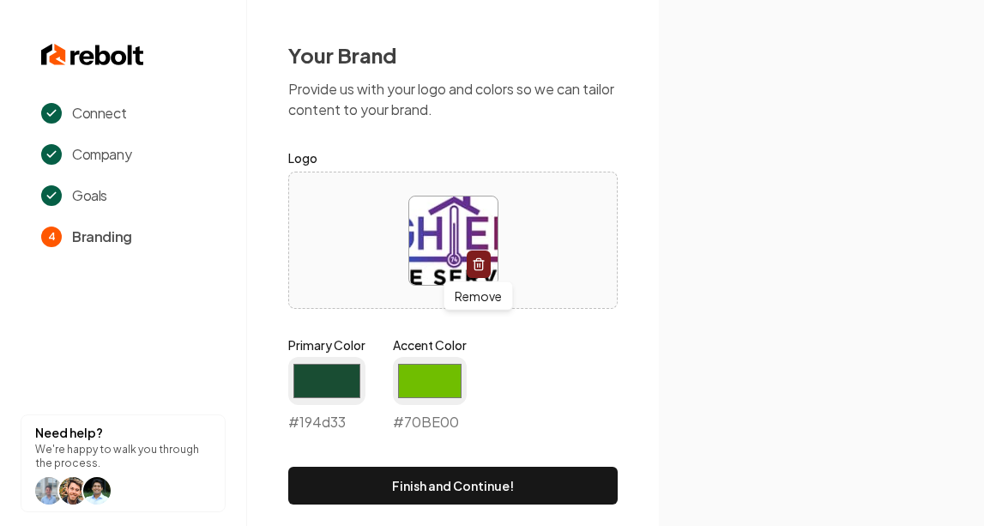
click at [480, 258] on icon "button" at bounding box center [478, 259] width 4 height 3
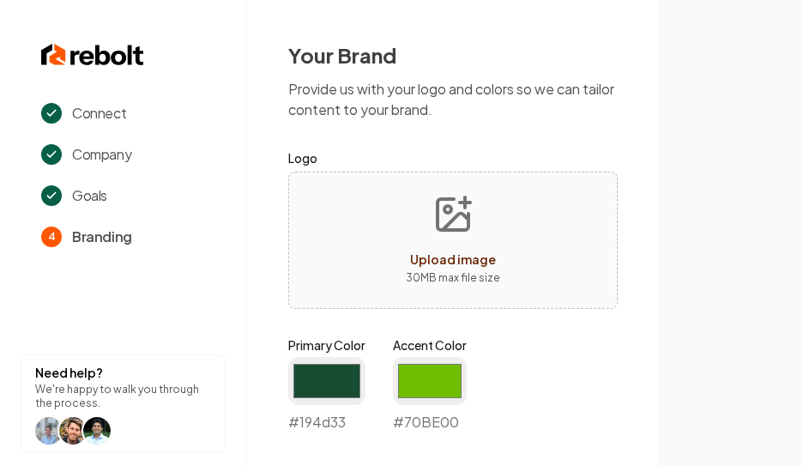
click at [439, 277] on p "30 MB max file size" at bounding box center [453, 277] width 94 height 17
type input "**********"
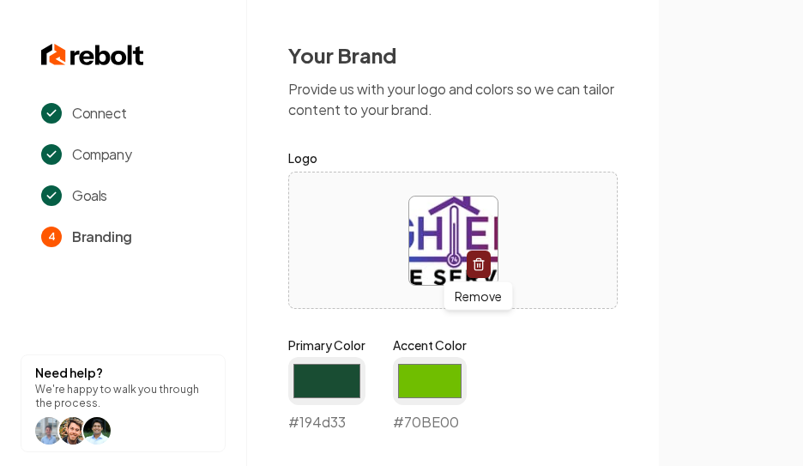
click at [475, 262] on icon "button" at bounding box center [479, 264] width 14 height 14
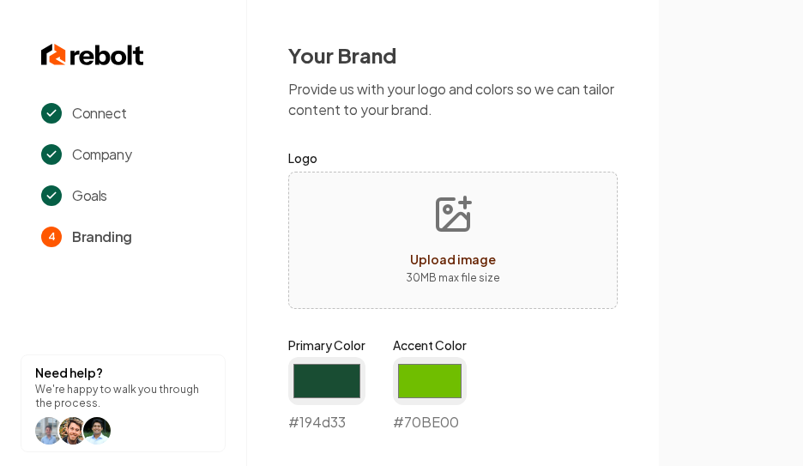
click at [465, 221] on icon "Upload image" at bounding box center [453, 214] width 41 height 41
click at [461, 262] on span "Upload image" at bounding box center [453, 258] width 86 height 15
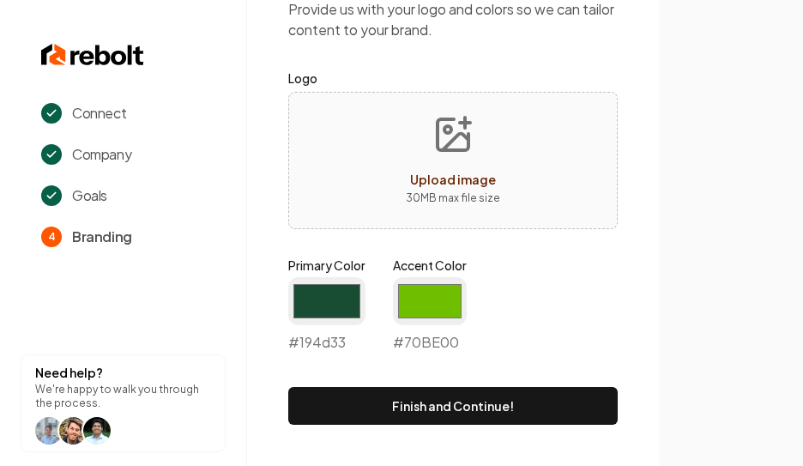
scroll to position [80, 0]
click at [428, 297] on input "#70be00" at bounding box center [430, 301] width 74 height 48
type input "#5e30eb"
click at [341, 310] on input "#194d33" at bounding box center [326, 301] width 77 height 48
type input "#ff4013"
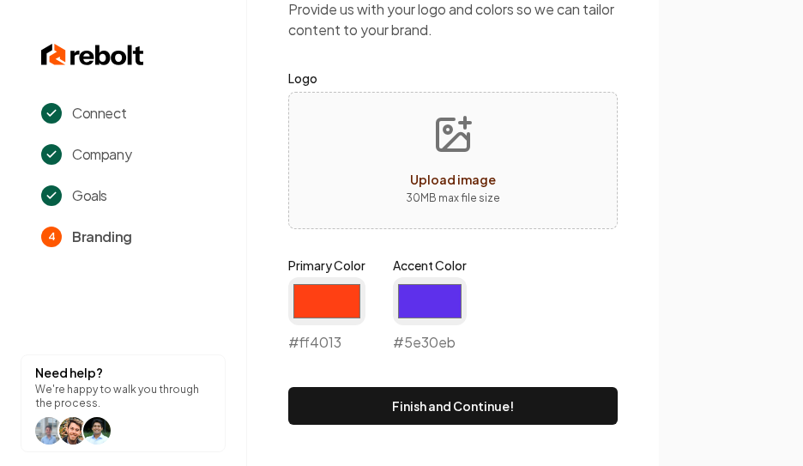
click at [476, 176] on span "Upload image" at bounding box center [453, 179] width 86 height 15
click at [475, 159] on button "Upload image 30 MB max file size" at bounding box center [453, 160] width 122 height 120
click at [528, 140] on div "Upload image 30 MB max file size" at bounding box center [453, 160] width 330 height 137
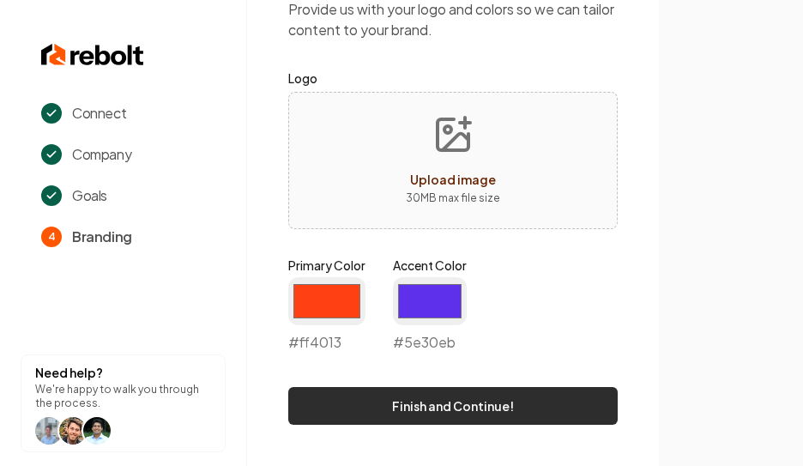
click at [527, 416] on button "Finish and Continue!" at bounding box center [453, 406] width 330 height 38
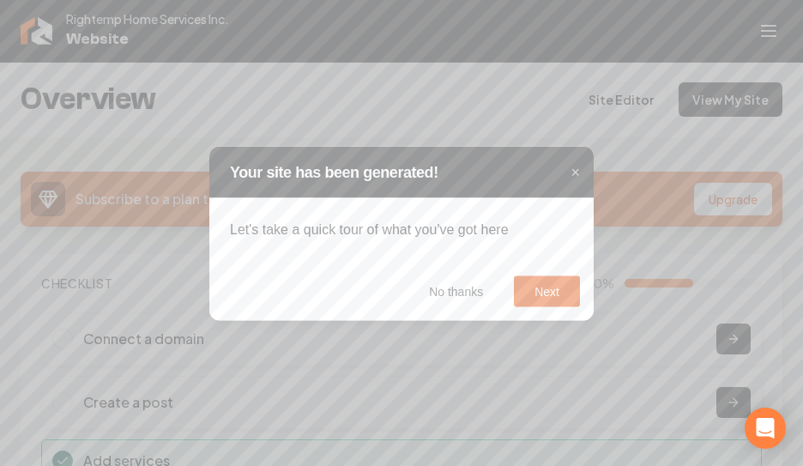
click at [549, 293] on button "Next" at bounding box center [547, 291] width 66 height 31
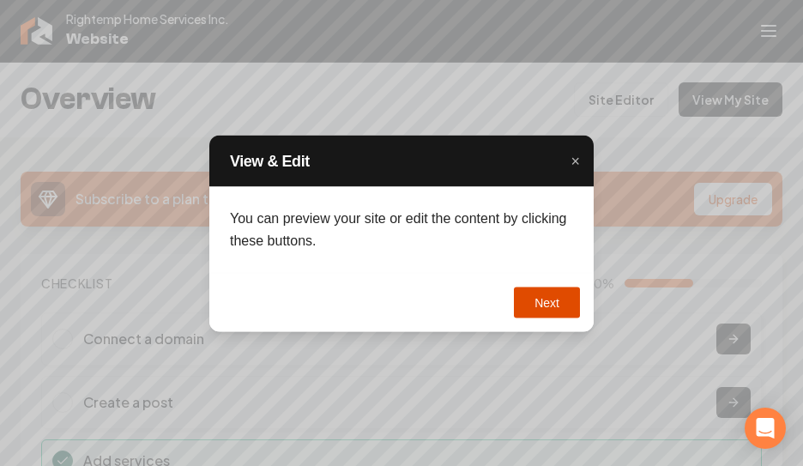
click at [549, 293] on button "Next" at bounding box center [547, 302] width 66 height 31
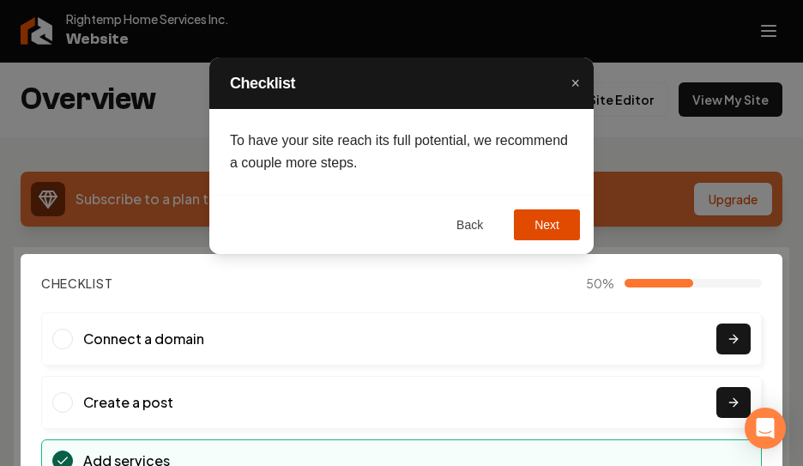
click at [551, 217] on button "Next" at bounding box center [547, 224] width 66 height 31
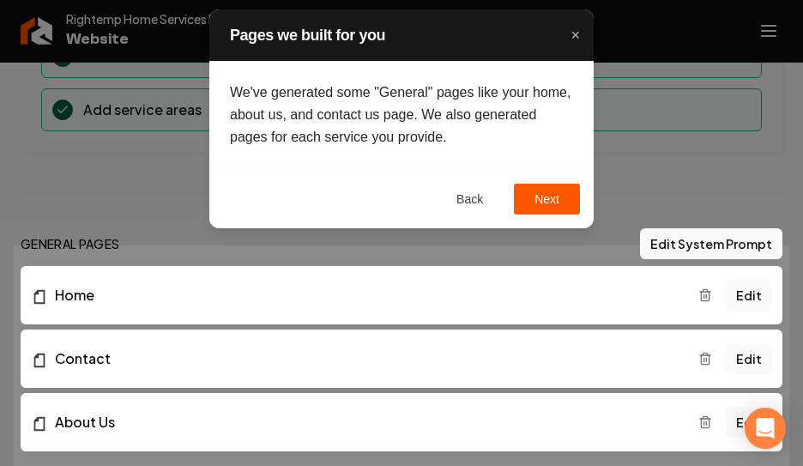
scroll to position [368, 0]
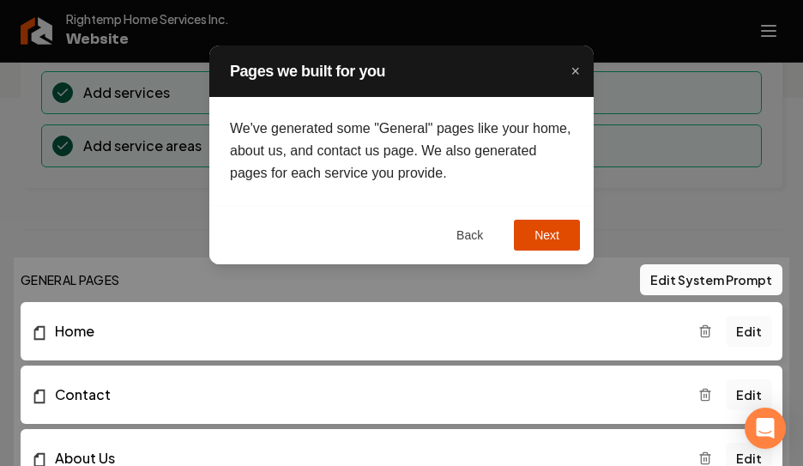
click at [551, 236] on button "Next" at bounding box center [547, 235] width 66 height 31
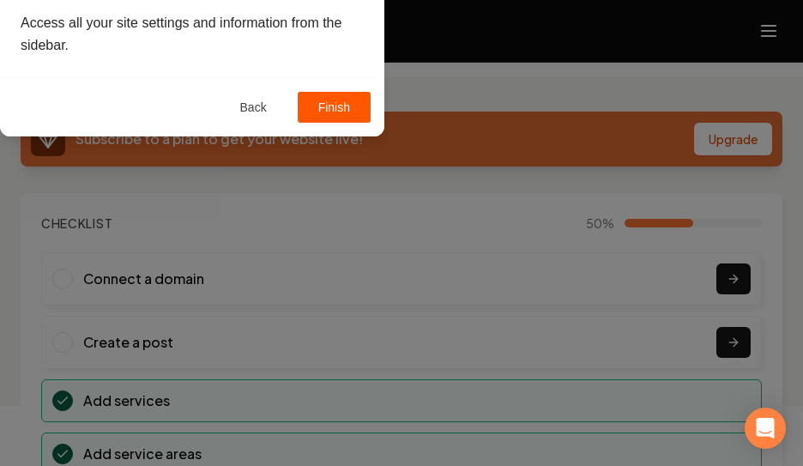
scroll to position [0, 0]
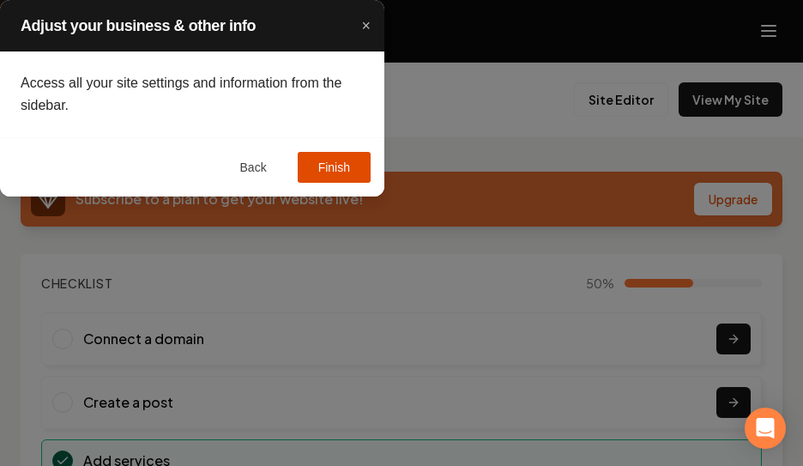
click at [324, 162] on button "Finish" at bounding box center [334, 167] width 73 height 31
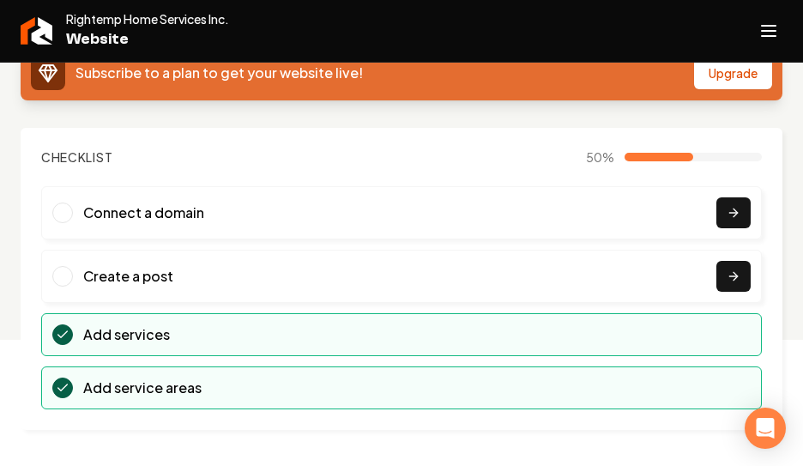
scroll to position [132, 0]
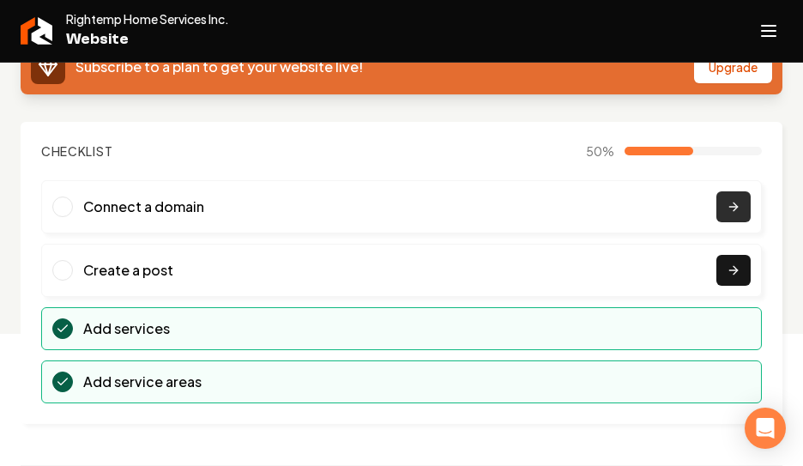
click at [731, 203] on icon "Main content area" at bounding box center [734, 207] width 14 height 14
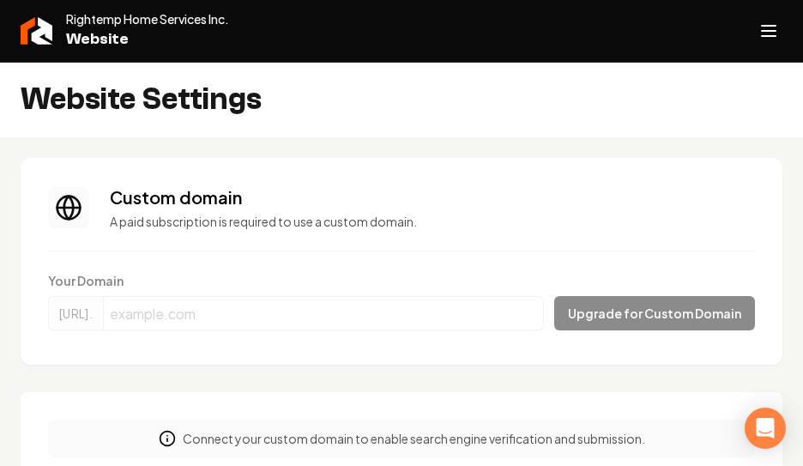
click at [247, 317] on form "Your Domain https://www. Upgrade for Custom Domain" at bounding box center [401, 304] width 707 height 65
drag, startPoint x: 183, startPoint y: 187, endPoint x: 321, endPoint y: 250, distance: 151.7
click at [233, 205] on h3 "Custom domain" at bounding box center [432, 197] width 645 height 24
click at [727, 336] on form "Your Domain https://www. Upgrade for Custom Domain" at bounding box center [401, 304] width 707 height 65
click at [150, 28] on span "Website" at bounding box center [147, 39] width 163 height 24
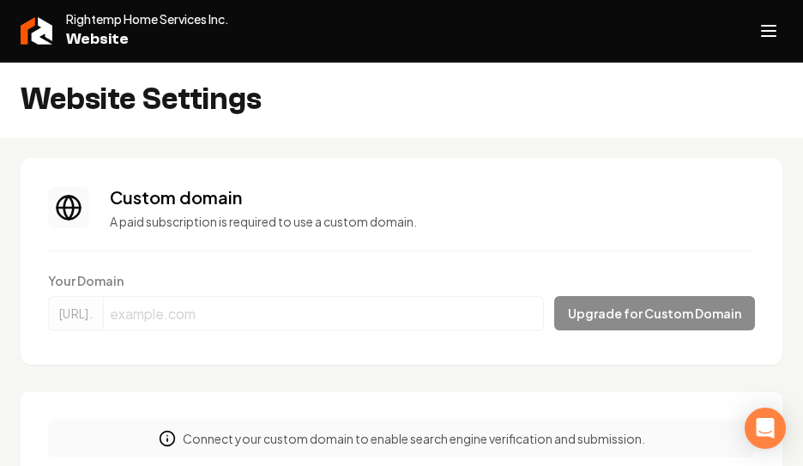
click at [767, 29] on icon "Open navigation menu" at bounding box center [769, 30] width 21 height 27
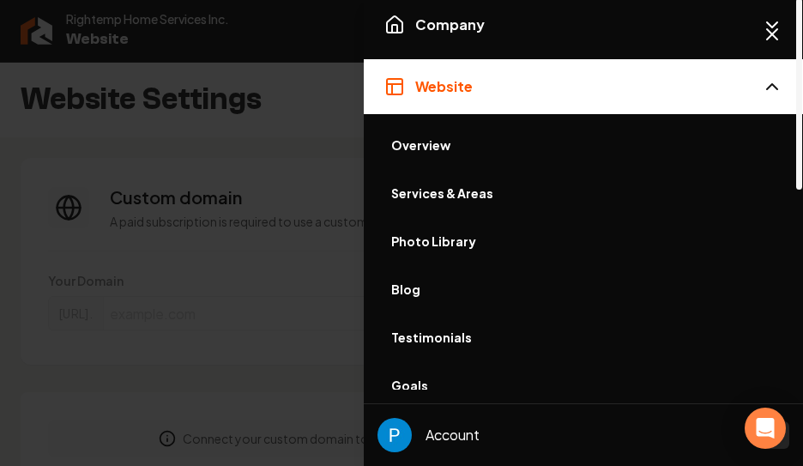
click at [509, 154] on link "Overview" at bounding box center [584, 145] width 412 height 45
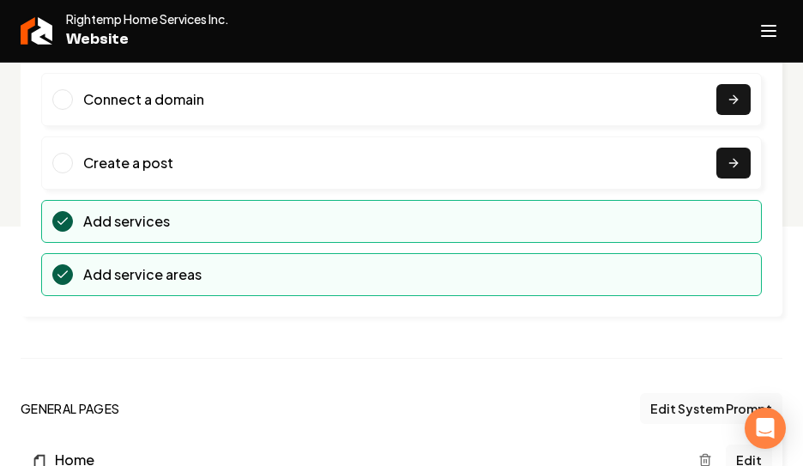
scroll to position [231, 0]
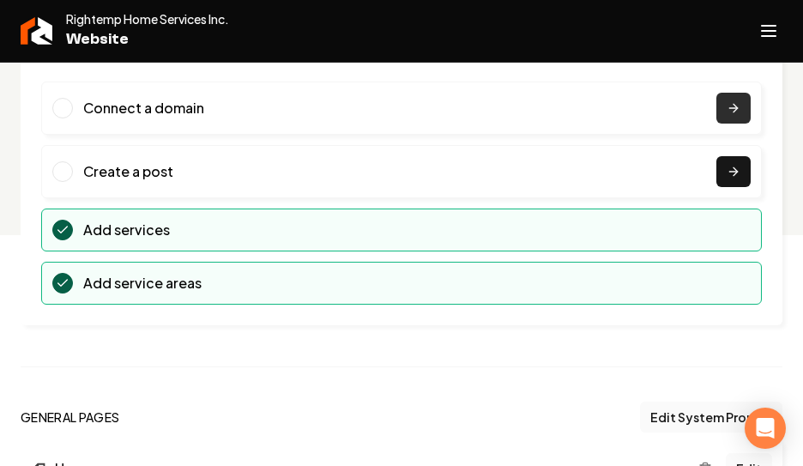
click at [733, 109] on icon "Main content area" at bounding box center [734, 108] width 14 height 14
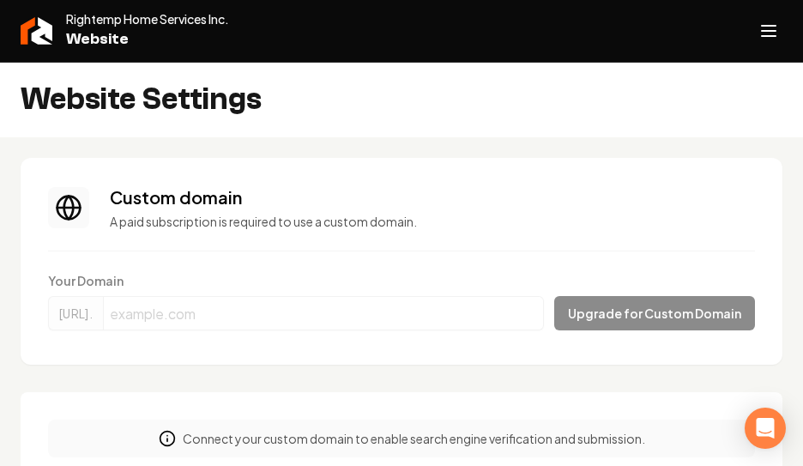
click at [633, 320] on form "Your Domain https://www. Upgrade for Custom Domain" at bounding box center [401, 304] width 707 height 65
click at [356, 332] on form "Your Domain https://www. Upgrade for Custom Domain" at bounding box center [401, 304] width 707 height 65
click at [333, 321] on form "Your Domain https://www. Upgrade for Custom Domain" at bounding box center [401, 304] width 707 height 65
click at [316, 318] on form "Your Domain https://www. Upgrade for Custom Domain" at bounding box center [401, 304] width 707 height 65
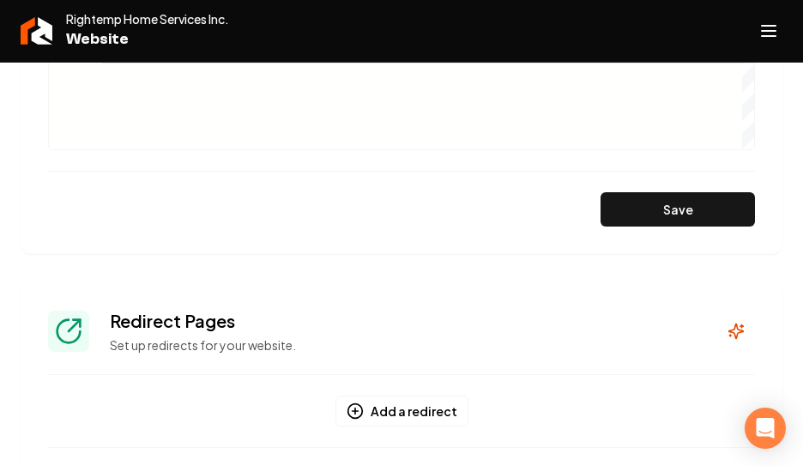
scroll to position [1071, 0]
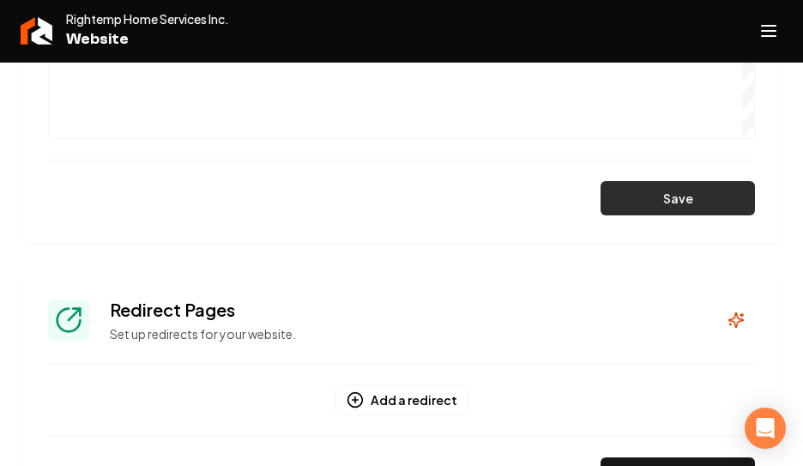
click at [698, 193] on button "Save" at bounding box center [678, 198] width 154 height 34
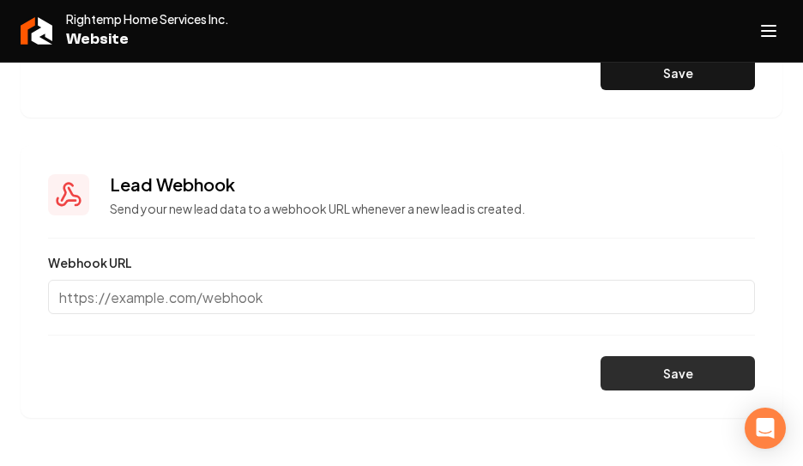
scroll to position [1473, 0]
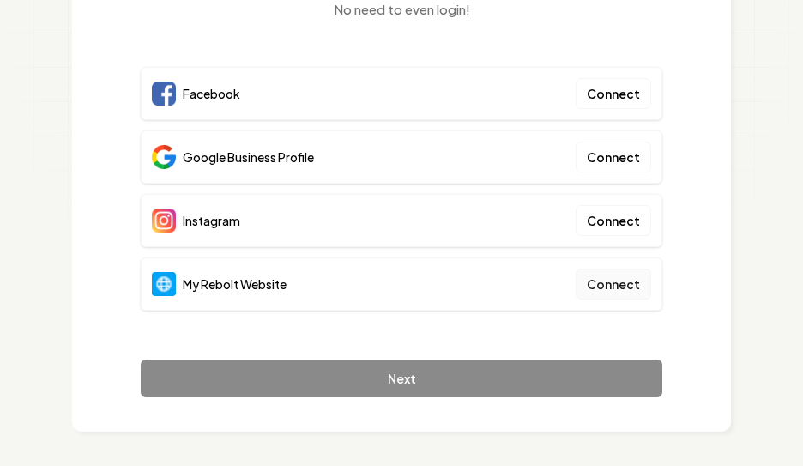
scroll to position [241, 0]
click at [618, 102] on button "Connect" at bounding box center [614, 93] width 76 height 31
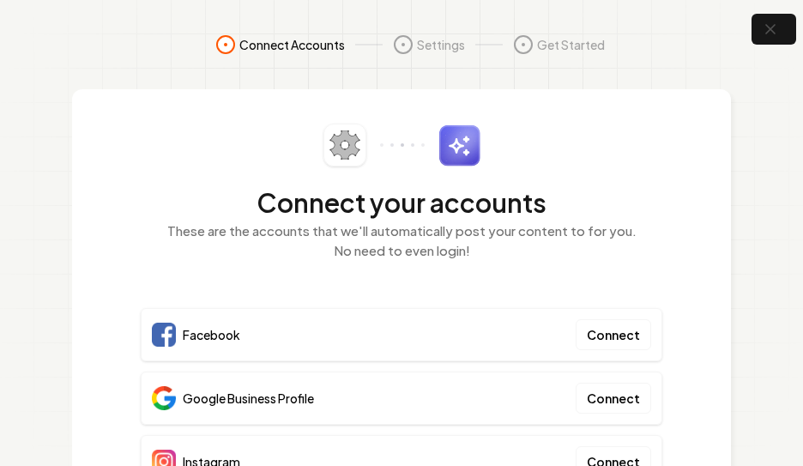
click at [227, 44] on circle at bounding box center [225, 44] width 17 height 17
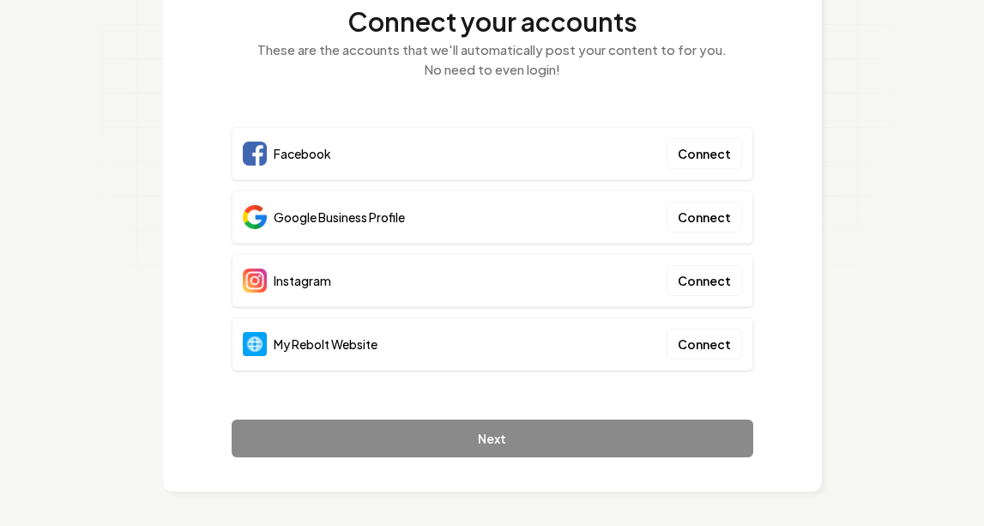
scroll to position [181, 0]
click at [699, 339] on button "Connect" at bounding box center [705, 344] width 76 height 31
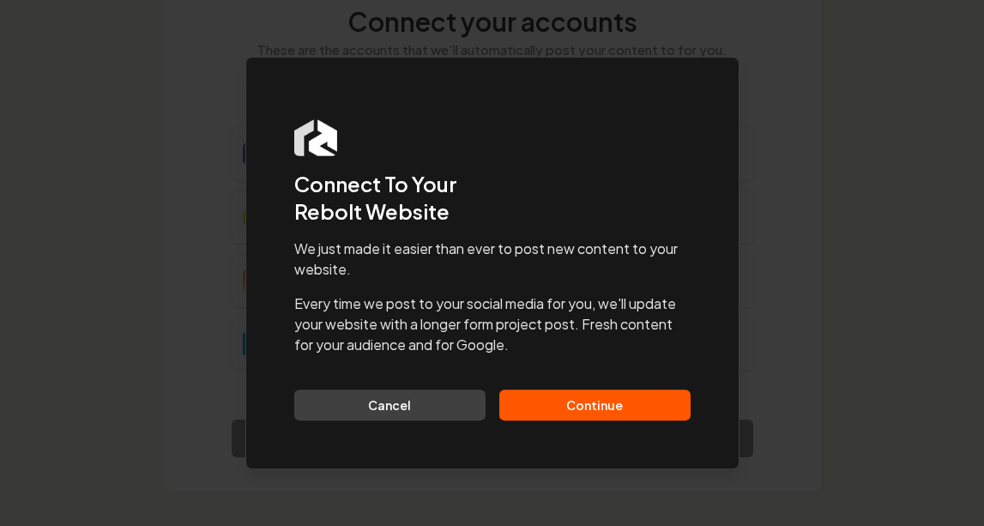
click at [618, 407] on button "Continue" at bounding box center [595, 405] width 191 height 31
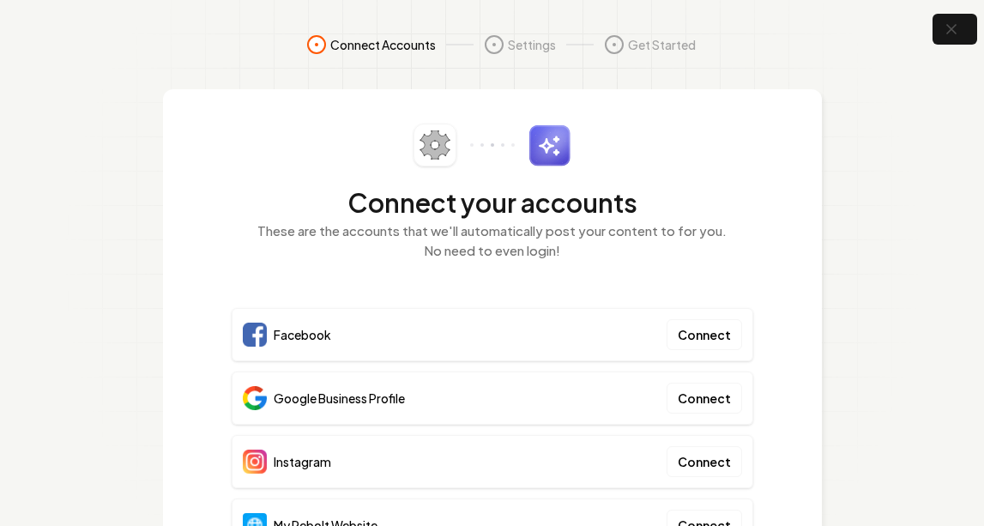
scroll to position [0, 0]
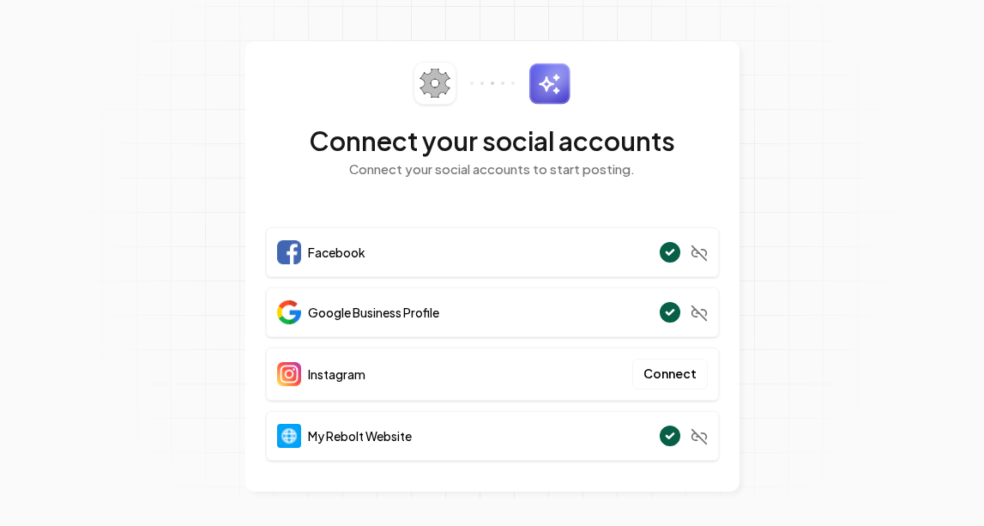
scroll to position [27, 0]
click at [665, 367] on button "Connect" at bounding box center [671, 375] width 76 height 31
click at [666, 164] on p "Connect your social accounts to start posting." at bounding box center [492, 170] width 453 height 20
